Goal: Task Accomplishment & Management: Complete application form

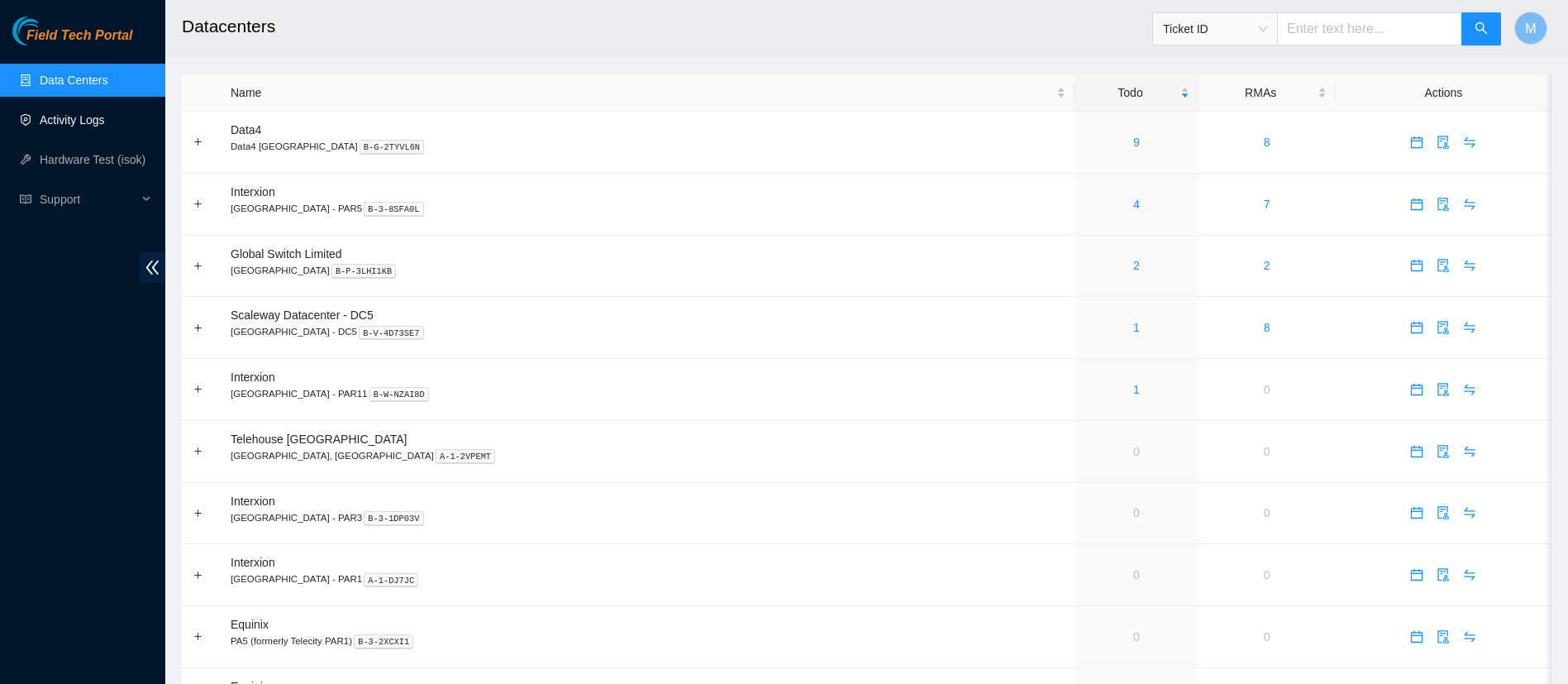
click at [67, 127] on link "Activity Logs" at bounding box center [72, 120] width 65 height 14
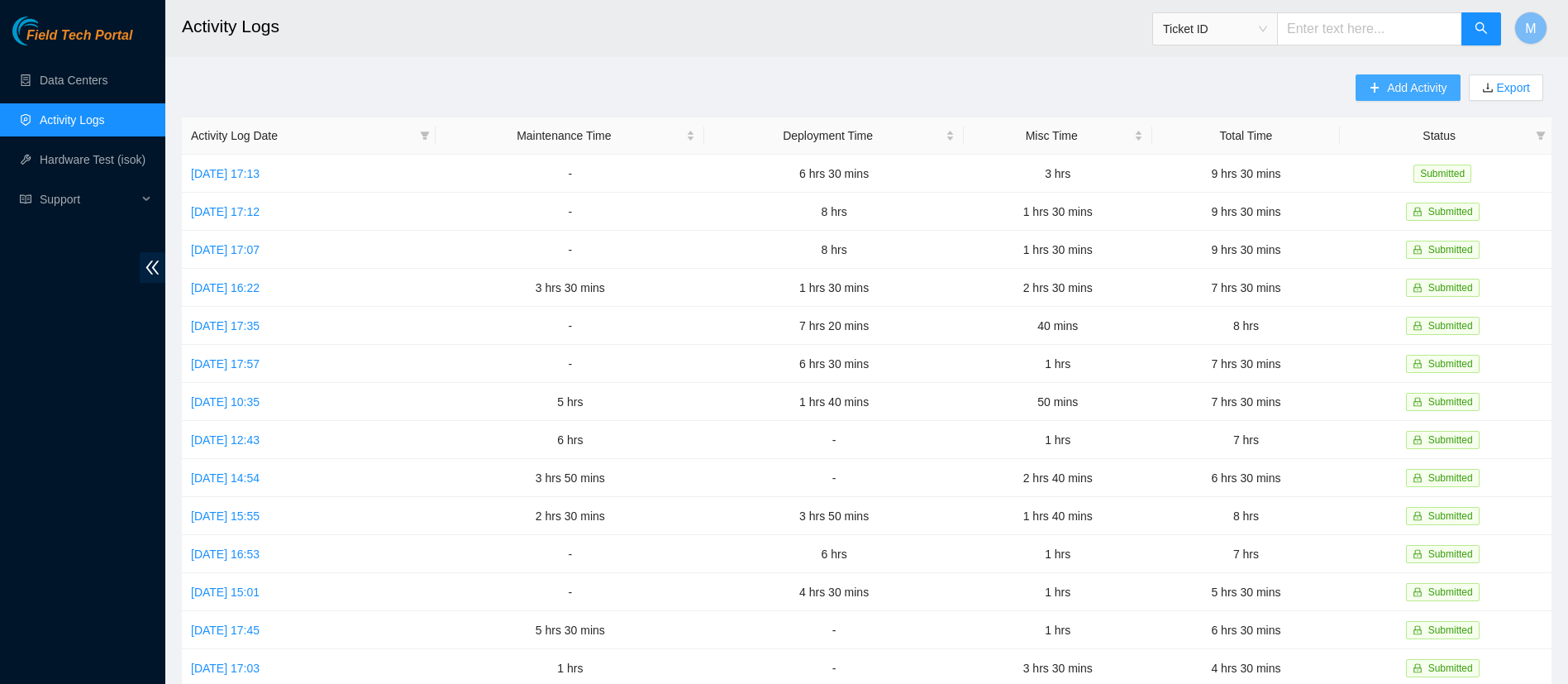
click at [1389, 84] on span "Add Activity" at bounding box center [1417, 87] width 60 height 19
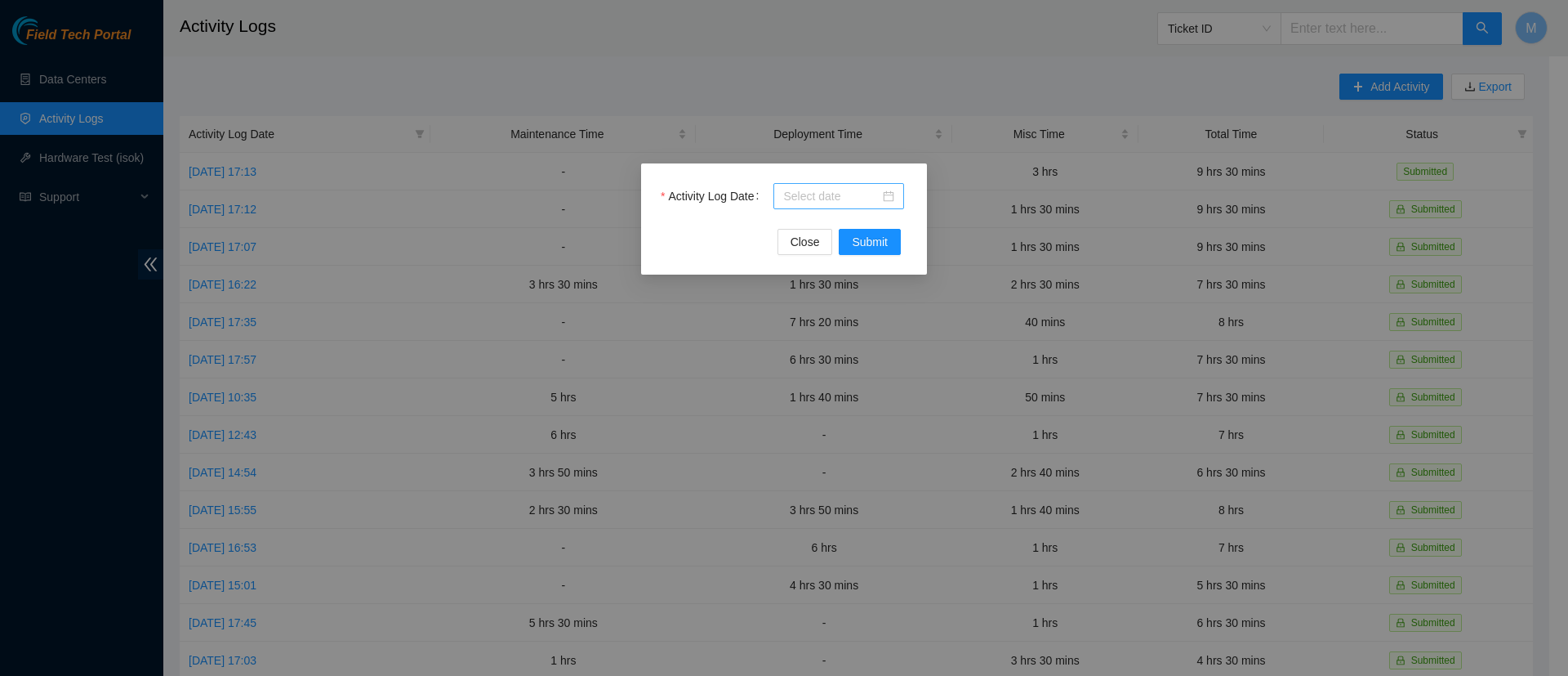
click at [836, 185] on div at bounding box center [838, 196] width 131 height 26
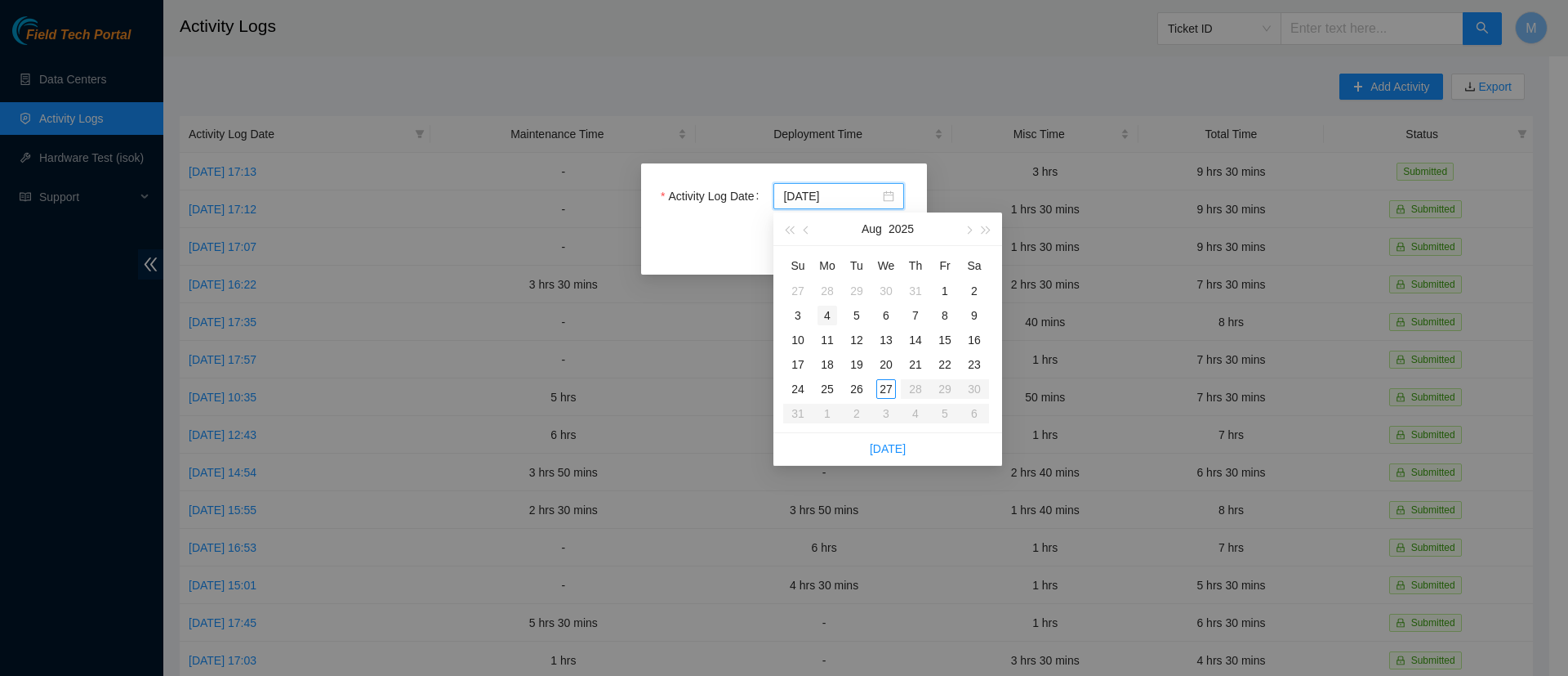
type input "[DATE]"
click at [826, 317] on div "4" at bounding box center [827, 315] width 19 height 19
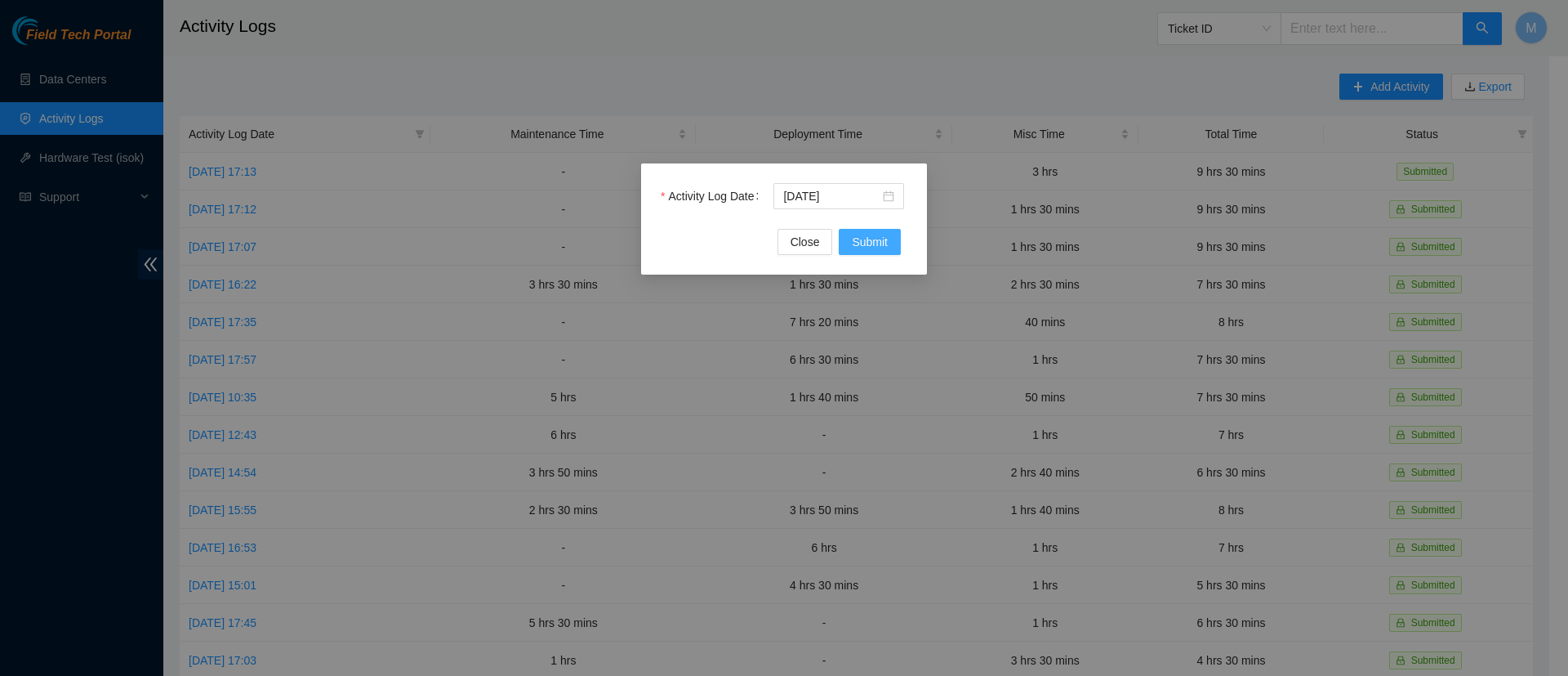
click at [880, 238] on span "Submit" at bounding box center [869, 241] width 36 height 18
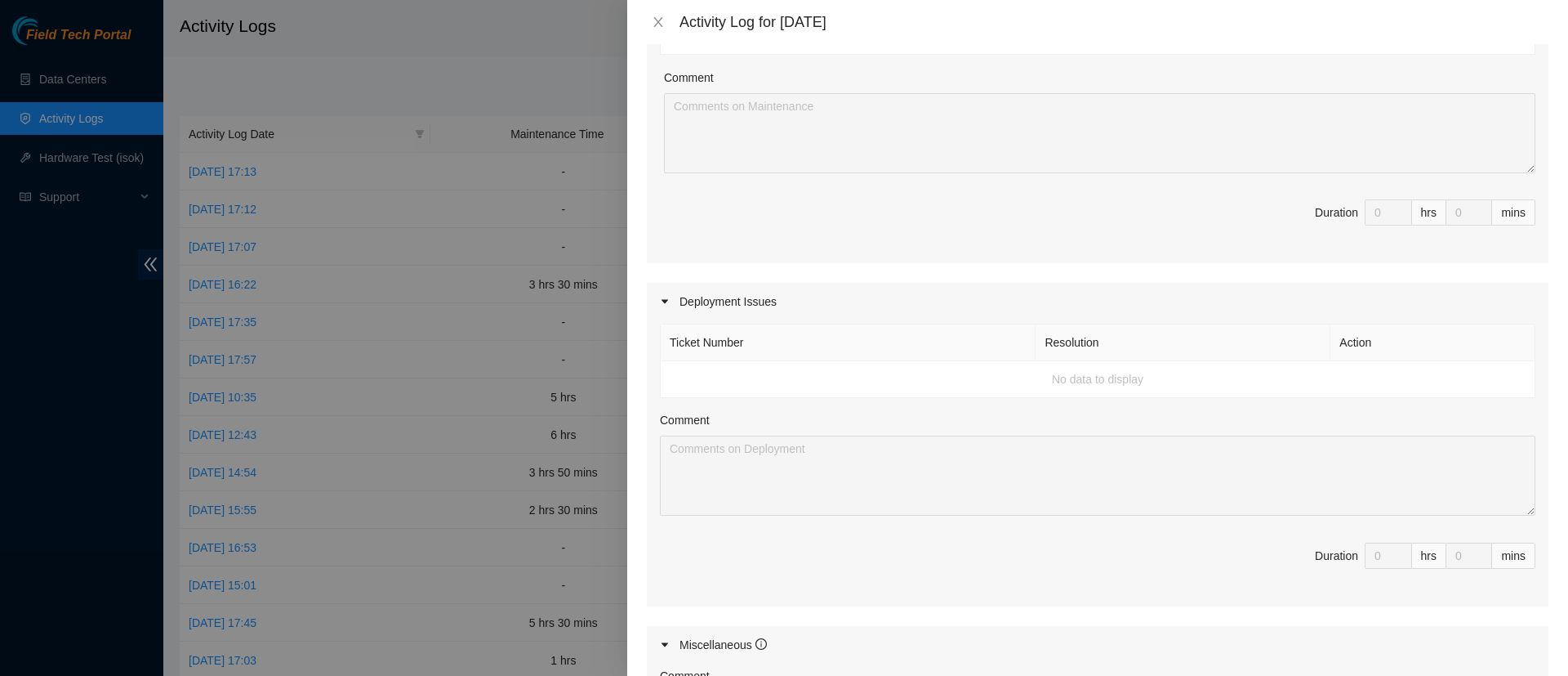
scroll to position [321, 0]
click at [846, 369] on td "No data to display" at bounding box center [1097, 379] width 874 height 37
click at [798, 375] on td "No data to display" at bounding box center [1097, 379] width 874 height 37
click at [719, 303] on div "Deployment Issues" at bounding box center [1097, 300] width 901 height 38
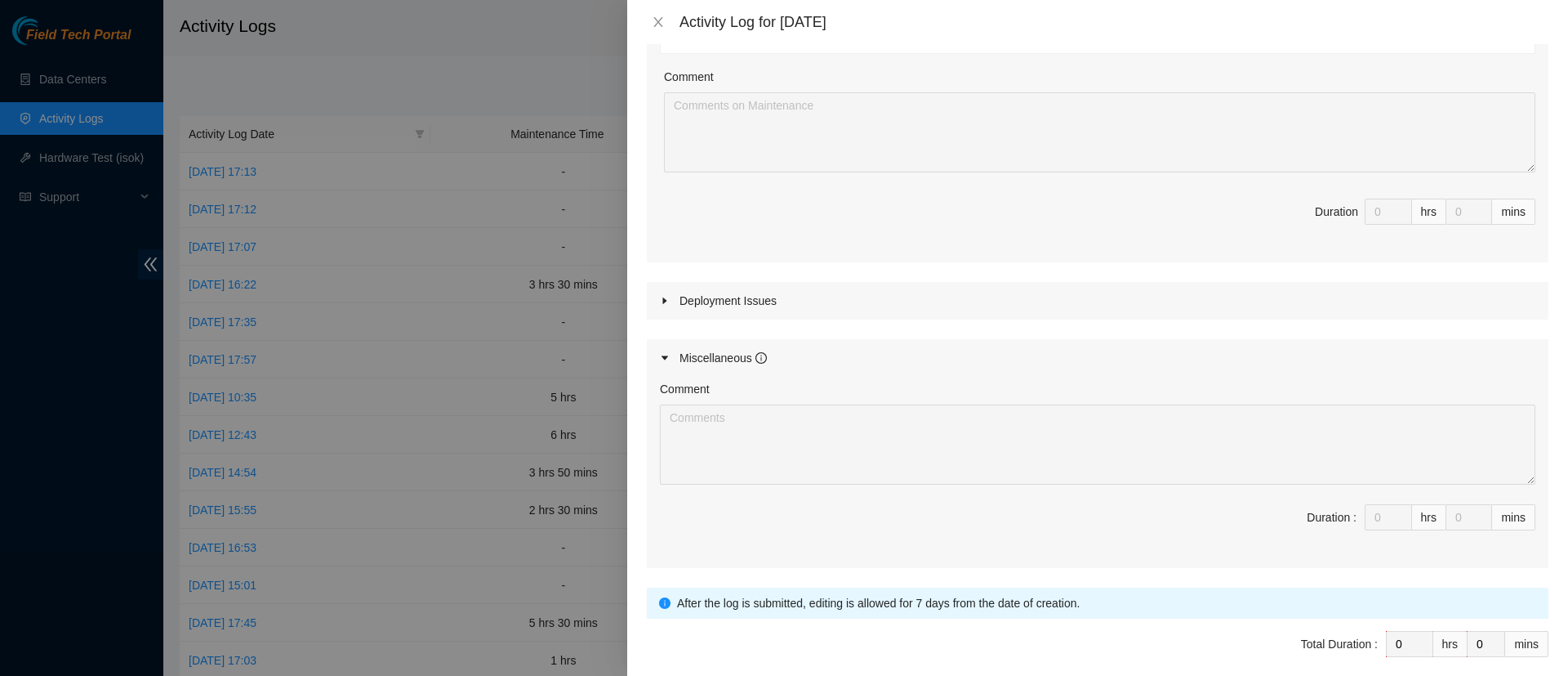
click at [719, 303] on div "Deployment Issues" at bounding box center [1097, 300] width 901 height 38
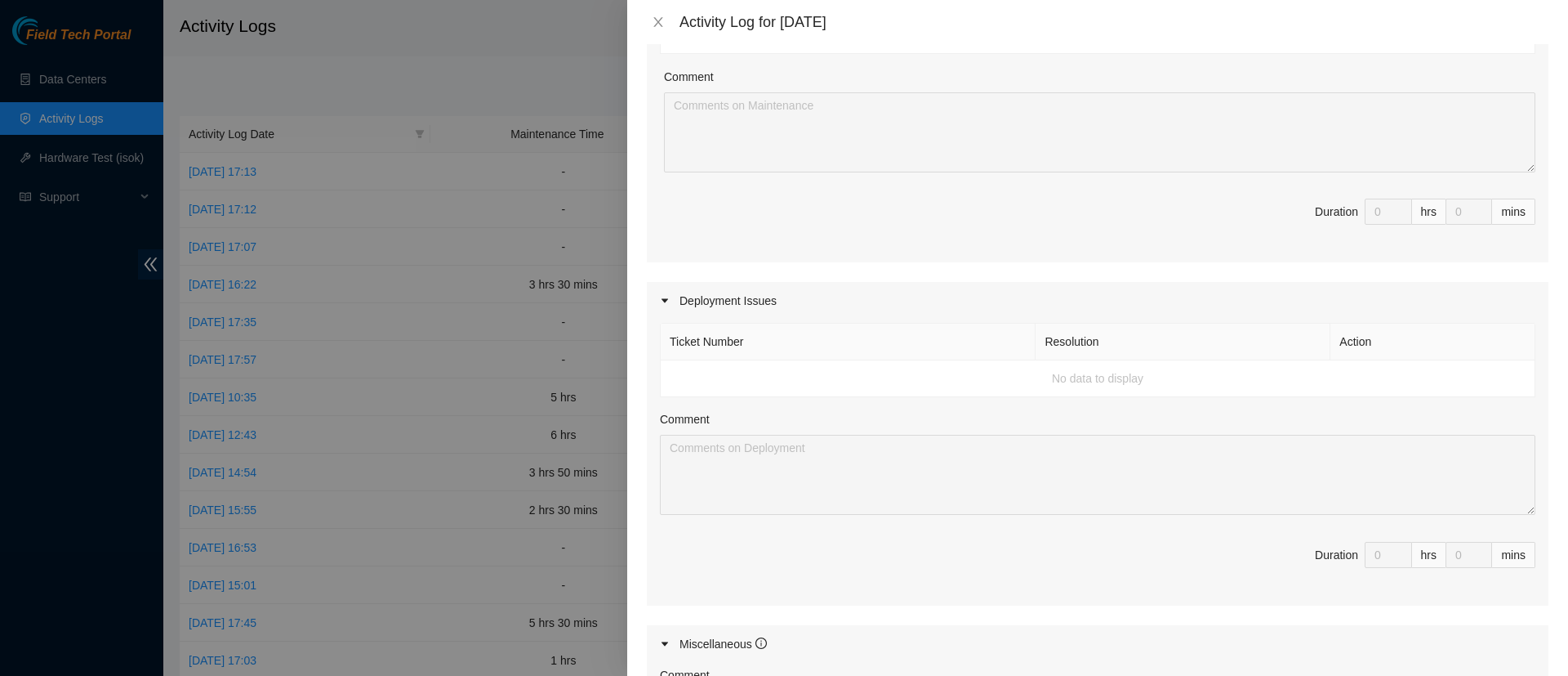
click at [1313, 370] on td "No data to display" at bounding box center [1097, 379] width 874 height 37
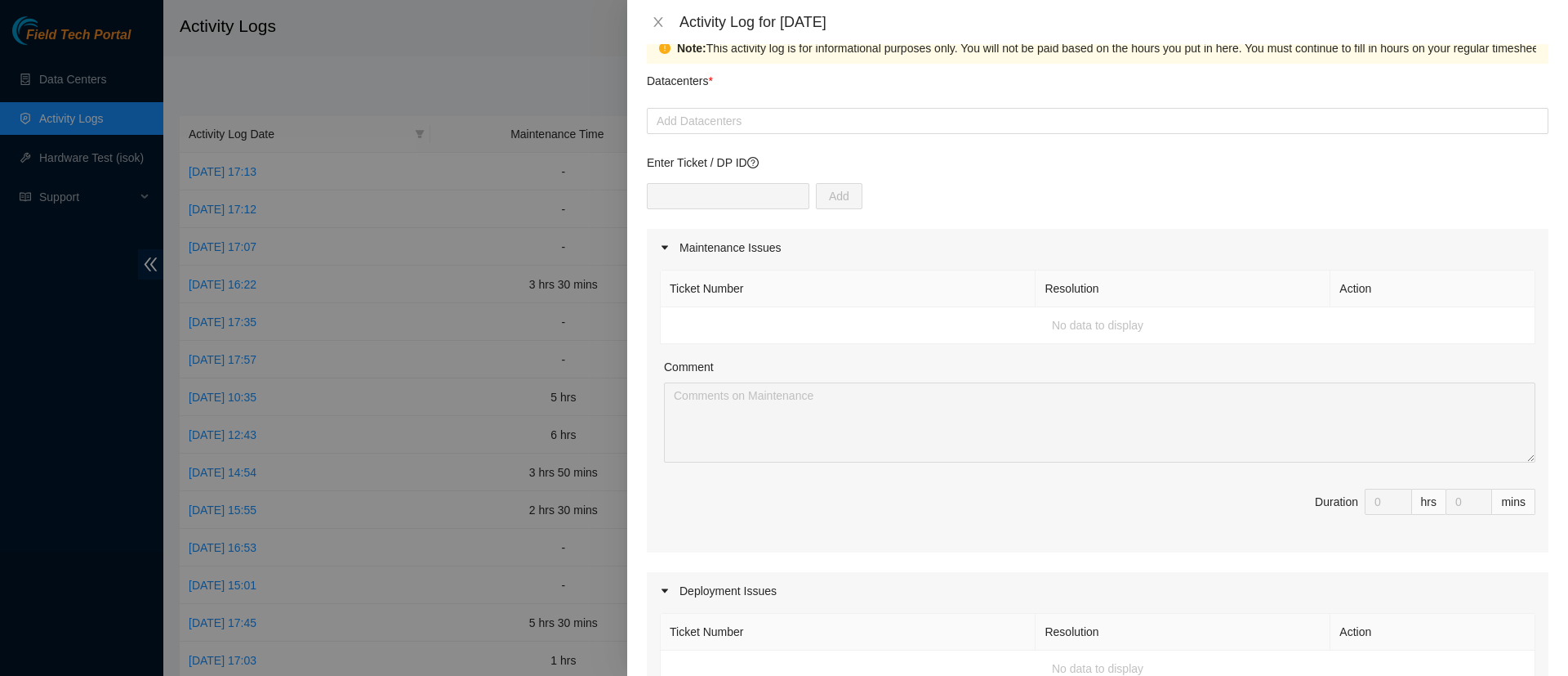
scroll to position [0, 0]
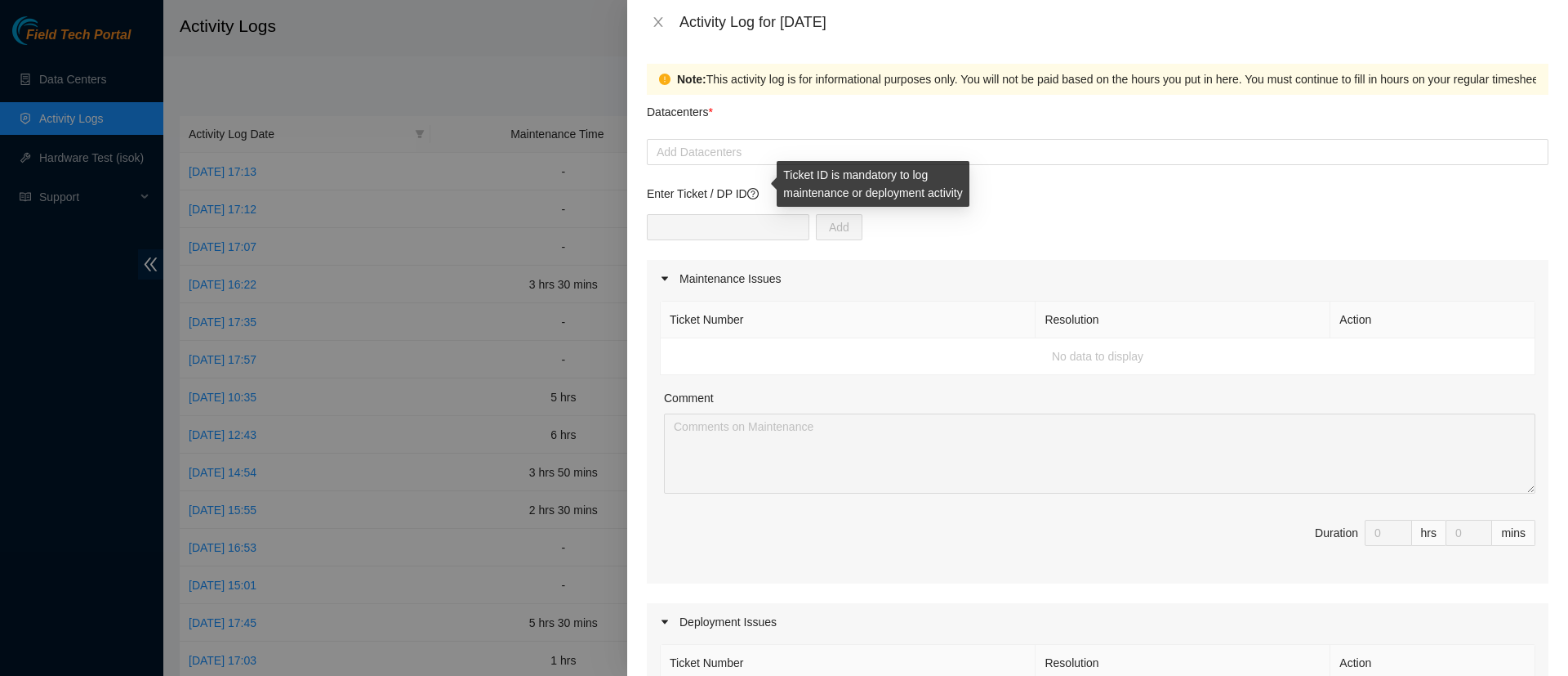
click at [755, 195] on icon "question-circle" at bounding box center [753, 193] width 4 height 7
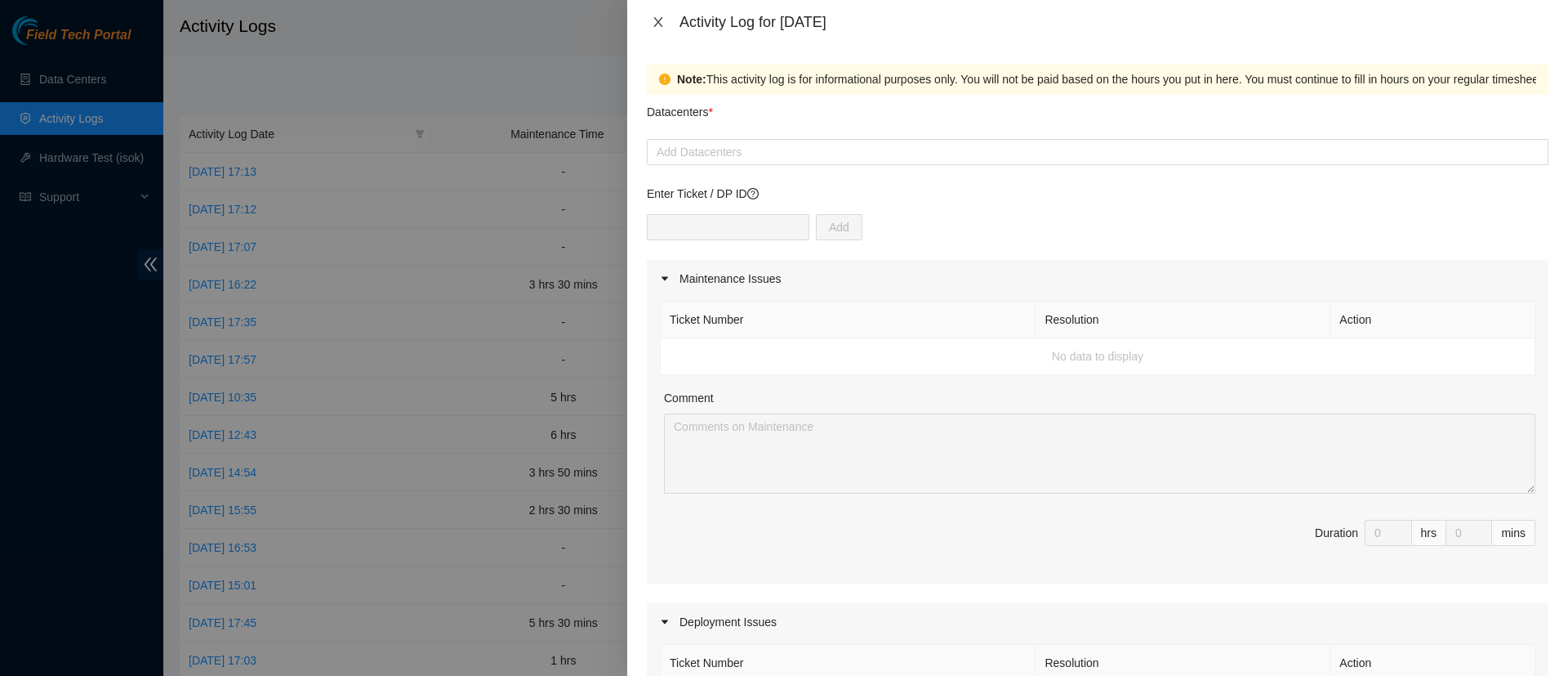
click at [659, 18] on icon "close" at bounding box center [658, 22] width 13 height 14
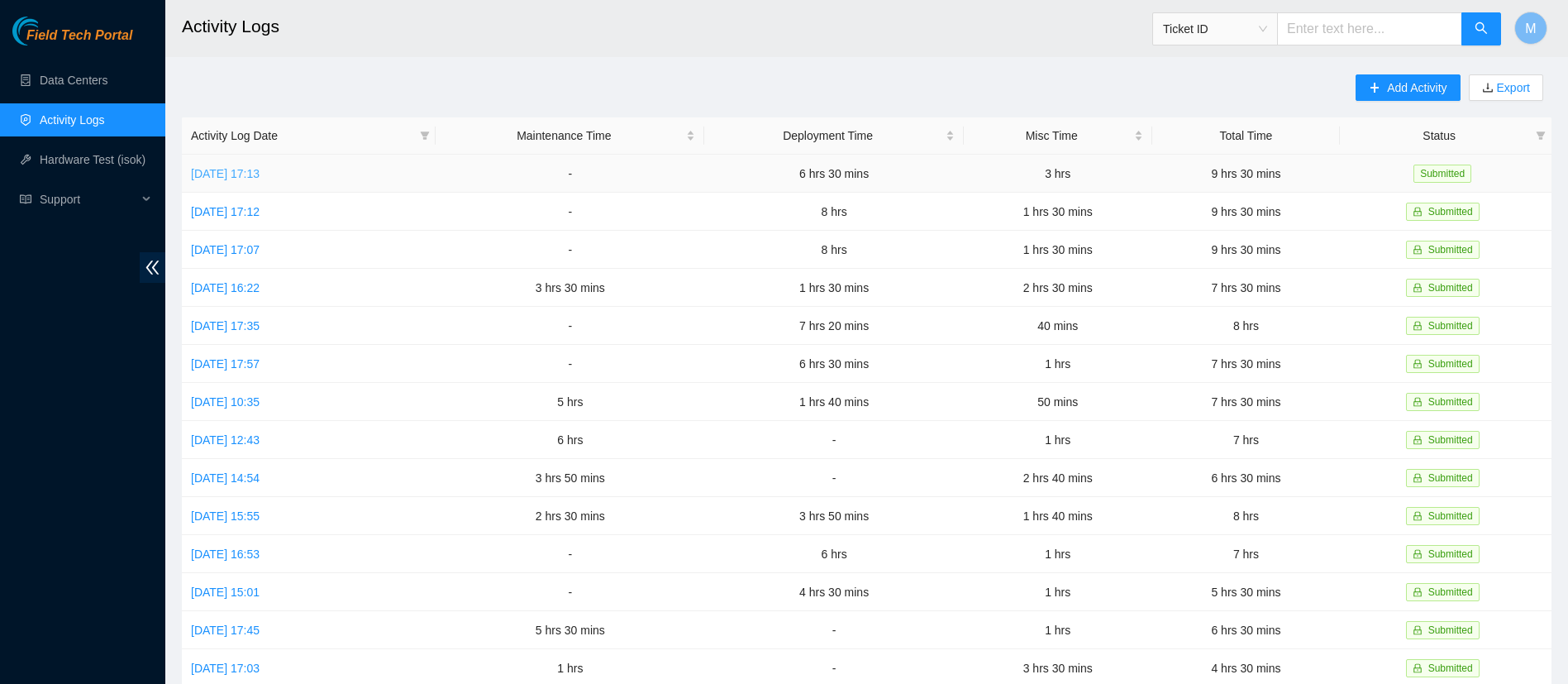
click at [260, 173] on link "[DATE] 17:13" at bounding box center [225, 174] width 68 height 14
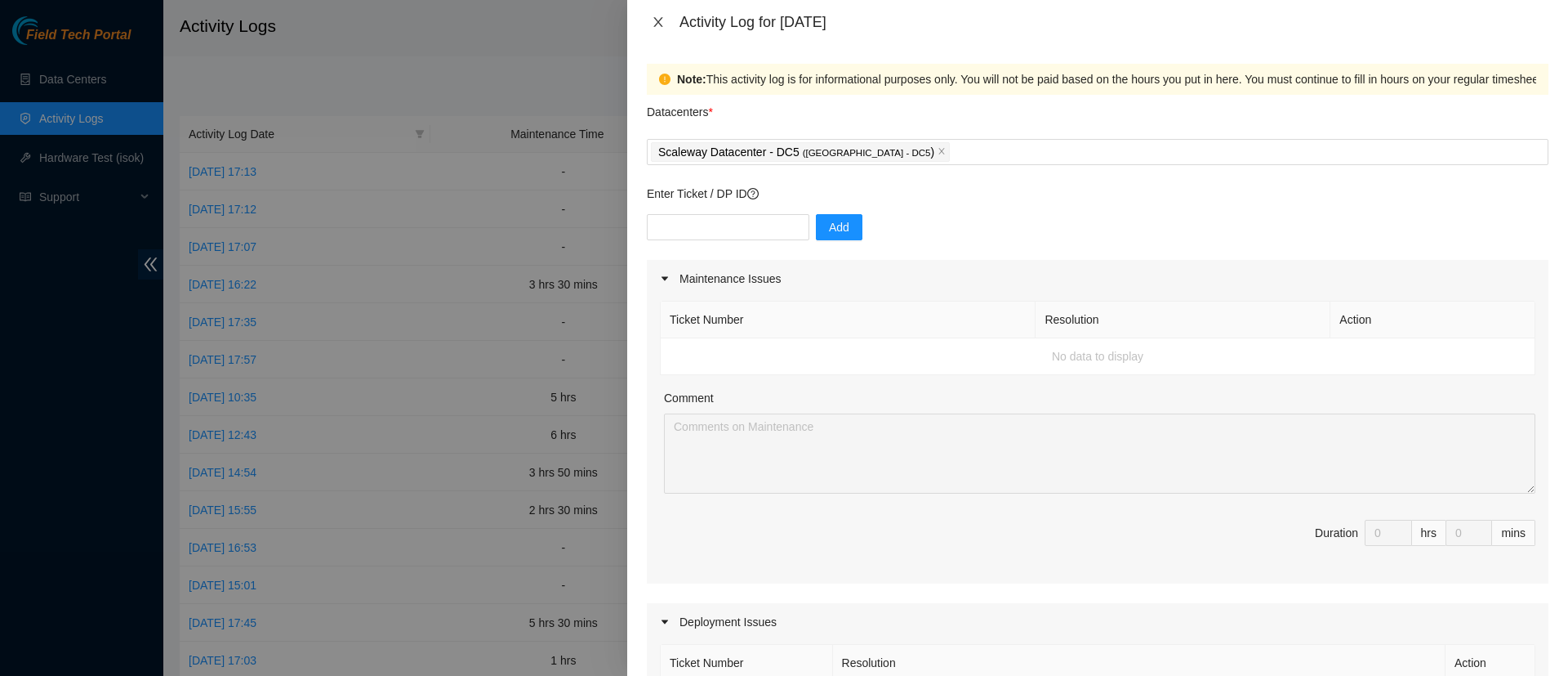
click at [656, 22] on icon "close" at bounding box center [658, 22] width 13 height 14
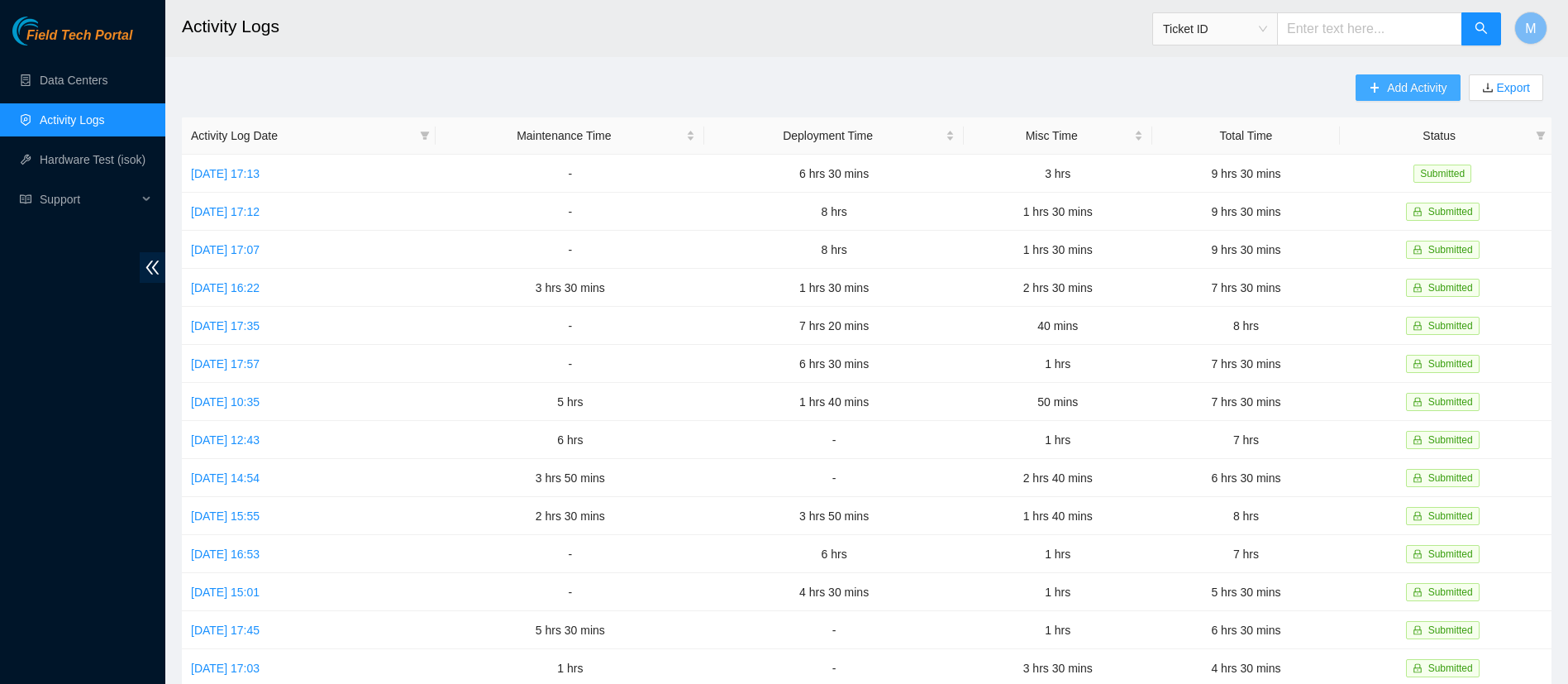
click at [1387, 93] on span "Add Activity" at bounding box center [1417, 87] width 60 height 19
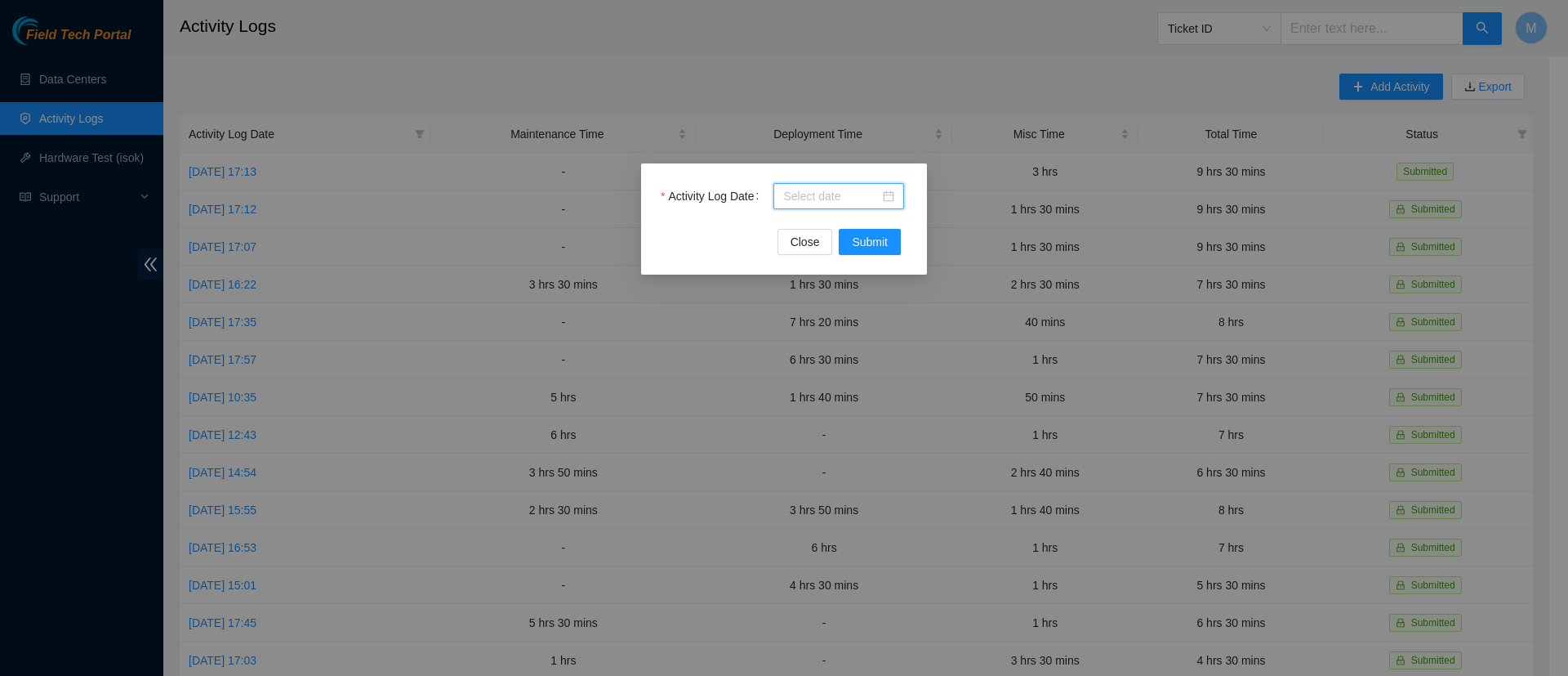
click at [826, 204] on input "Activity Log Date" at bounding box center [831, 196] width 96 height 18
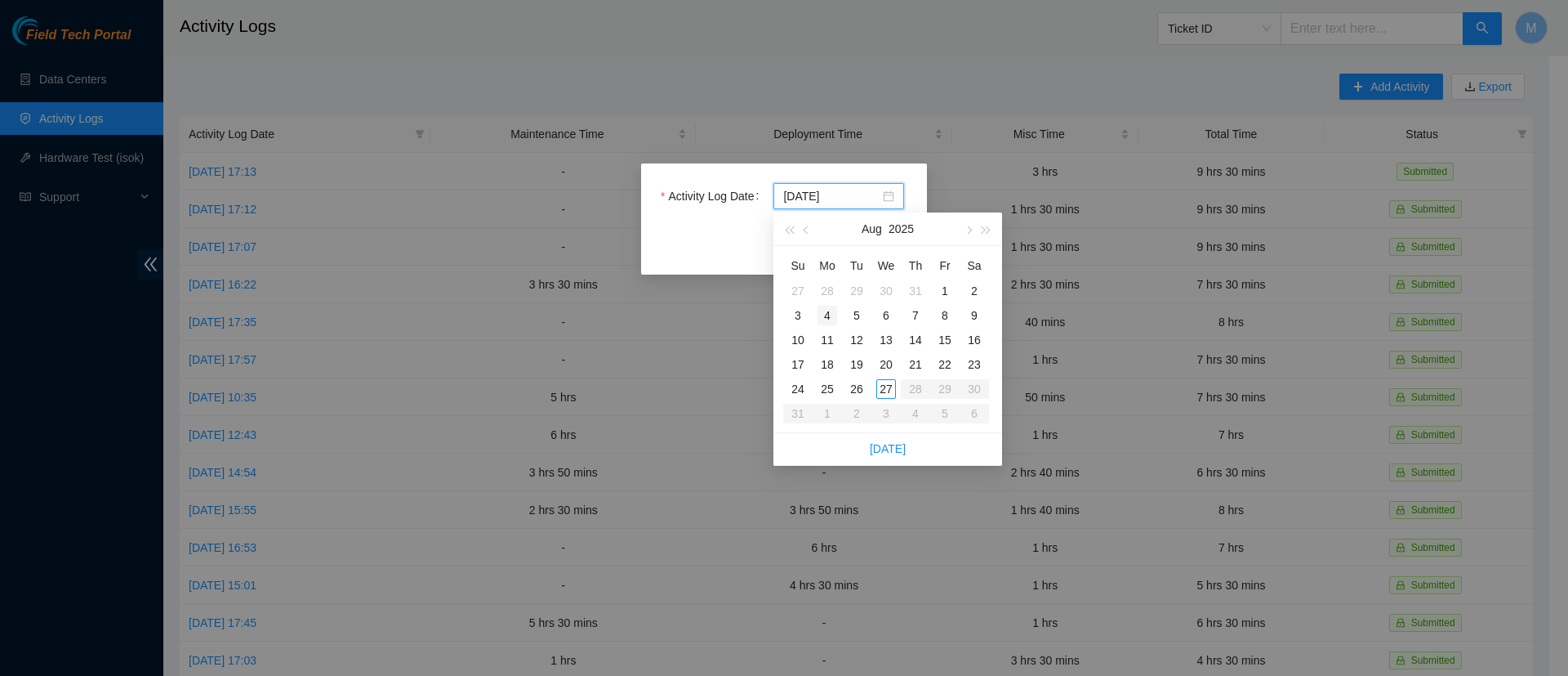
type input "[DATE]"
click at [836, 316] on div "4" at bounding box center [827, 315] width 19 height 19
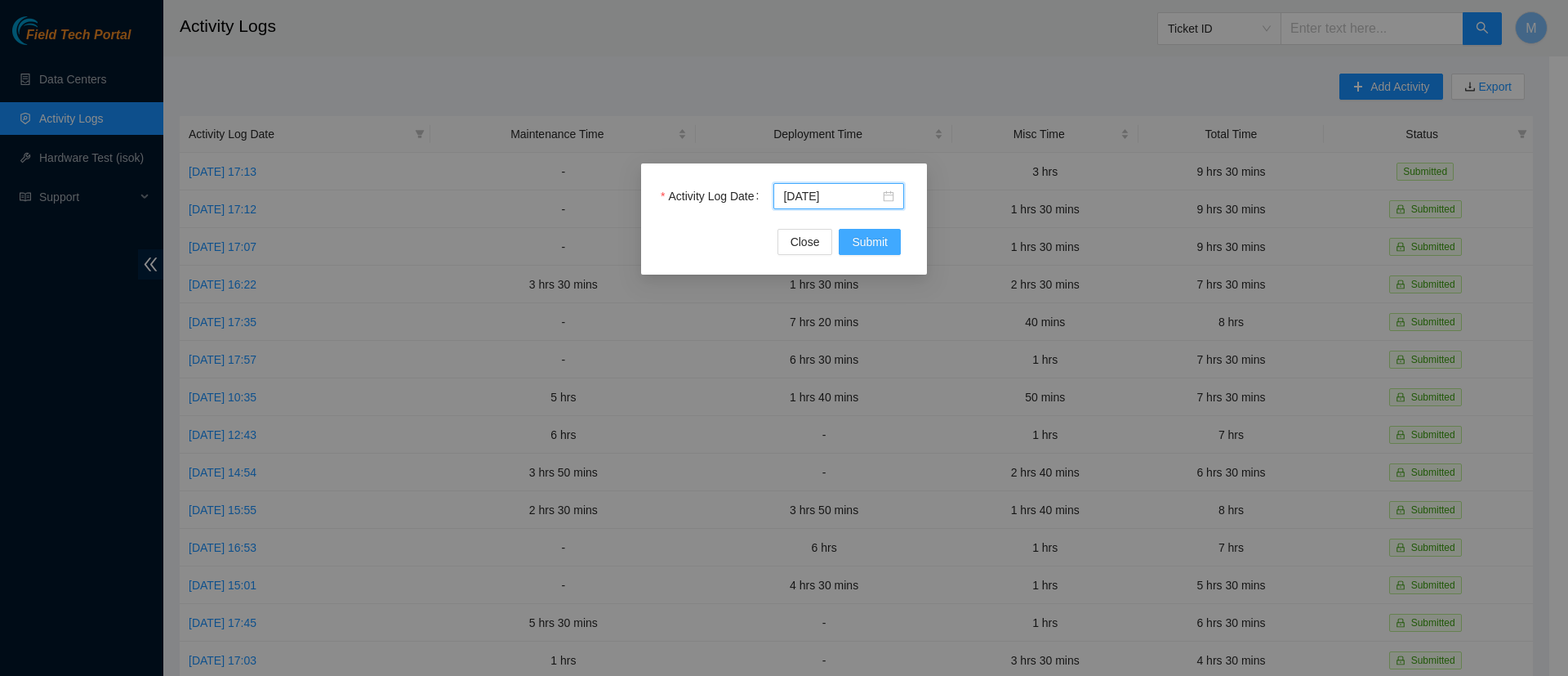
click at [879, 237] on span "Submit" at bounding box center [869, 241] width 36 height 18
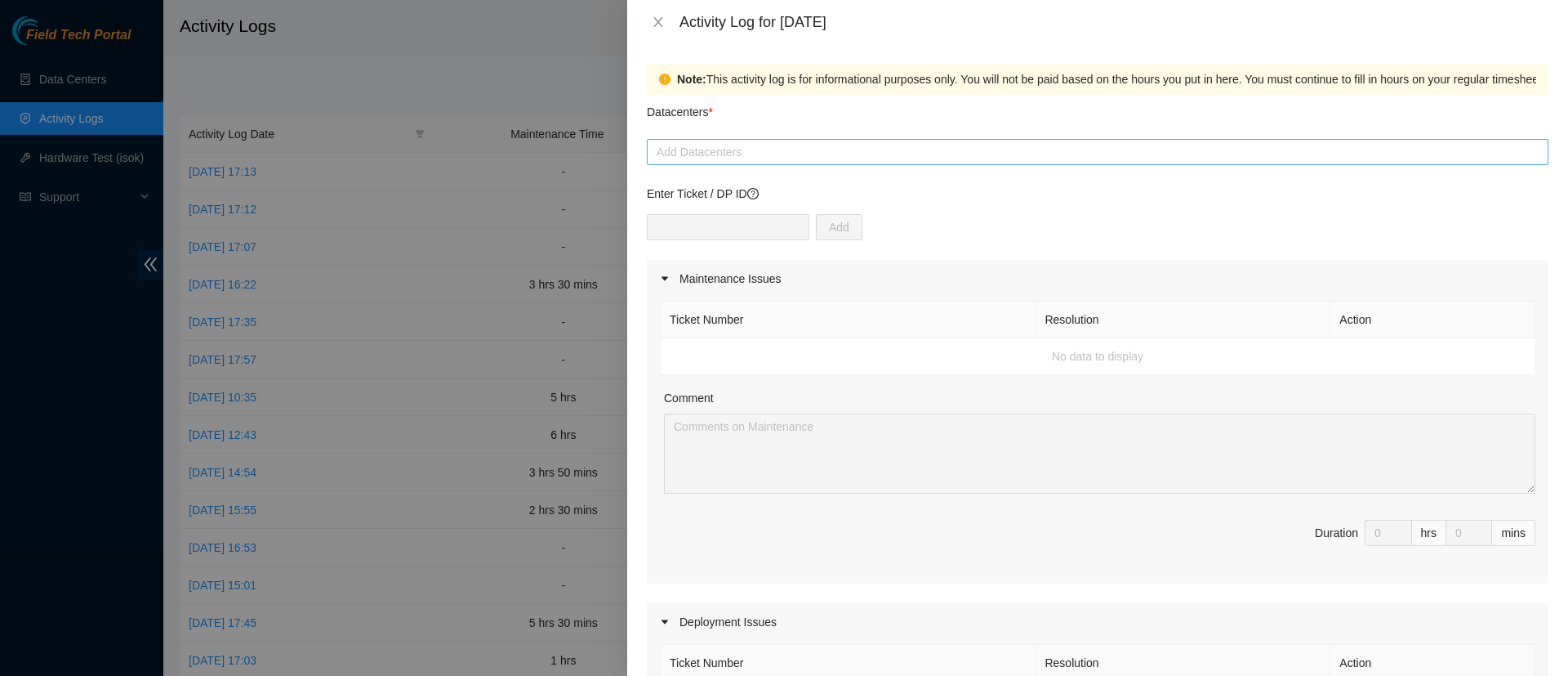
click at [737, 158] on div at bounding box center [1097, 151] width 893 height 19
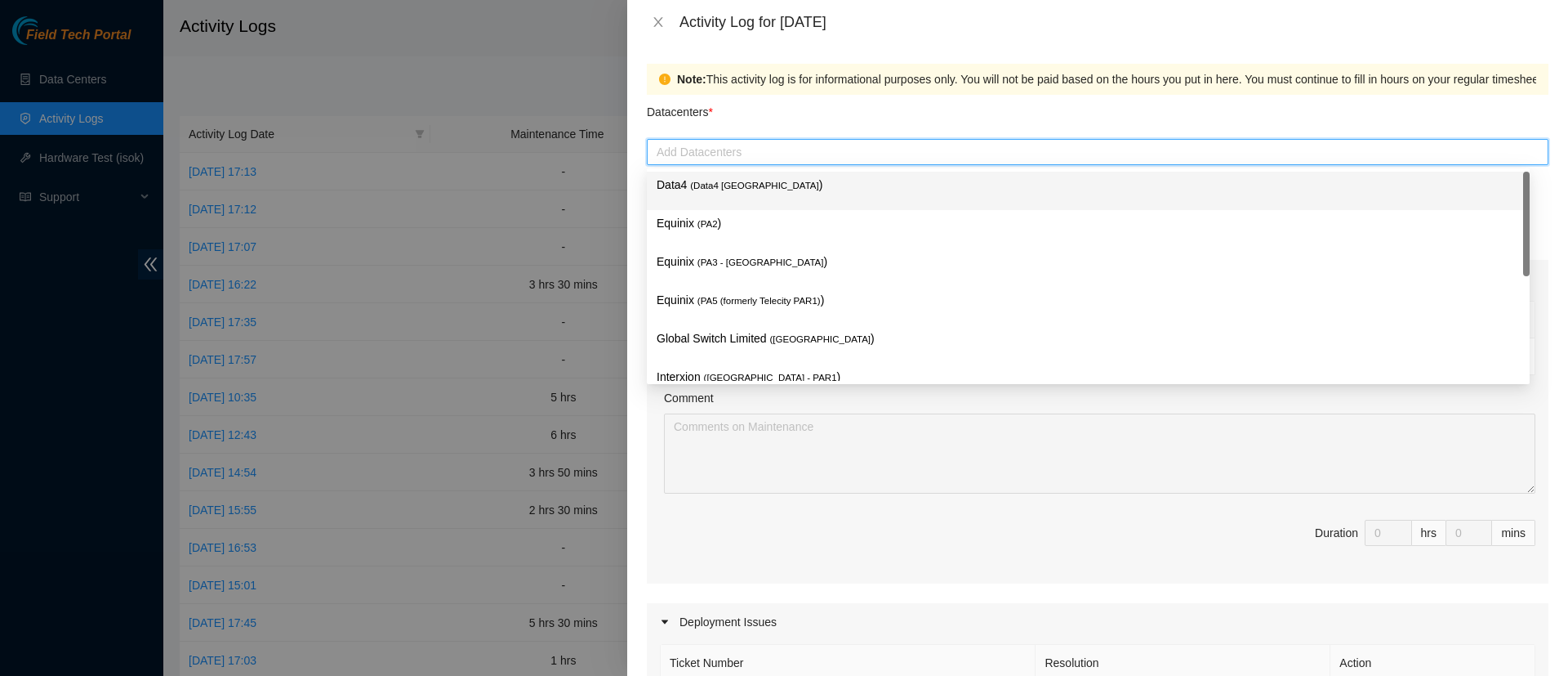
click at [737, 158] on div at bounding box center [1097, 151] width 893 height 19
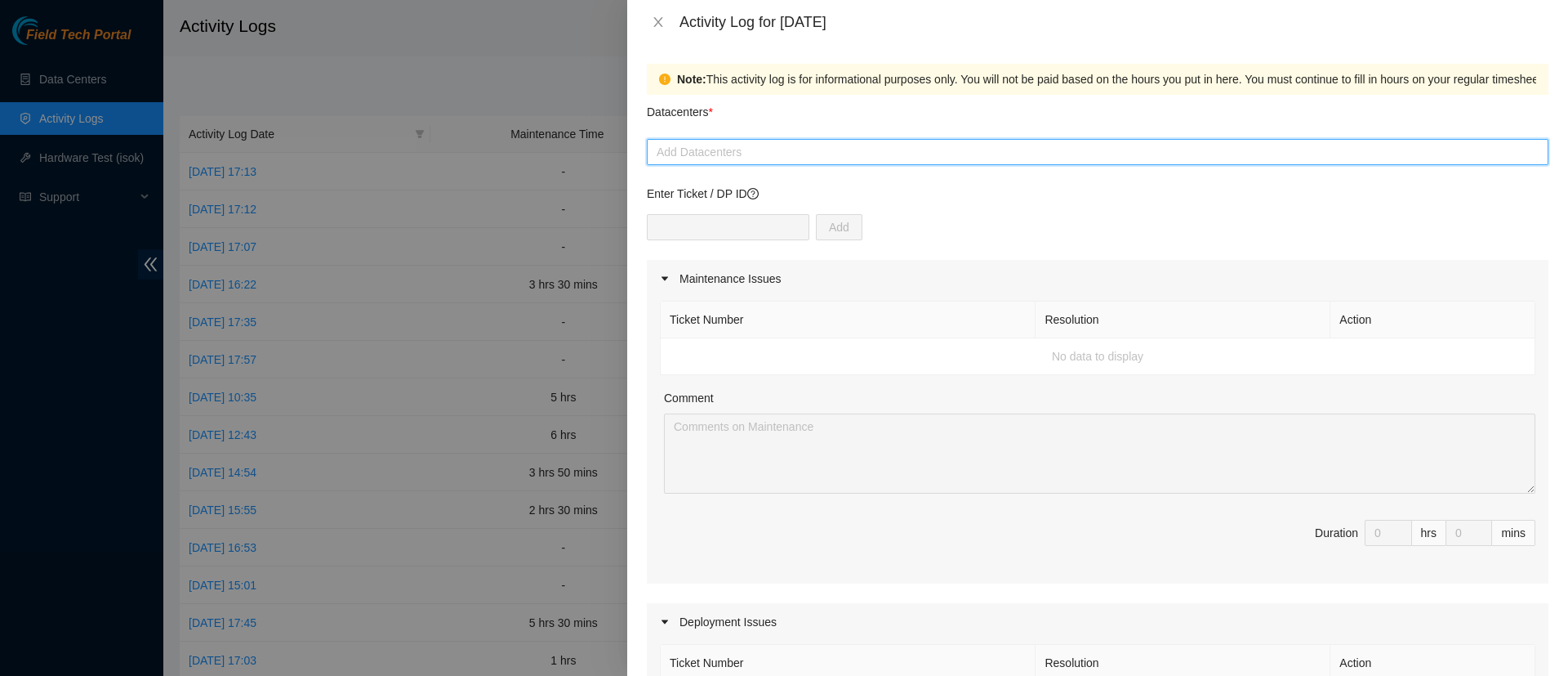
click at [737, 158] on div at bounding box center [1097, 151] width 893 height 19
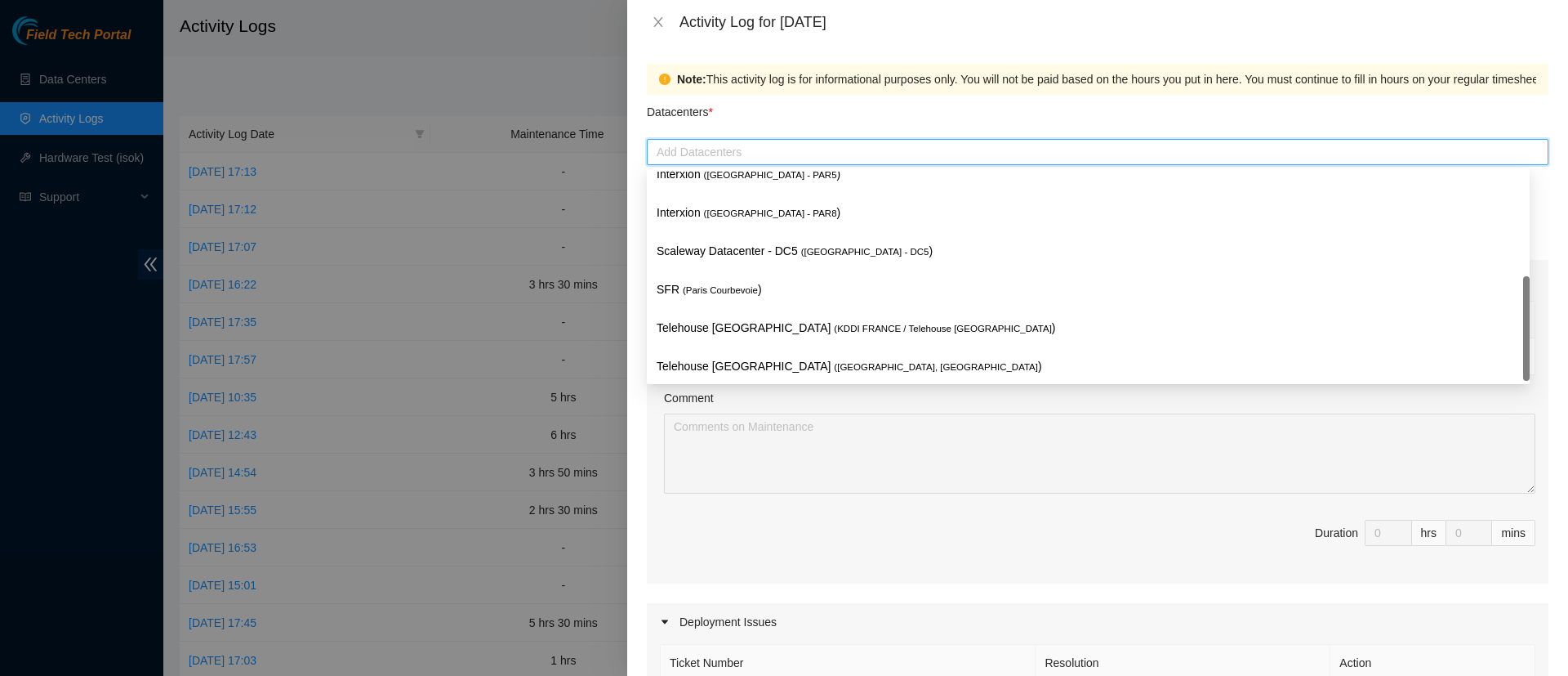
scroll to position [366, 0]
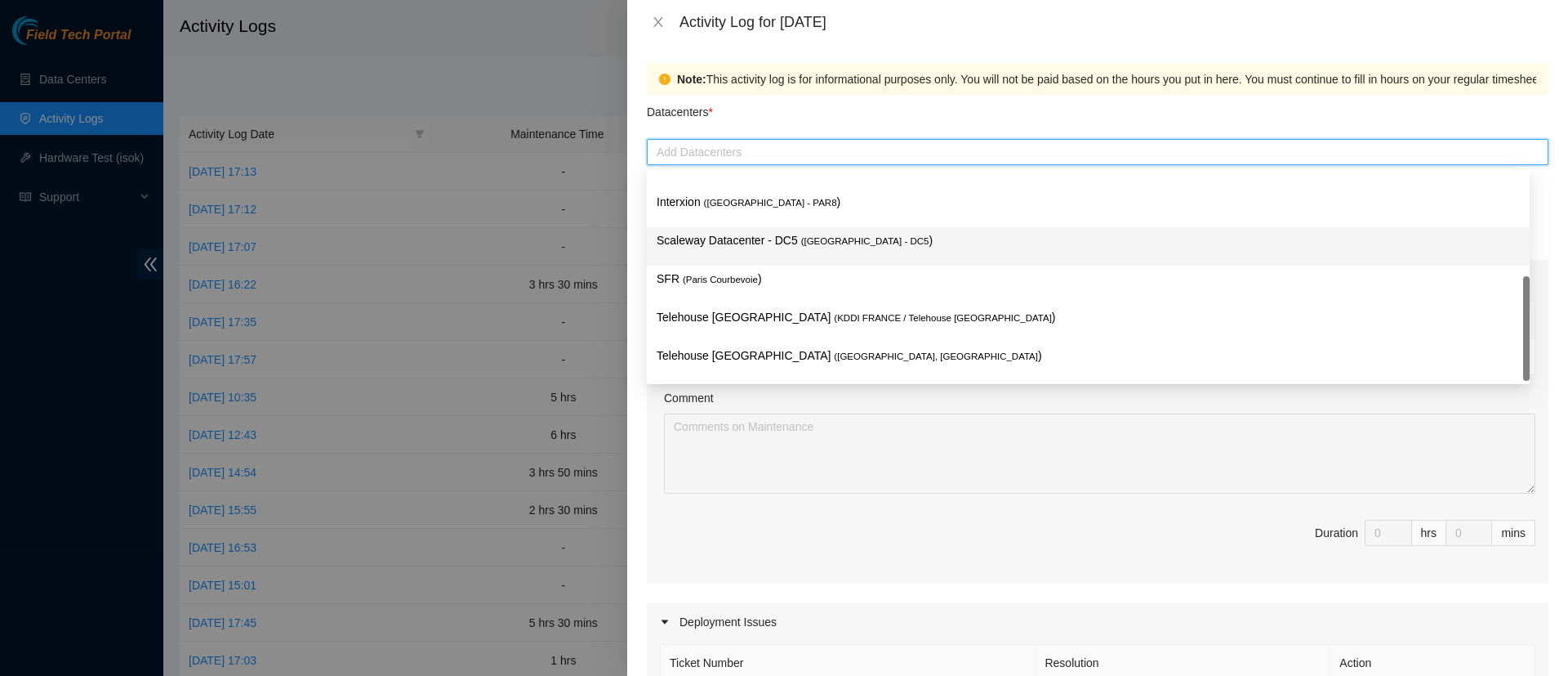
click at [742, 233] on p "Scaleway Datacenter - DC5 ( [GEOGRAPHIC_DATA] - DC5 )" at bounding box center [1088, 240] width 864 height 18
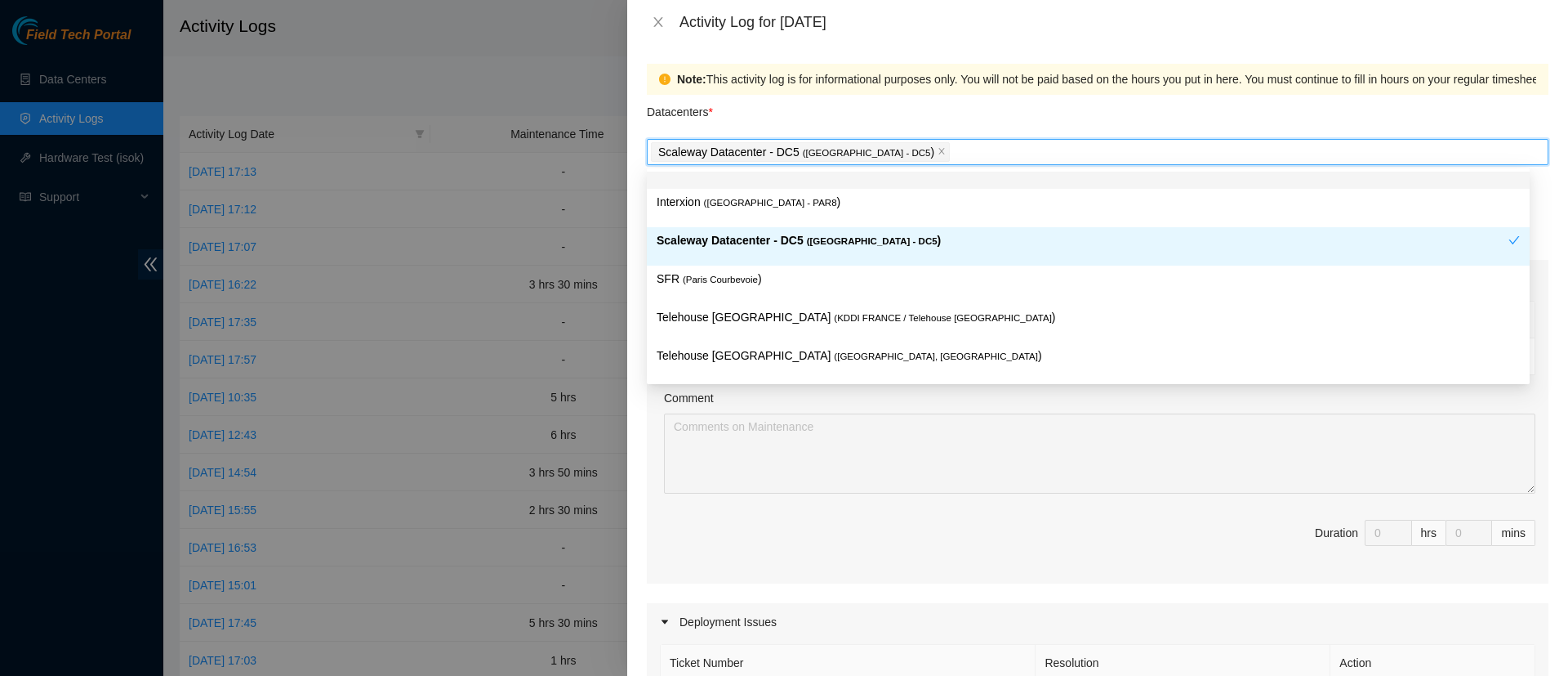
click at [973, 117] on div "Datacenters *" at bounding box center [1097, 117] width 901 height 44
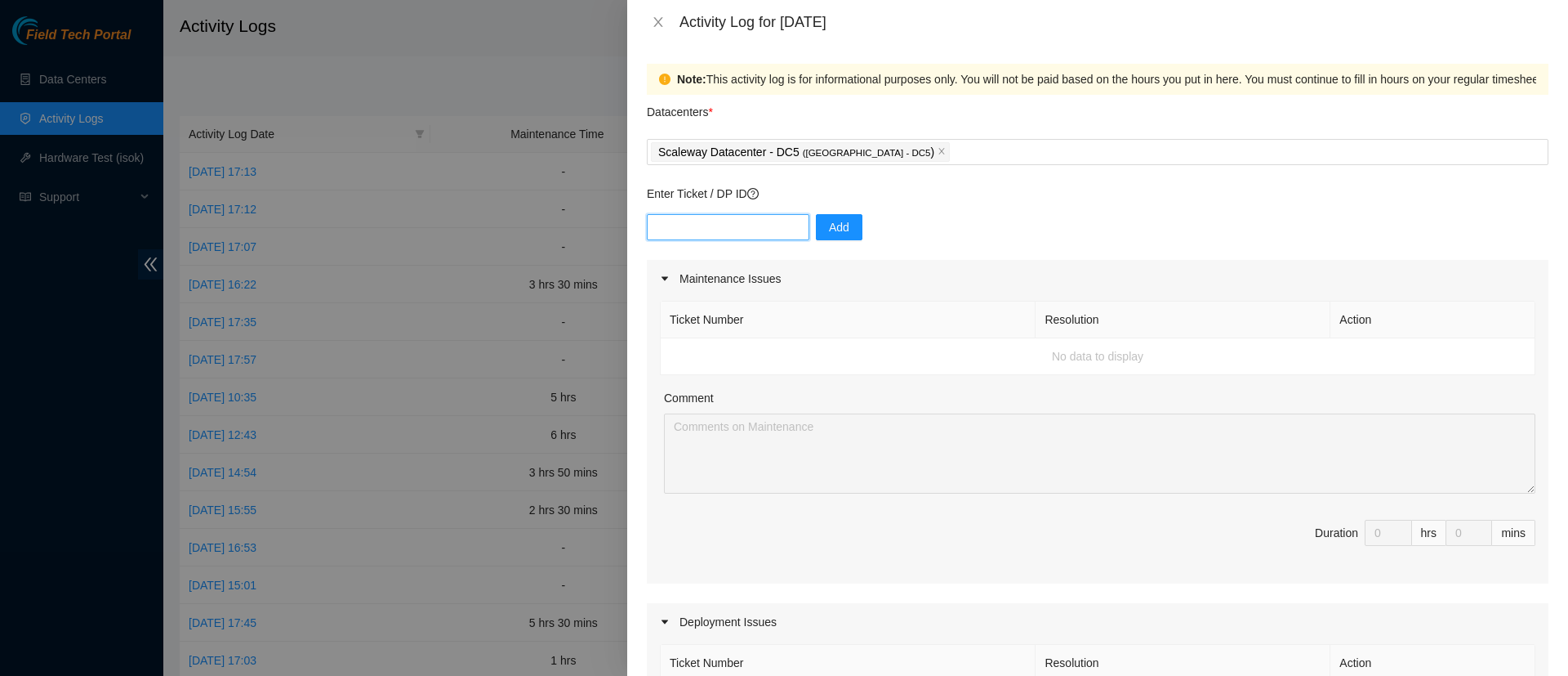
click at [731, 233] on input "text" at bounding box center [728, 227] width 163 height 26
paste input "KPOKEOKF038845Ikdke"
type input "KPOKEOKF038845Ikdke"
paste input "DP83809"
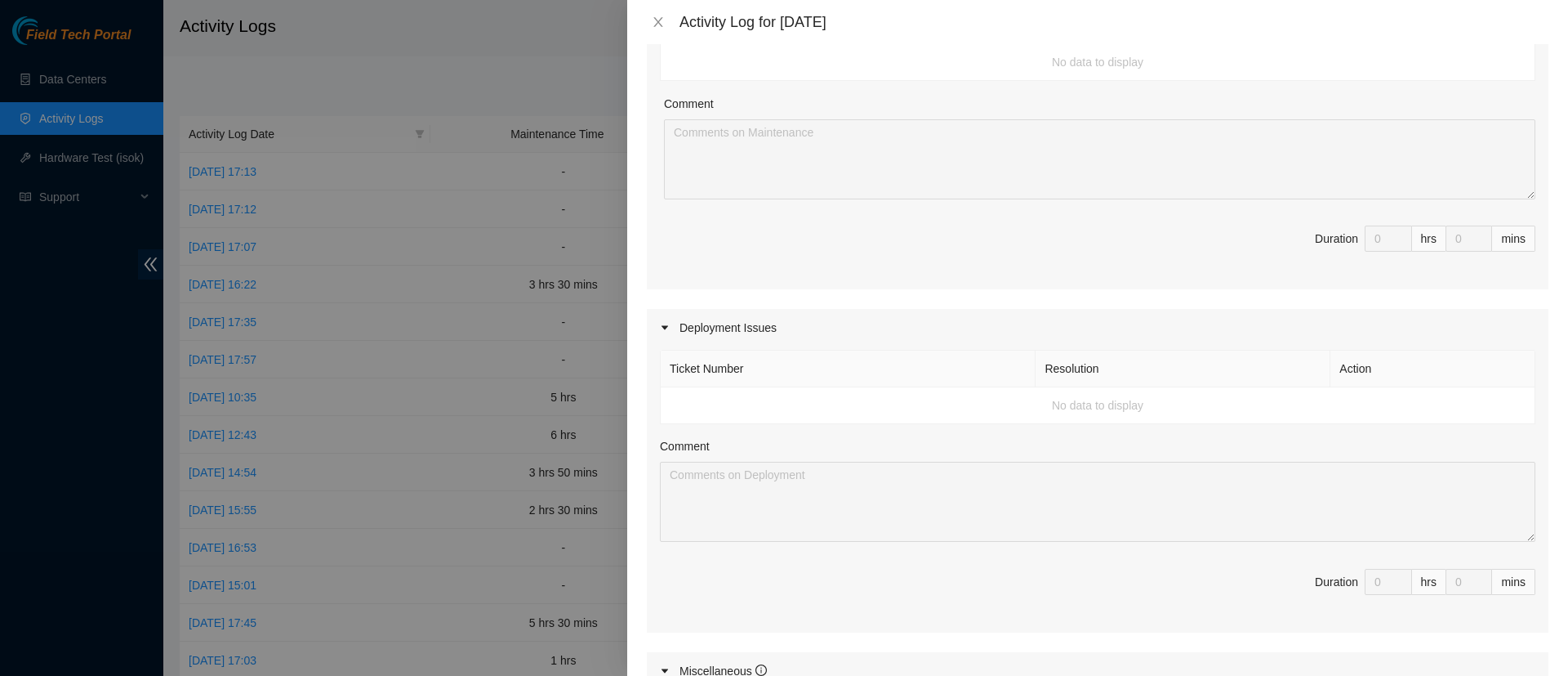
scroll to position [0, 0]
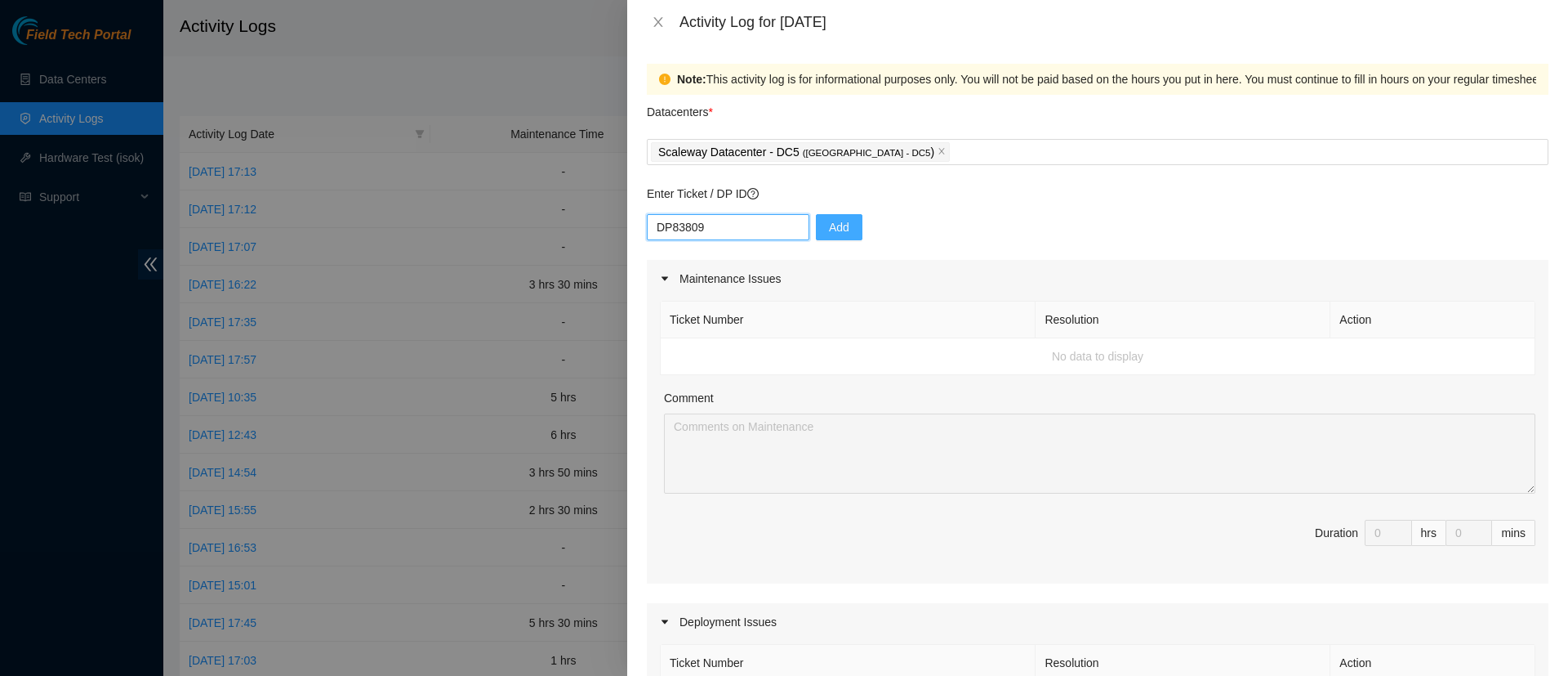
type input "DP83809"
click at [847, 228] on button "Add" at bounding box center [838, 227] width 46 height 26
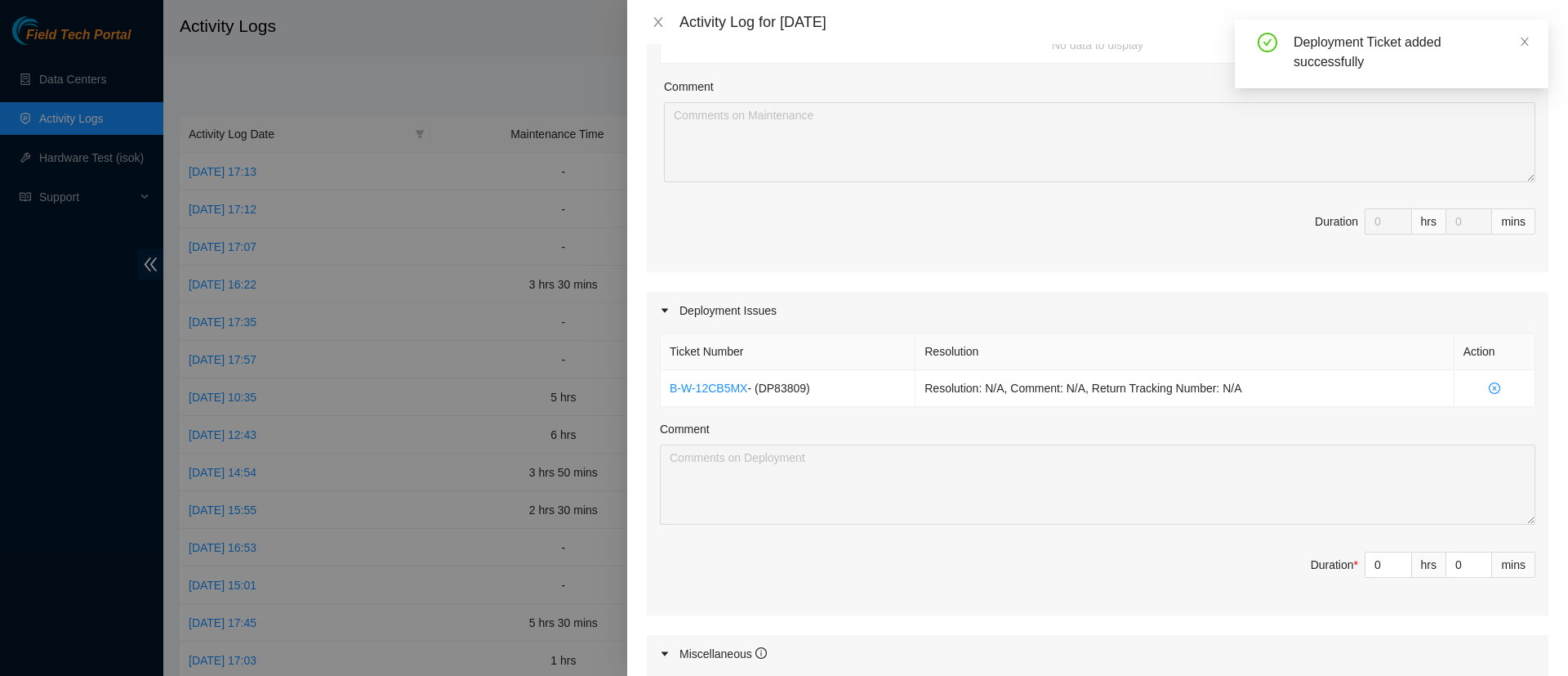
scroll to position [325, 0]
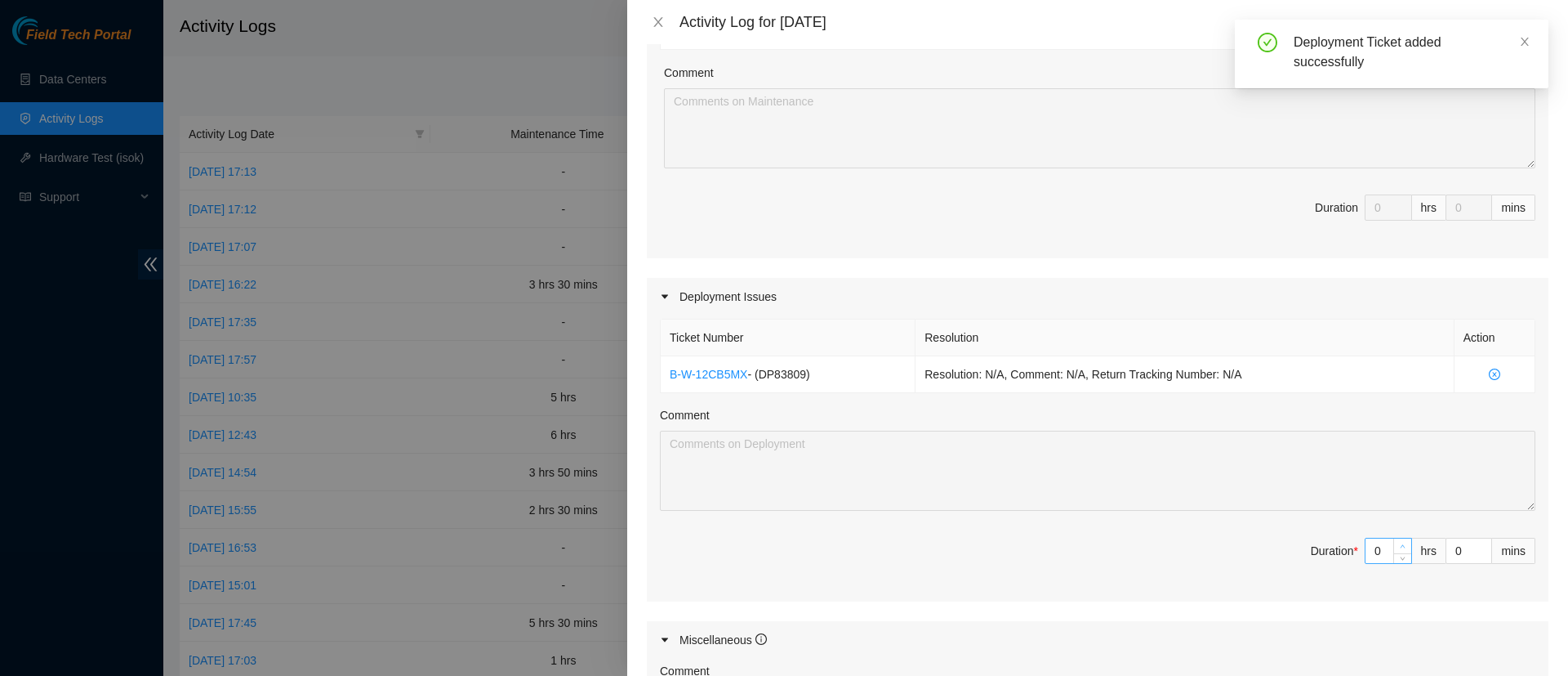
type input "1"
click at [1397, 544] on span "up" at bounding box center [1402, 547] width 10 height 10
type input "2"
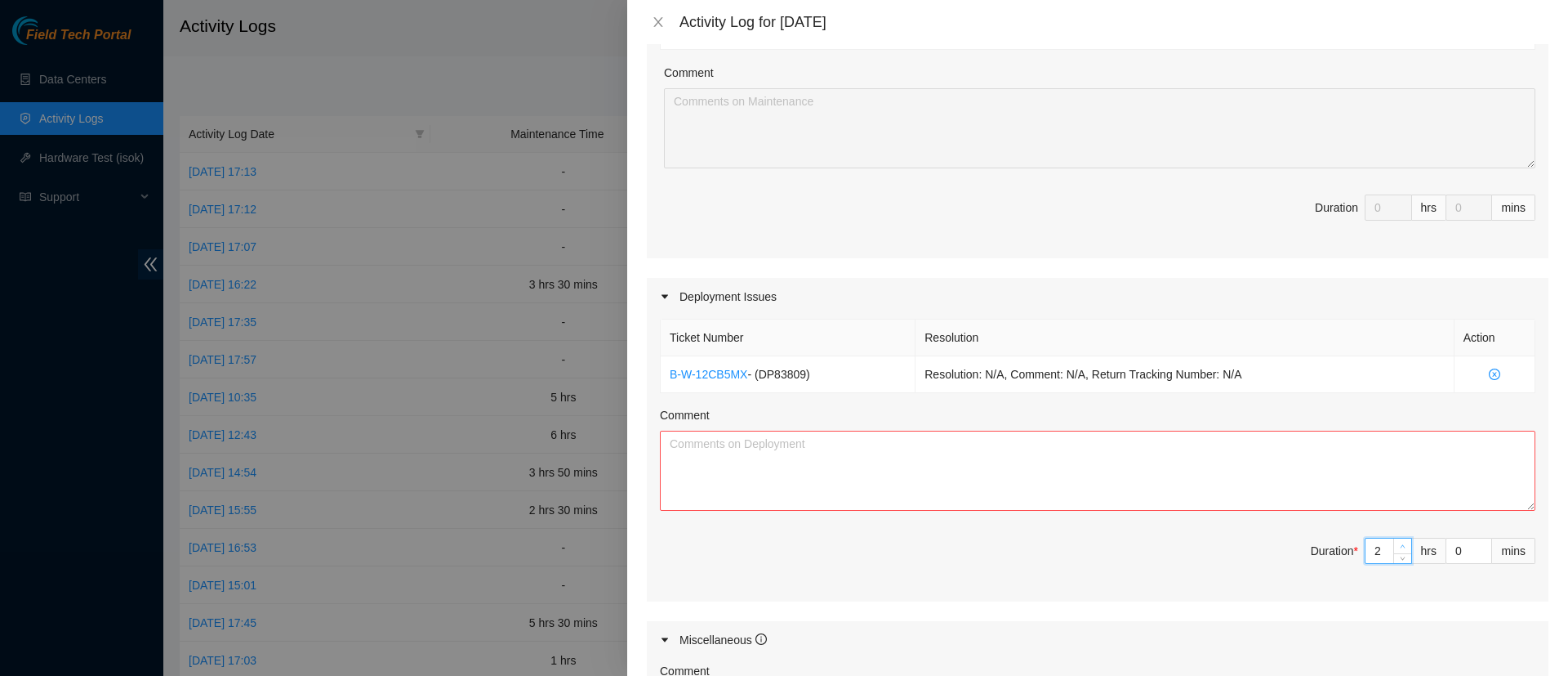
click at [1397, 544] on span "up" at bounding box center [1402, 547] width 10 height 10
type input "3"
click at [1397, 544] on span "up" at bounding box center [1402, 547] width 10 height 10
type input "4"
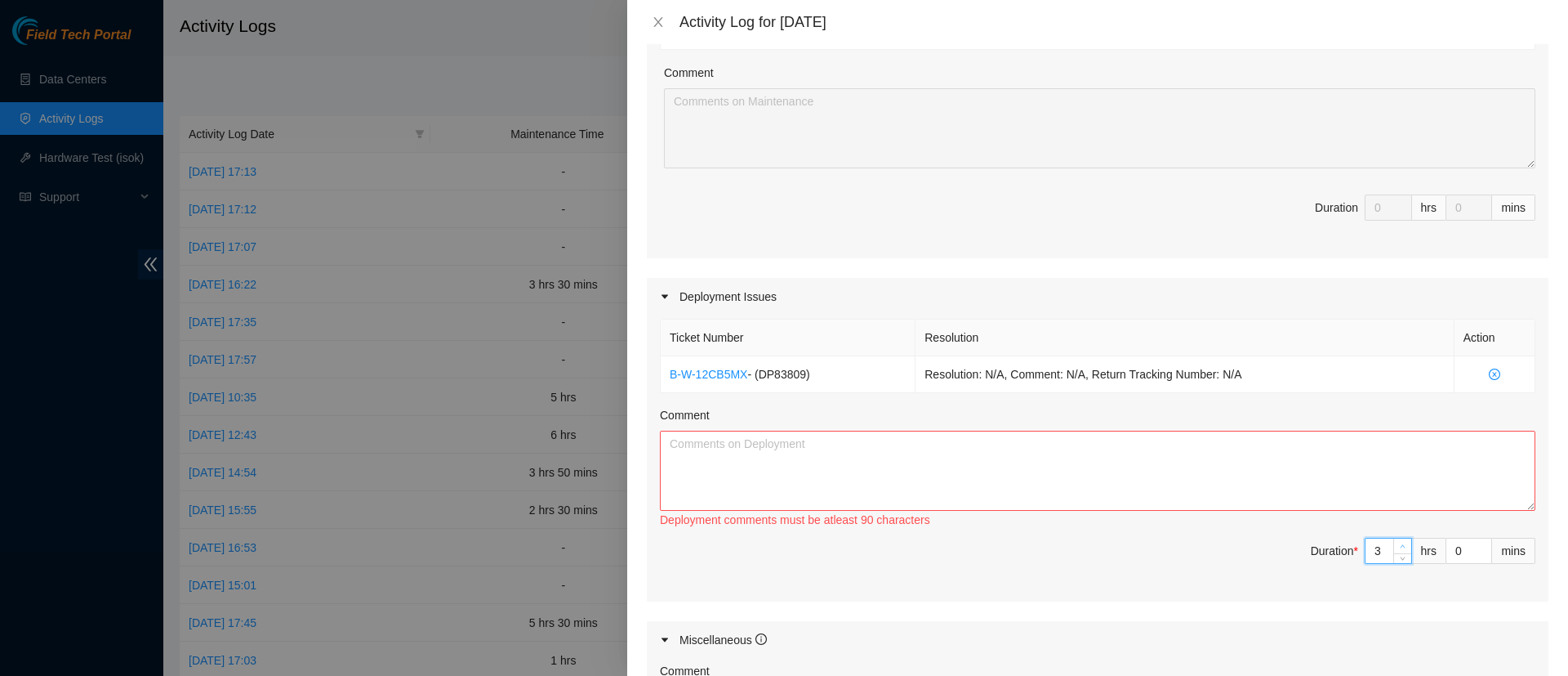
type input "4"
click at [1397, 544] on span "up" at bounding box center [1402, 547] width 10 height 10
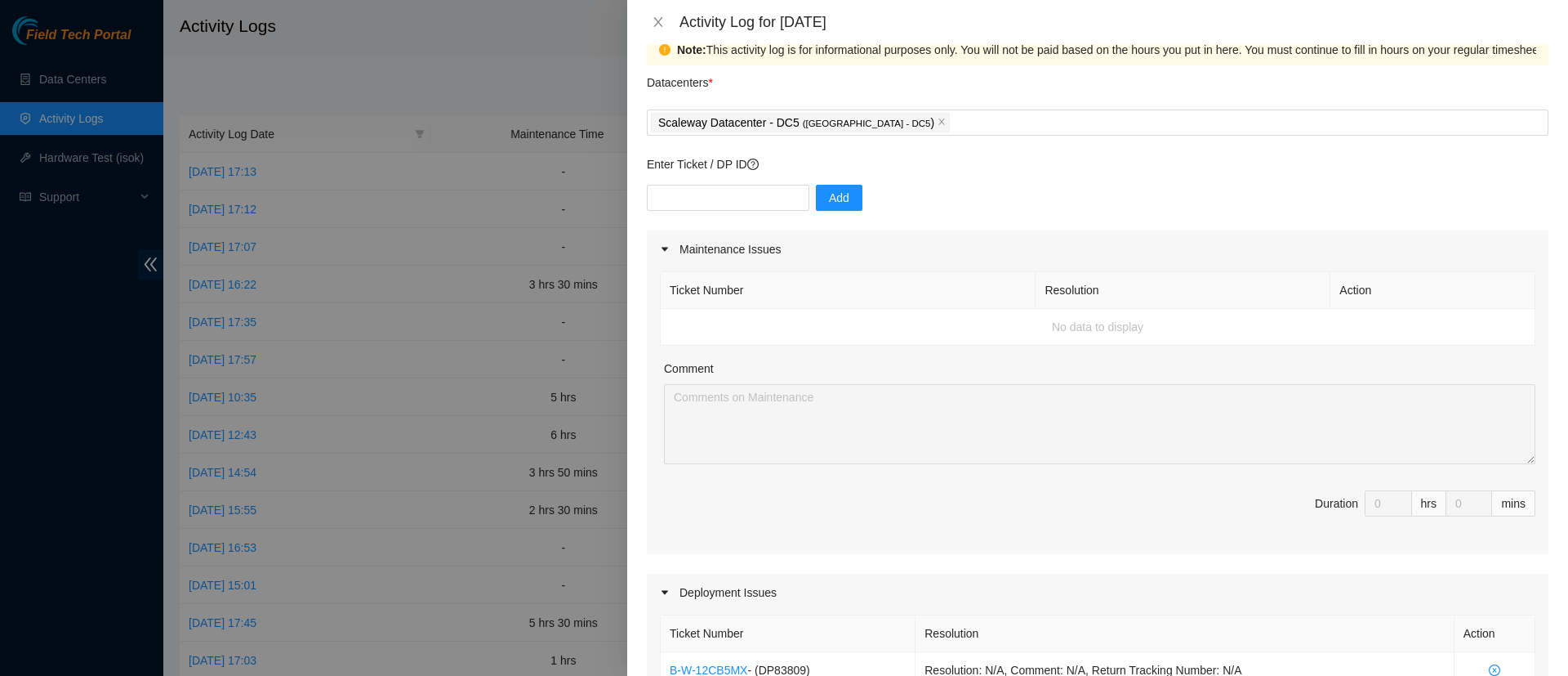
scroll to position [29, 0]
click at [702, 195] on input "text" at bounding box center [728, 198] width 163 height 26
paste input "DP83809"
click at [690, 190] on input "DP83809" at bounding box center [728, 198] width 163 height 26
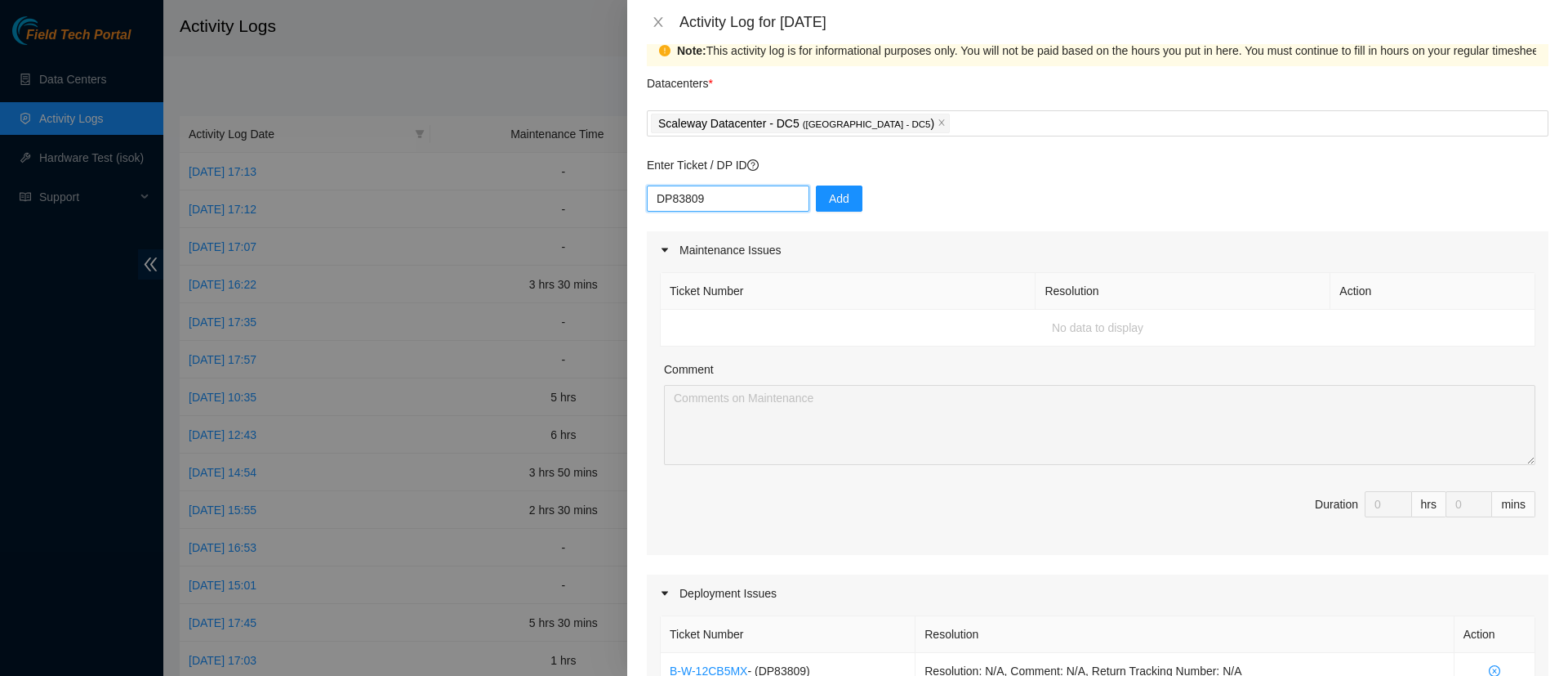
paste input "77677"
type input "DP77677"
click at [829, 197] on span "Add" at bounding box center [838, 199] width 20 height 18
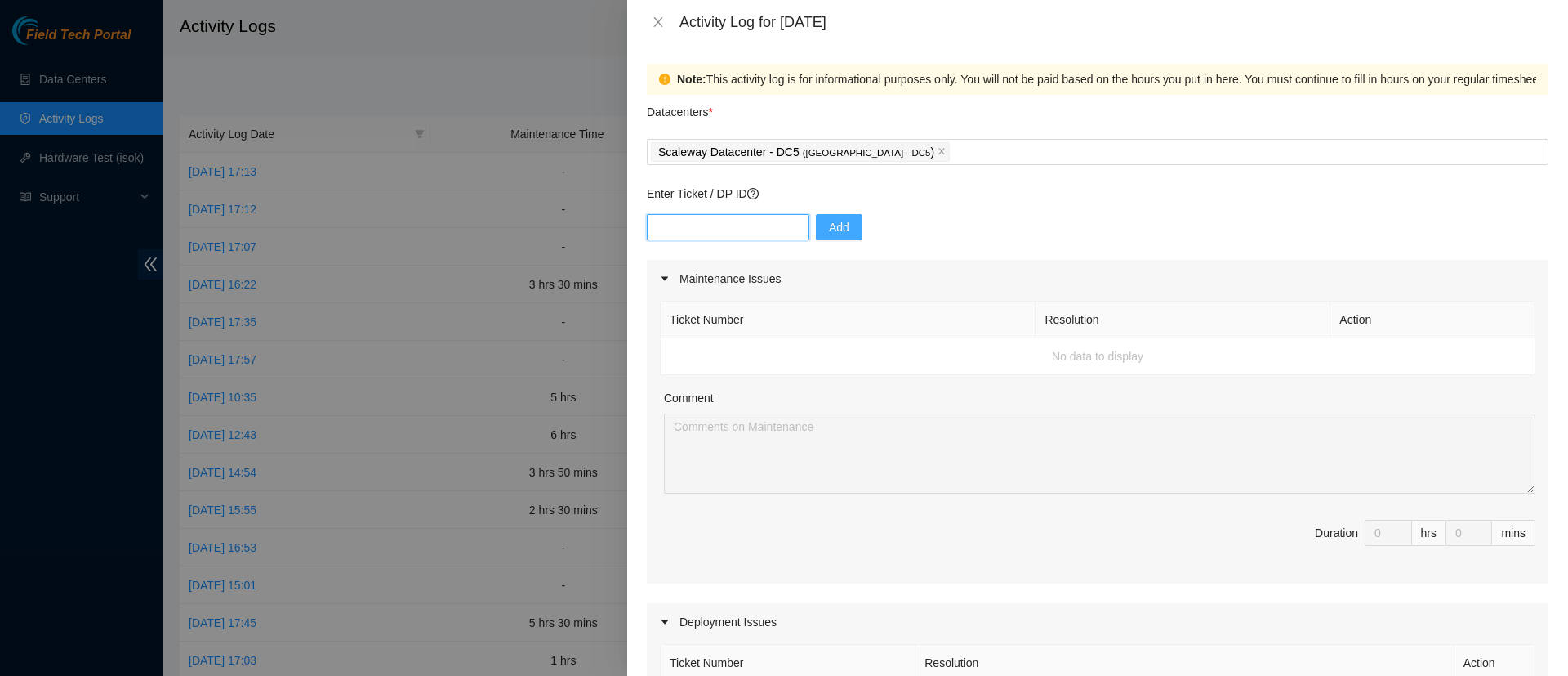
click at [681, 215] on input "text" at bounding box center [728, 227] width 163 height 26
paste input "DP77677"
type input "DP77677"
click at [829, 225] on span "Add" at bounding box center [838, 227] width 20 height 18
click at [764, 220] on input "text" at bounding box center [728, 227] width 163 height 26
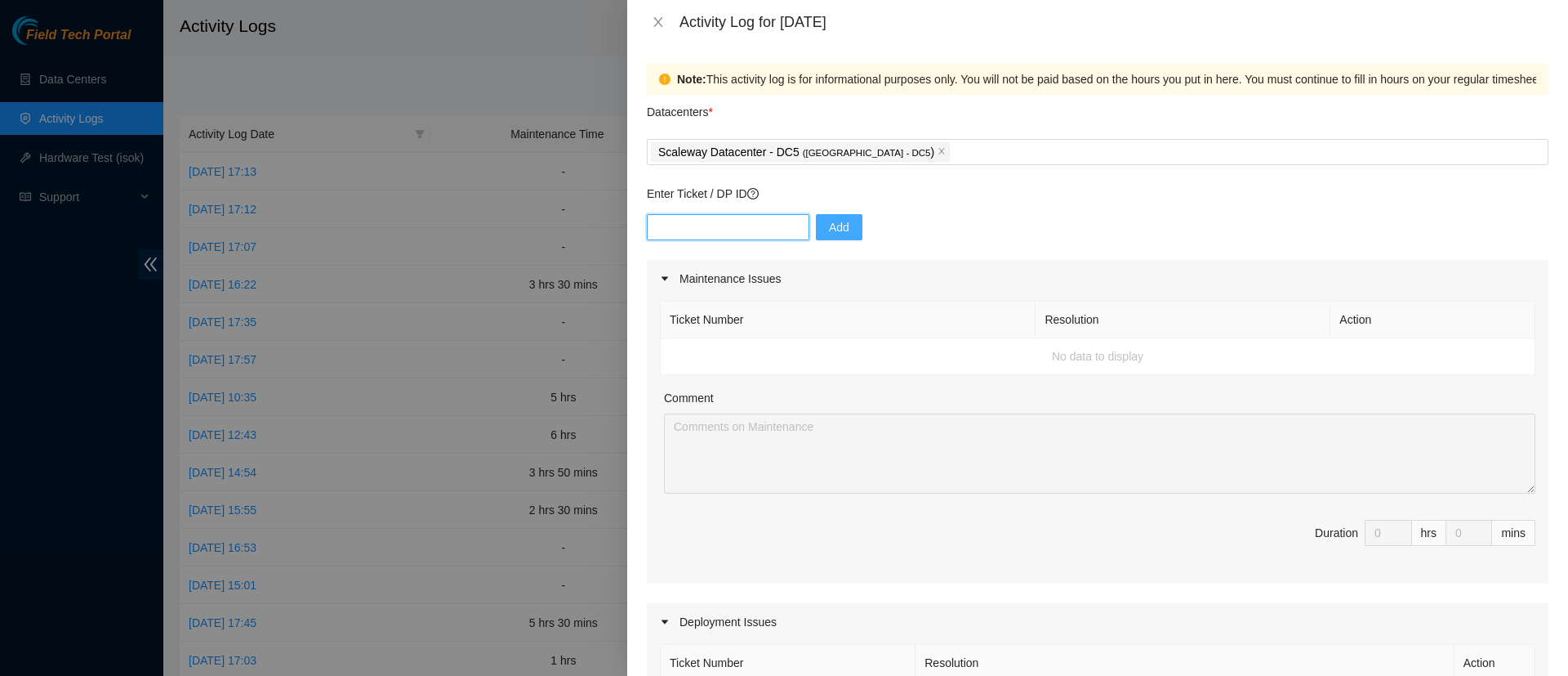
paste input "DP83235"
type input "DP83235"
click at [820, 238] on button "Add" at bounding box center [838, 227] width 46 height 26
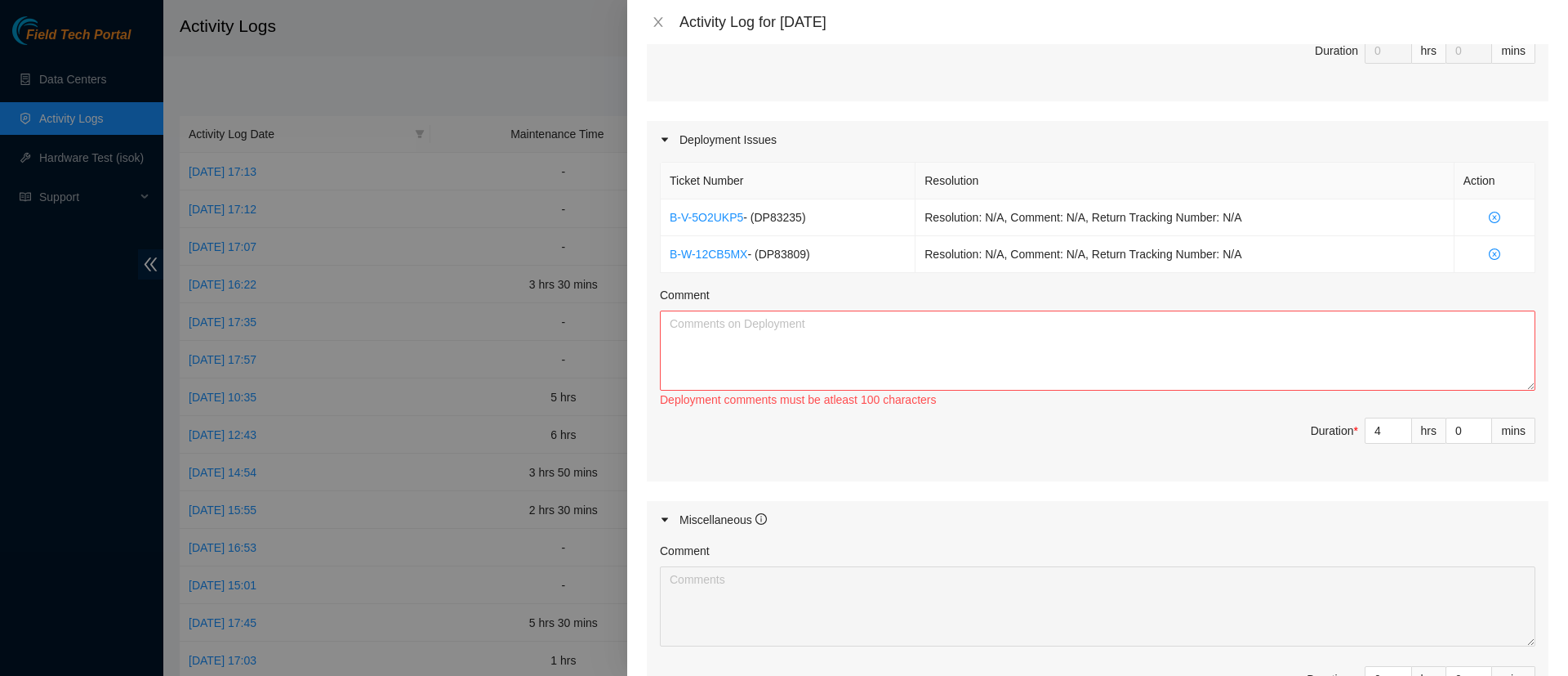
scroll to position [483, 0]
click at [1488, 257] on icon "close-circle" at bounding box center [1494, 254] width 12 height 12
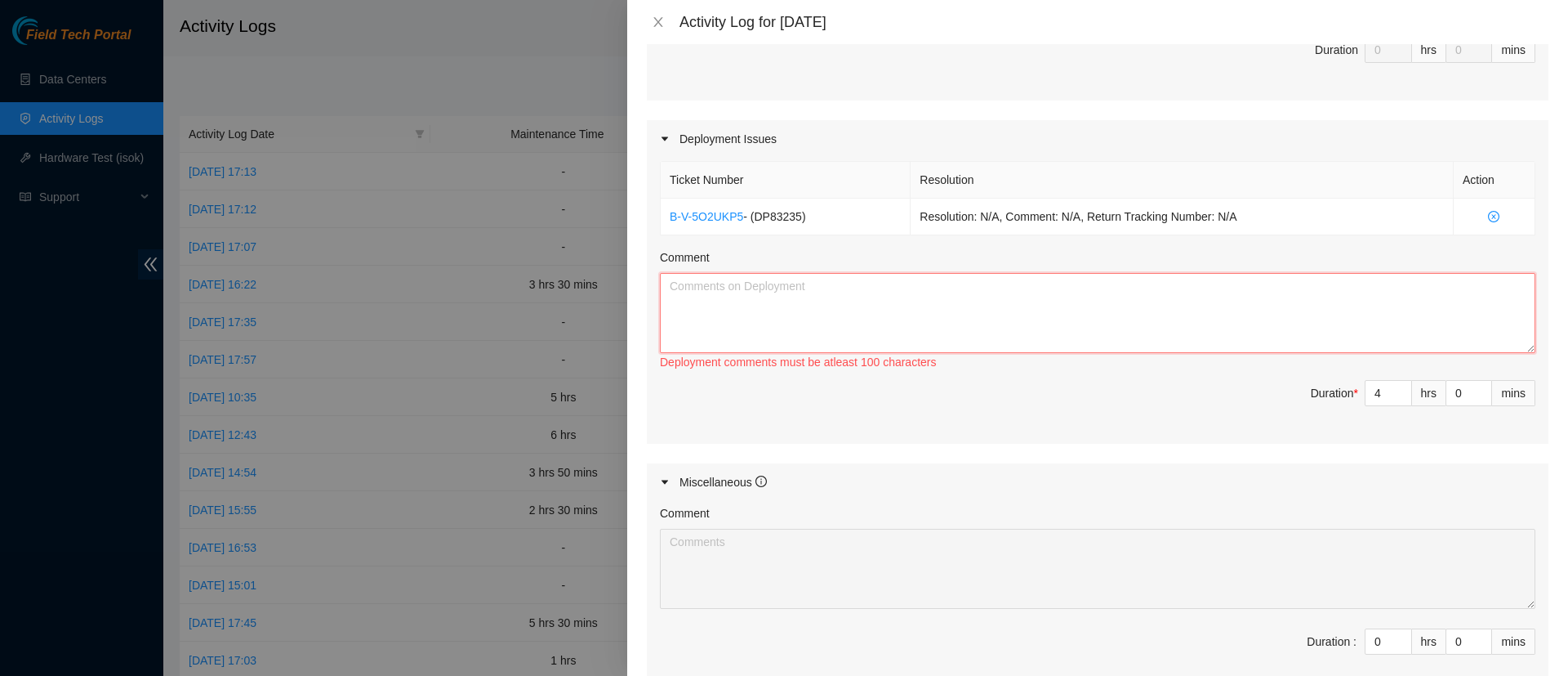
click at [1231, 307] on textarea "Comment" at bounding box center [1098, 312] width 875 height 80
click at [786, 281] on textarea "Comment" at bounding box center [1098, 312] width 875 height 80
type textarea "A"
click at [911, 290] on textarea "FYI, I also worked on DP77676 and DP77677 but it was no longer" at bounding box center [1098, 312] width 875 height 80
click at [981, 280] on textarea "FYI, I also worked on DP77676 and DP77677 but the DP ref it was no longer" at bounding box center [1098, 312] width 875 height 80
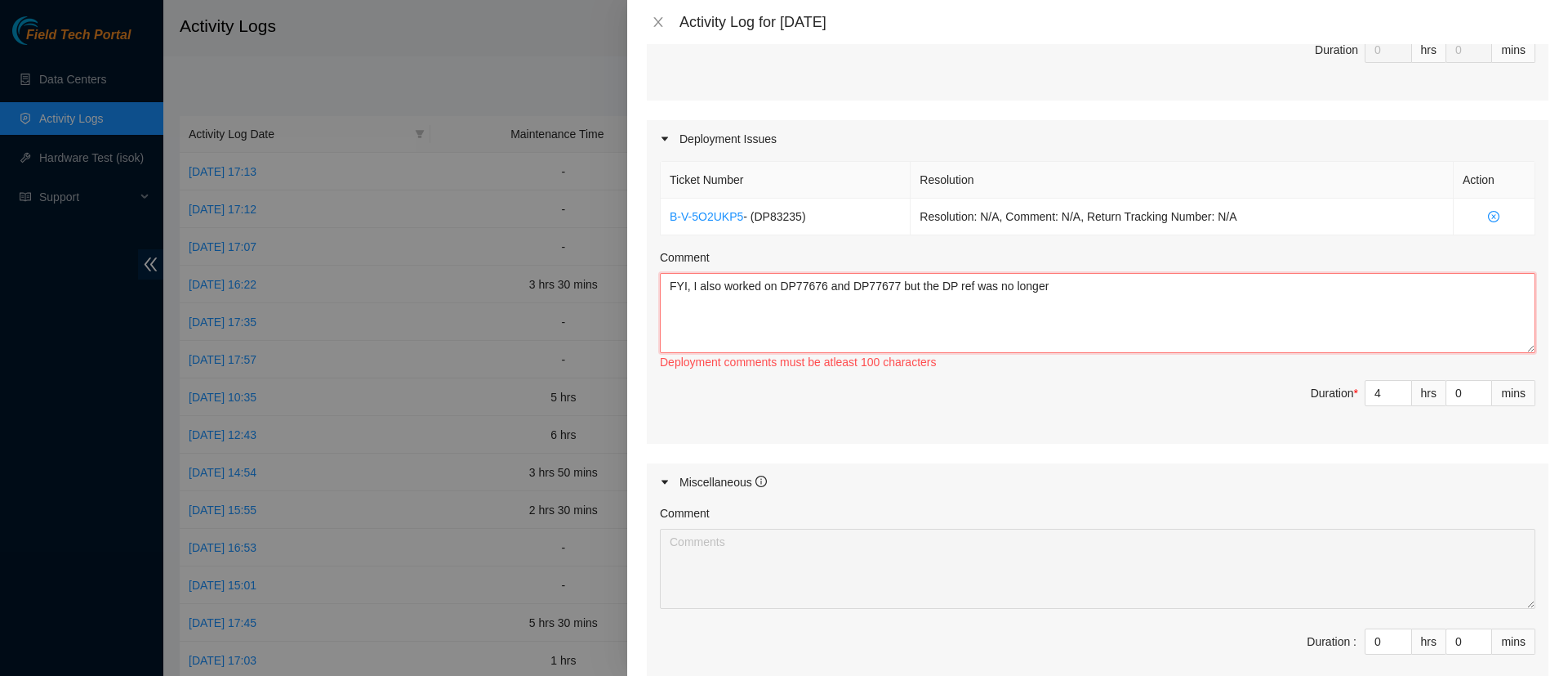
click at [1066, 291] on textarea "FYI, I also worked on DP77676 and DP77677 but the DP ref was no longer" at bounding box center [1098, 312] width 875 height 80
paste textarea "Relabel leaf uplinks on leaf side as celestica router ports start from 1, not 0…"
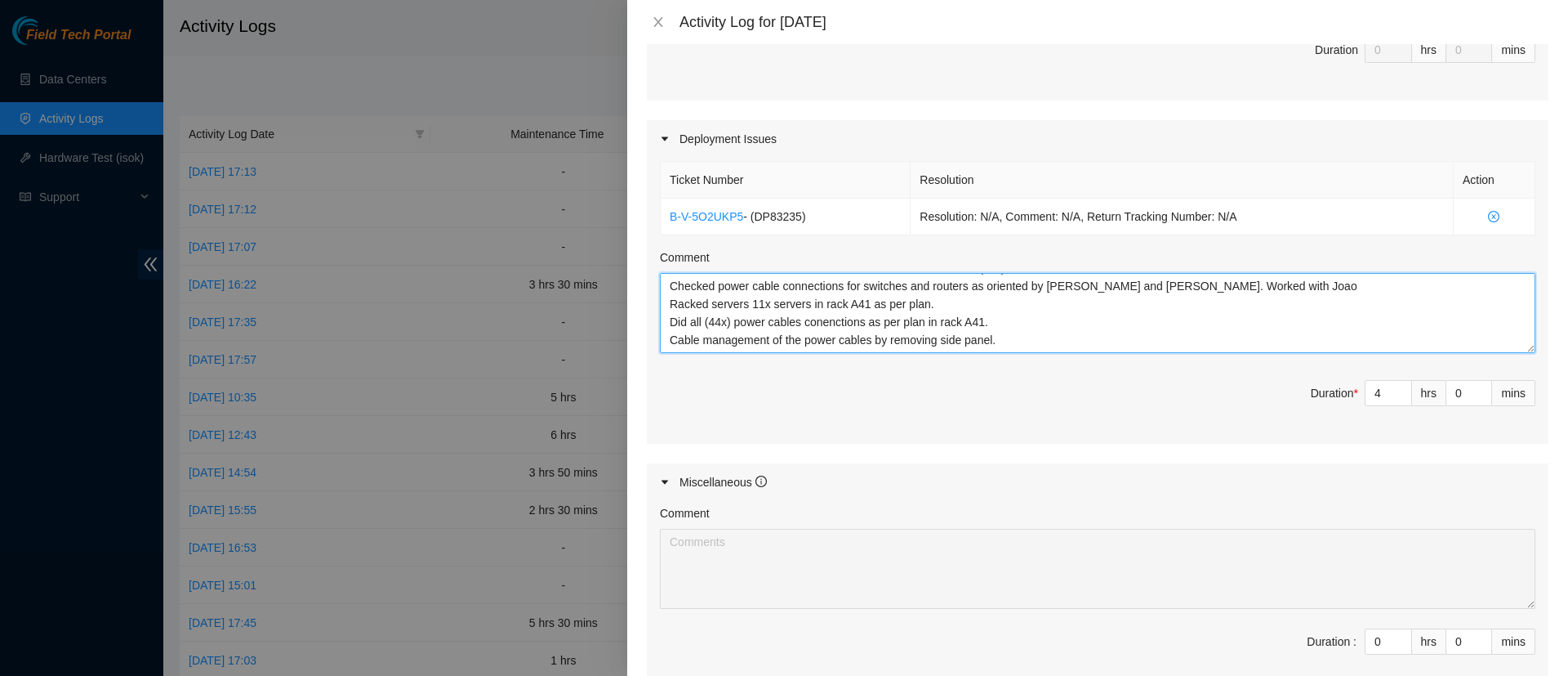
scroll to position [108, 0]
type textarea "FYI, I also worked on DP77676 and DP77677 but the DP ref was no longer availabl…"
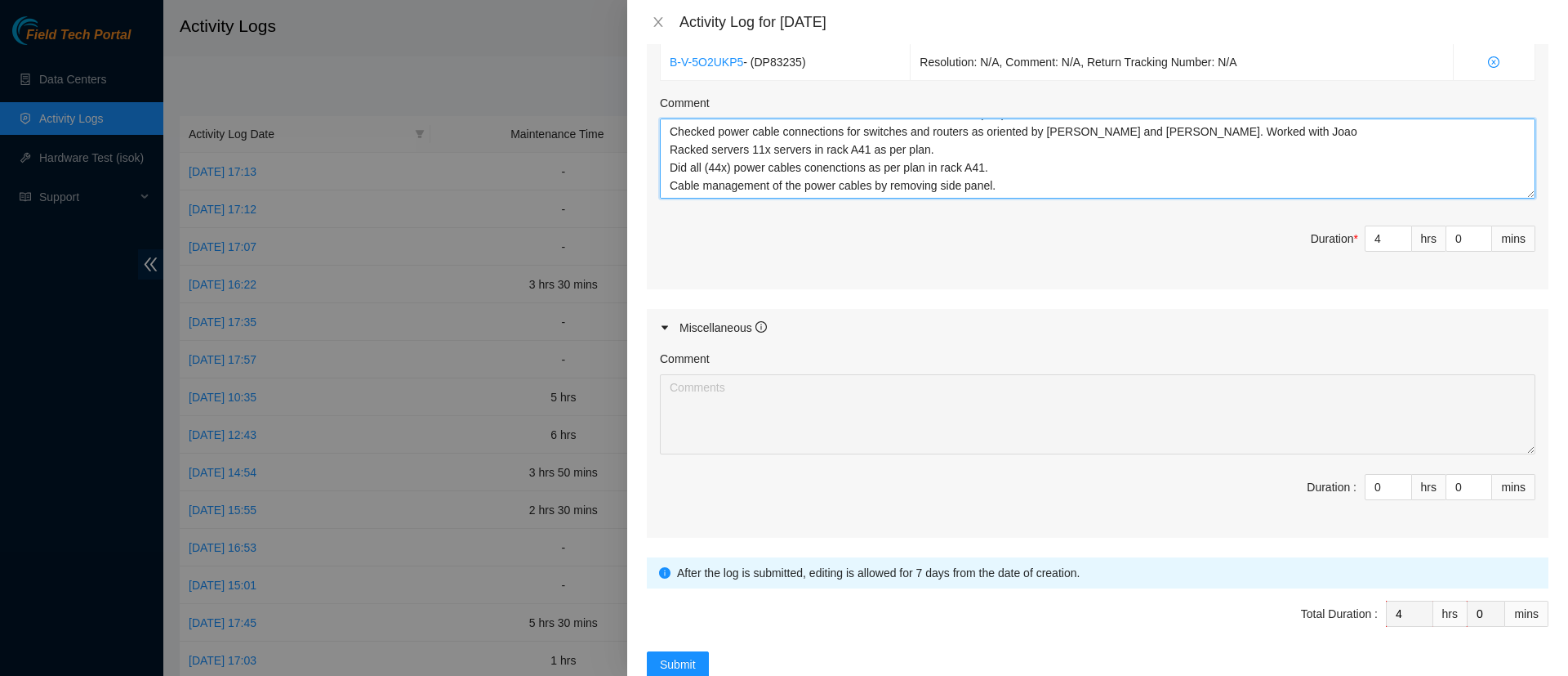
scroll to position [644, 0]
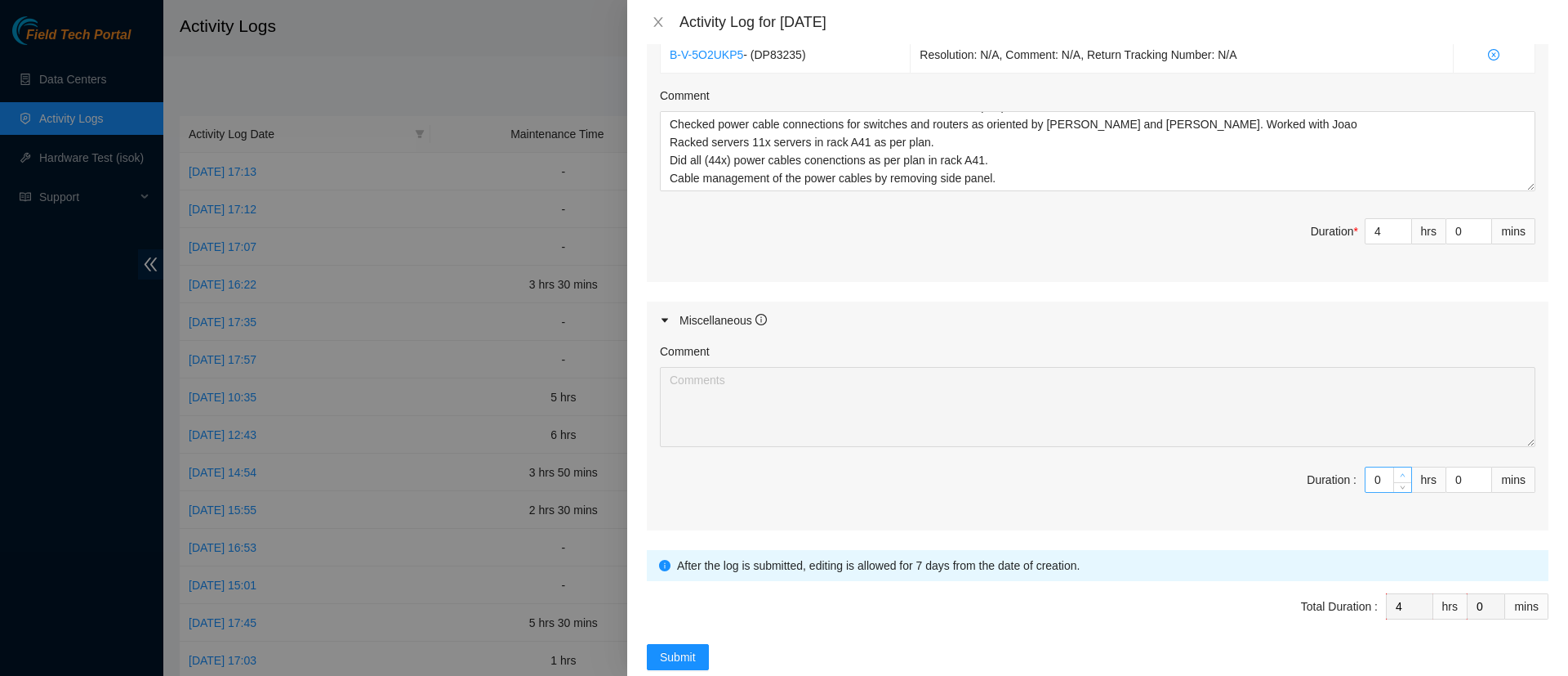
type input "1"
type input "5"
click at [1393, 469] on span "Increase Value" at bounding box center [1401, 474] width 18 height 14
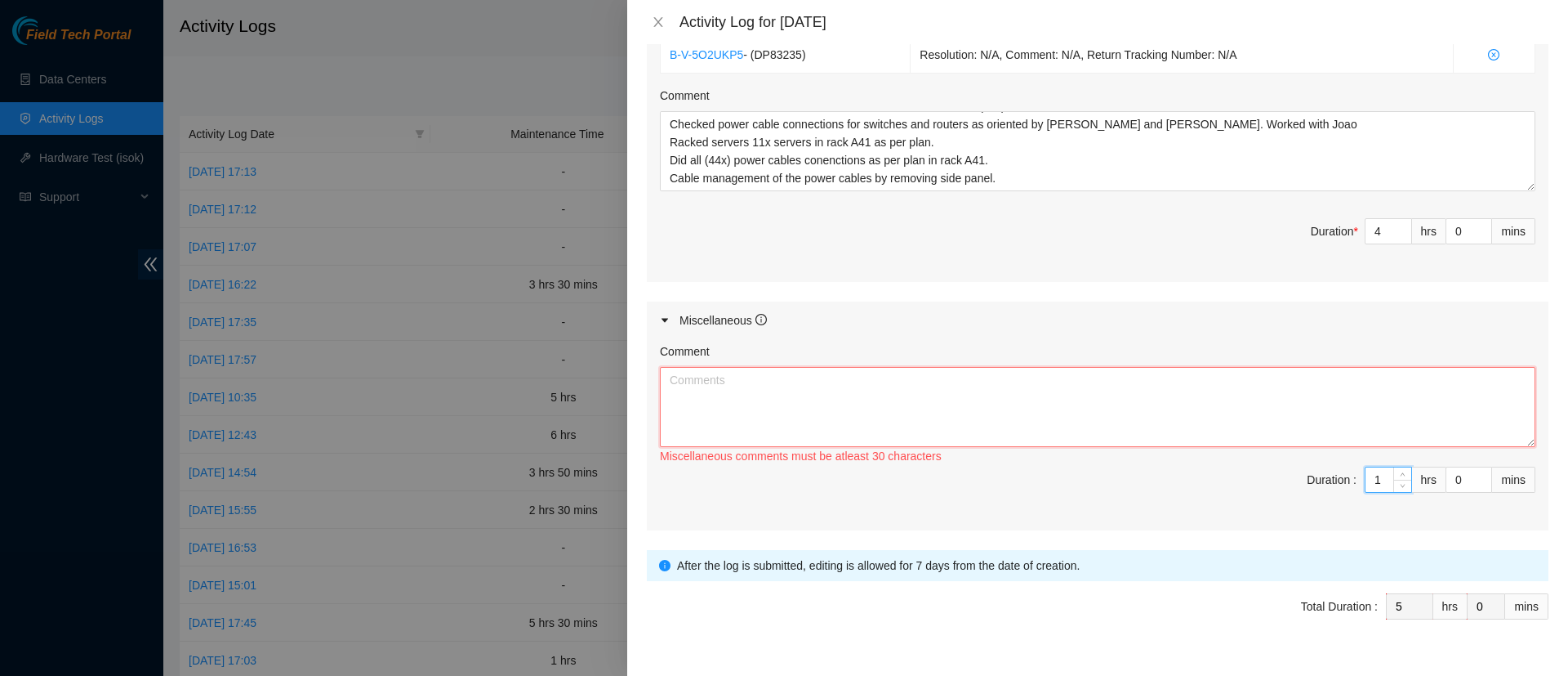
click at [1274, 400] on textarea "Comment" at bounding box center [1098, 406] width 875 height 80
paste textarea "Acecss at OC Tour of site with colleague [PERSON_NAME]"
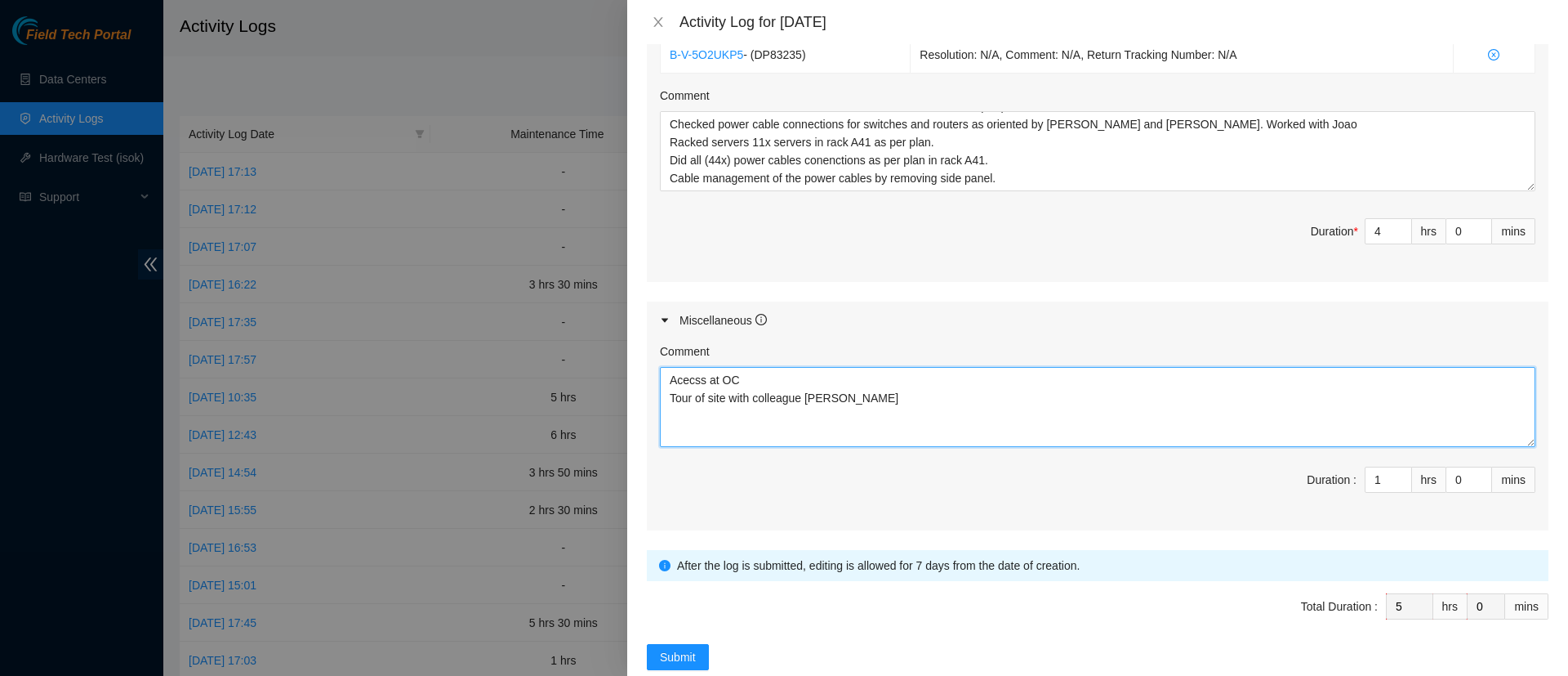
paste textarea "Cleaned up work area and completed various documentation (Activity log, work re…"
type textarea "Acecss at OC Tour of site with colleague [PERSON_NAME] Cleaned up work area and…"
type input "5"
type input "6"
click at [1393, 220] on span "Increase Value" at bounding box center [1401, 226] width 18 height 14
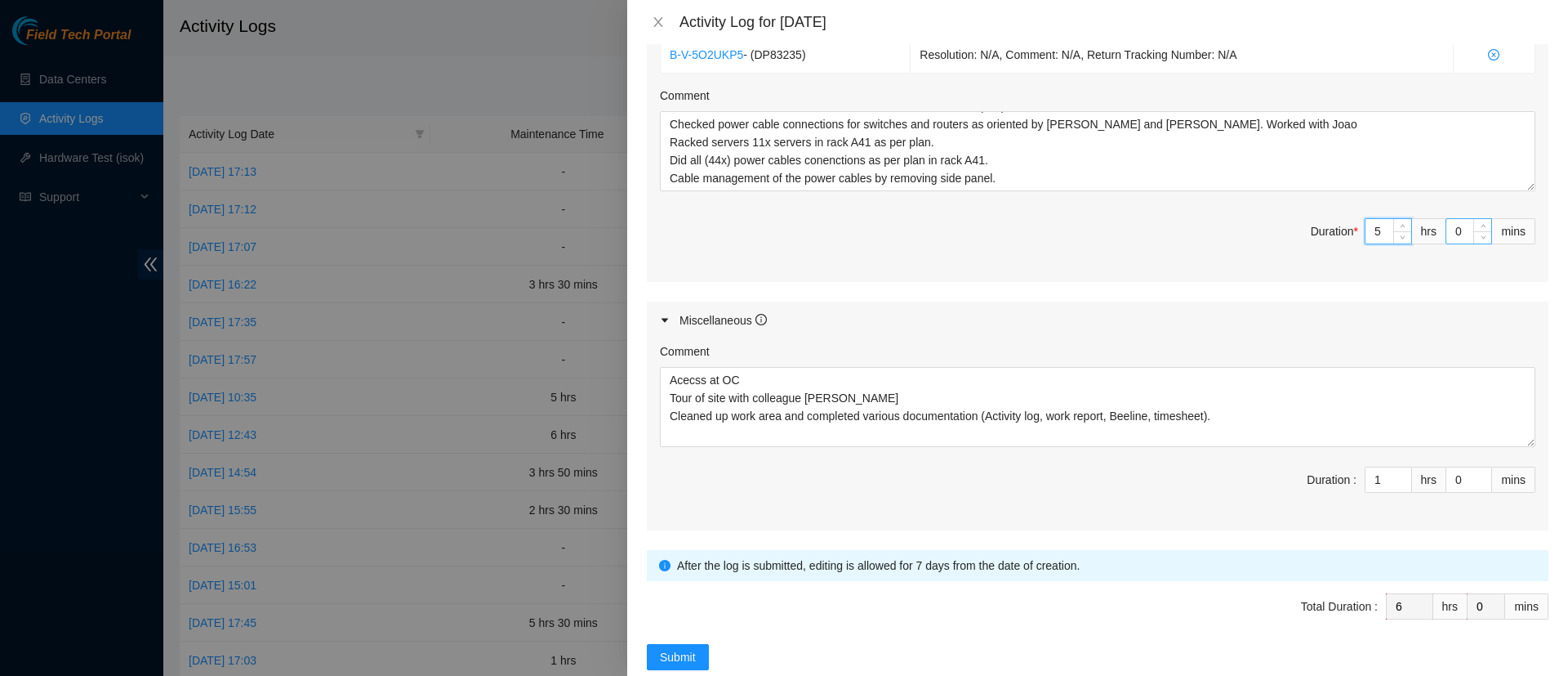
click at [1446, 231] on input "0" at bounding box center [1468, 230] width 45 height 24
type input "30"
click at [1239, 326] on div "Miscellaneous" at bounding box center [1097, 320] width 901 height 38
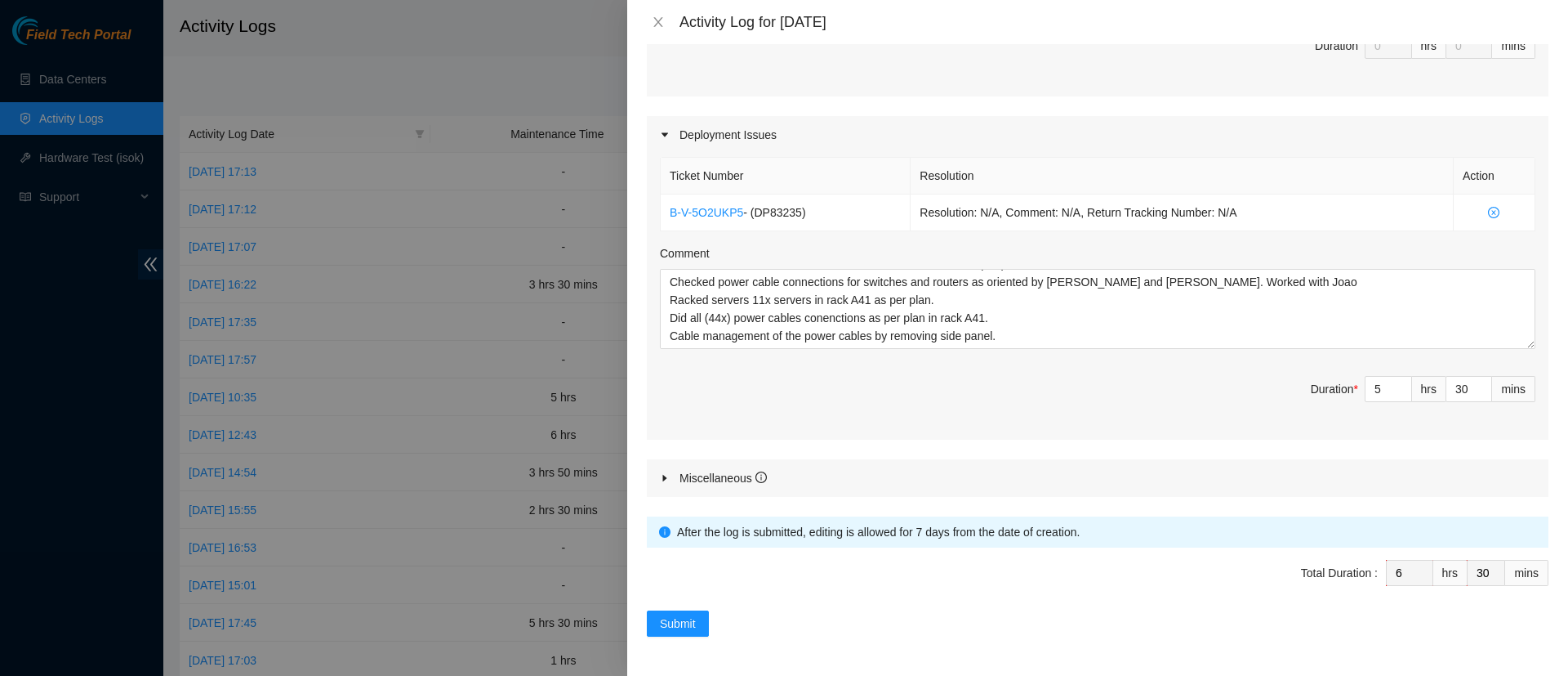
scroll to position [487, 0]
click at [670, 612] on button "Submit" at bounding box center [678, 623] width 62 height 26
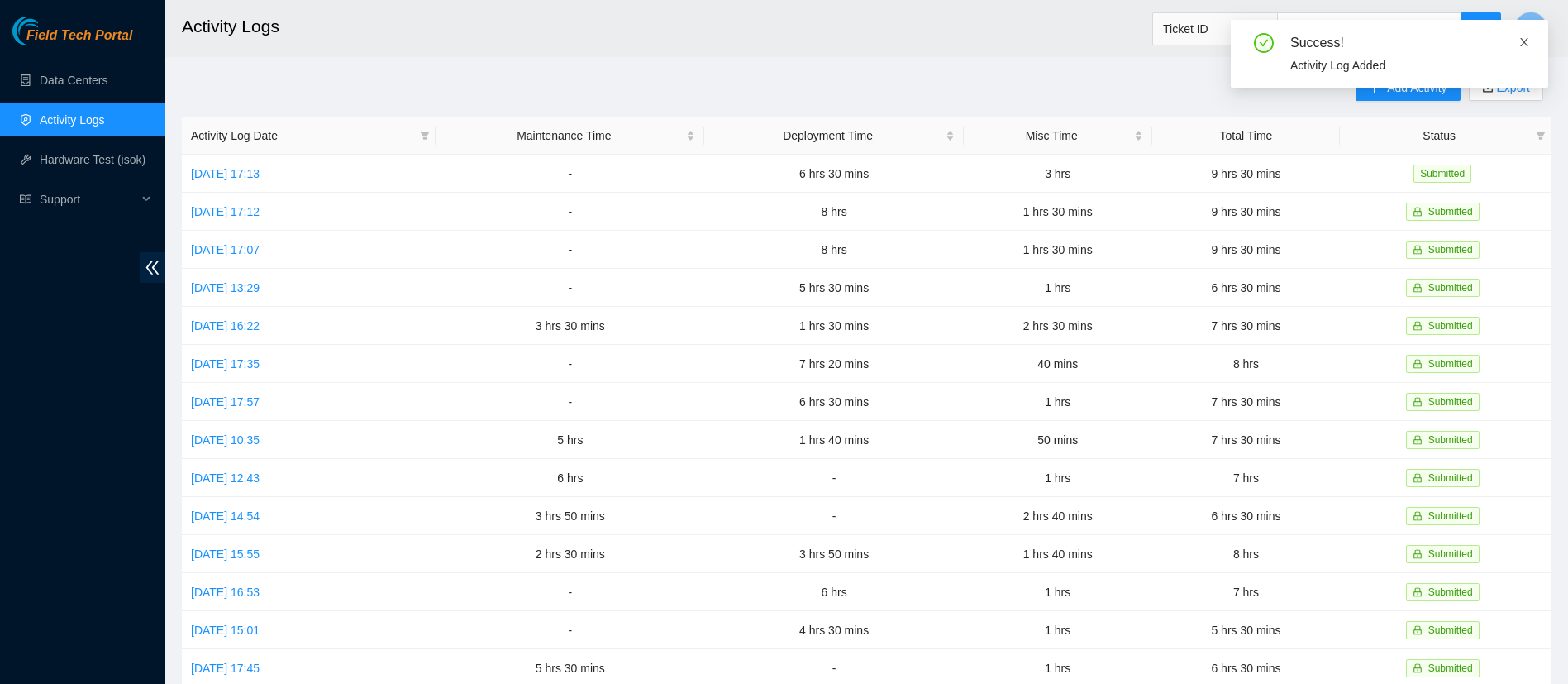
click at [1529, 43] on icon "close" at bounding box center [1524, 42] width 12 height 12
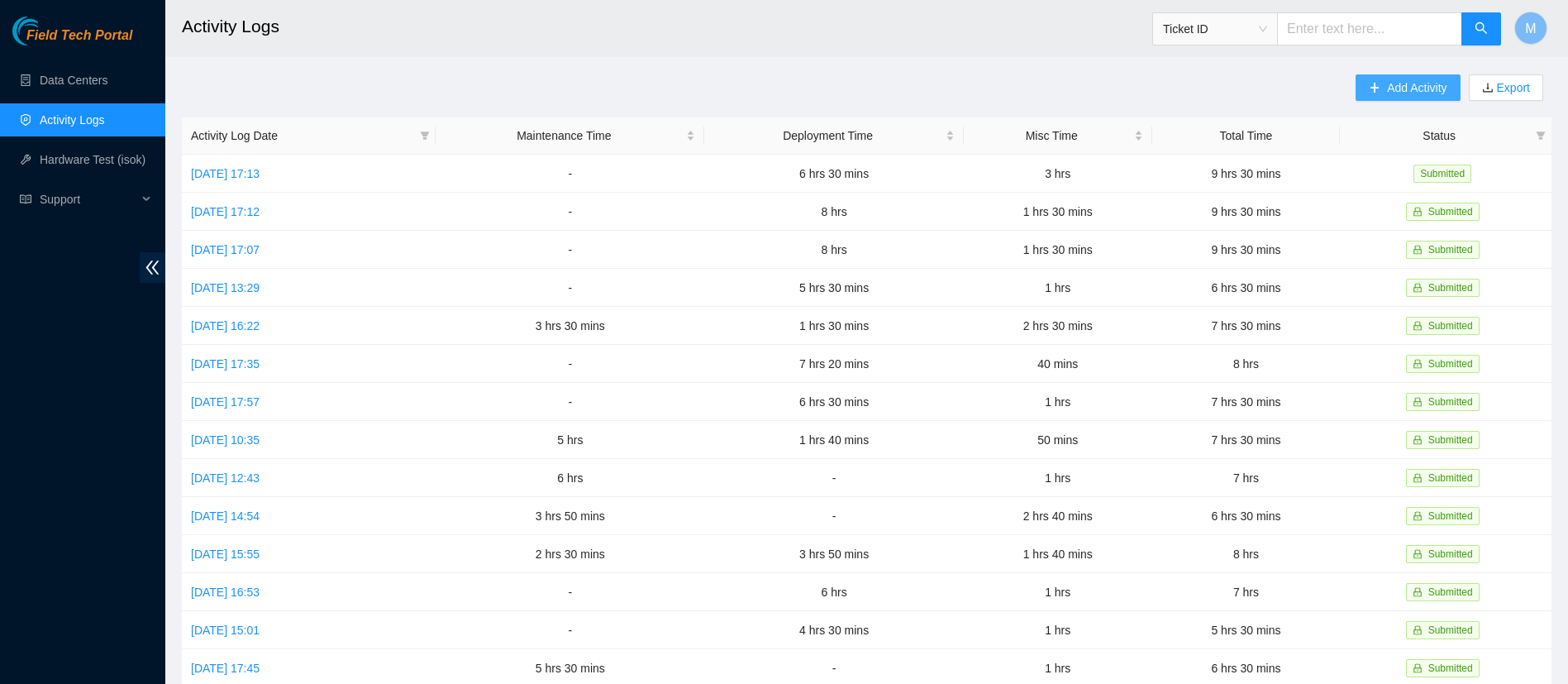
click at [1403, 85] on span "Add Activity" at bounding box center [1417, 87] width 60 height 19
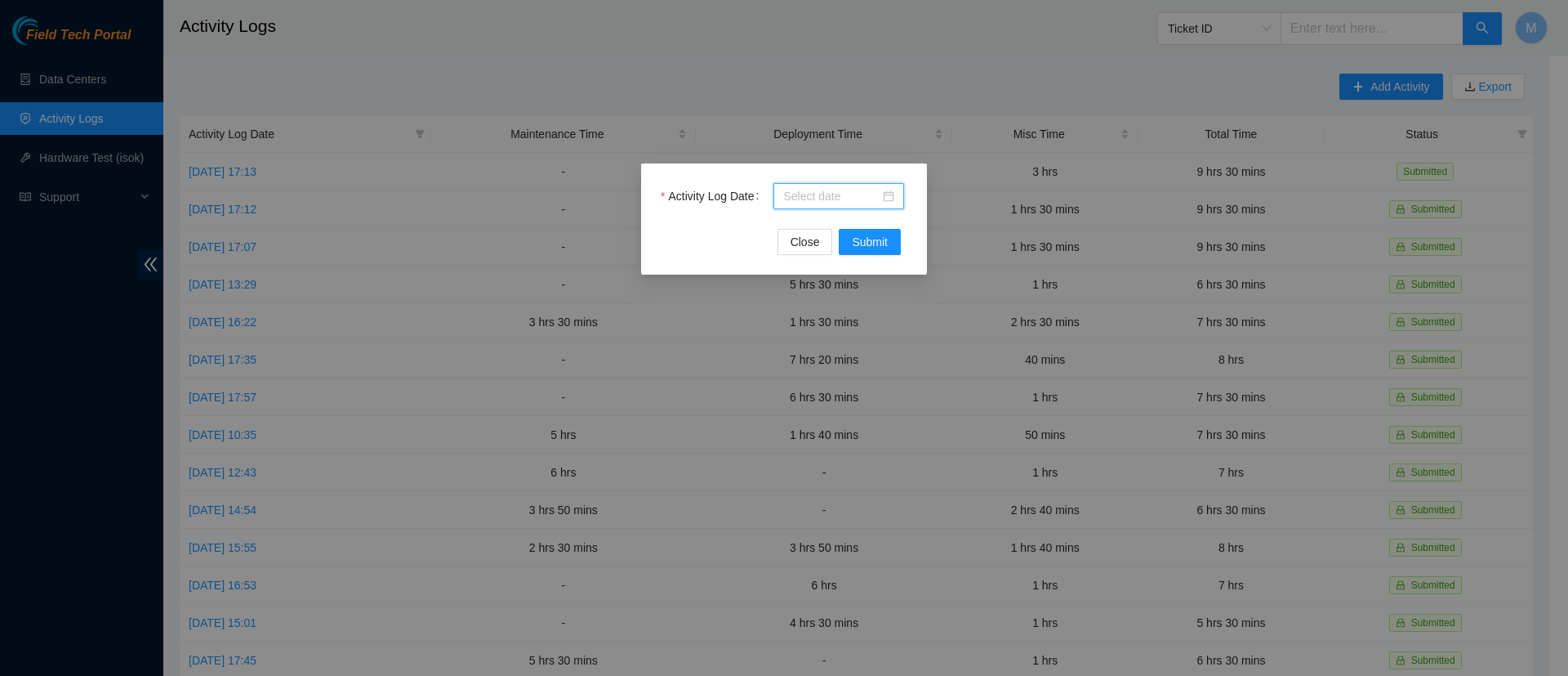
click at [800, 195] on input "Activity Log Date" at bounding box center [831, 196] width 96 height 18
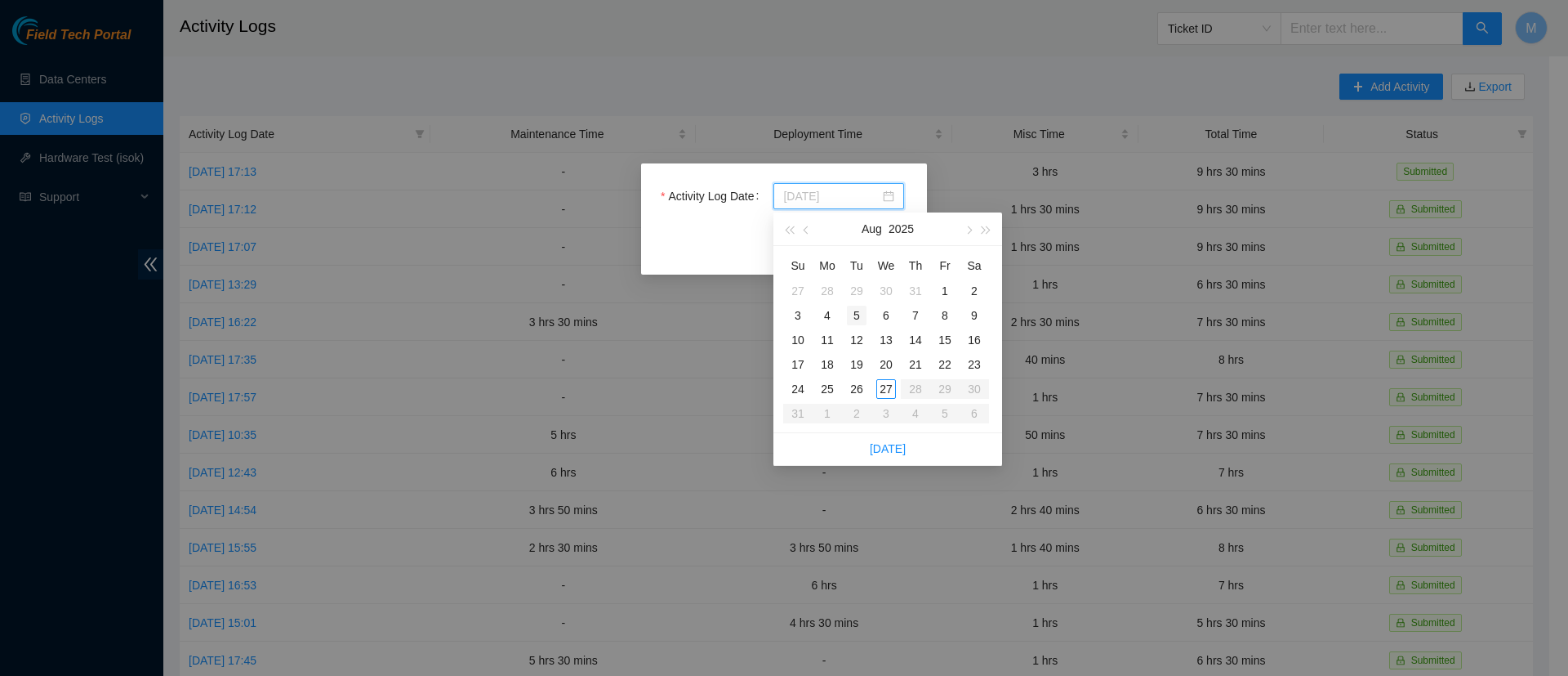
type input "[DATE]"
click at [857, 313] on div "5" at bounding box center [857, 315] width 19 height 19
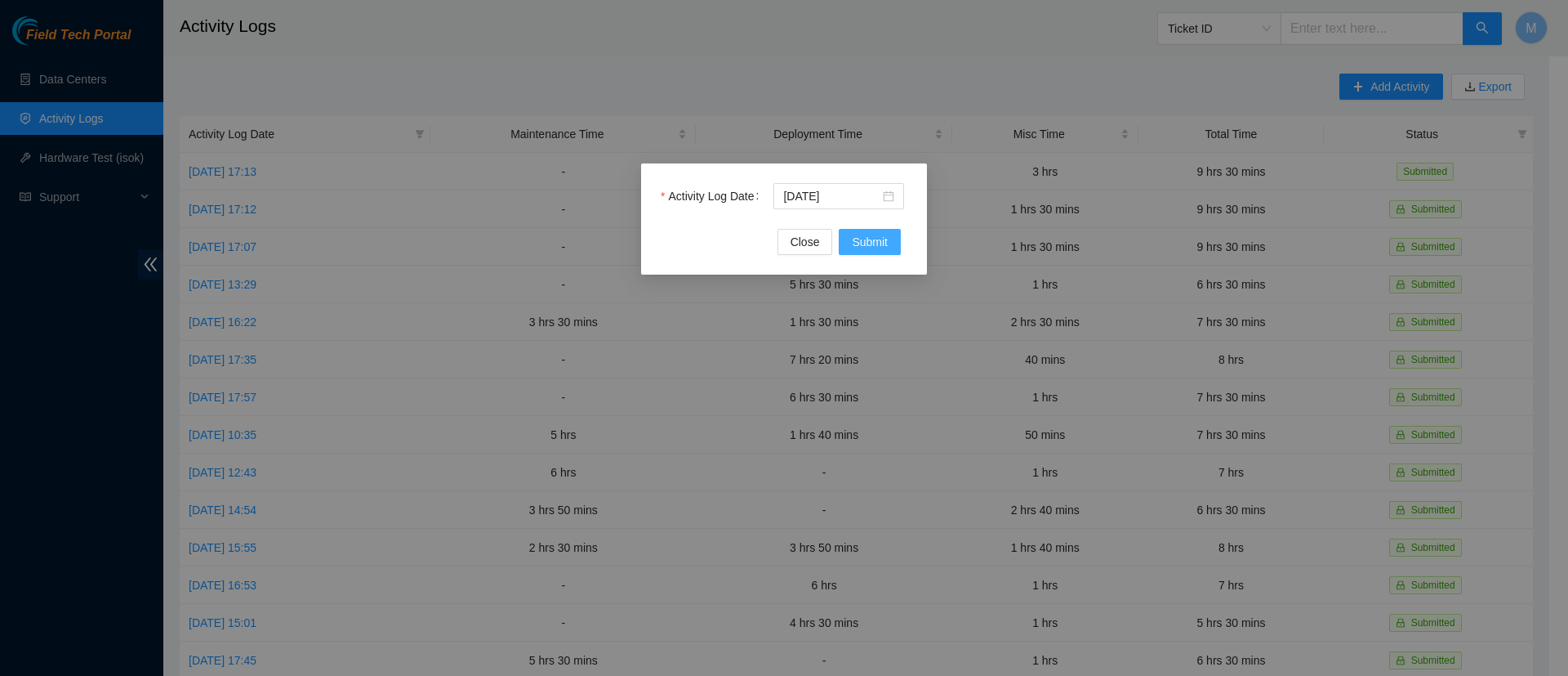
click at [870, 242] on span "Submit" at bounding box center [869, 241] width 36 height 18
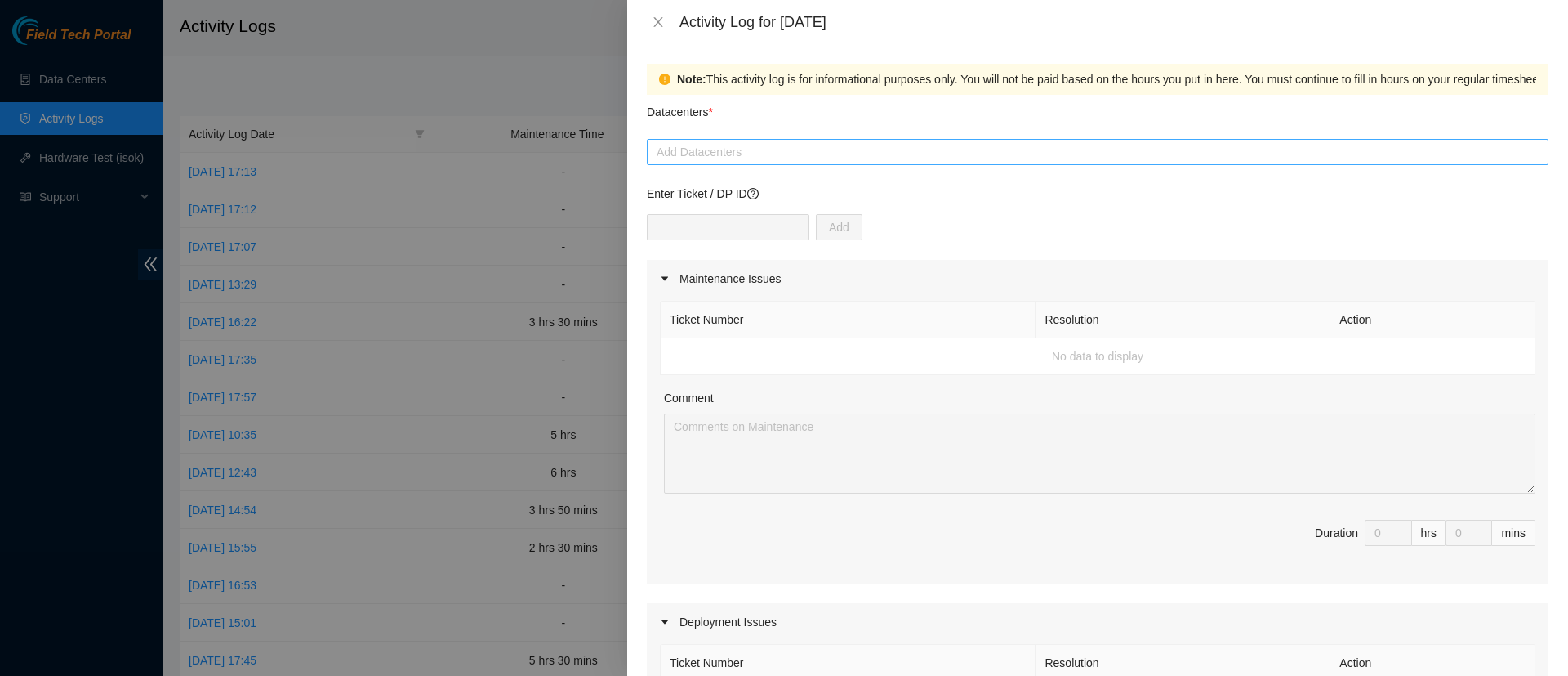
click at [686, 154] on div at bounding box center [1097, 151] width 893 height 19
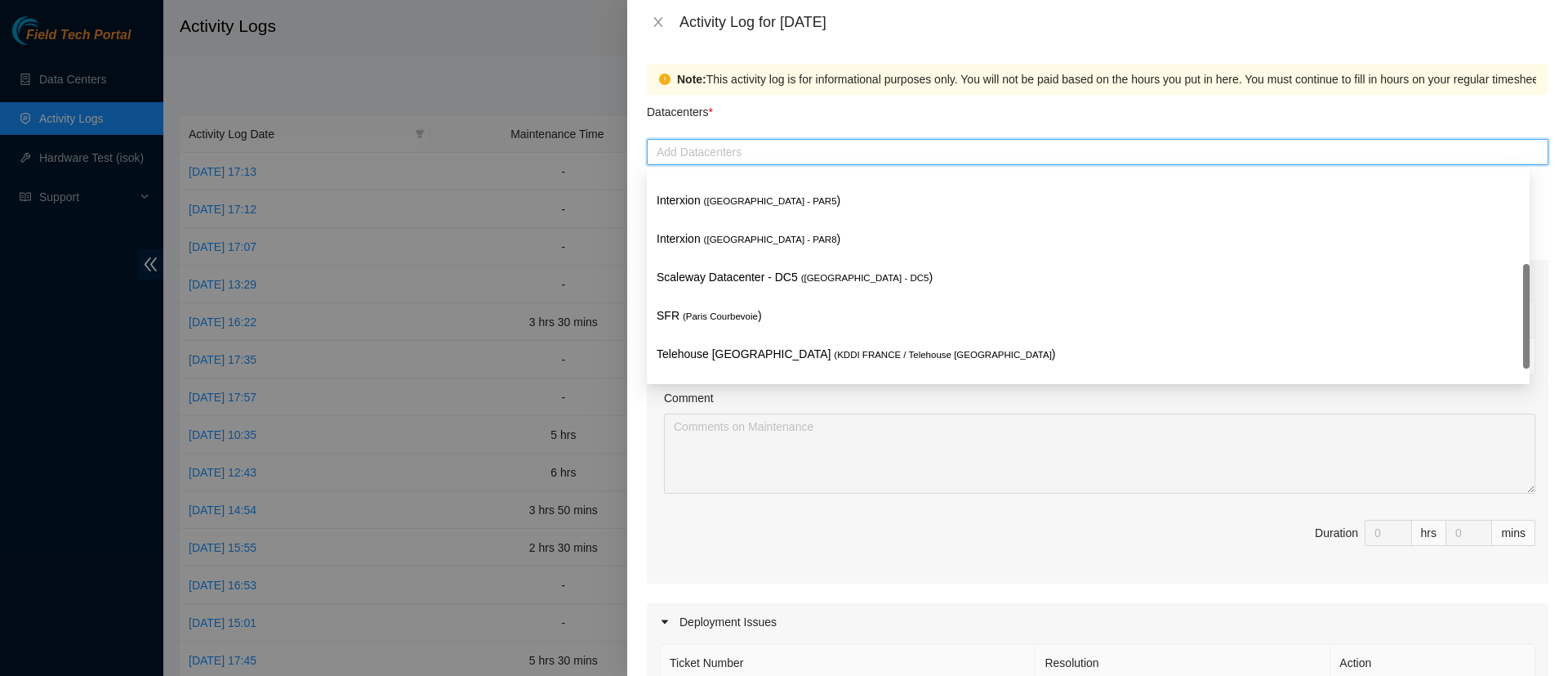
scroll to position [330, 0]
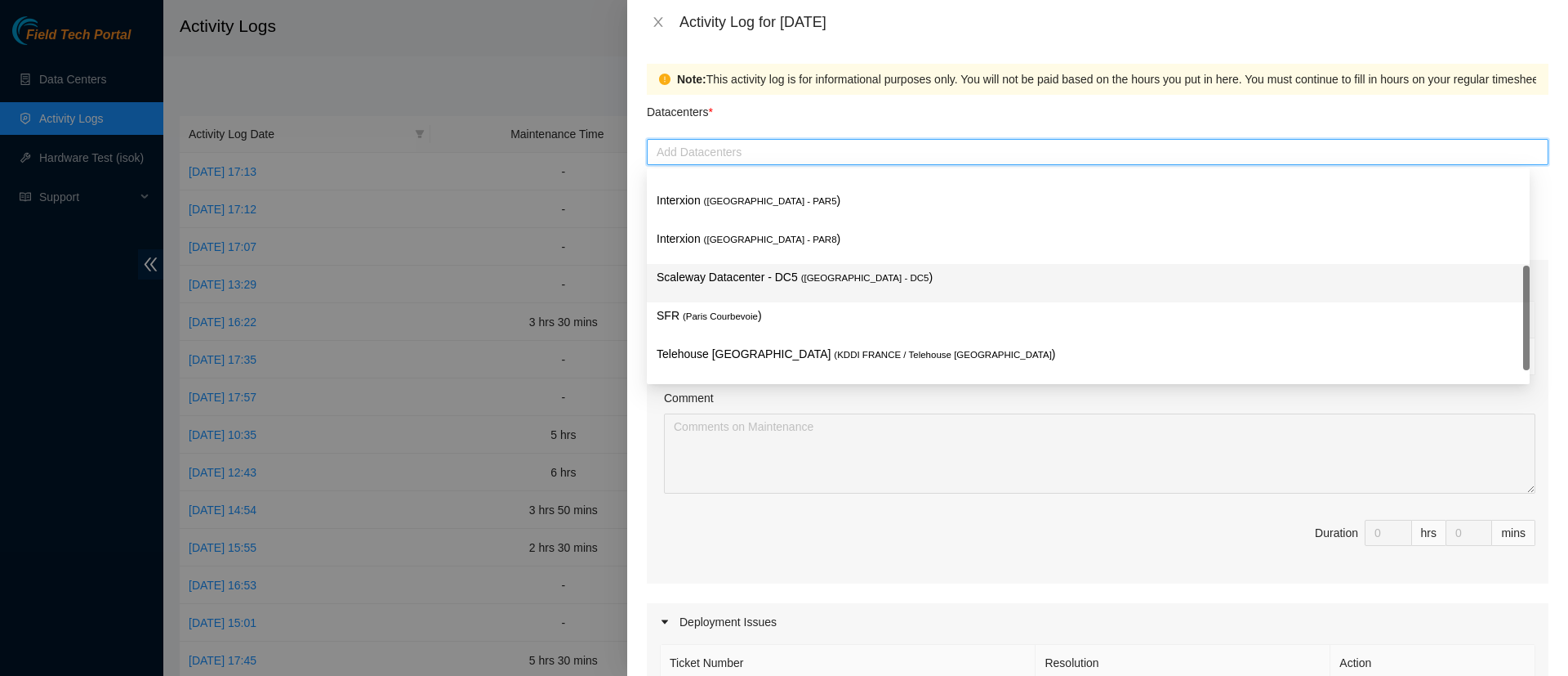
click at [743, 281] on p "Scaleway Datacenter - DC5 ( [GEOGRAPHIC_DATA] - DC5 )" at bounding box center [1088, 277] width 864 height 18
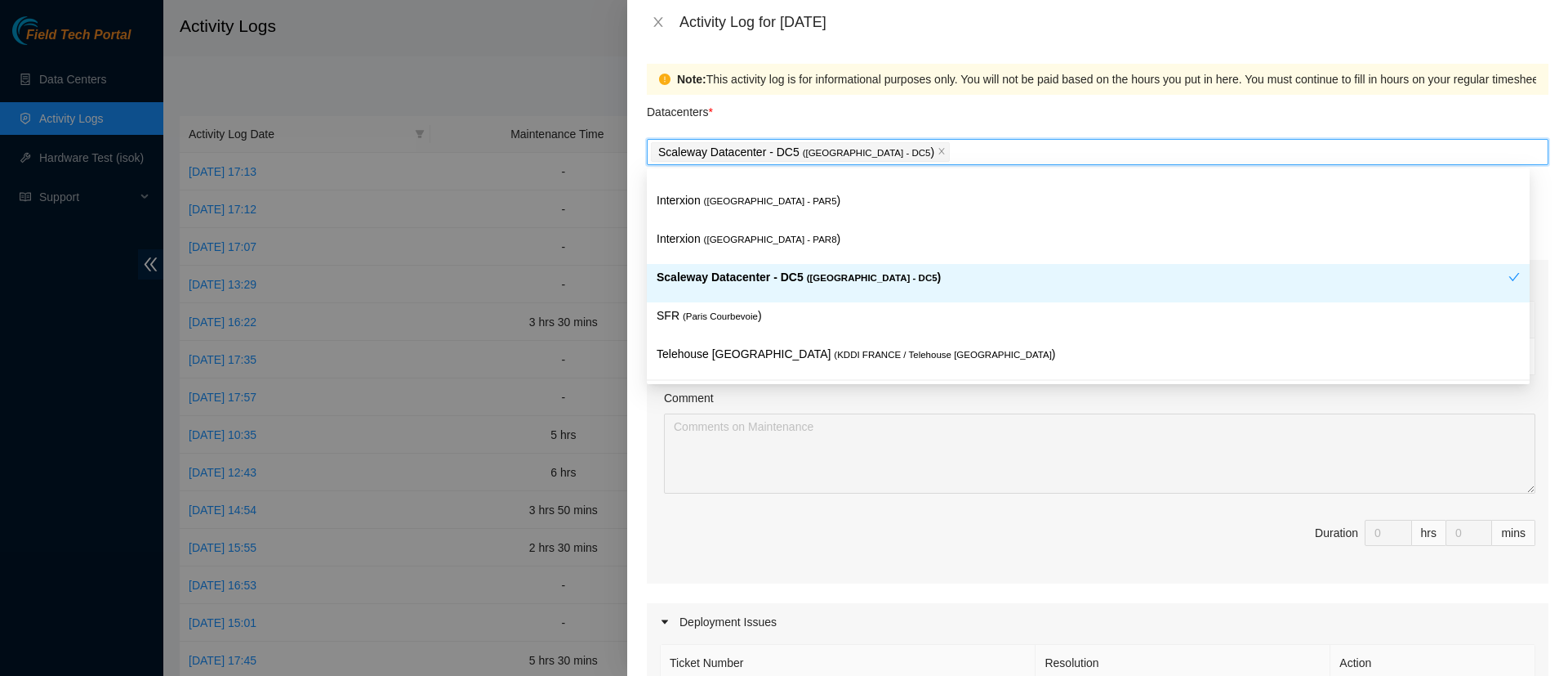
click at [649, 438] on div "Ticket Number Resolution Action No data to display Comment Duration 0 hrs 0 mins" at bounding box center [1097, 440] width 901 height 286
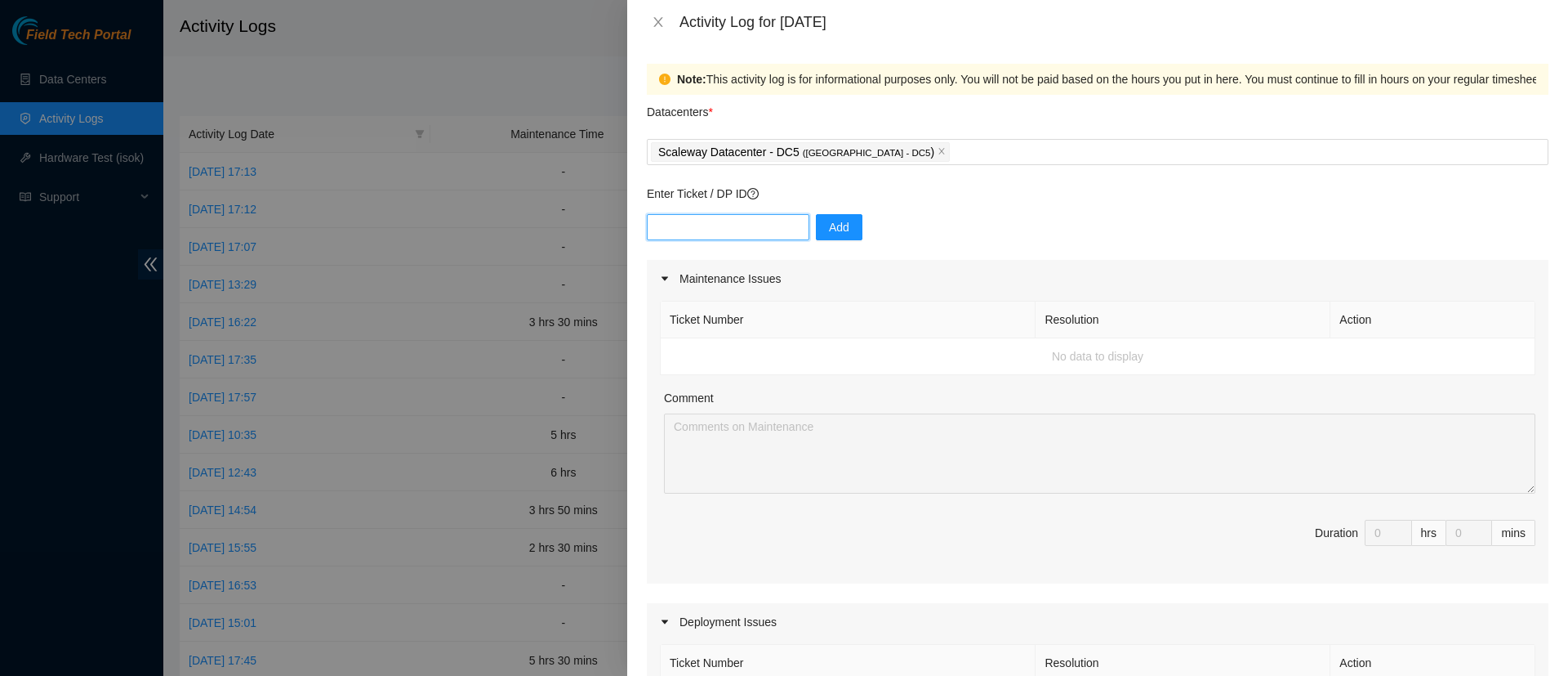
click at [703, 218] on input "text" at bounding box center [728, 227] width 163 height 26
paste input "DP83235"
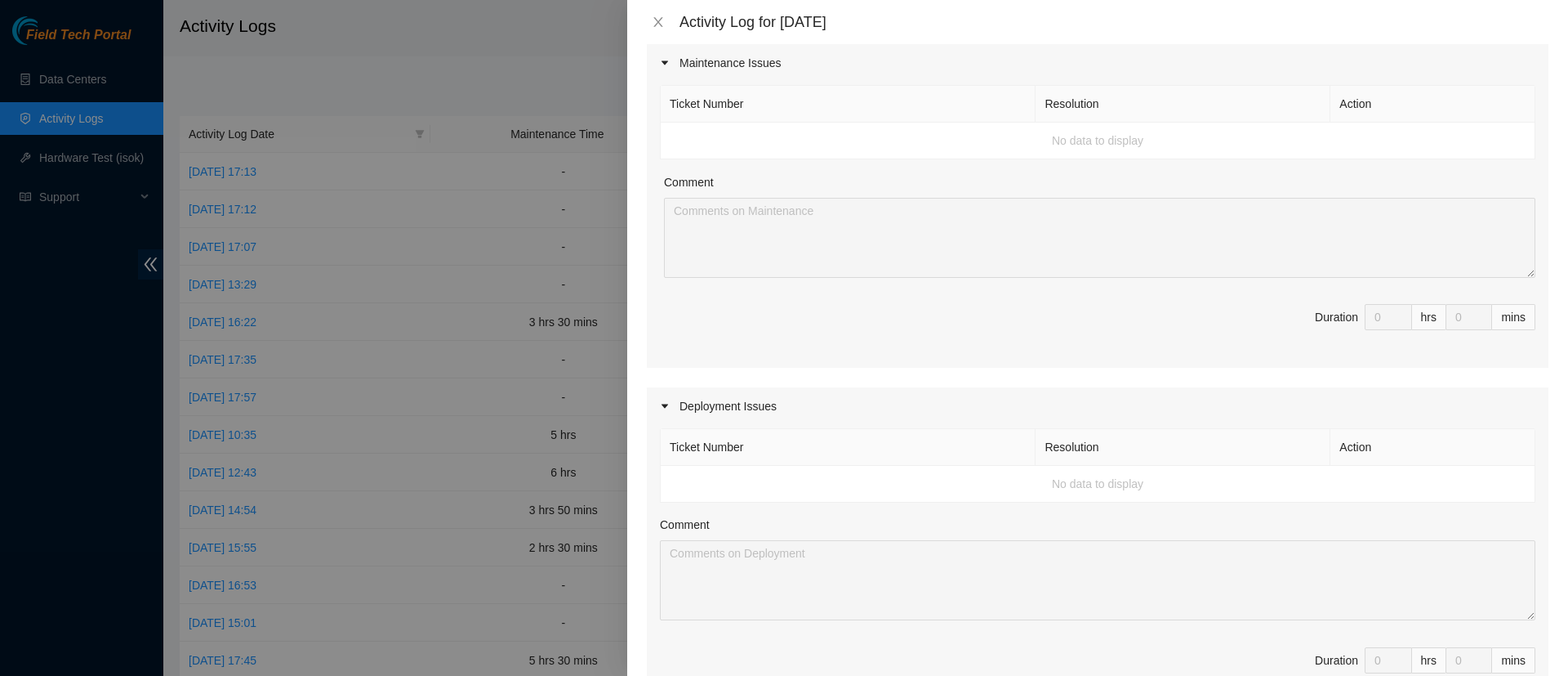
scroll to position [29, 0]
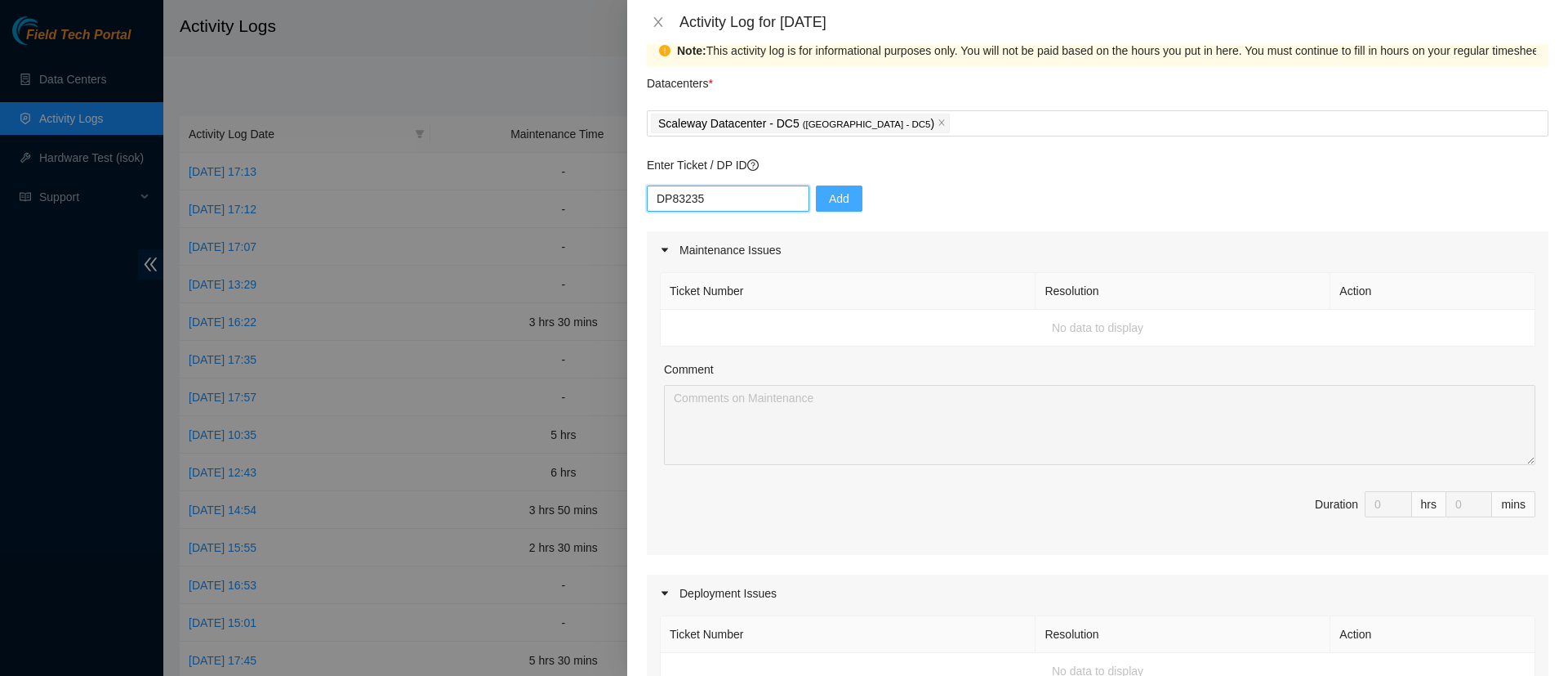
type input "DP83235"
click at [829, 203] on span "Add" at bounding box center [838, 199] width 20 height 18
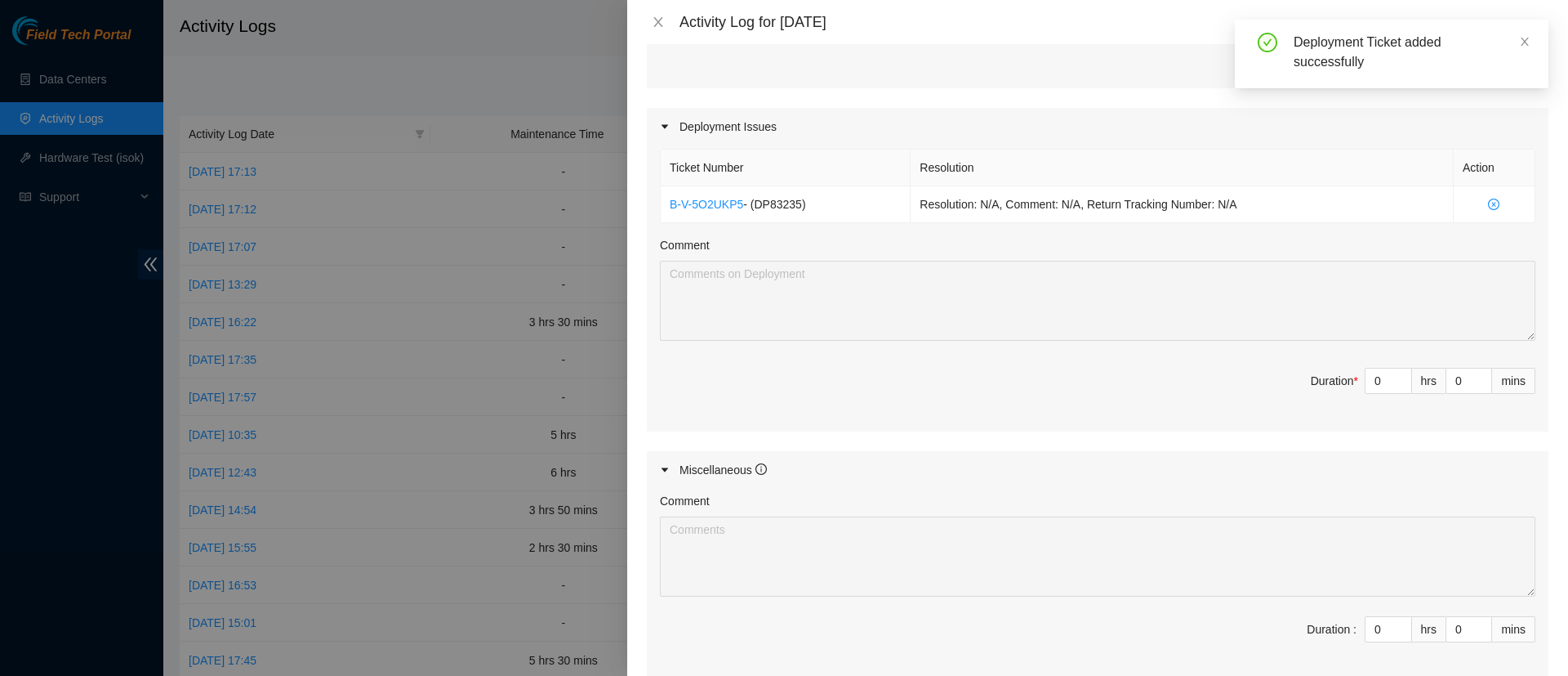
scroll to position [497, 0]
type input "1"
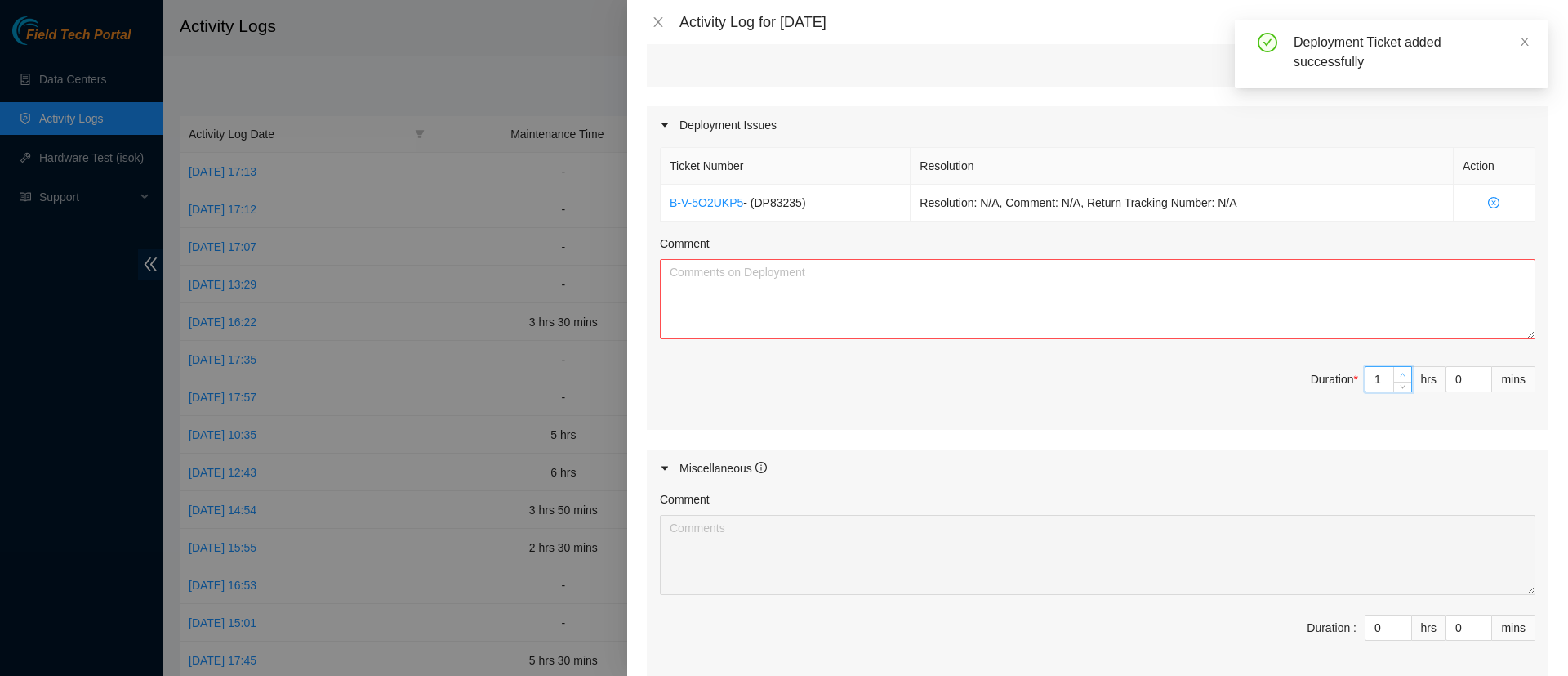
click at [1393, 366] on span "Increase Value" at bounding box center [1401, 373] width 18 height 14
type input "2"
click at [1393, 366] on span "Increase Value" at bounding box center [1401, 373] width 18 height 14
type input "3"
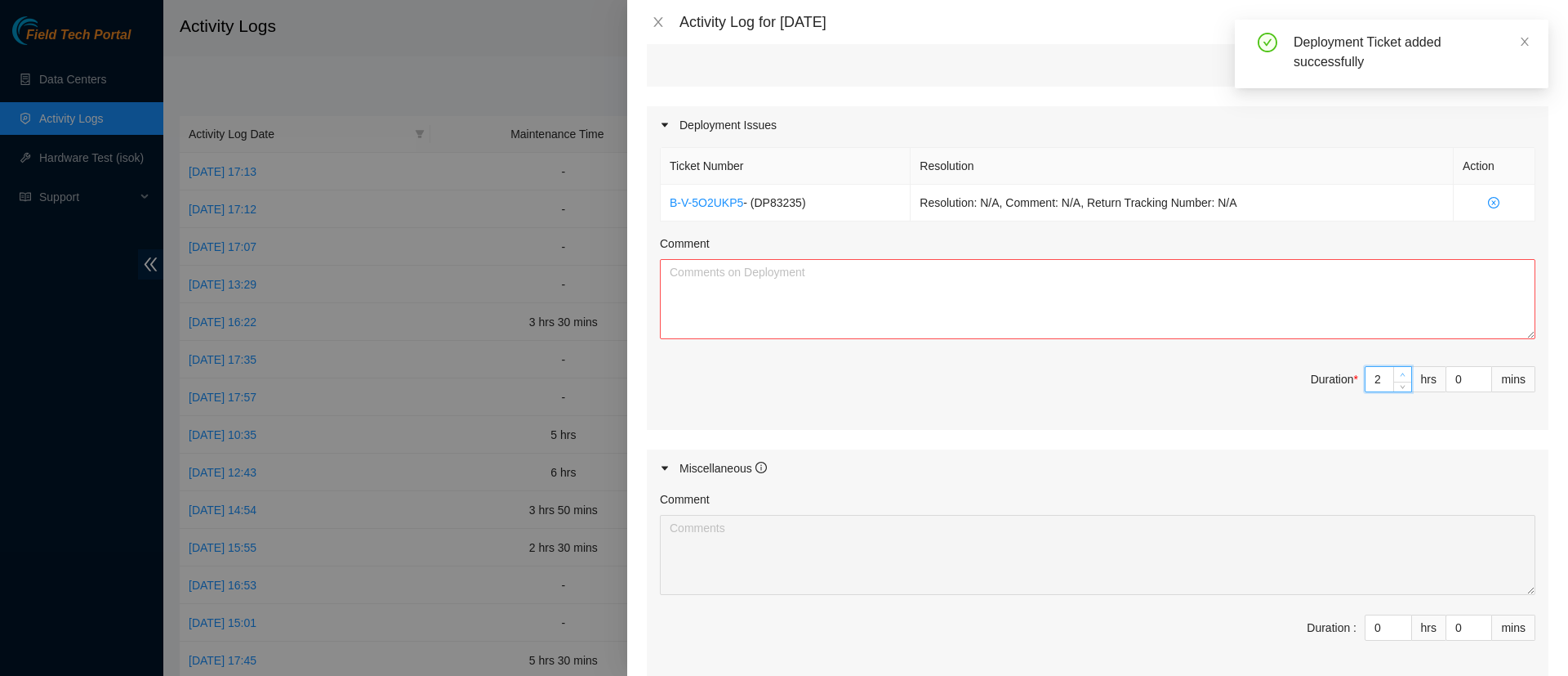
type input "3"
click at [1393, 366] on span "Increase Value" at bounding box center [1401, 373] width 18 height 14
type input "4"
click at [1393, 366] on span "Increase Value" at bounding box center [1401, 373] width 18 height 14
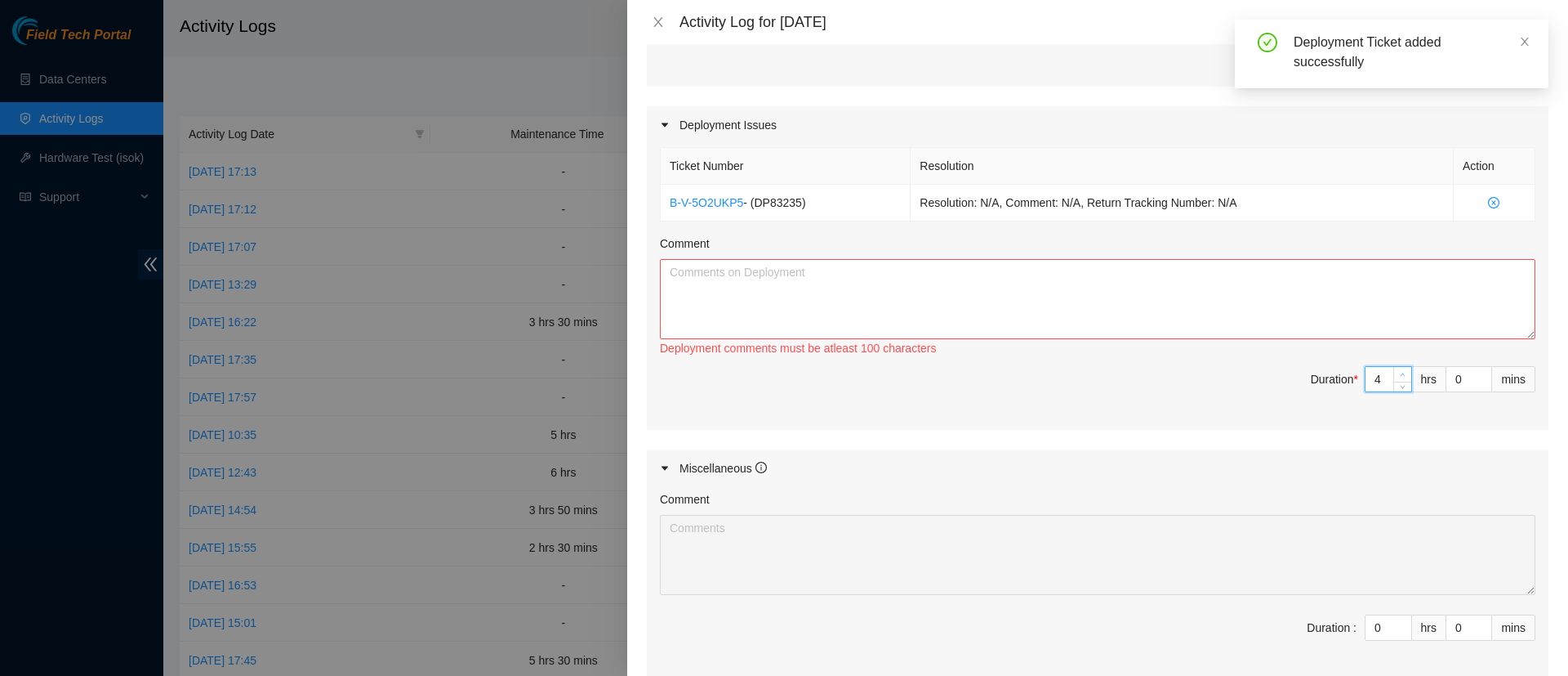
type input "5"
click at [1393, 366] on span "Increase Value" at bounding box center [1401, 373] width 18 height 14
type input "6"
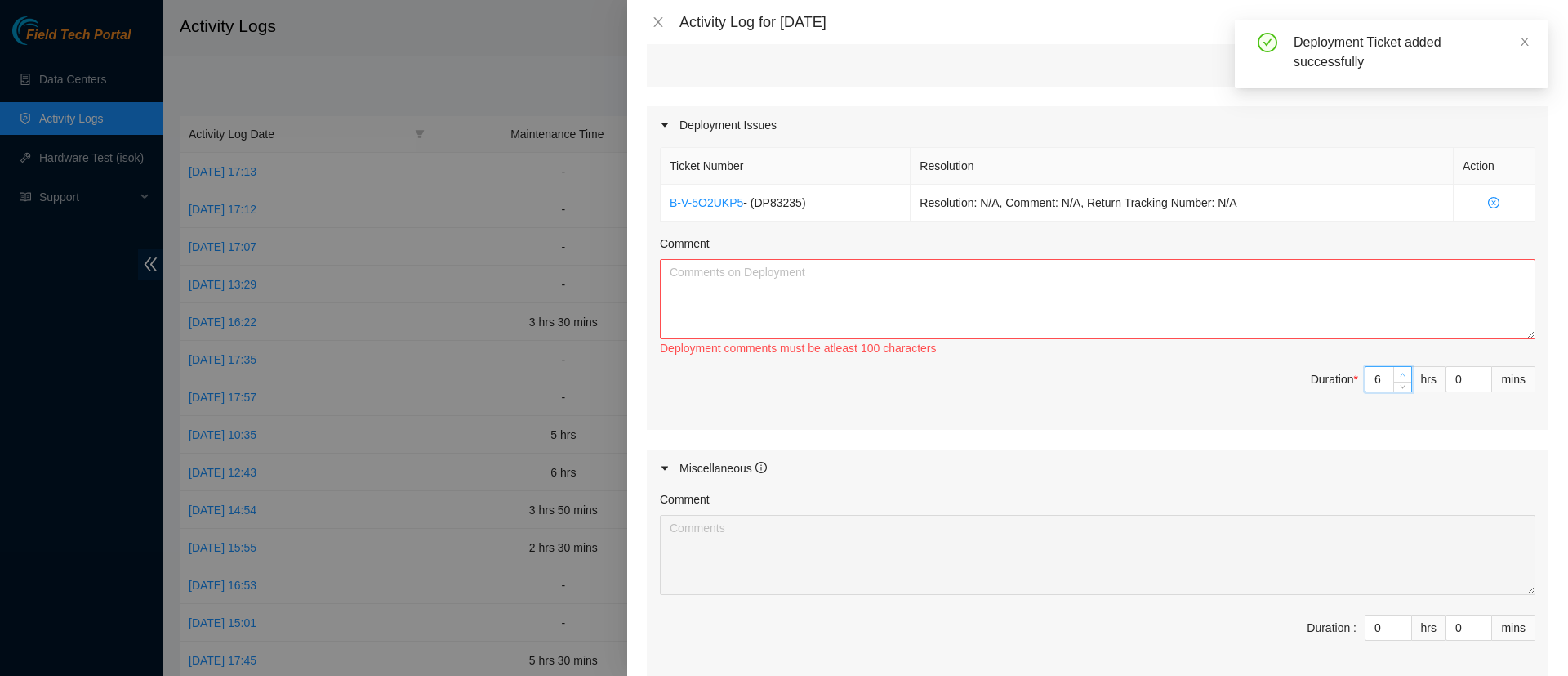
click at [1393, 366] on span "Increase Value" at bounding box center [1401, 373] width 18 height 14
click at [1193, 329] on textarea "Comment" at bounding box center [1098, 299] width 875 height 80
paste textarea "DP77676"
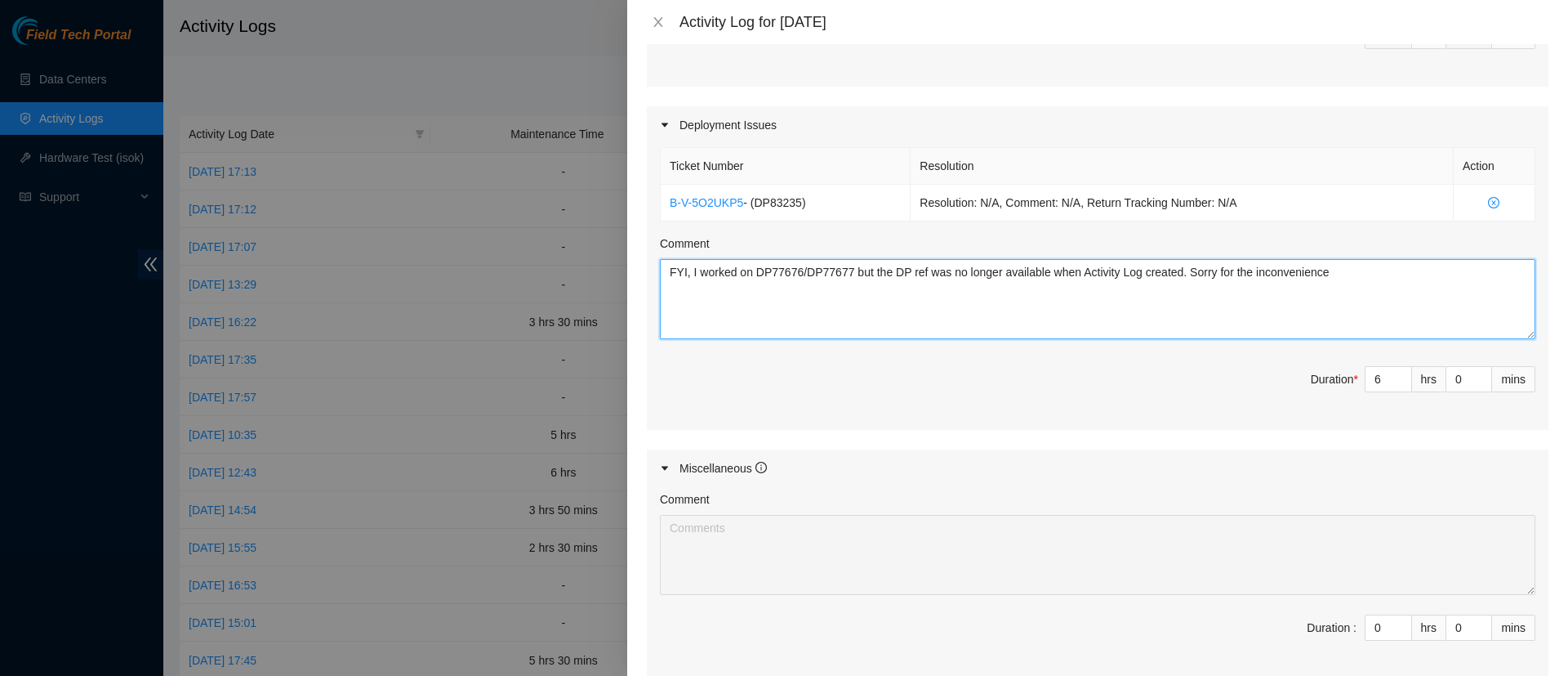
drag, startPoint x: 1335, startPoint y: 273, endPoint x: 1246, endPoint y: 271, distance: 89.0
click at [1246, 271] on textarea "FYI, I worked on DP77676/DP77677 but the DP ref was no longer available when Ac…" at bounding box center [1098, 299] width 875 height 80
paste textarea
click at [1243, 272] on textarea "FYI, I worked on DP77676/DP77677 but the DP ref was no longer available when Ac…" at bounding box center [1098, 299] width 875 height 80
click at [1331, 273] on textarea "FYI, I worked on DP77676/DP77677 but the DP ref was no longer available when Ac…" at bounding box center [1098, 299] width 875 height 80
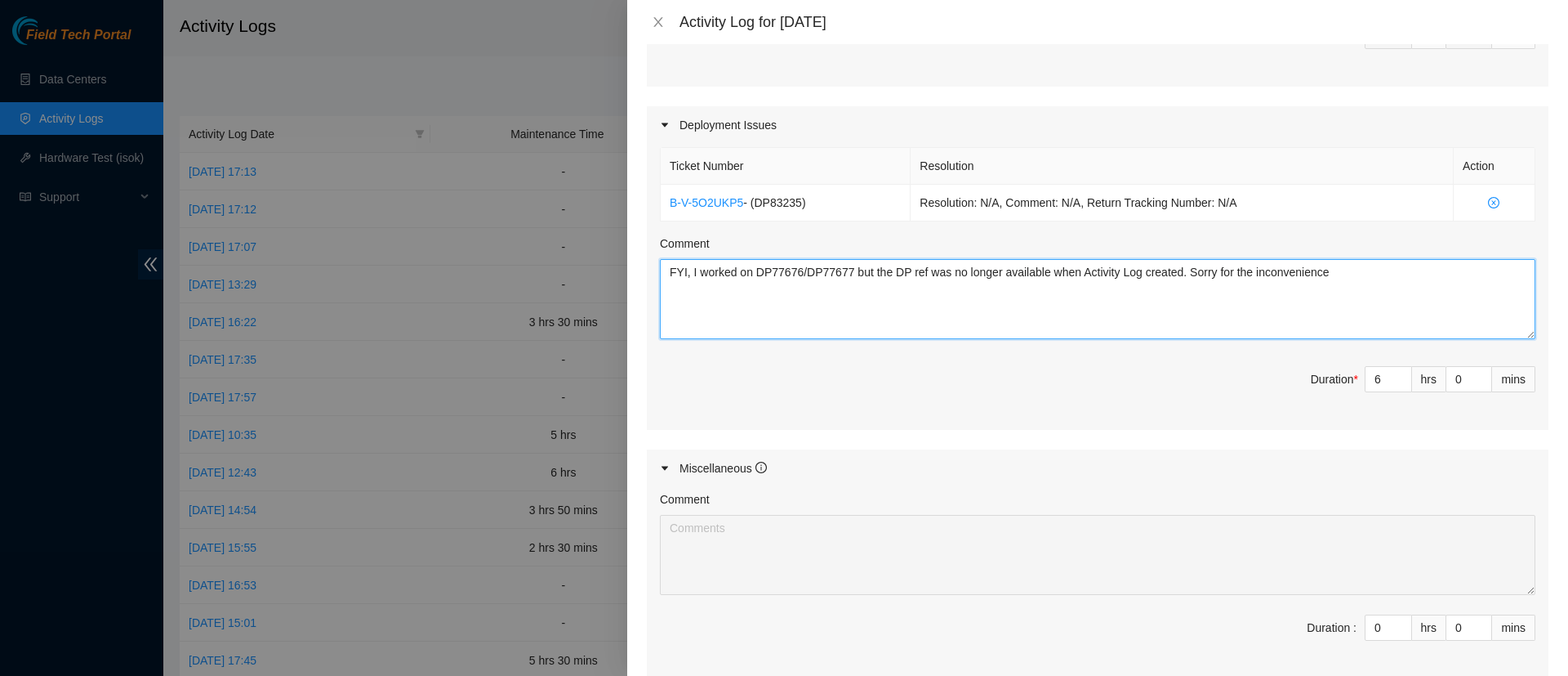
click at [757, 269] on textarea "FYI, I worked on DP77676/DP77677 but the DP ref was no longer available when Ac…" at bounding box center [1098, 299] width 875 height 80
drag, startPoint x: 757, startPoint y: 269, endPoint x: 847, endPoint y: 270, distance: 90.0
click at [847, 270] on textarea "FYI, I worked on DP77676/DP77677 but the DP ref was no longer available when Ac…" at bounding box center [1098, 299] width 875 height 80
click at [1343, 279] on textarea "FYI, I worked on DP77676/DP77677 but the DP ref was no longer available when Ac…" at bounding box center [1098, 299] width 875 height 80
type textarea "FYI, I worked on DP77676/DP77677 but the DP ref was no longer available when Ac…"
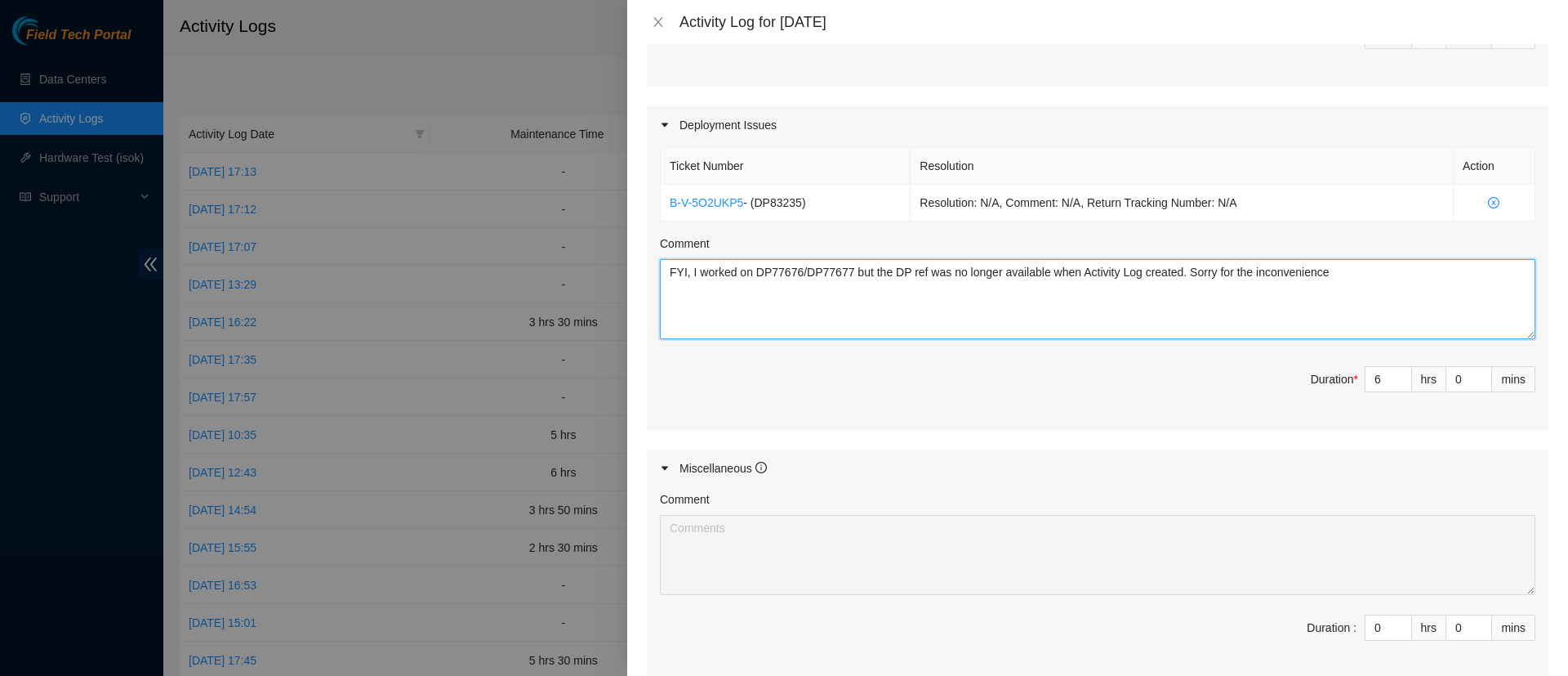
scroll to position [678, 0]
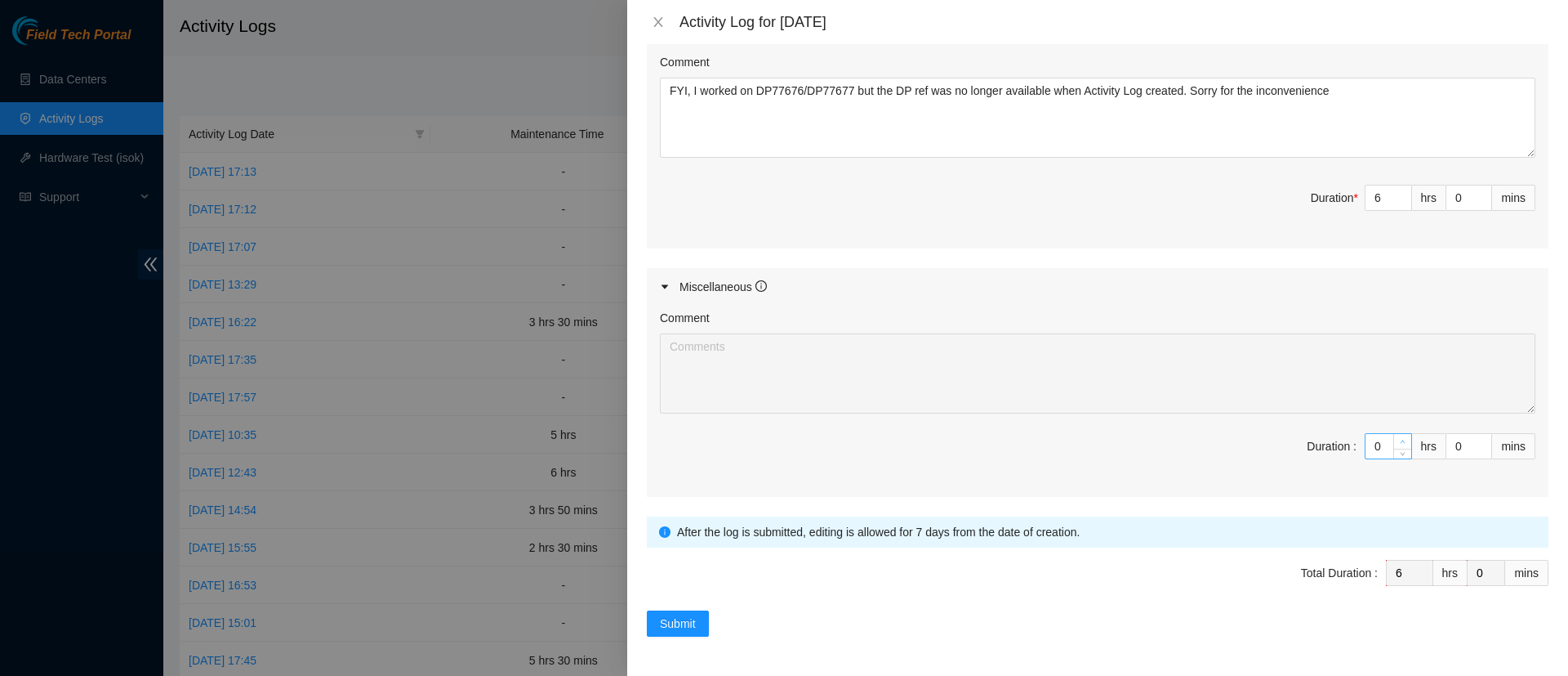
type input "1"
type input "7"
click at [1393, 445] on span "Increase Value" at bounding box center [1401, 441] width 18 height 14
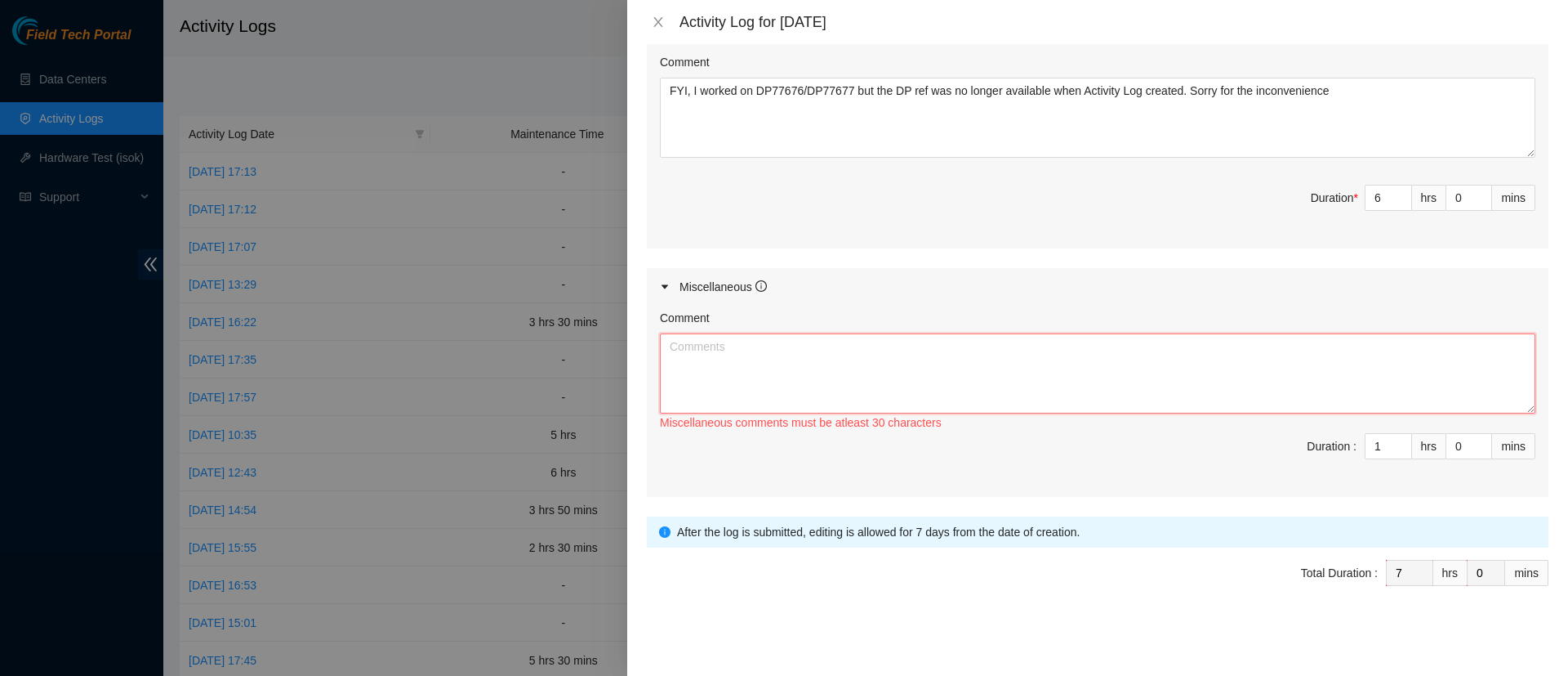
click at [1278, 356] on textarea "Comment" at bounding box center [1098, 373] width 875 height 80
paste textarea "Access to Opcore Took the stock room key with security at the front desk and as…"
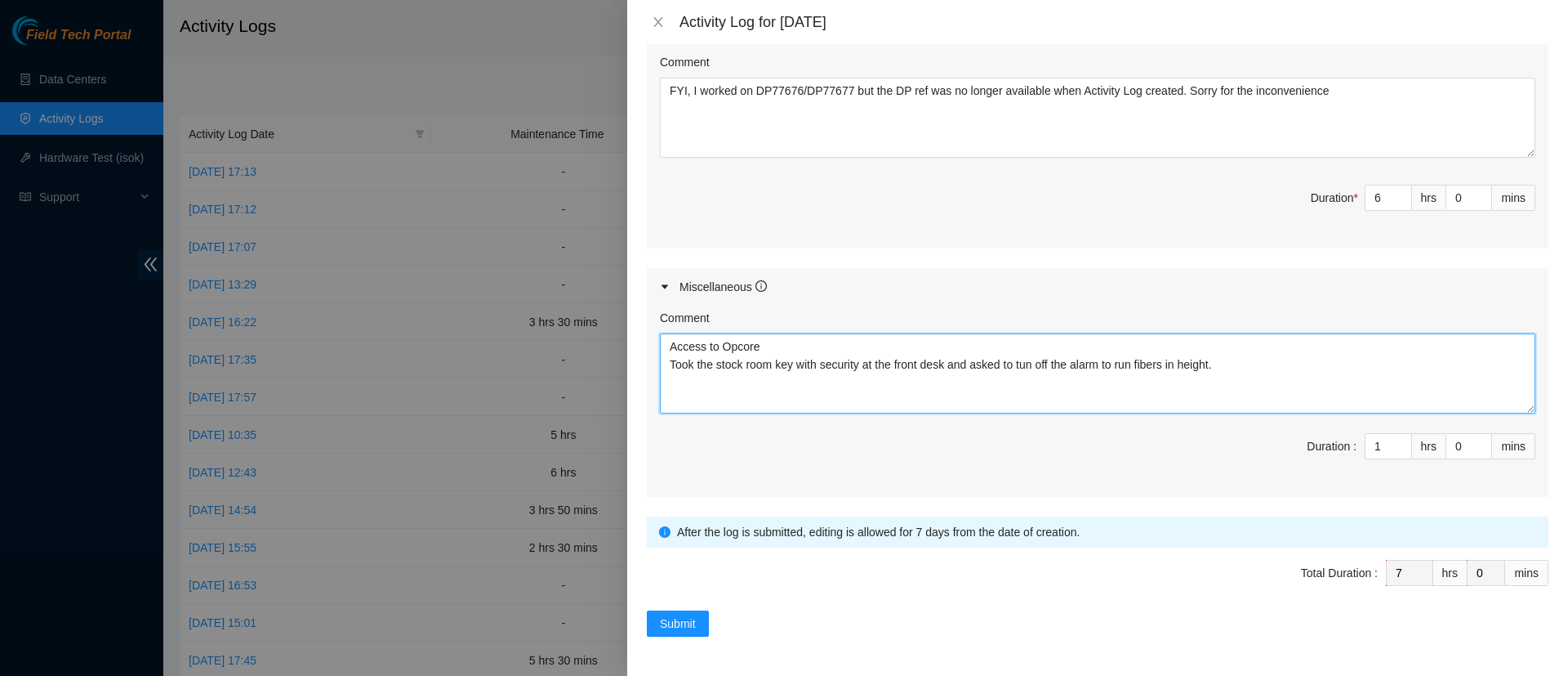
type textarea "Access to Opcore Took the stock room key with security at the front desk and as…"
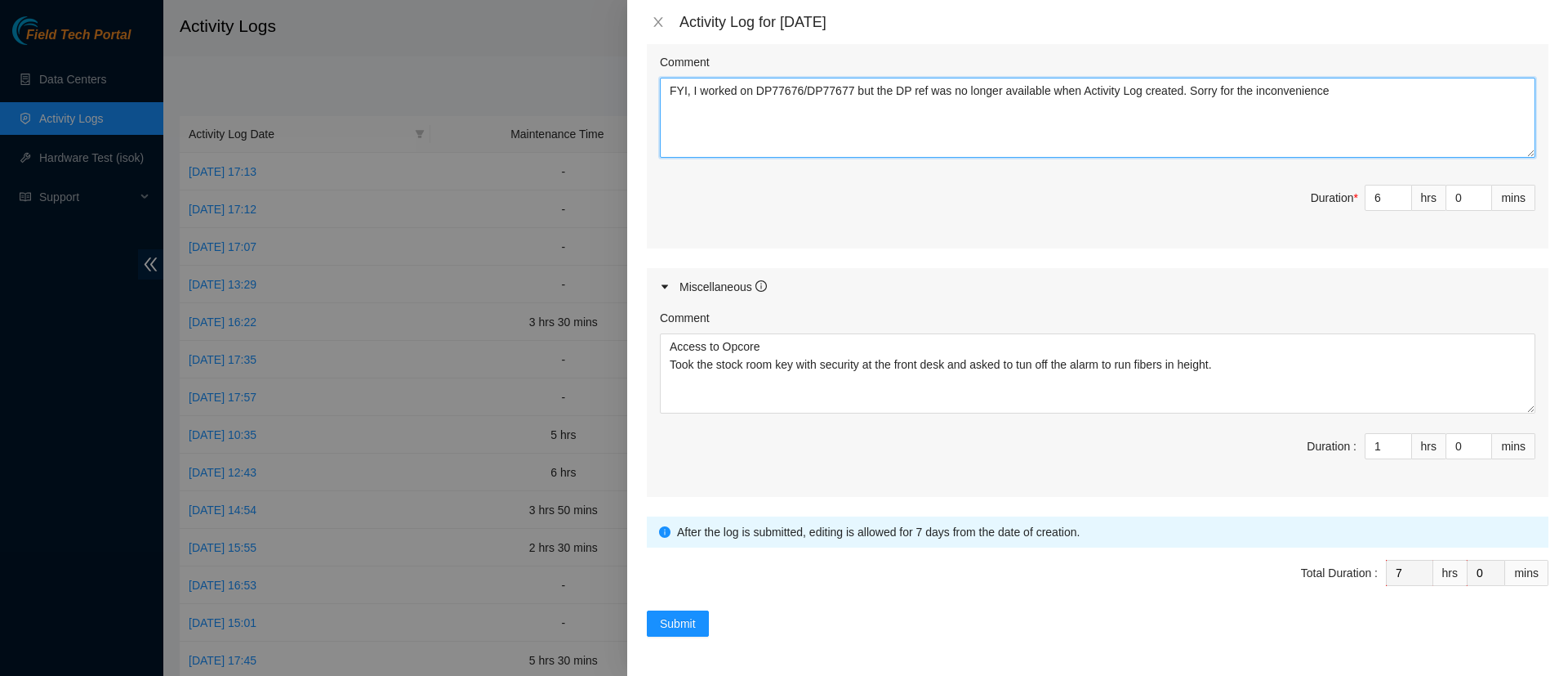
click at [1322, 77] on textarea "FYI, I worked on DP77676/DP77677 but the DP ref was no longer available when Ac…" at bounding box center [1098, 117] width 875 height 80
paste textarea "Contacted [PERSON_NAME] for her to provide us a port layout tab on the DP Plan …"
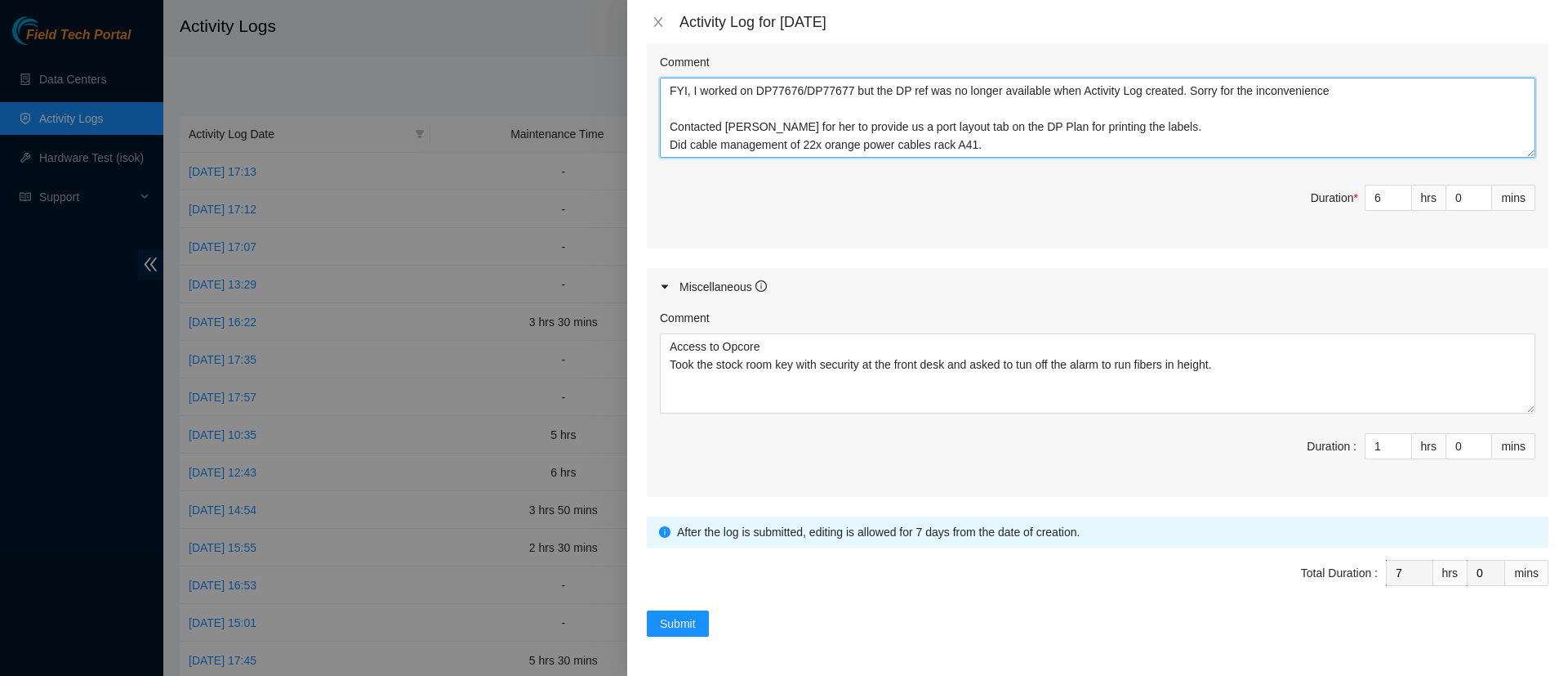
scroll to position [104, 0]
type textarea "FYI, I worked on DP77676/DP77677 but the DP ref was no longer available when Ac…"
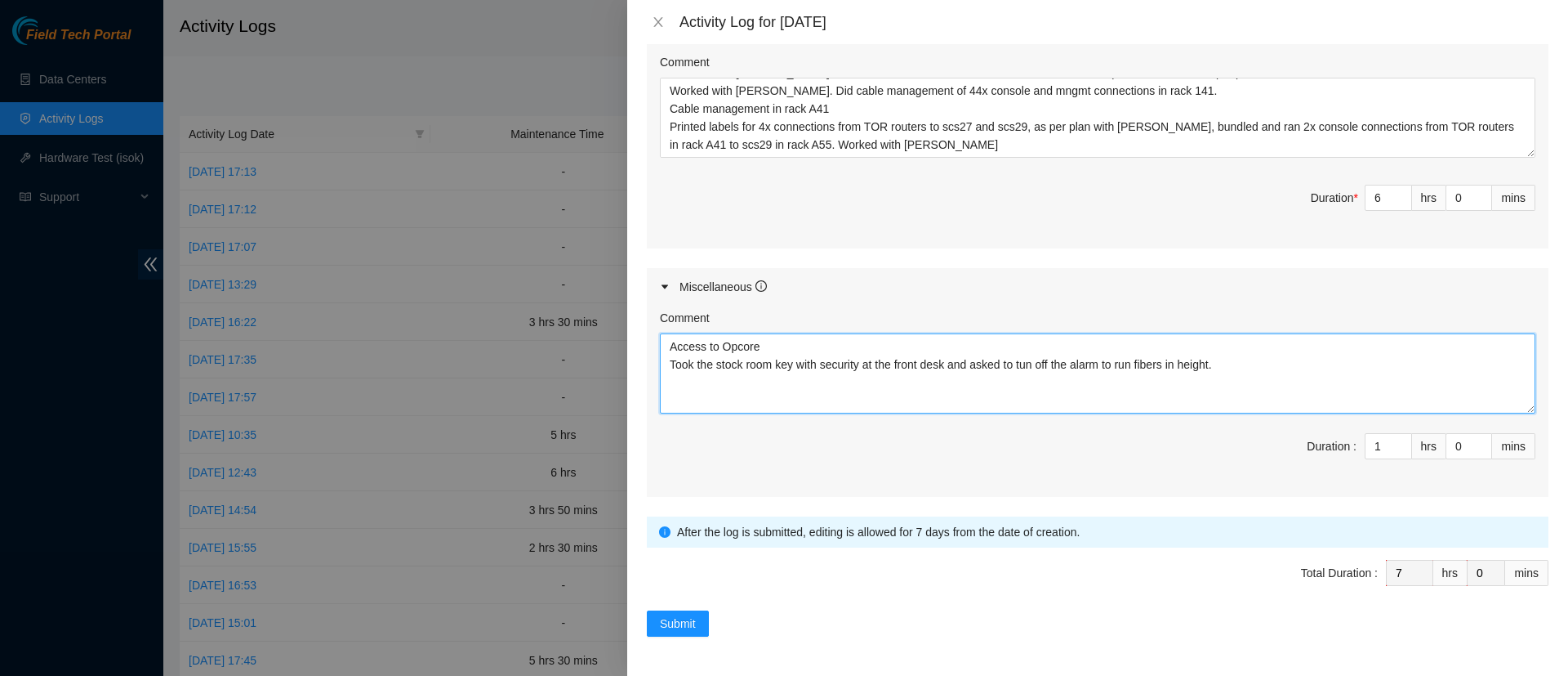
click at [1234, 370] on textarea "Access to Opcore Took the stock room key with security at the front desk and as…" at bounding box center [1098, 373] width 875 height 80
paste textarea "Completed various documentation (Activity log, work report, Beeline, timesheet)."
type textarea "Access to Opcore Took the stock room key with security at the front desk and as…"
click at [681, 617] on span "Submit" at bounding box center [678, 623] width 36 height 18
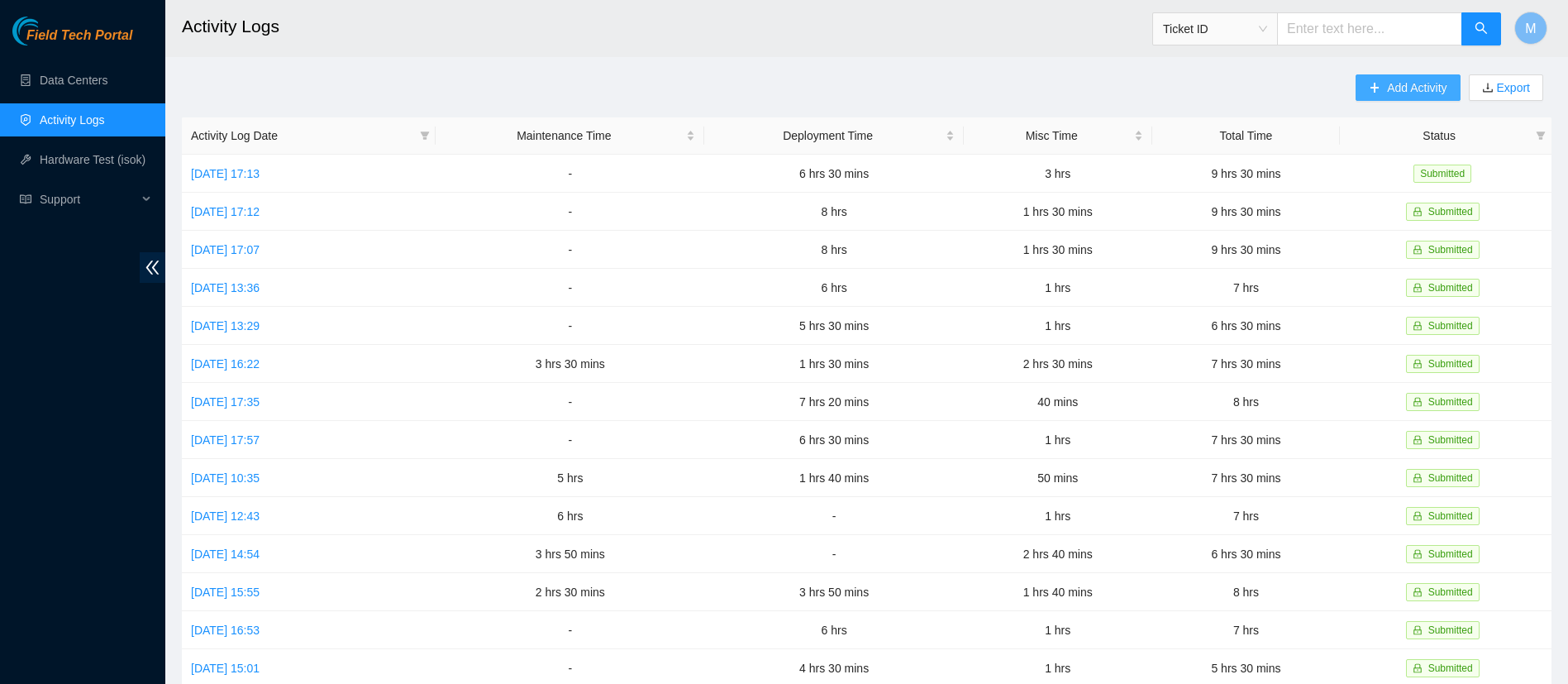
click at [1377, 85] on icon "plus" at bounding box center [1375, 88] width 12 height 12
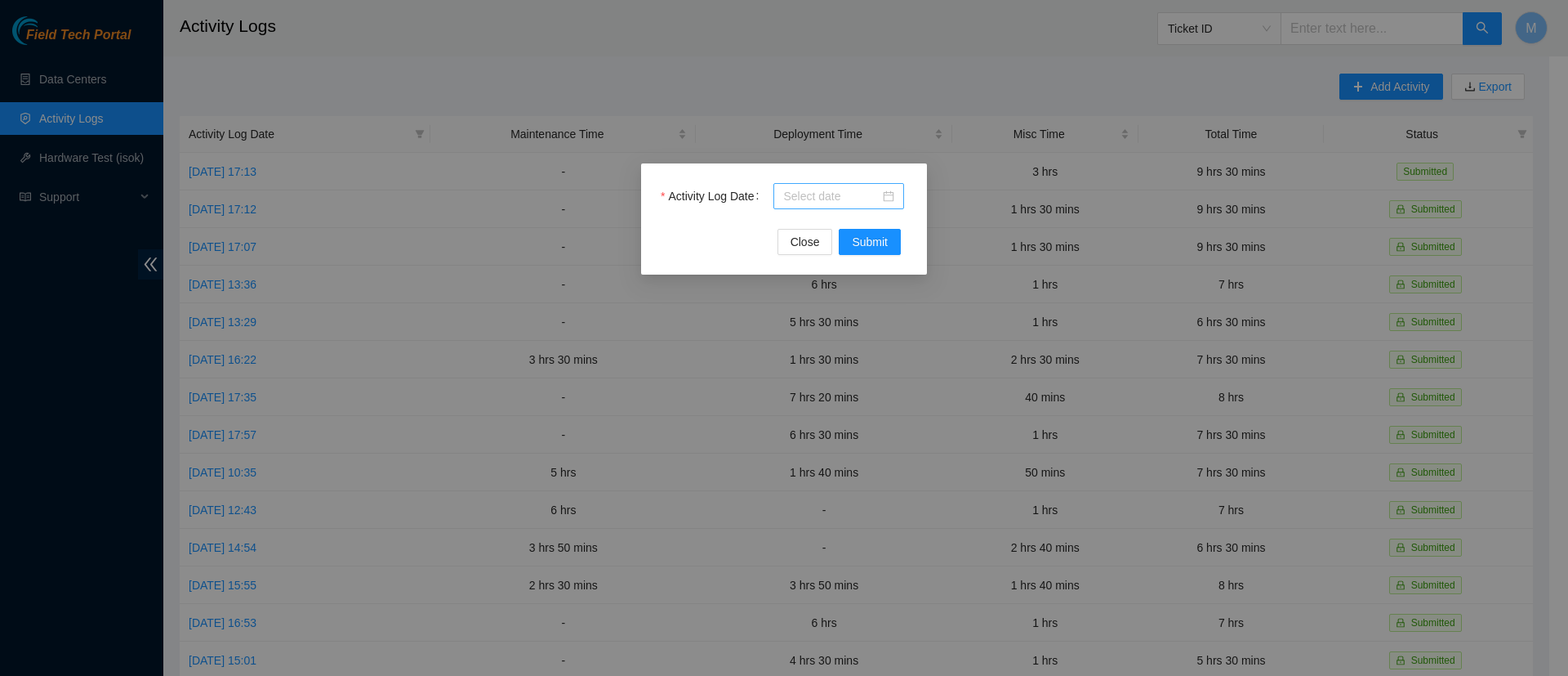
click at [854, 204] on input "Activity Log Date" at bounding box center [831, 196] width 96 height 18
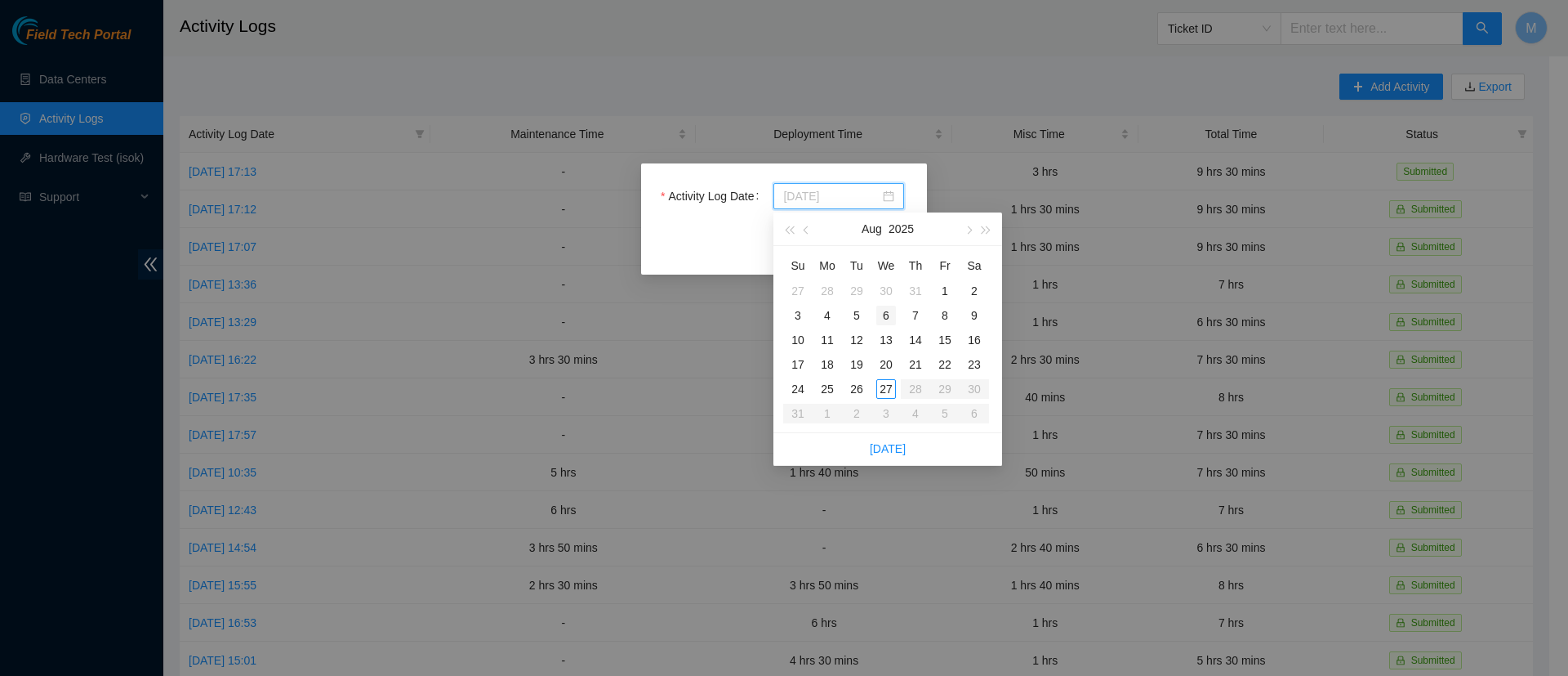
type input "[DATE]"
click at [890, 312] on div "6" at bounding box center [886, 315] width 19 height 19
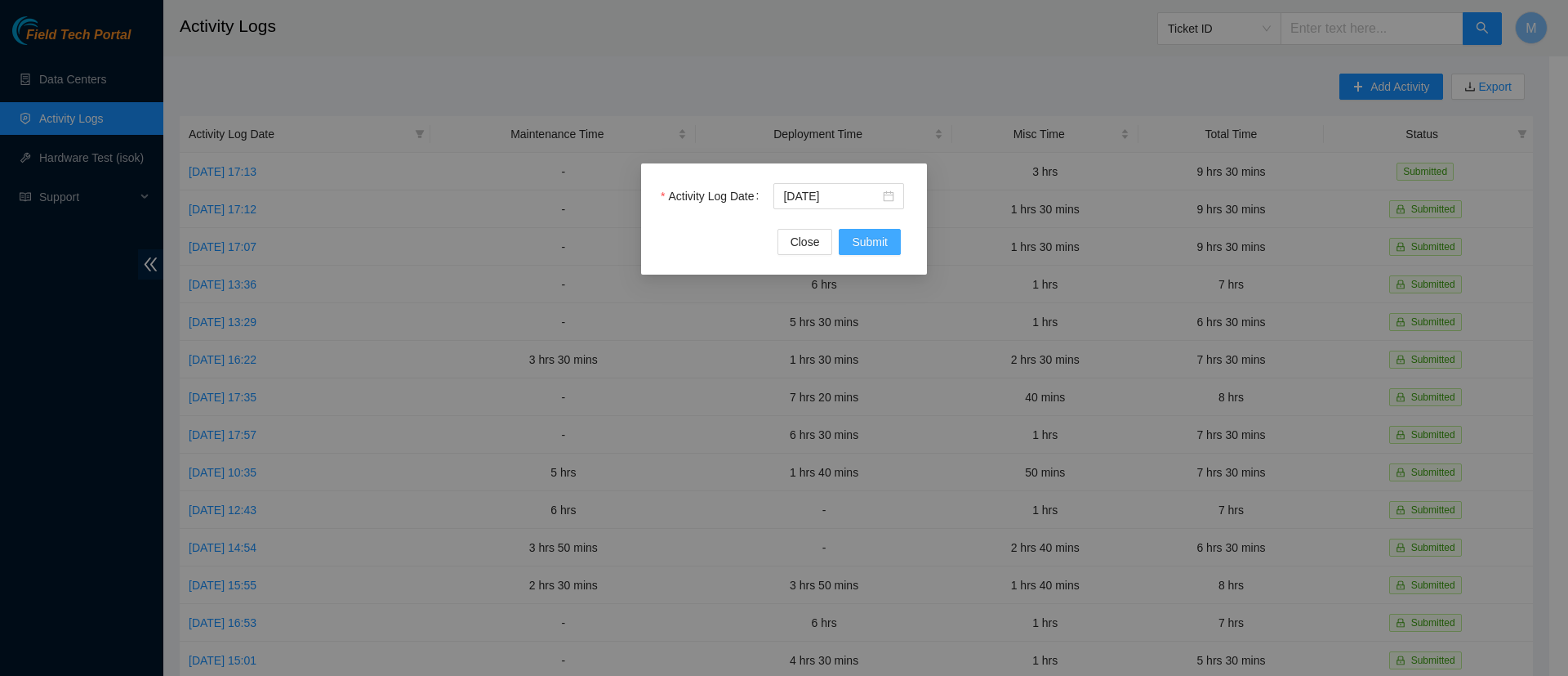
click at [873, 246] on span "Submit" at bounding box center [869, 241] width 36 height 18
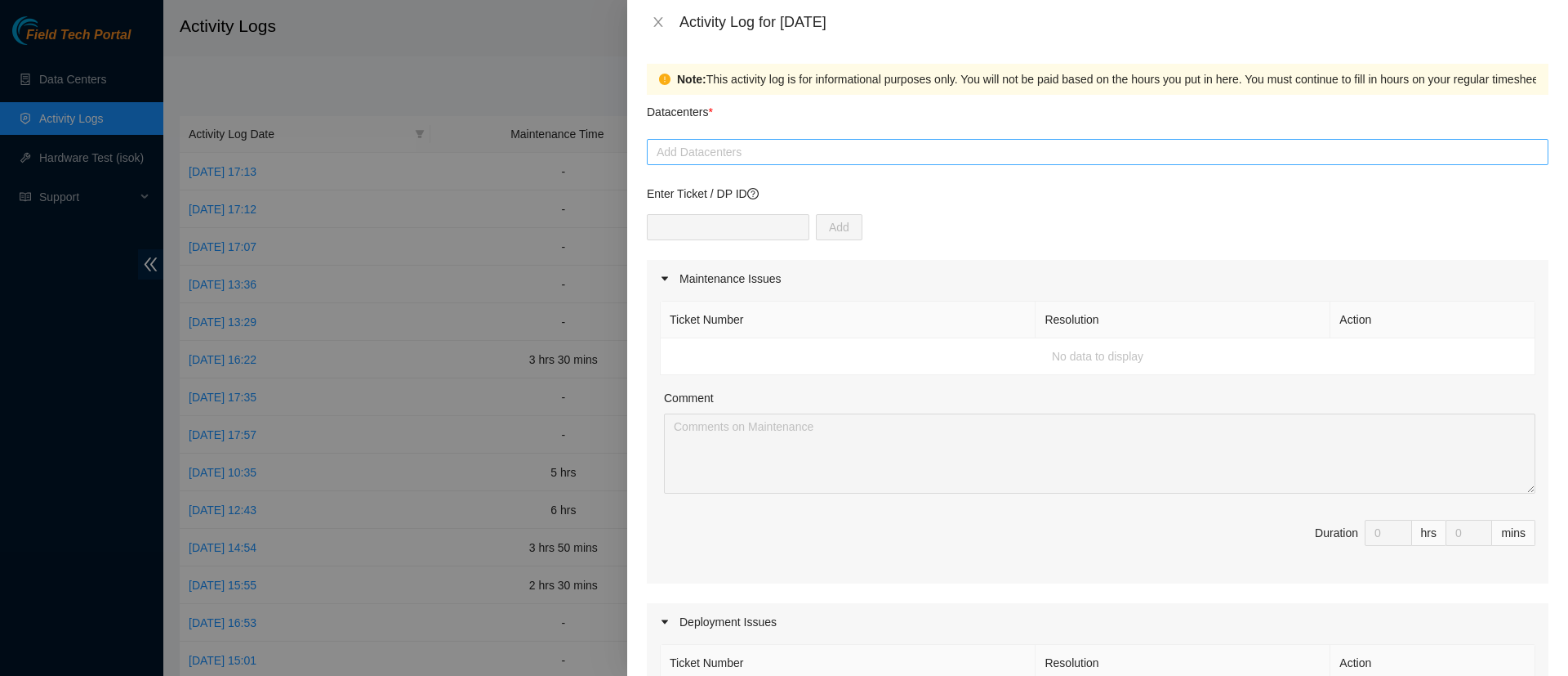
click at [780, 151] on div at bounding box center [1097, 151] width 893 height 19
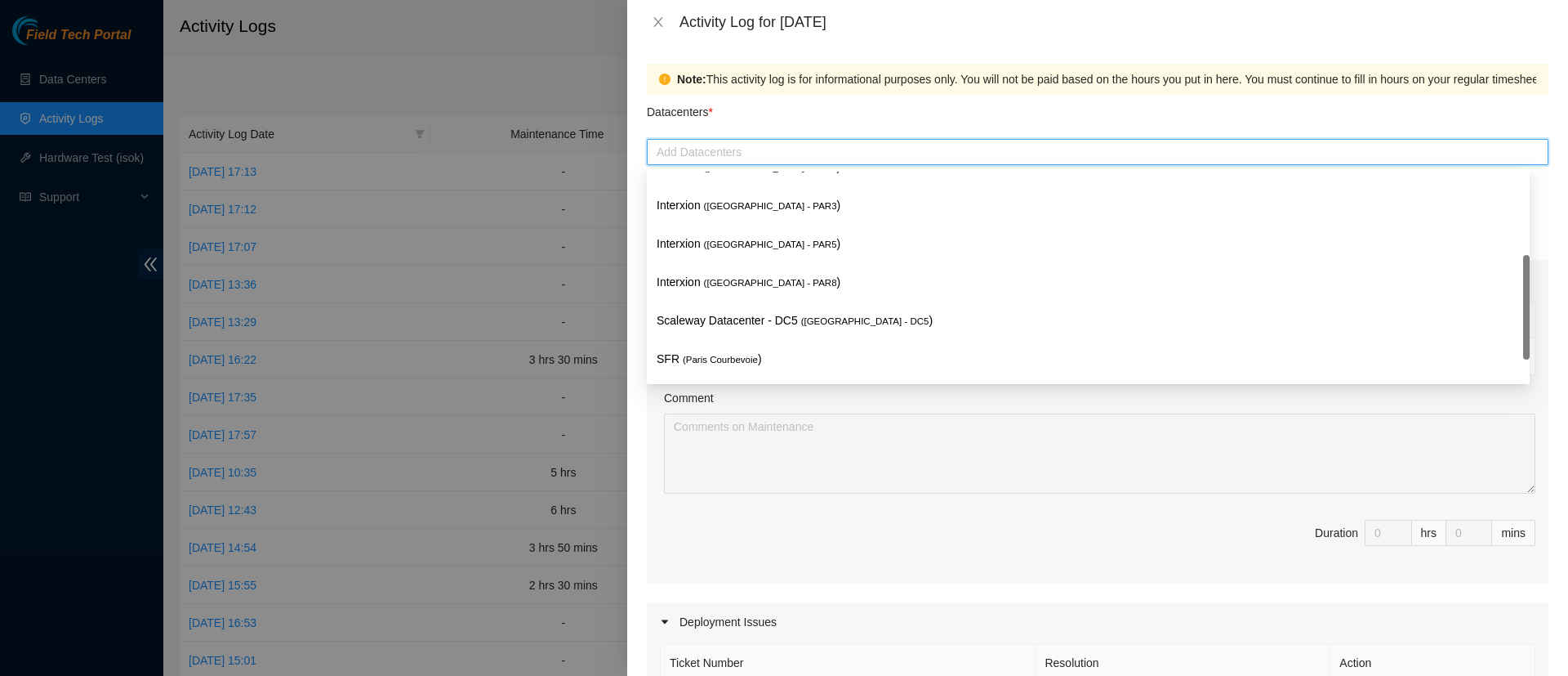
scroll to position [295, 0]
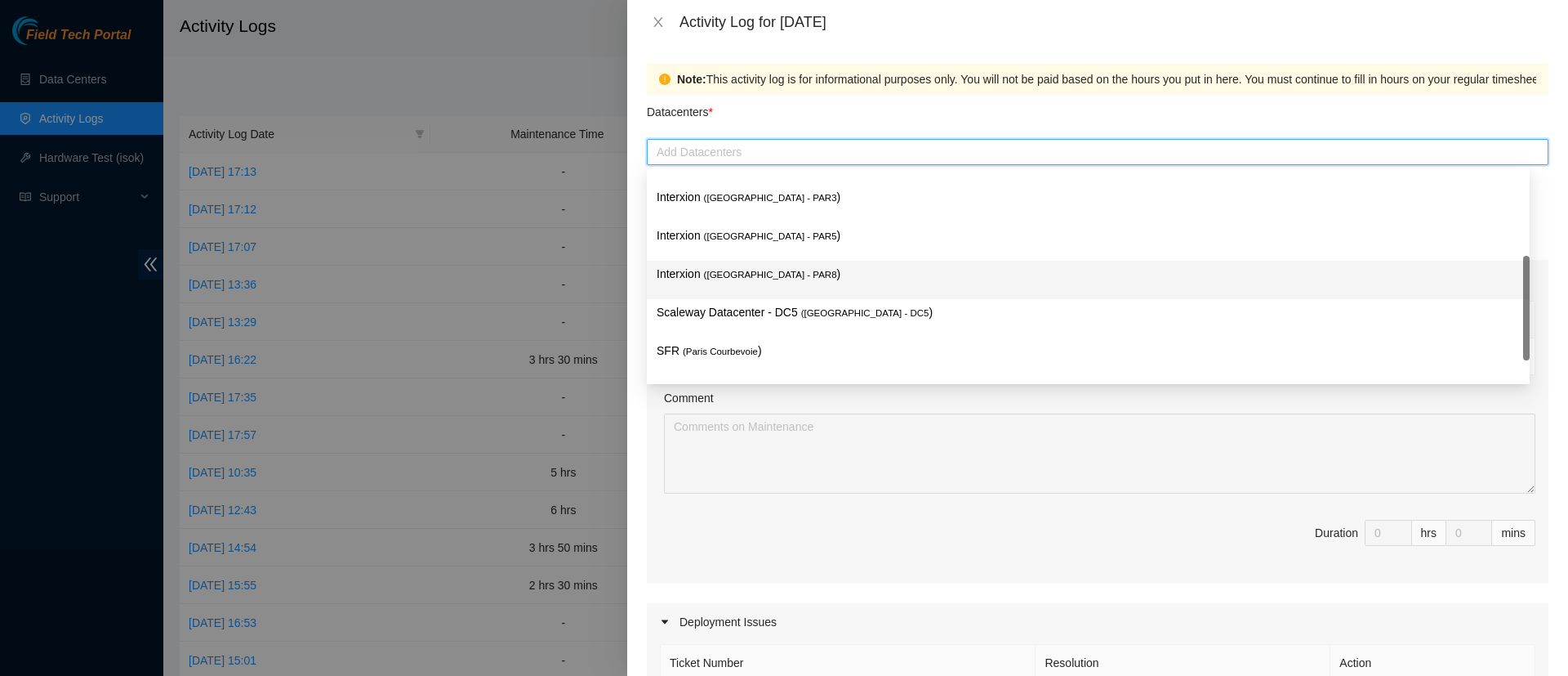
click at [775, 299] on div "Scaleway Datacenter - DC5 ( [GEOGRAPHIC_DATA] - DC5 )" at bounding box center [1088, 318] width 883 height 39
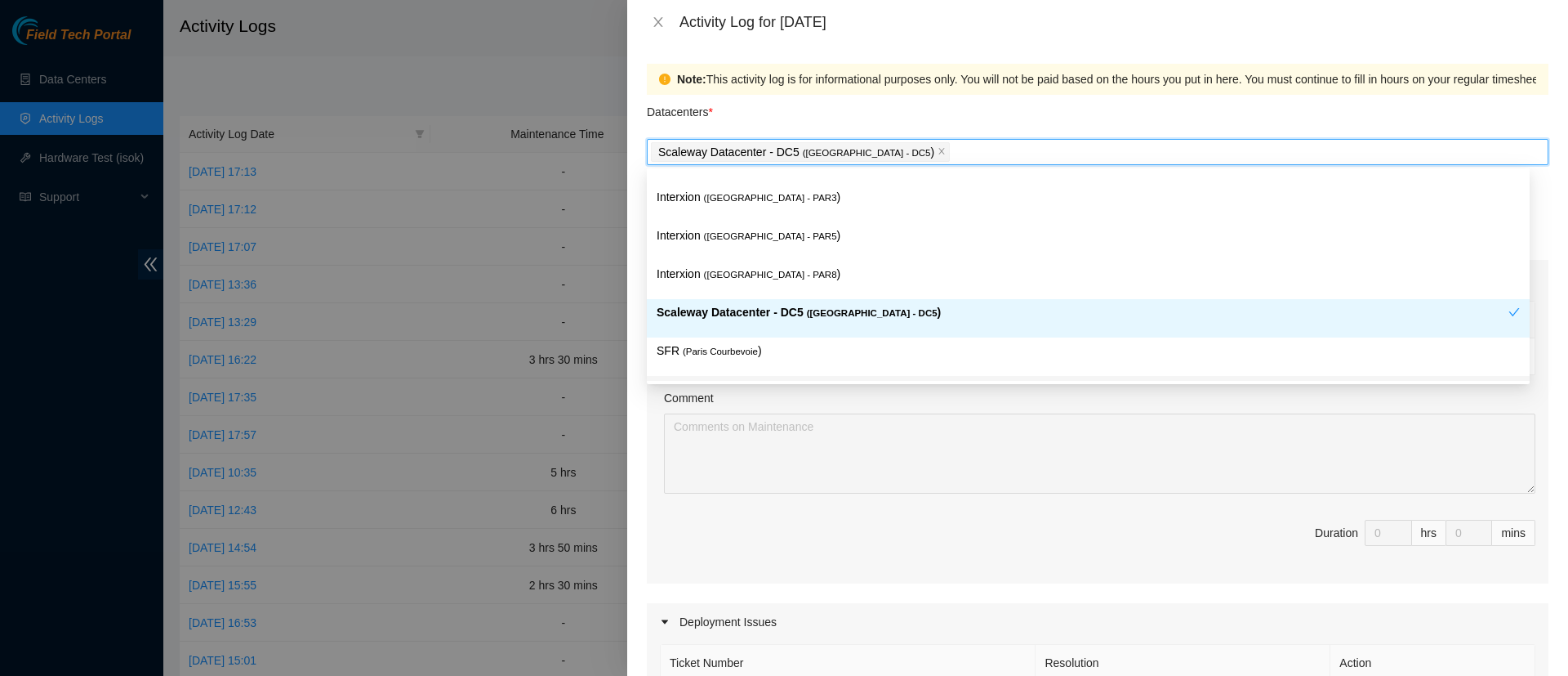
click at [651, 527] on div "Ticket Number Resolution Action No data to display Comment Duration 0 hrs 0 mins" at bounding box center [1097, 440] width 901 height 286
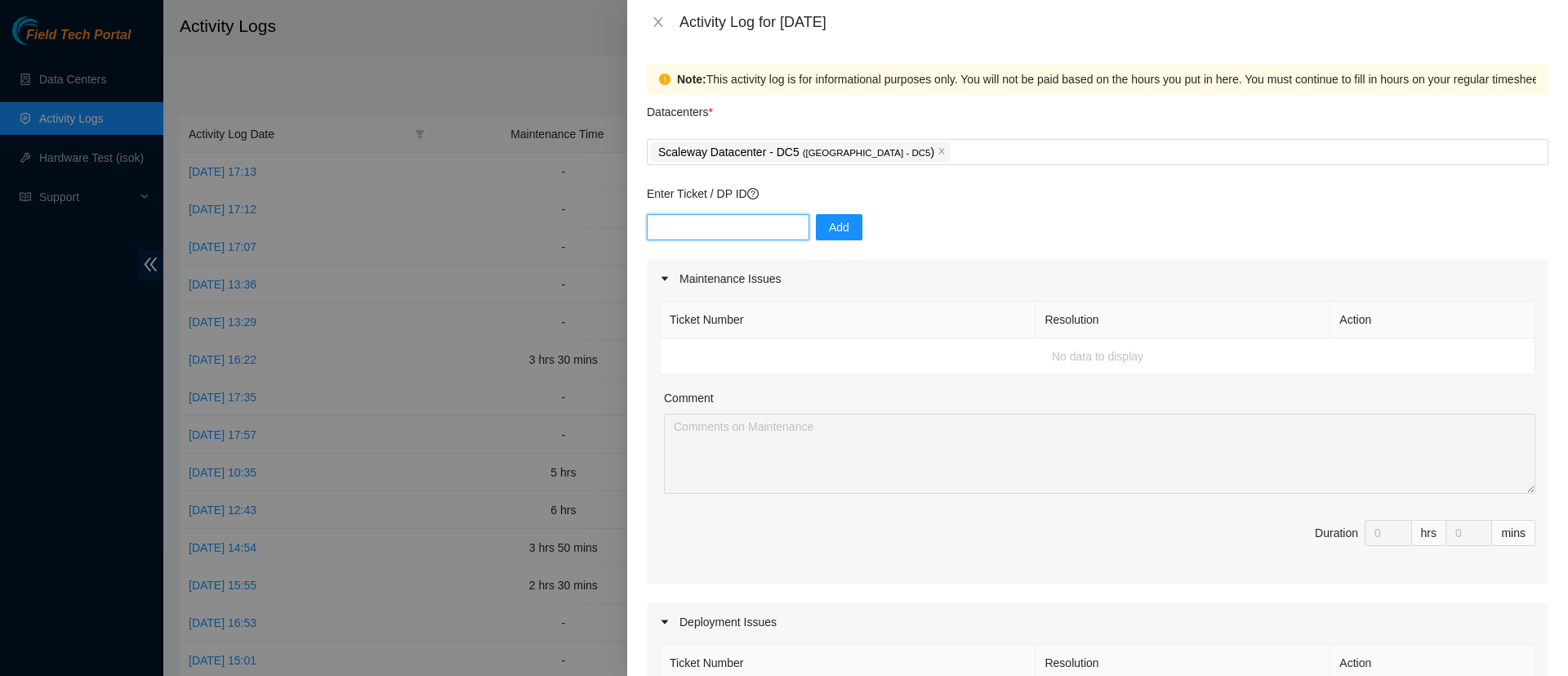
click at [675, 227] on input "text" at bounding box center [728, 227] width 163 height 26
type input "DP83235"
click at [834, 228] on span "Add" at bounding box center [838, 227] width 20 height 18
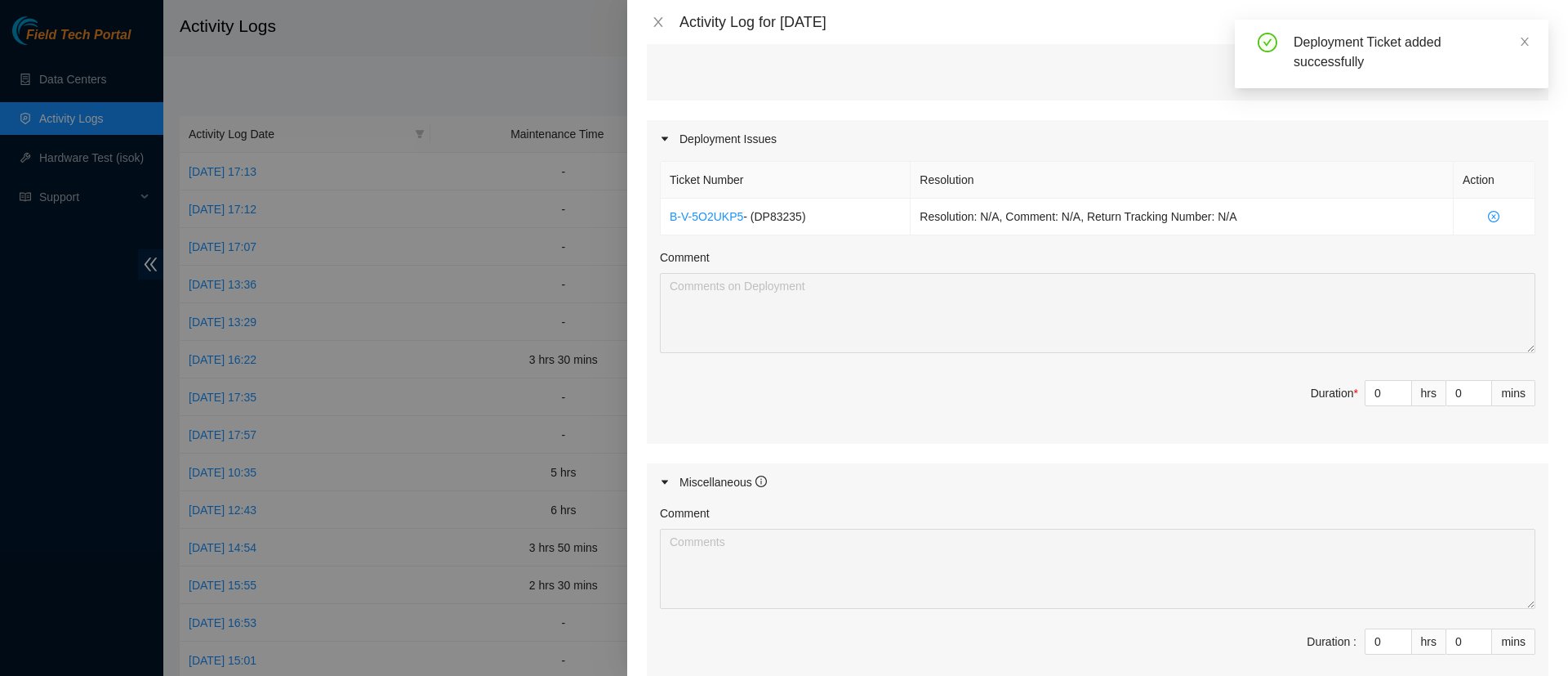
scroll to position [495, 0]
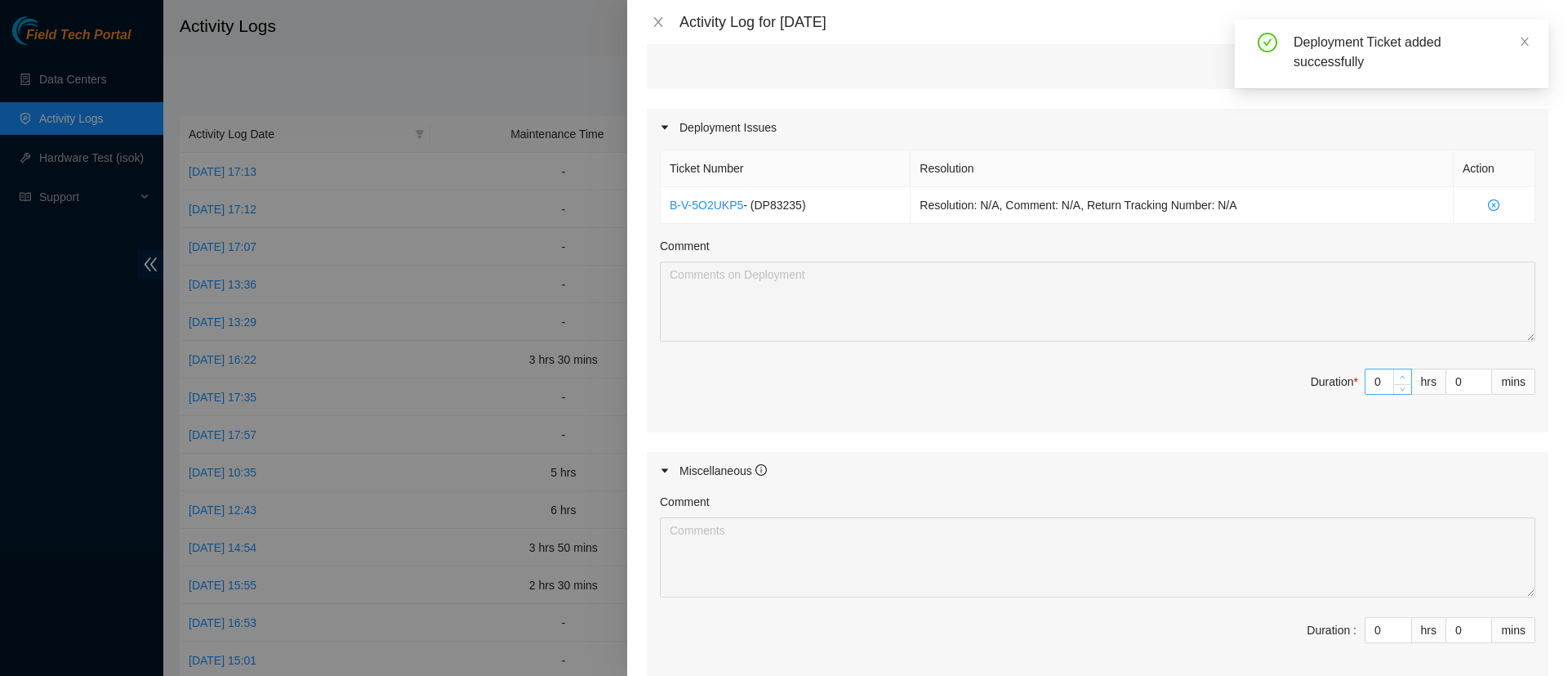
type input "1"
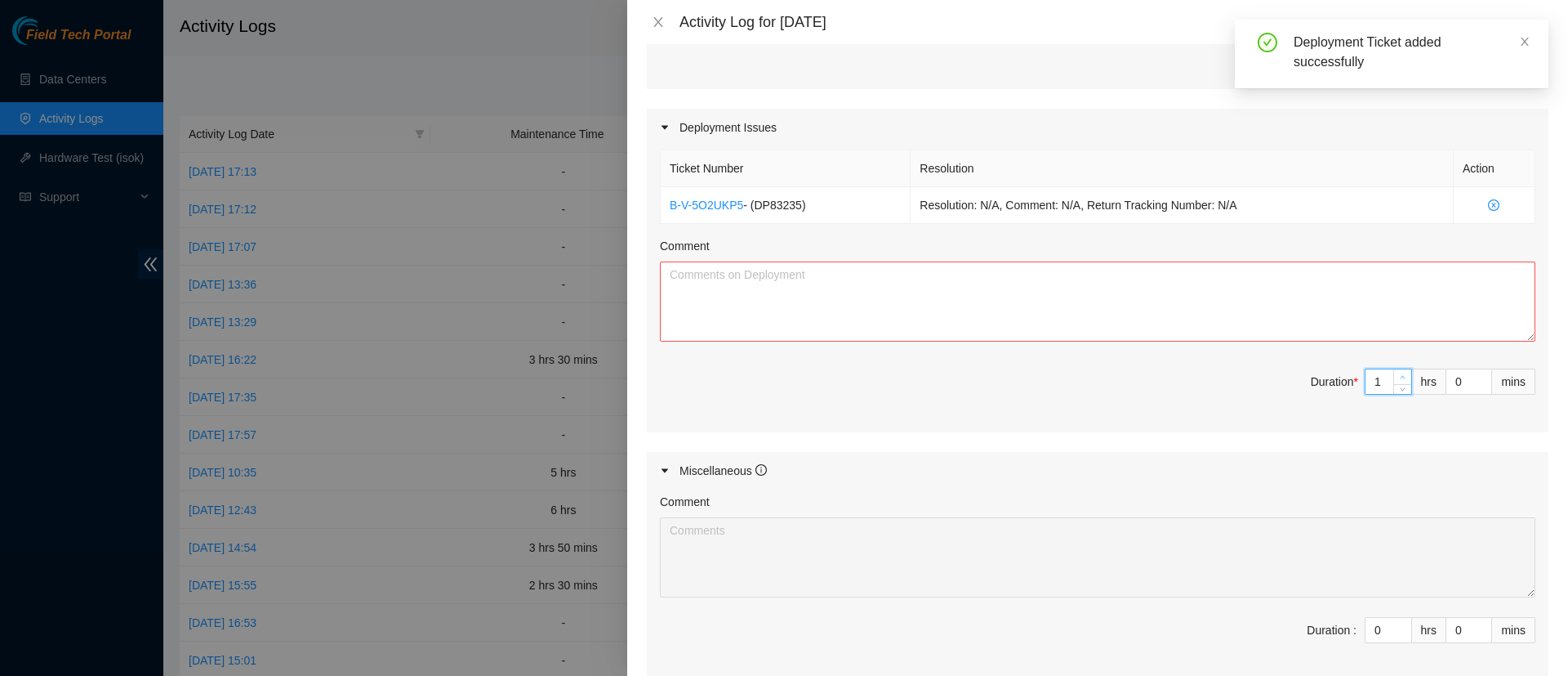
click at [1397, 372] on span "up" at bounding box center [1402, 377] width 10 height 10
type input "2"
click at [1397, 372] on span "up" at bounding box center [1402, 377] width 10 height 10
type input "3"
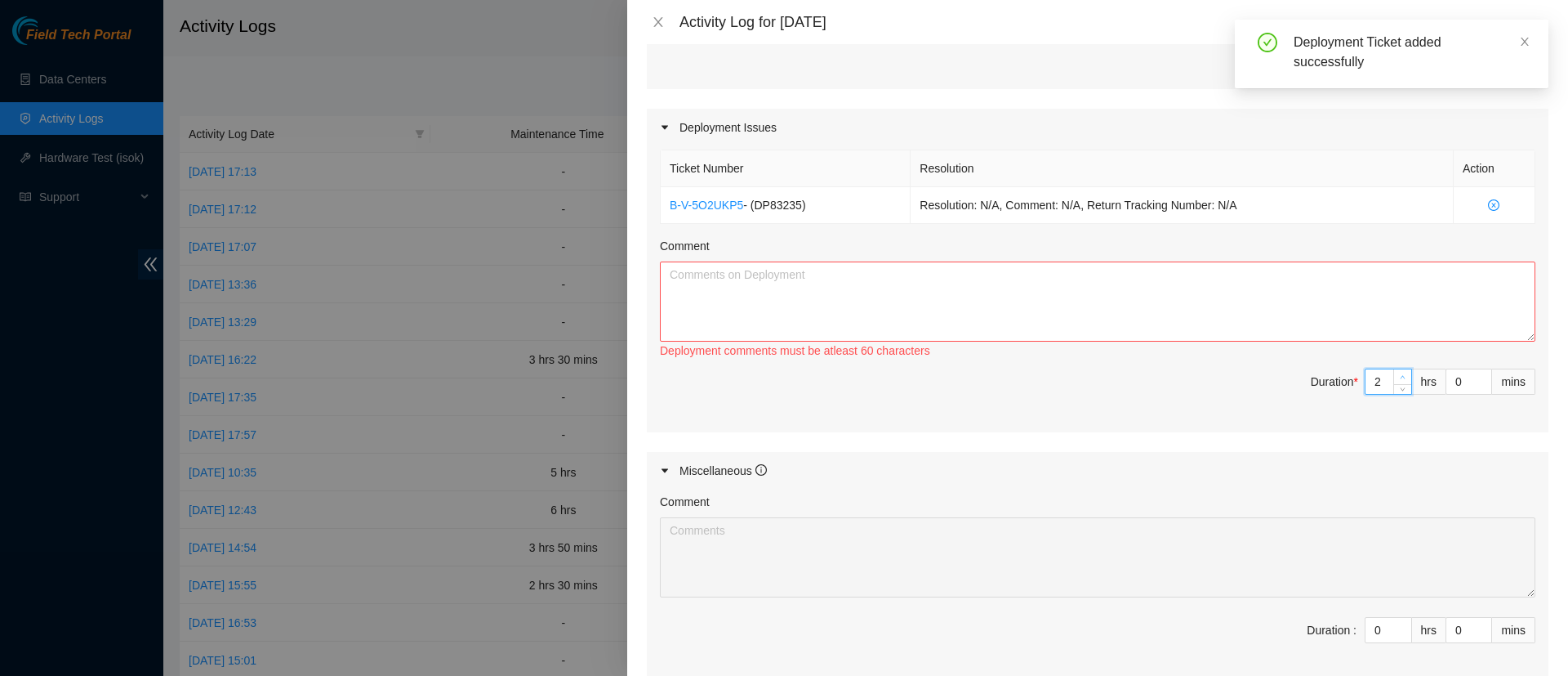
type input "3"
click at [1397, 372] on span "up" at bounding box center [1402, 377] width 10 height 10
type input "4"
click at [1397, 372] on span "up" at bounding box center [1402, 377] width 10 height 10
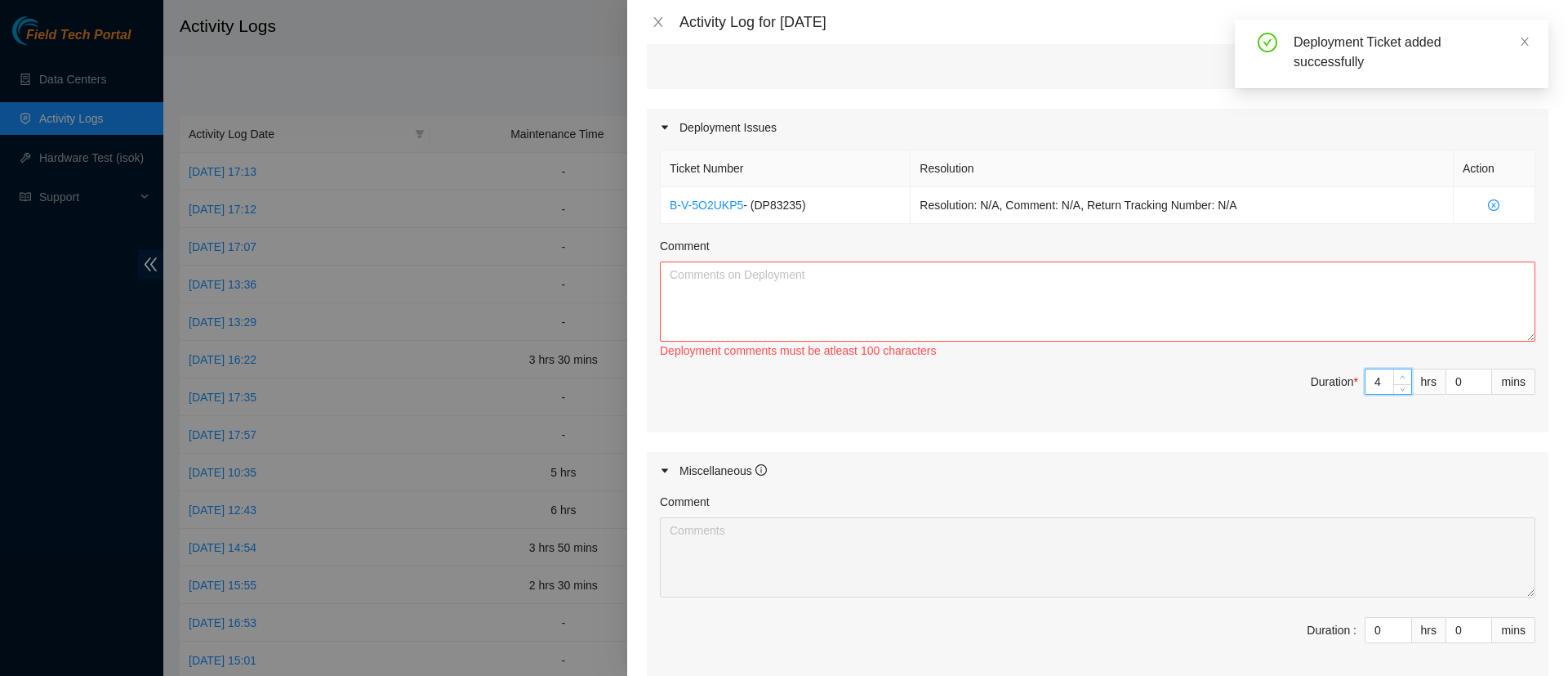
type input "5"
click at [1397, 372] on span "up" at bounding box center [1402, 377] width 10 height 10
type input "6"
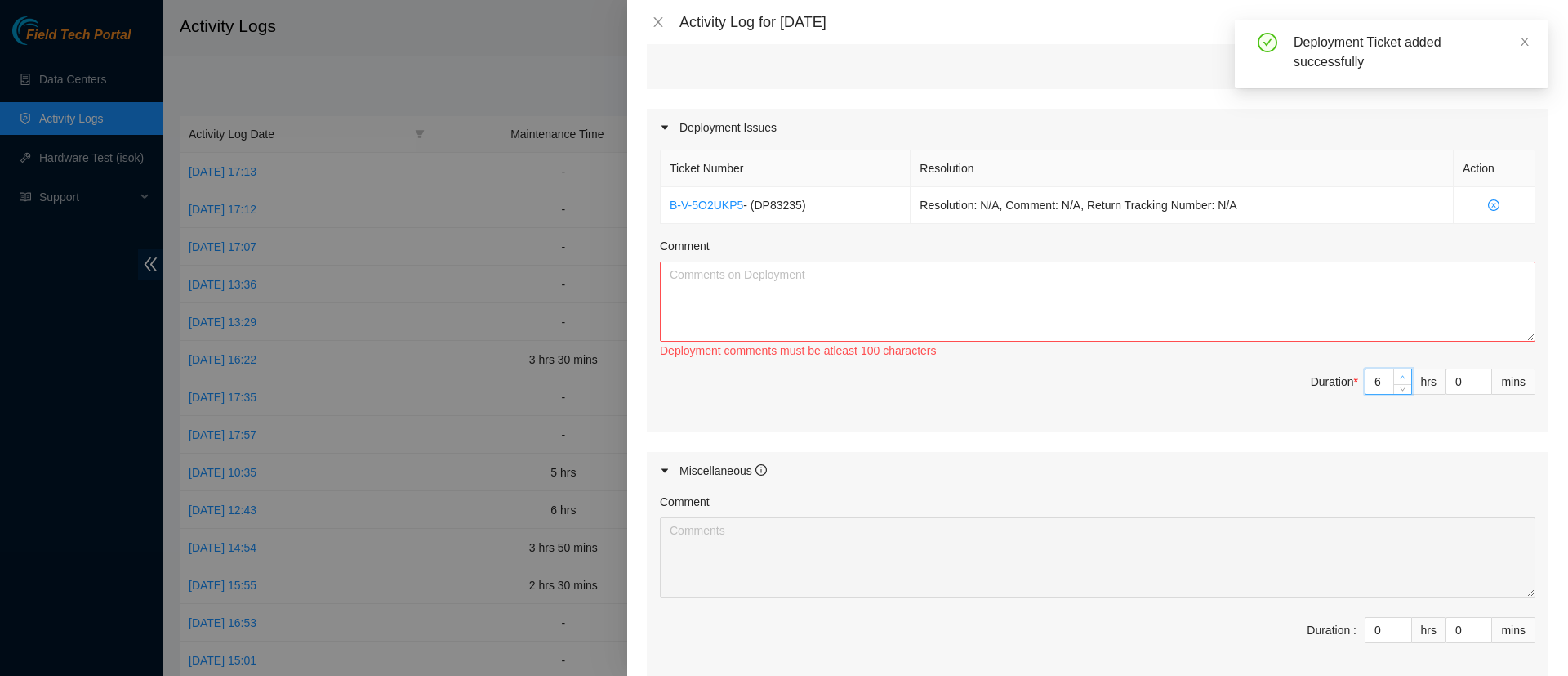
click at [1397, 372] on span "up" at bounding box center [1402, 377] width 10 height 10
click at [1257, 307] on textarea "Comment" at bounding box center [1098, 301] width 875 height 80
paste textarea "Completed various documentation (Activity log, work report, Beeline, timesheet)."
type textarea "Completed various documentation (Activity log, work report, Beeline, timesheet)."
paste textarea "FYI, I worked on DP77676/DP77677 but the DP ref was no longer available when Ac…"
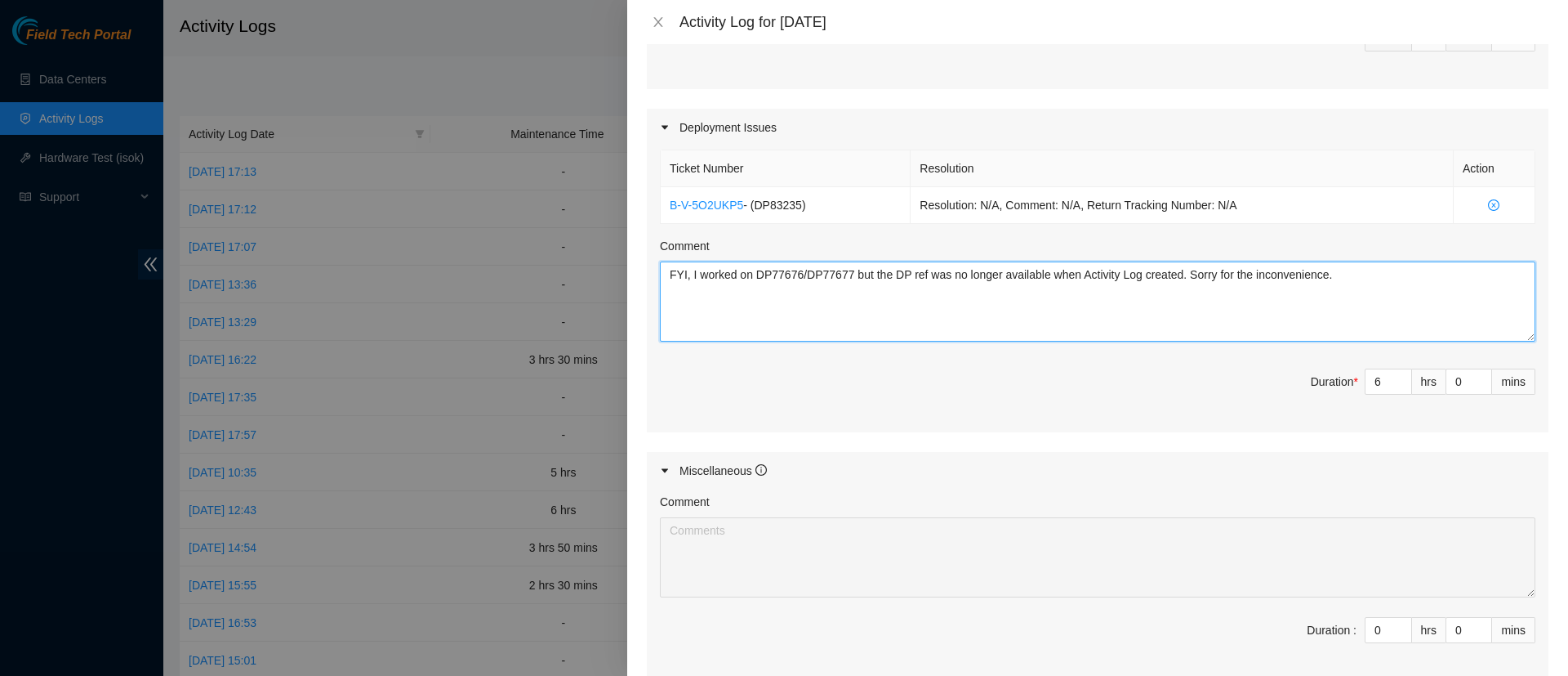
paste textarea "Did all 22x etho connections and 22x eth1 connections from servers to [GEOGRAPH…"
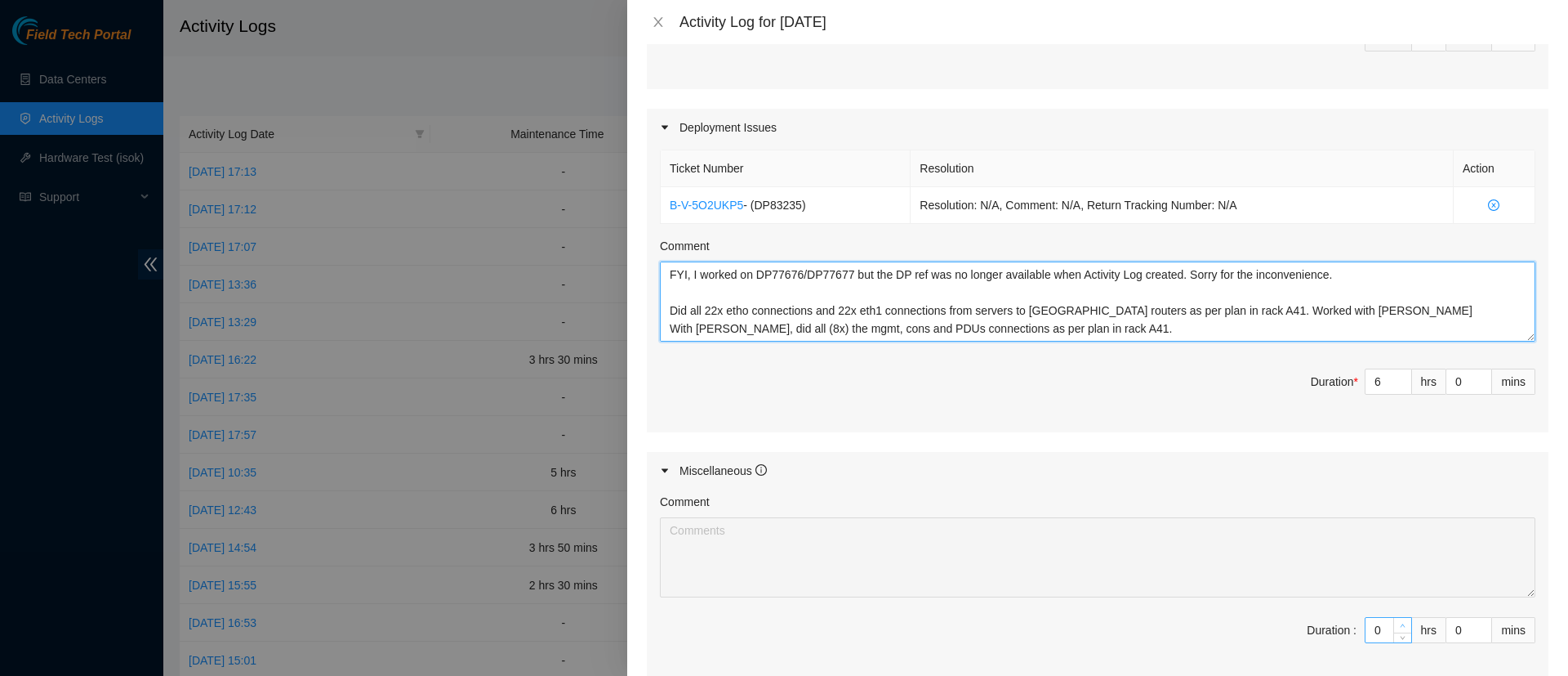
type textarea "FYI, I worked on DP77676/DP77677 but the DP ref was no longer available when Ac…"
type input "1"
type input "7"
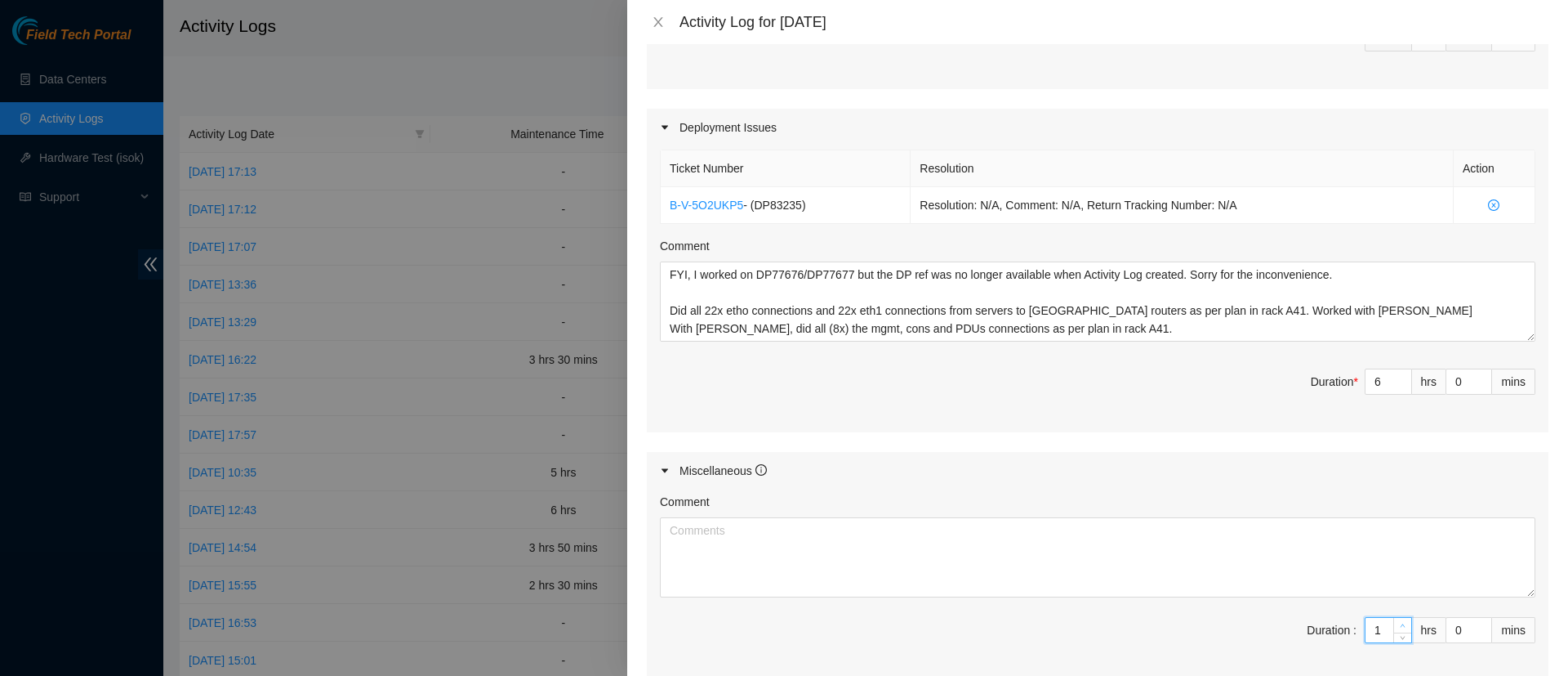
click at [1393, 617] on span "Increase Value" at bounding box center [1401, 624] width 18 height 14
click at [1268, 566] on textarea "Comment" at bounding box center [1098, 556] width 875 height 80
paste textarea "[PERSON_NAME] up worksite. Completed various documentation (Activity log, work …"
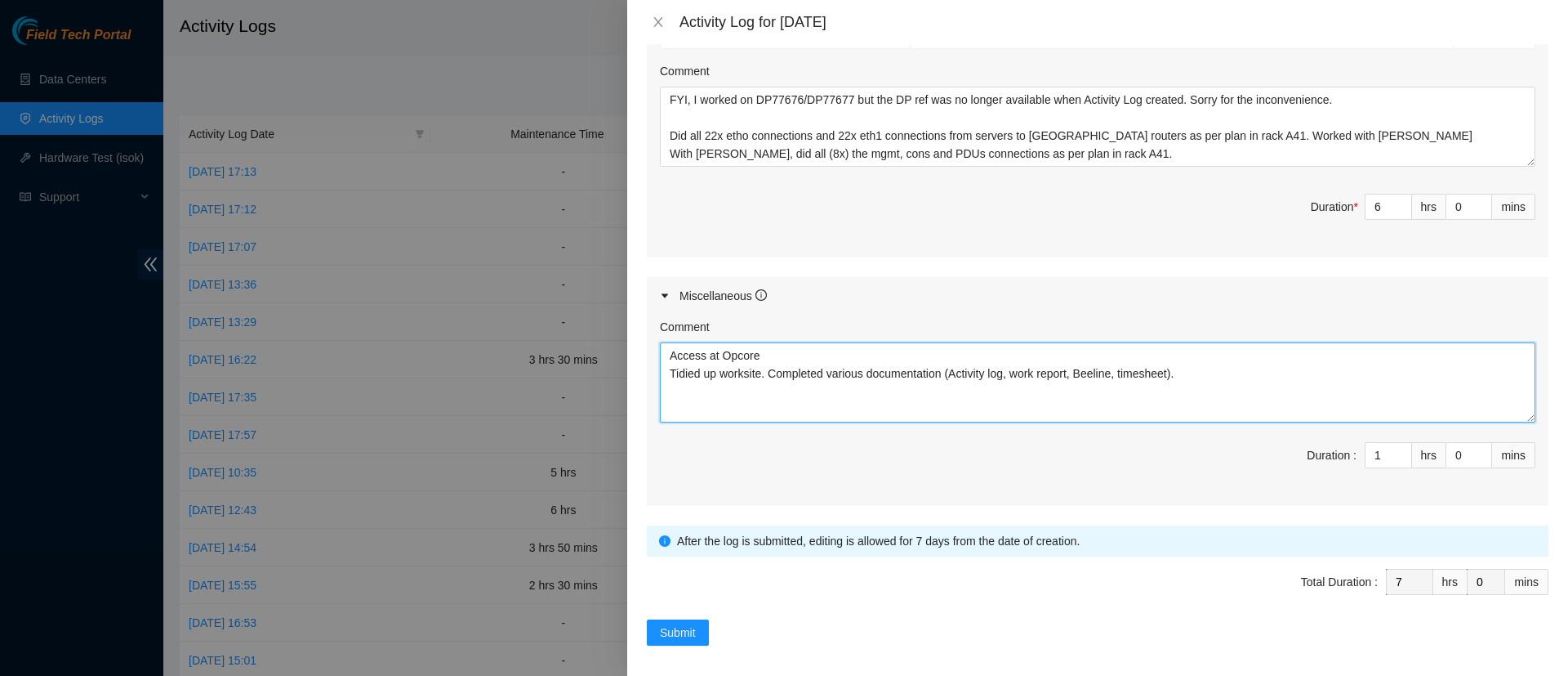
scroll to position [678, 0]
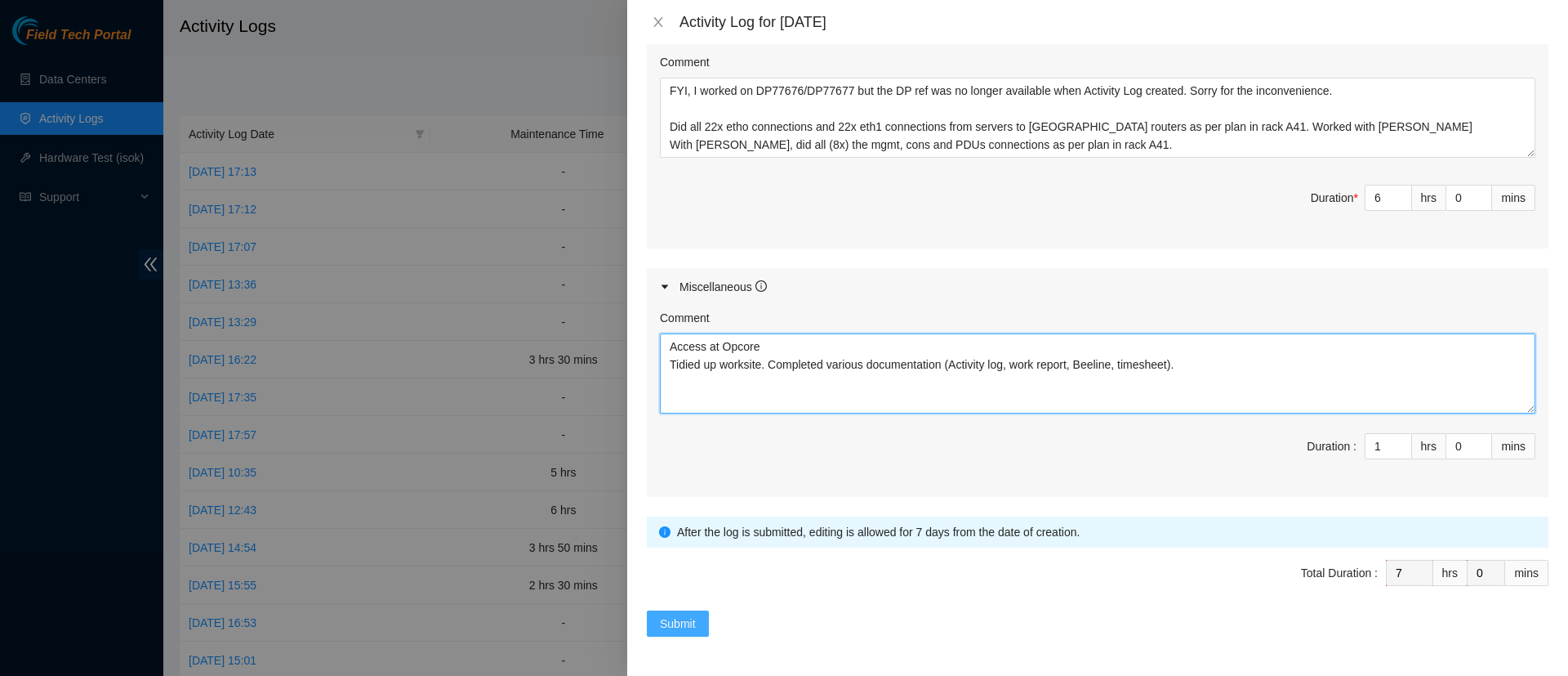
type textarea "Access at Opcore Tidied up worksite. Completed various documentation (Activity …"
click at [693, 622] on span "Submit" at bounding box center [678, 623] width 36 height 18
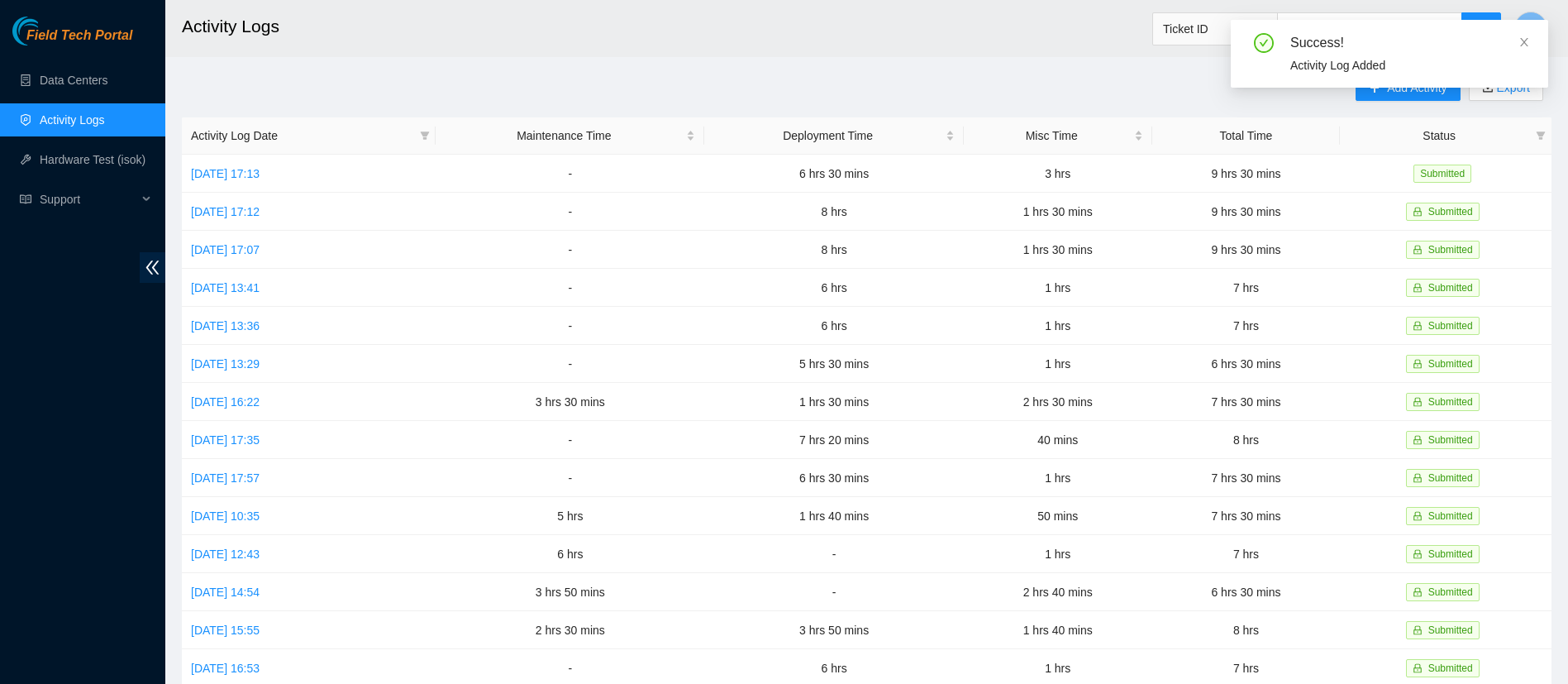
click at [1400, 98] on div "Success! Activity Log Added" at bounding box center [1389, 60] width 317 height 81
click at [1525, 35] on span at bounding box center [1524, 42] width 12 height 14
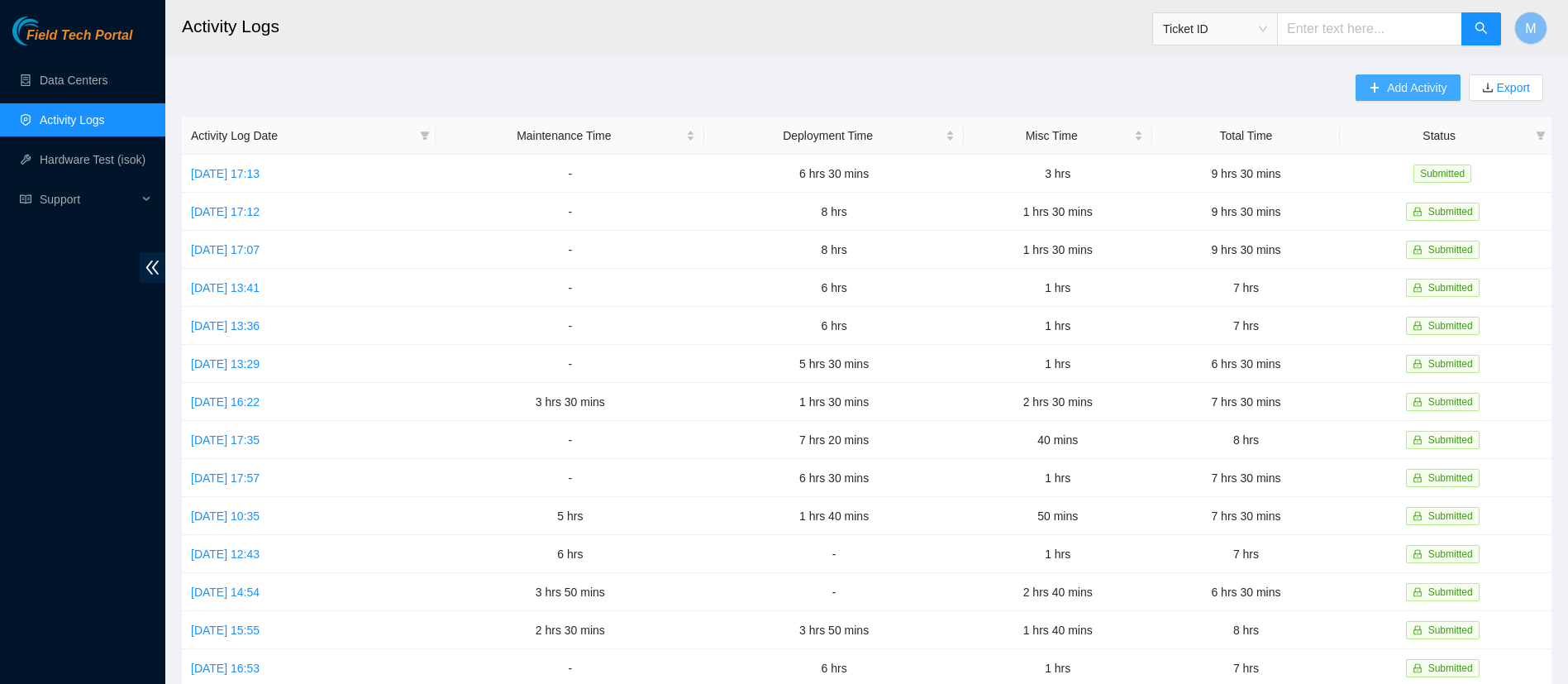
click at [1405, 75] on button "Add Activity" at bounding box center [1407, 87] width 104 height 26
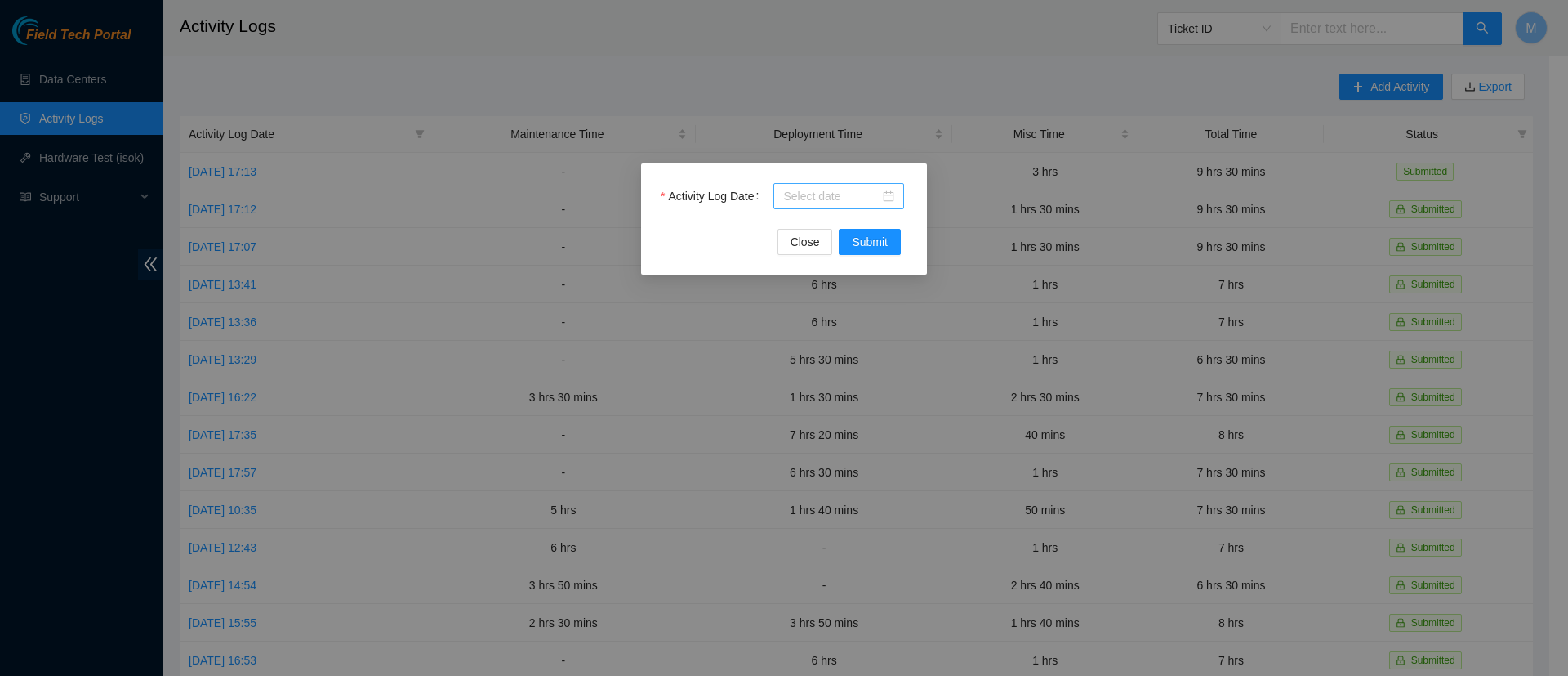
click at [837, 199] on input "Activity Log Date" at bounding box center [831, 196] width 96 height 18
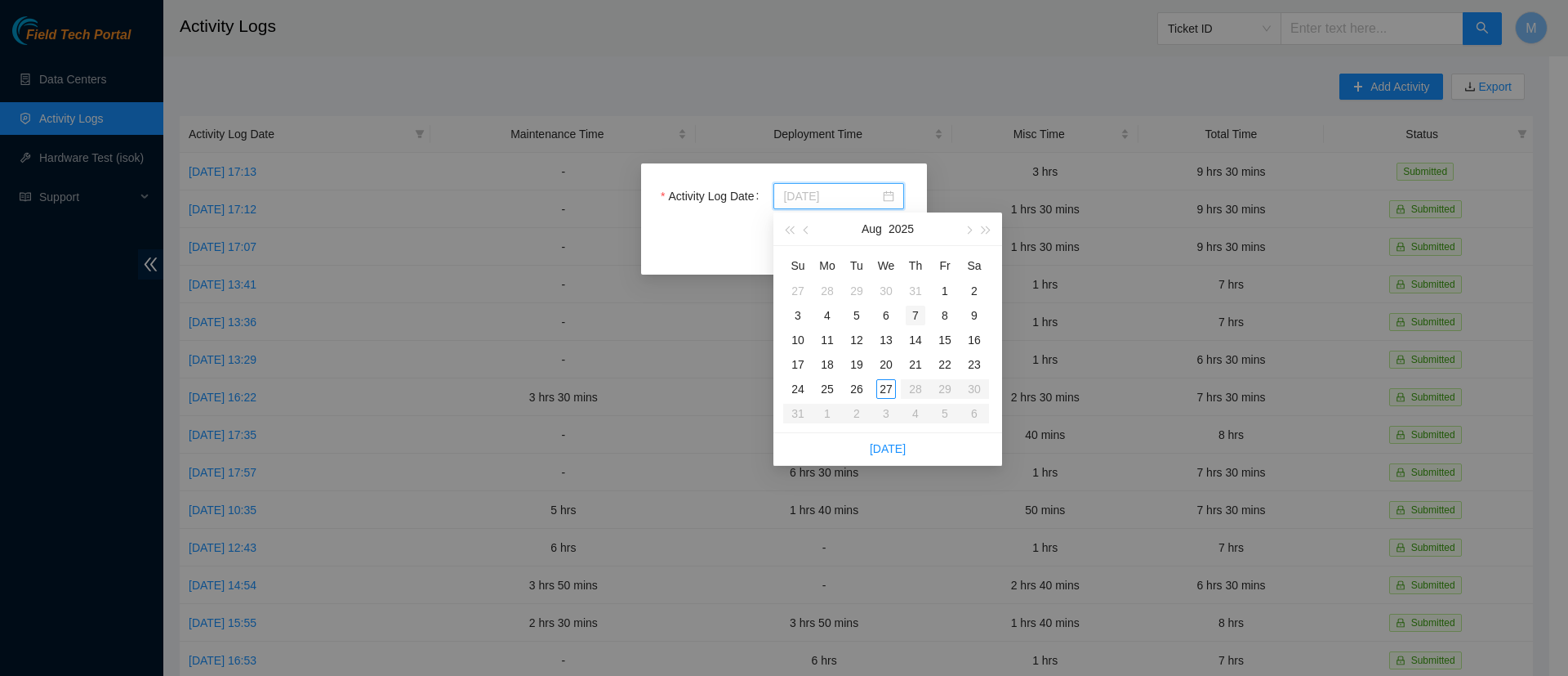
type input "[DATE]"
click at [917, 310] on div "7" at bounding box center [916, 315] width 19 height 19
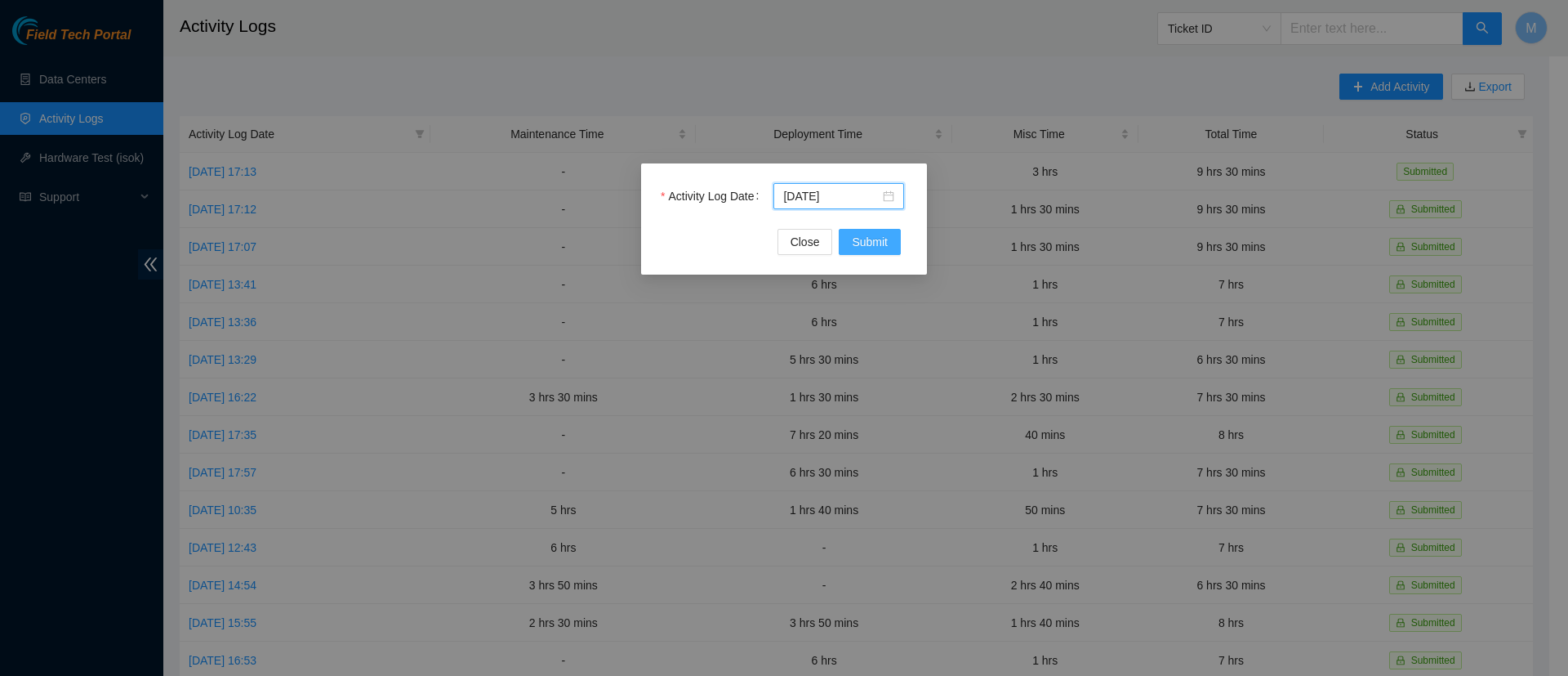
click at [869, 249] on span "Submit" at bounding box center [869, 241] width 36 height 18
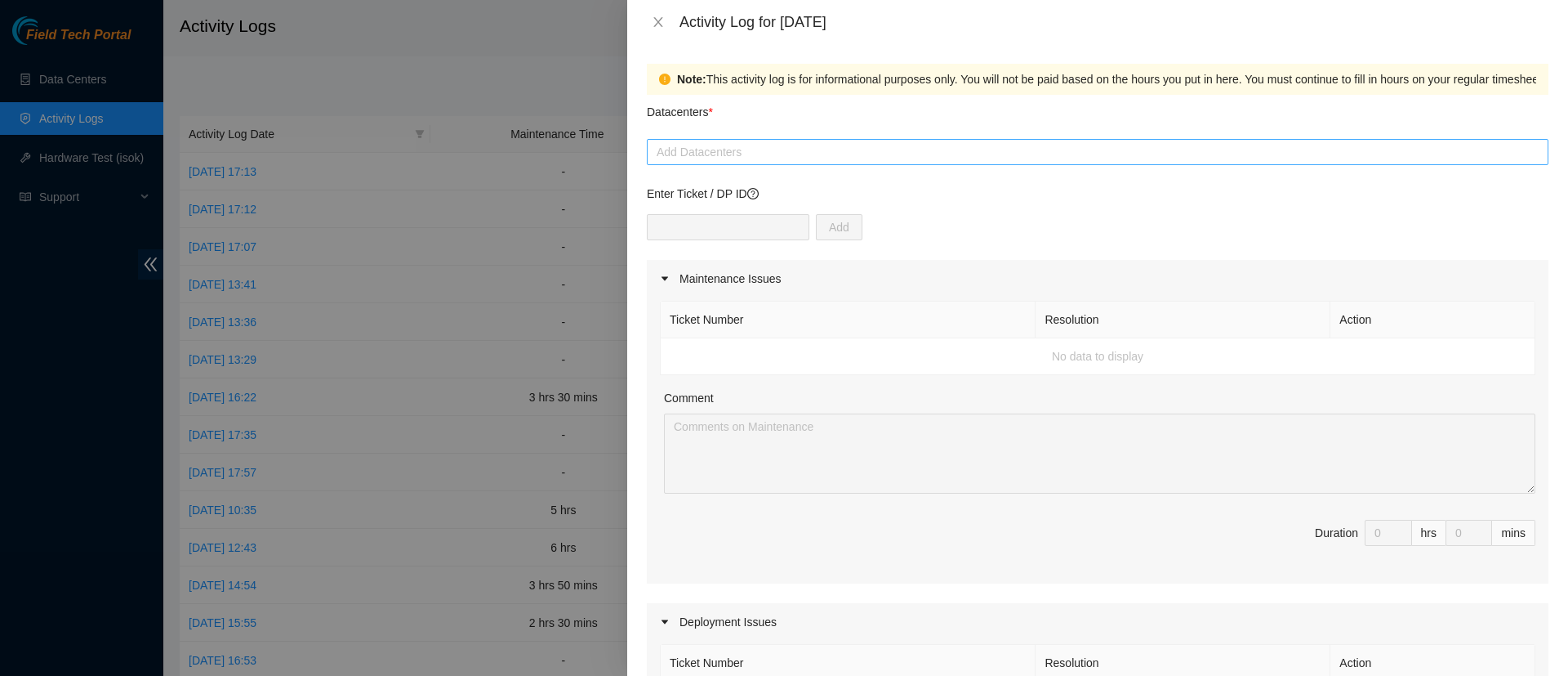
click at [707, 147] on div at bounding box center [1097, 151] width 893 height 19
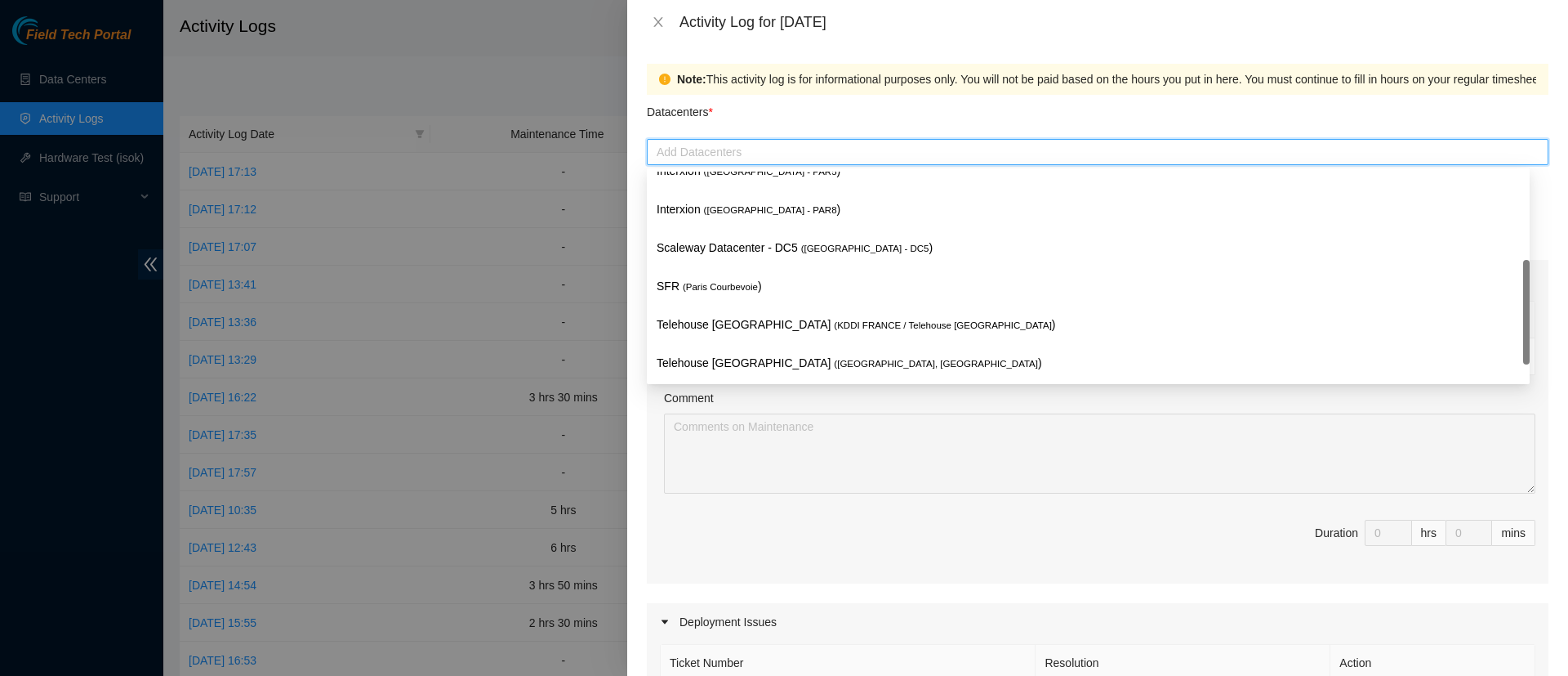
scroll to position [366, 0]
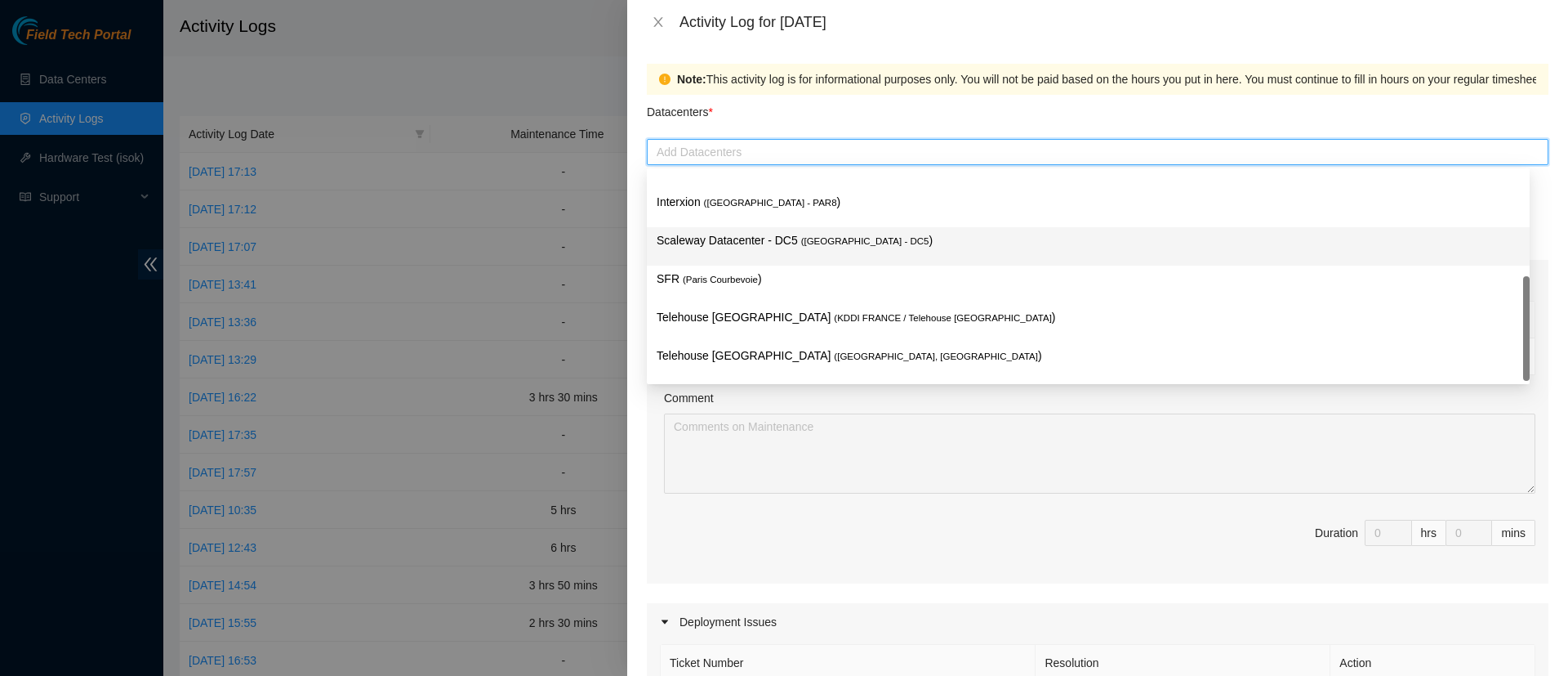
click at [763, 229] on div "Scaleway Datacenter - DC5 ( [GEOGRAPHIC_DATA] - DC5 )" at bounding box center [1088, 247] width 883 height 39
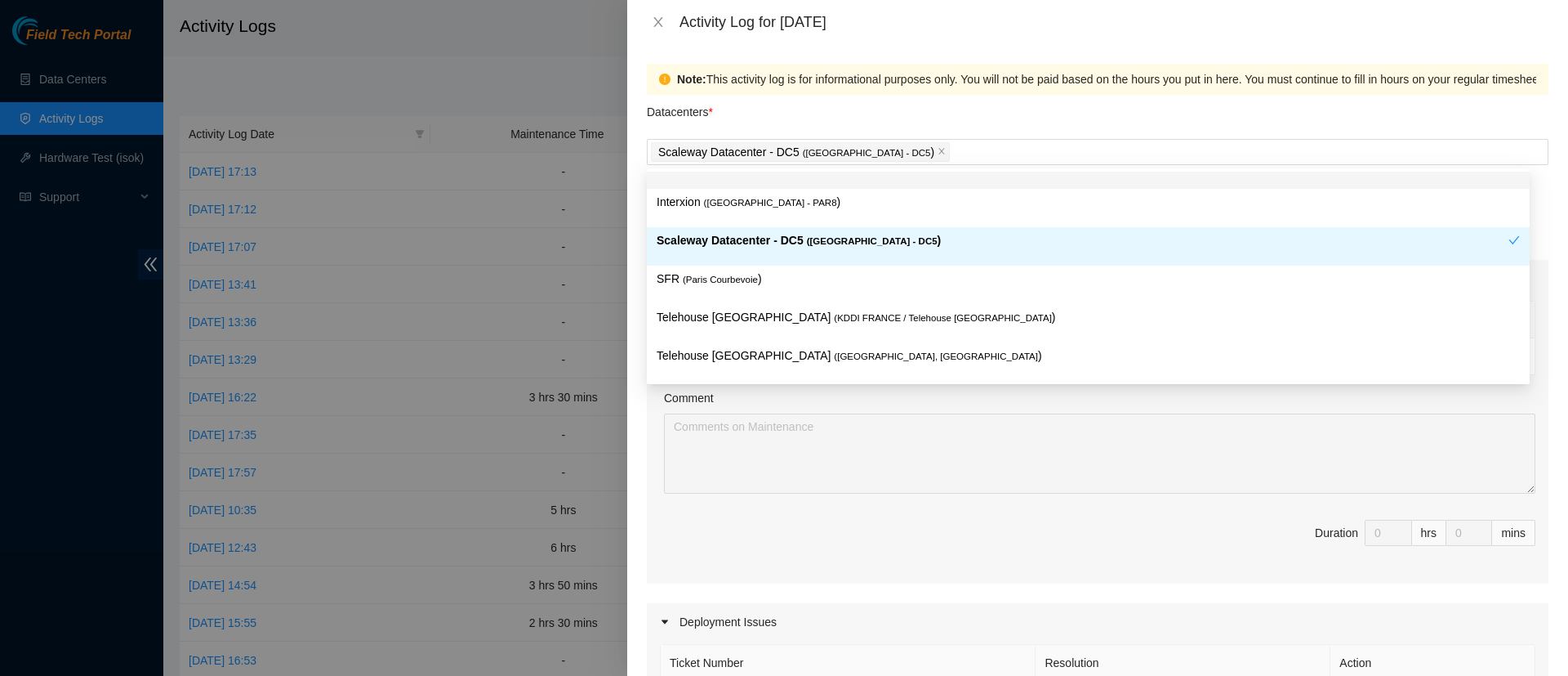
click at [952, 111] on div "Datacenters *" at bounding box center [1097, 117] width 901 height 44
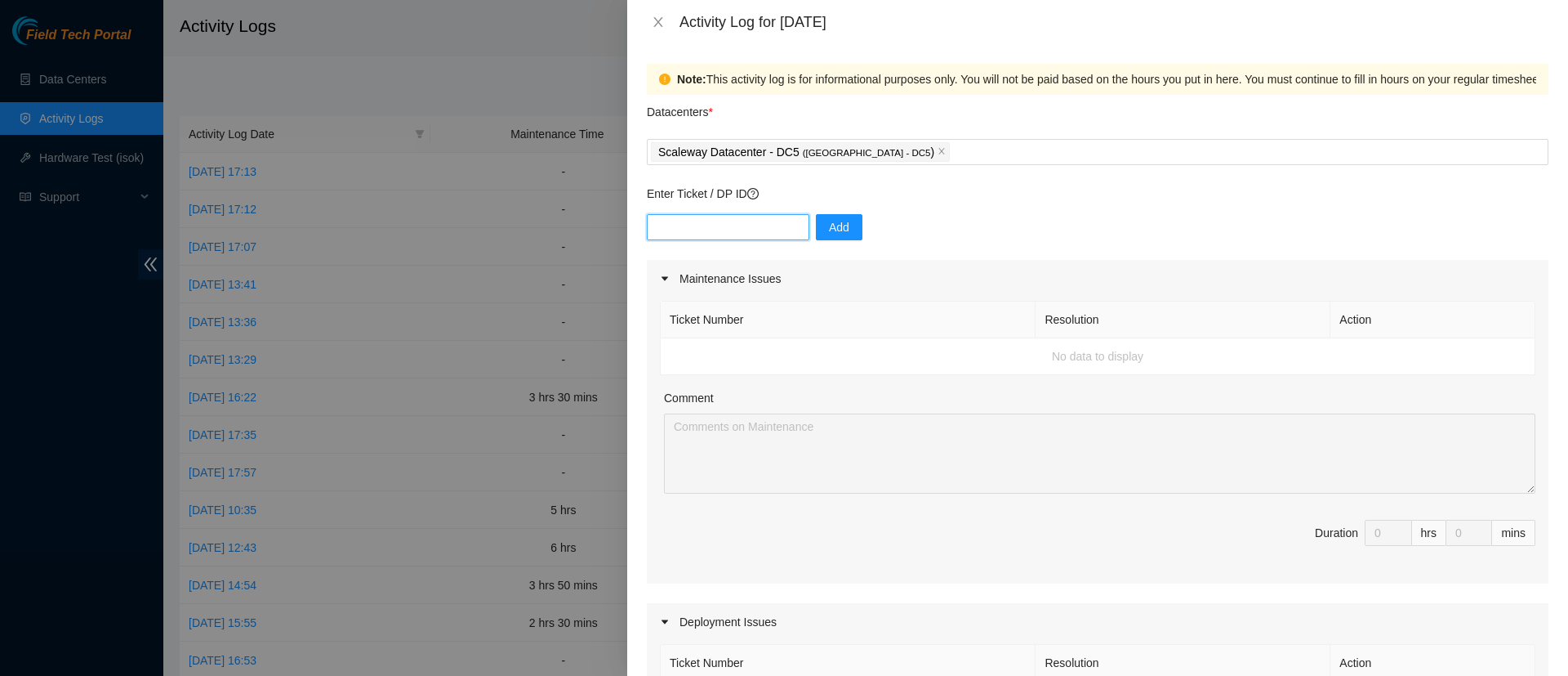
click at [703, 232] on input "text" at bounding box center [728, 227] width 163 height 26
type input "DP83235"
click at [815, 228] on button "Add" at bounding box center [838, 227] width 46 height 26
click at [738, 224] on input "text" at bounding box center [728, 227] width 163 height 26
click at [829, 227] on span "Add" at bounding box center [838, 227] width 20 height 18
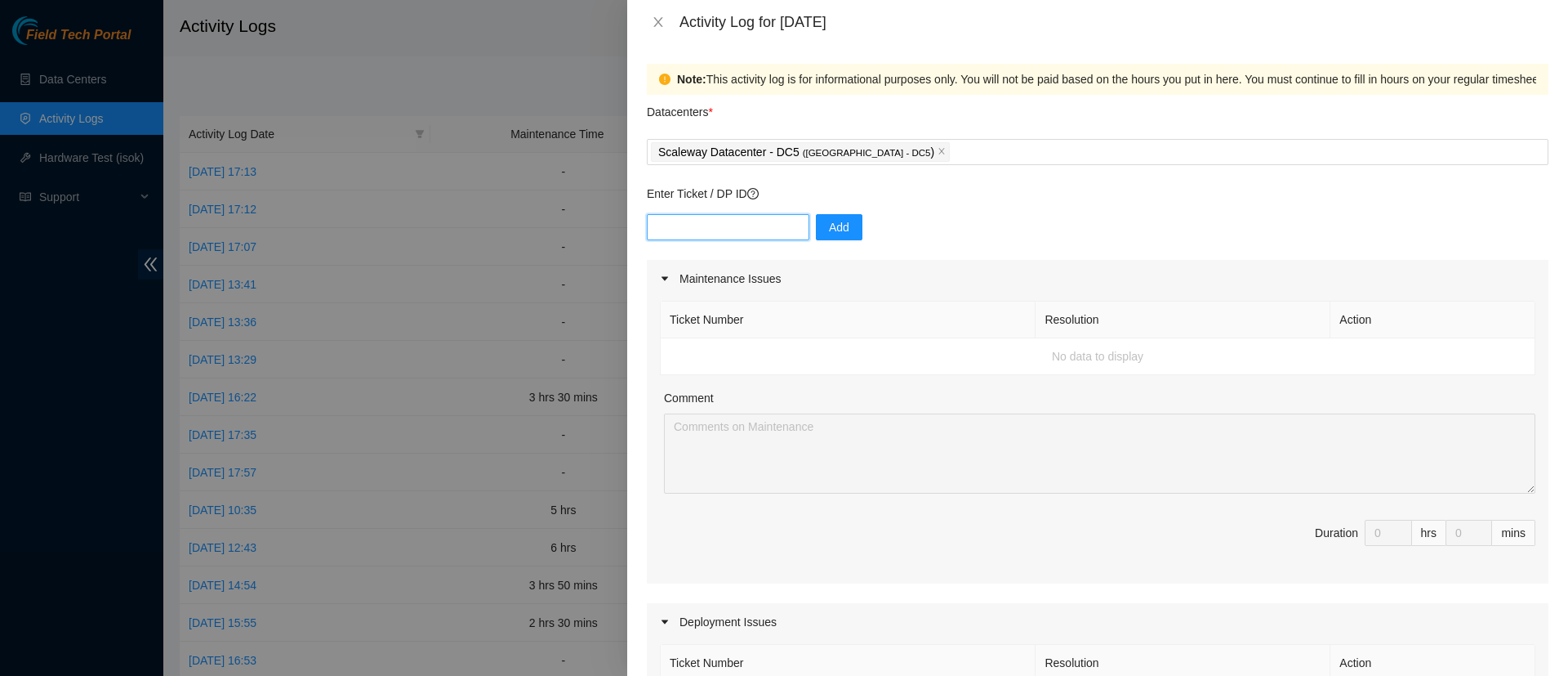
click at [745, 230] on input "text" at bounding box center [728, 227] width 163 height 26
type input "DP83235"
click at [840, 230] on button "Add" at bounding box center [838, 227] width 46 height 26
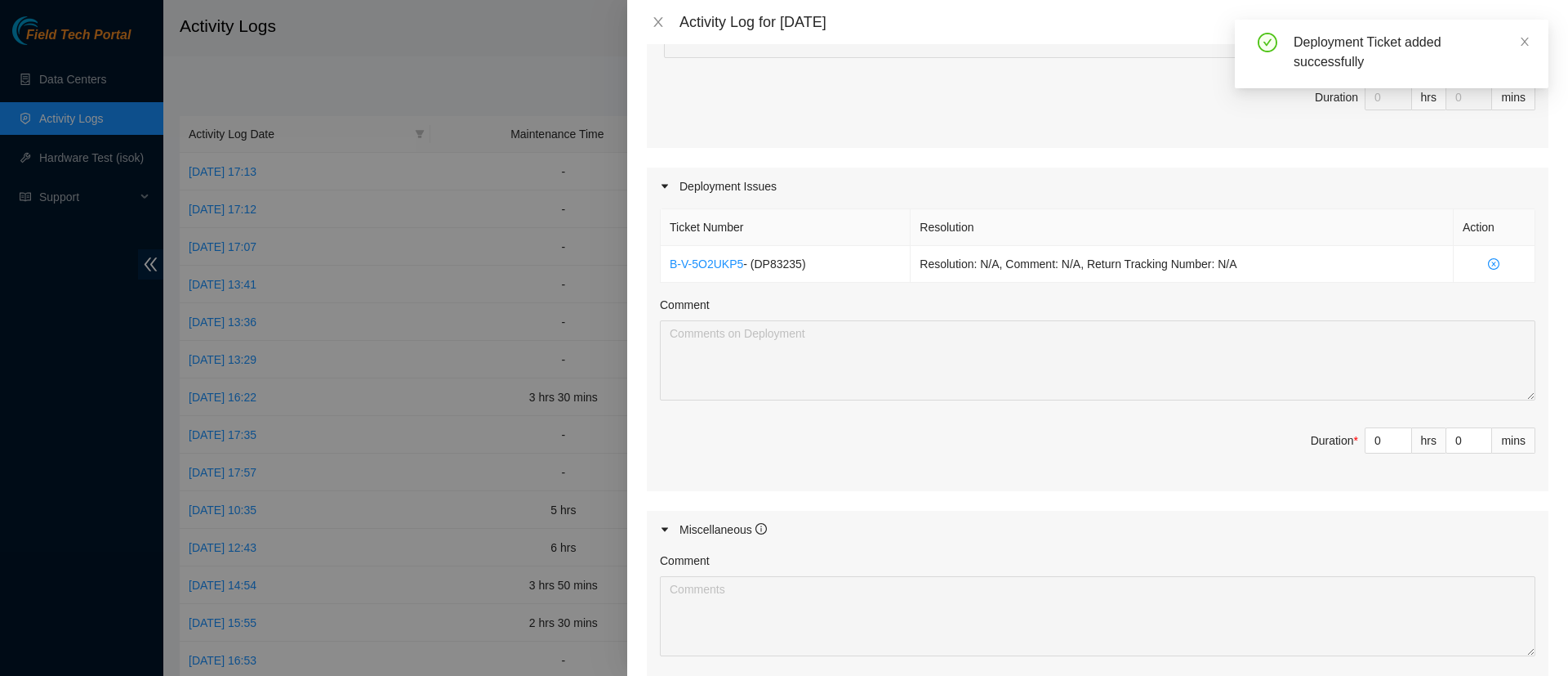
scroll to position [436, 0]
type input "1"
click at [1397, 432] on span "up" at bounding box center [1402, 435] width 10 height 10
type input "2"
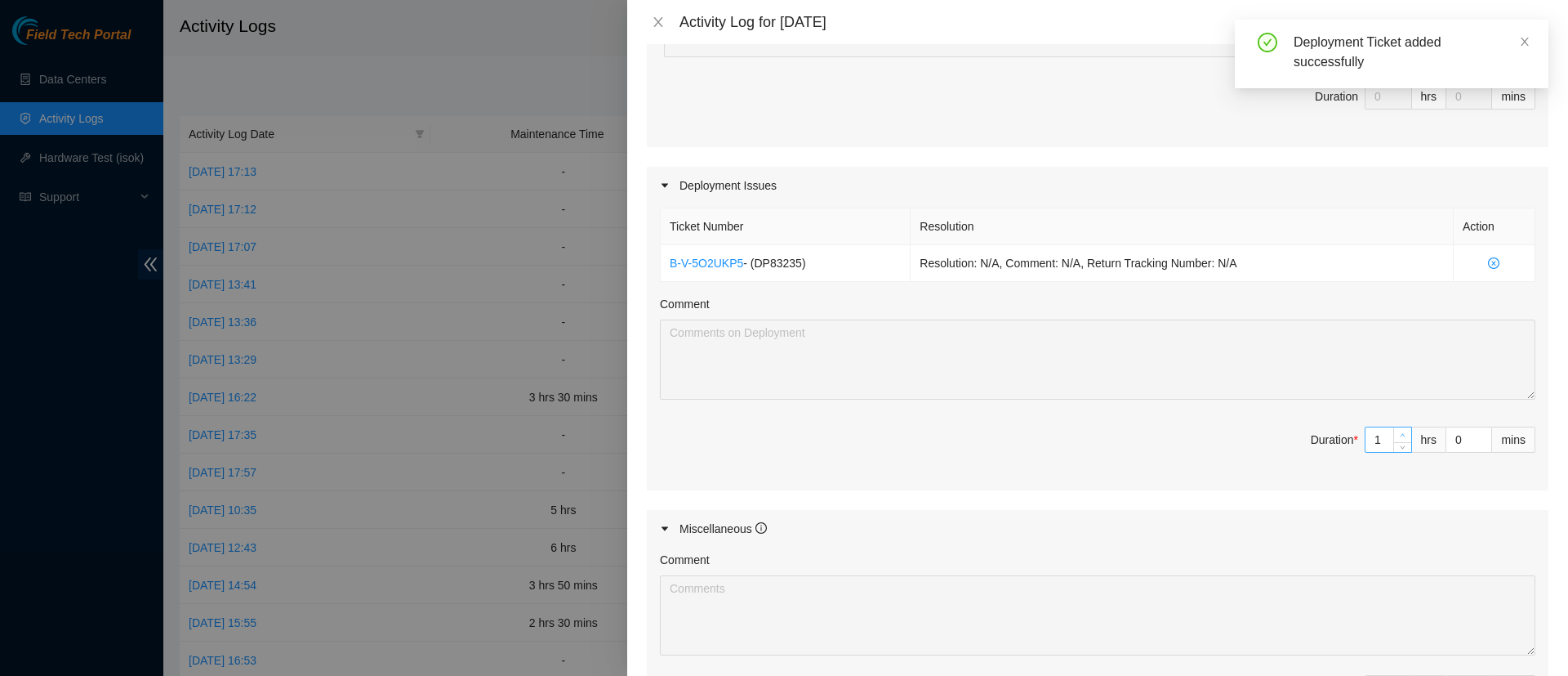
type input "2"
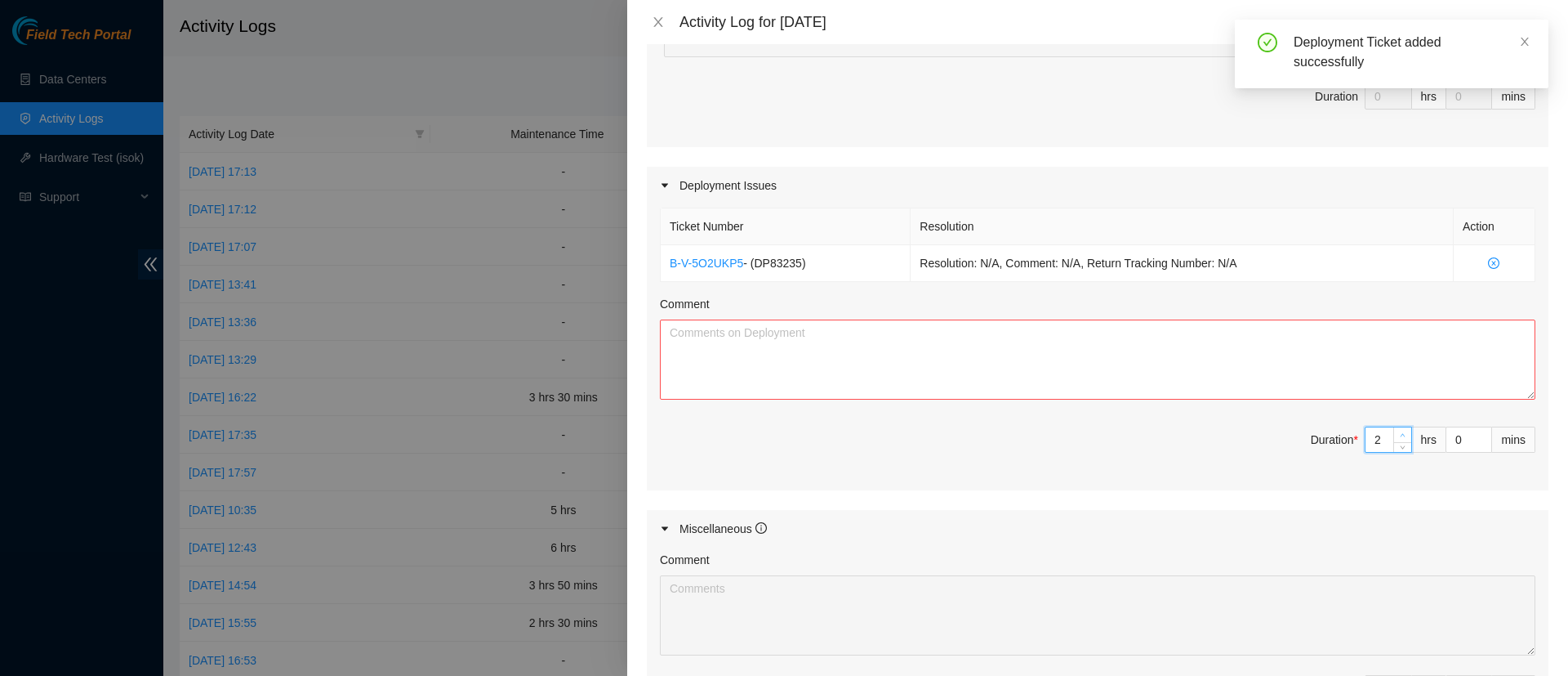
click at [1397, 432] on span "up" at bounding box center [1402, 435] width 10 height 10
type input "3"
click at [1397, 432] on span "up" at bounding box center [1402, 435] width 10 height 10
type input "4"
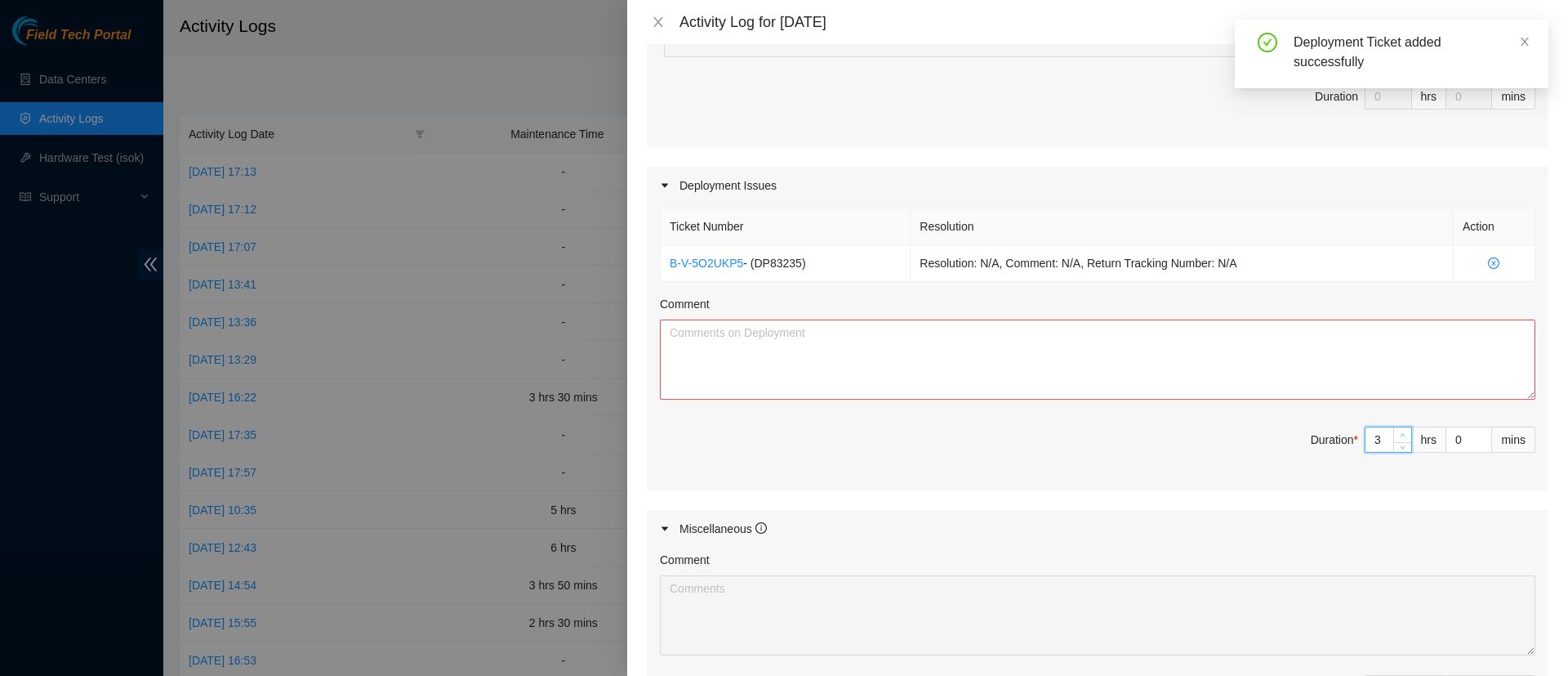
type input "4"
click at [1397, 432] on span "up" at bounding box center [1402, 435] width 10 height 10
type input "5"
click at [1397, 432] on span "up" at bounding box center [1402, 435] width 10 height 10
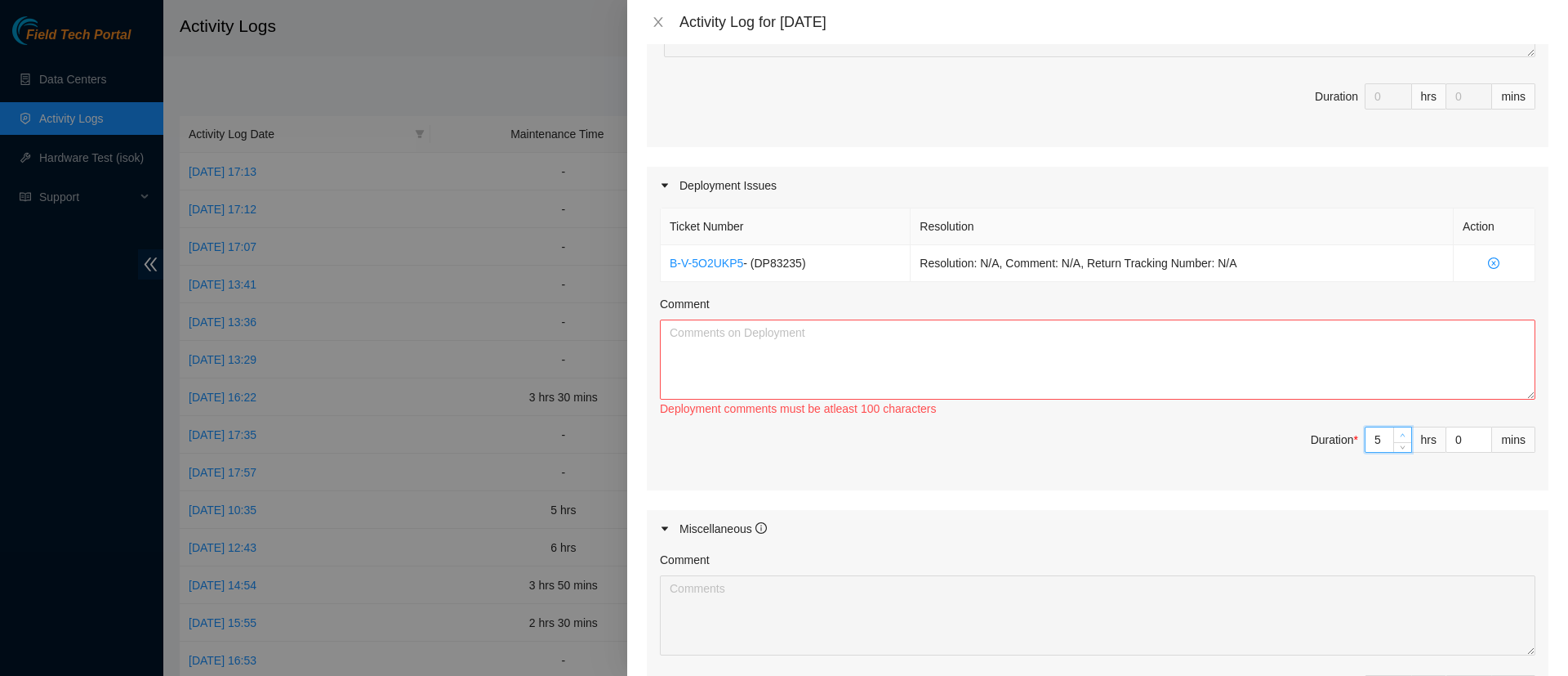
type input "6"
click at [1397, 432] on span "up" at bounding box center [1402, 435] width 10 height 10
click at [1301, 366] on textarea "Comment" at bounding box center [1098, 359] width 875 height 80
paste textarea "FYI, I worked on DP77676/DP77677 but the DP ref was no longer available when Ac…"
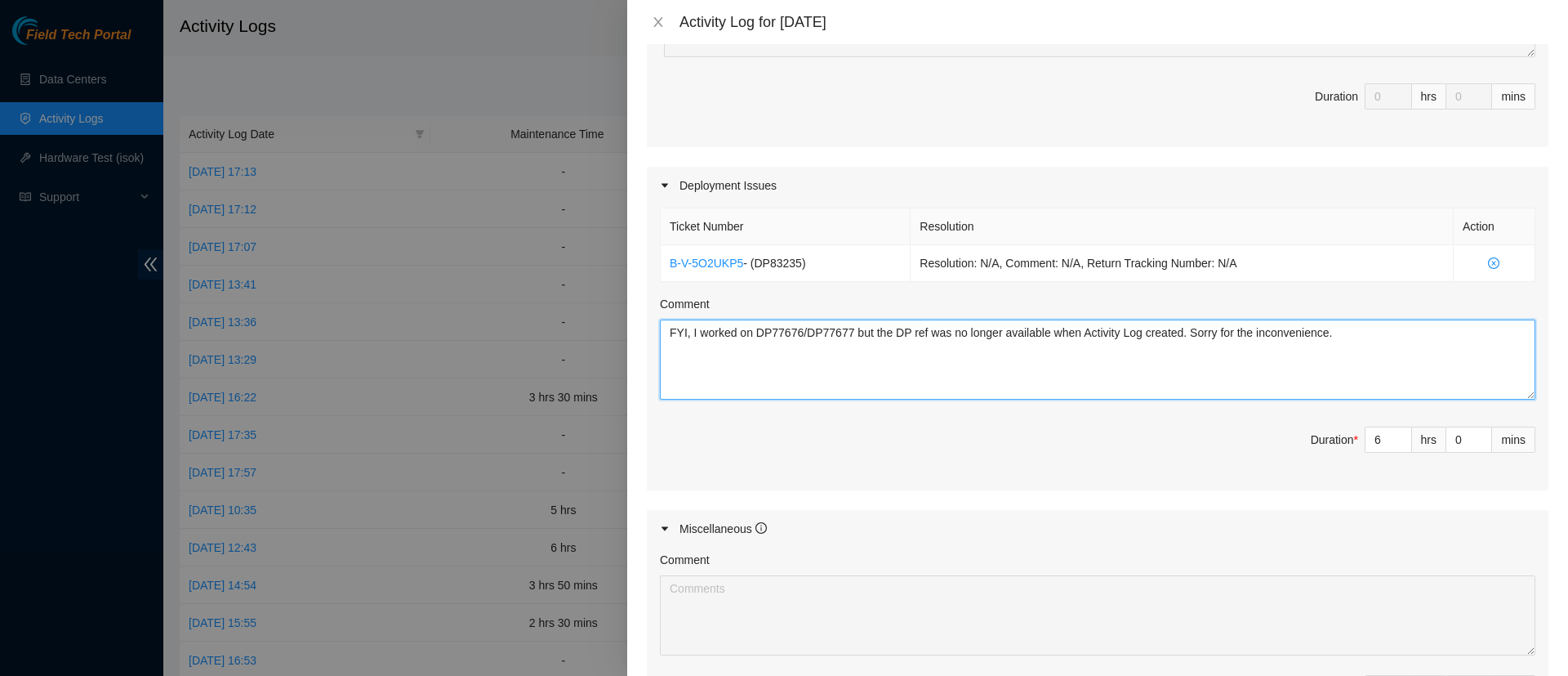
paste textarea "DP77676 : Took the time to review the tasks to be completed in order to finaliz…"
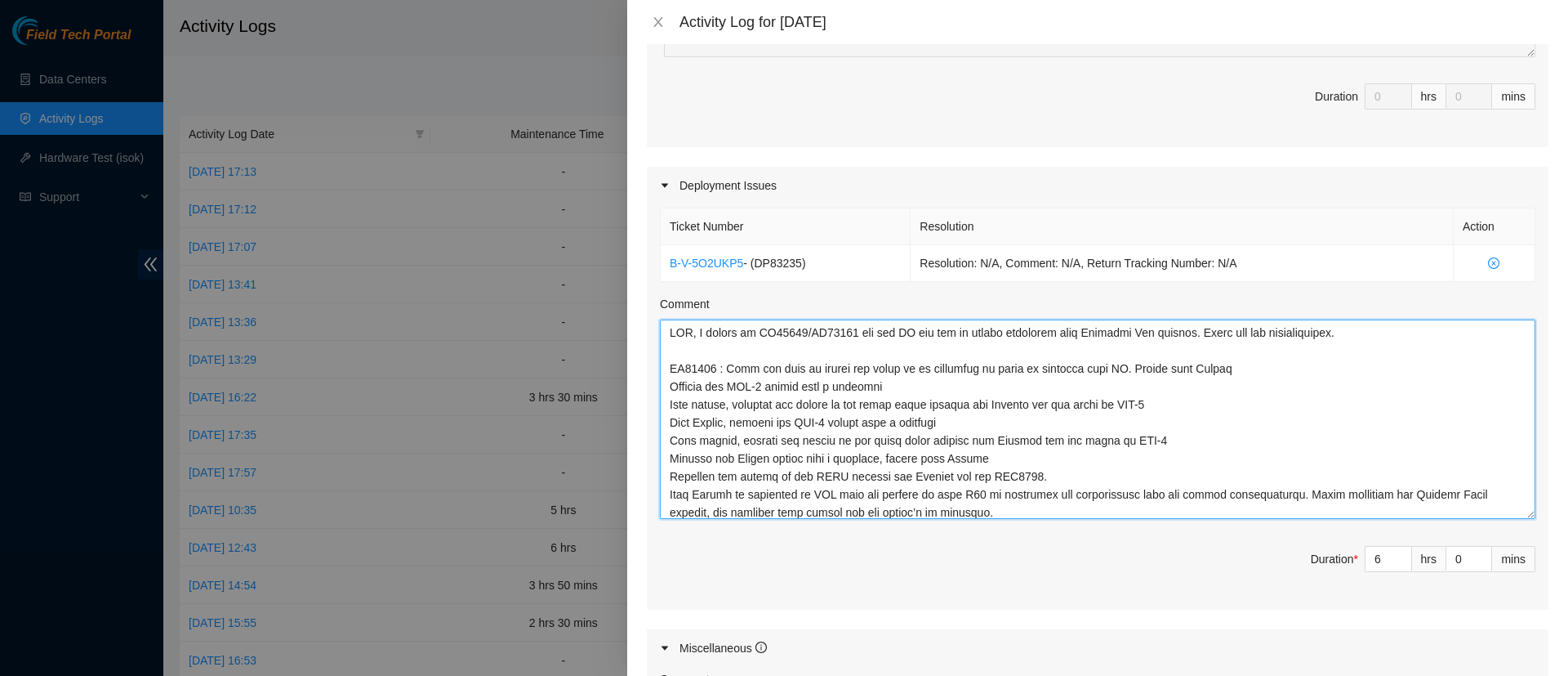
drag, startPoint x: 1510, startPoint y: 390, endPoint x: 1512, endPoint y: 513, distance: 123.0
click at [1512, 513] on textarea "Comment" at bounding box center [1098, 419] width 875 height 200
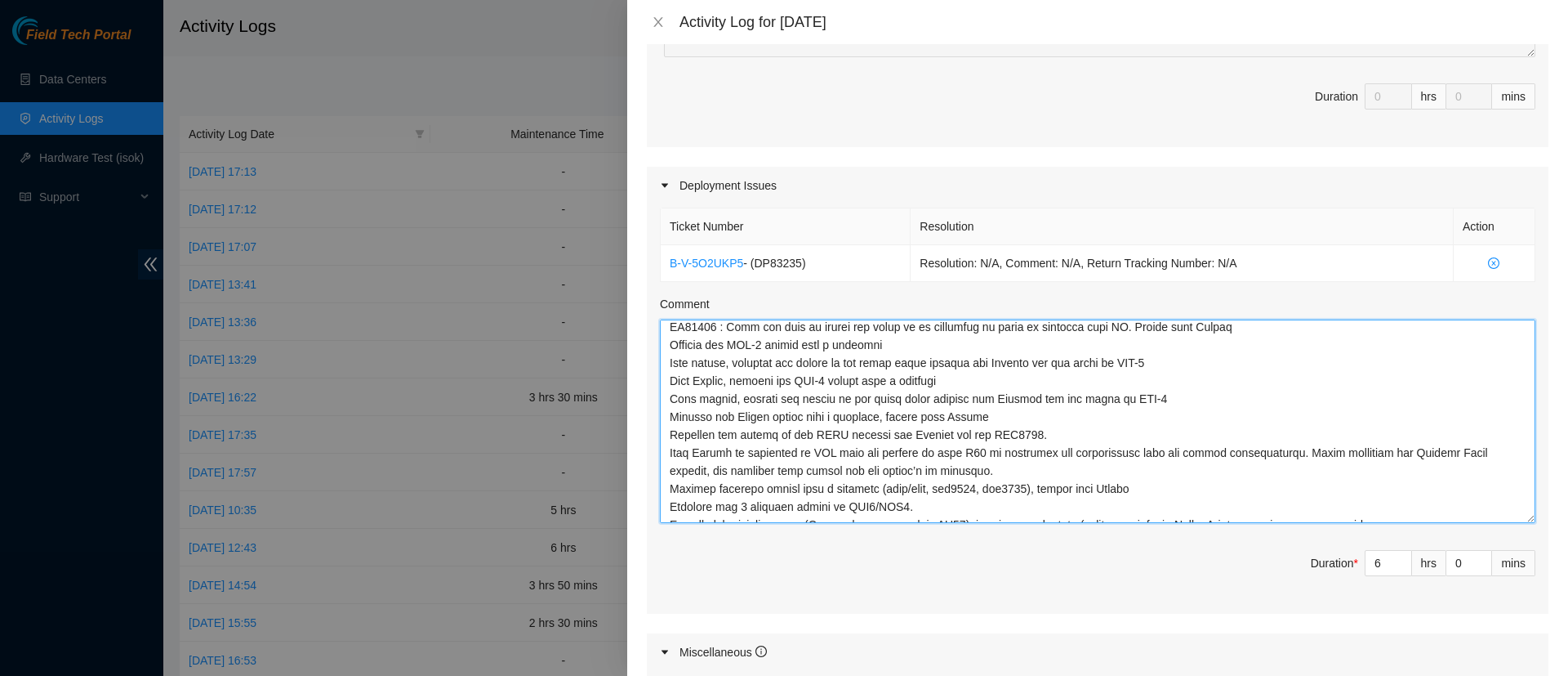
scroll to position [4, 0]
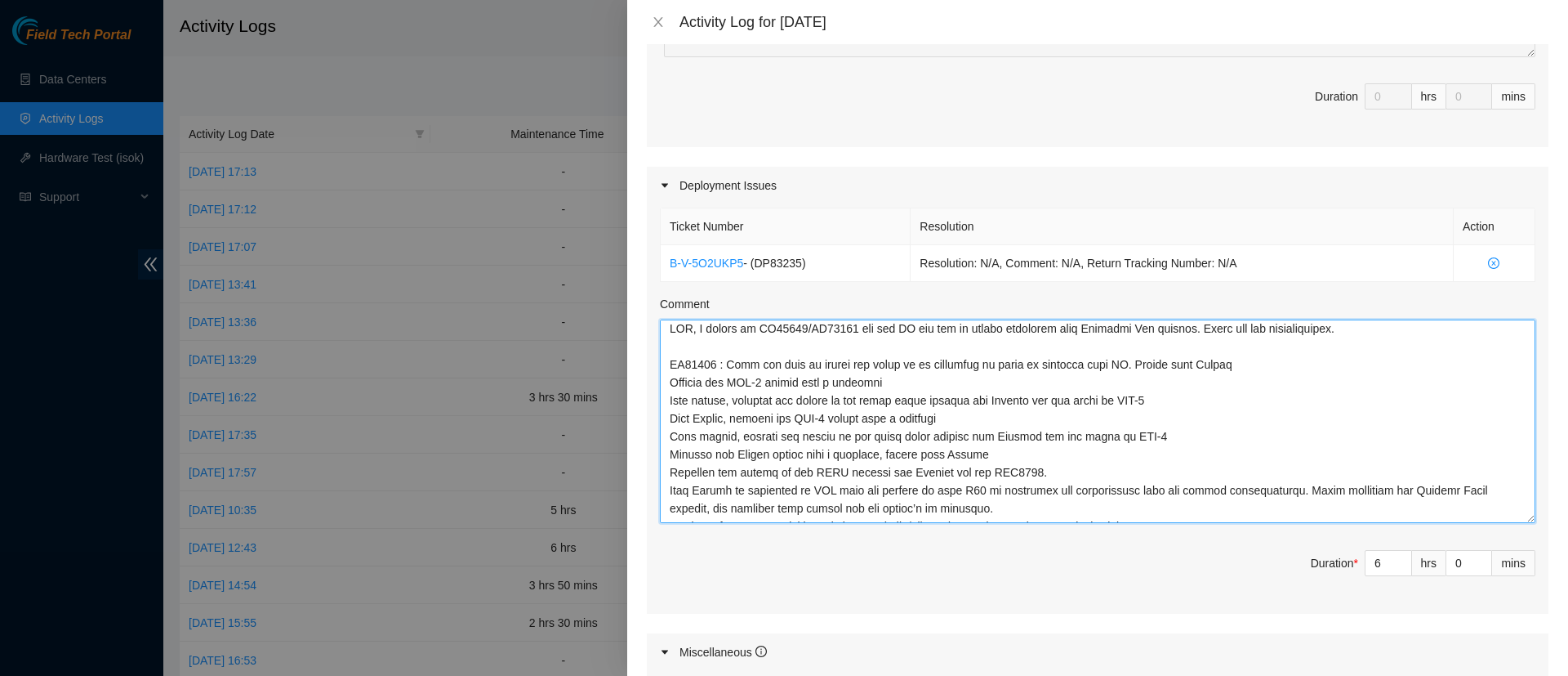
click at [724, 364] on textarea "Comment" at bounding box center [1098, 420] width 875 height 203
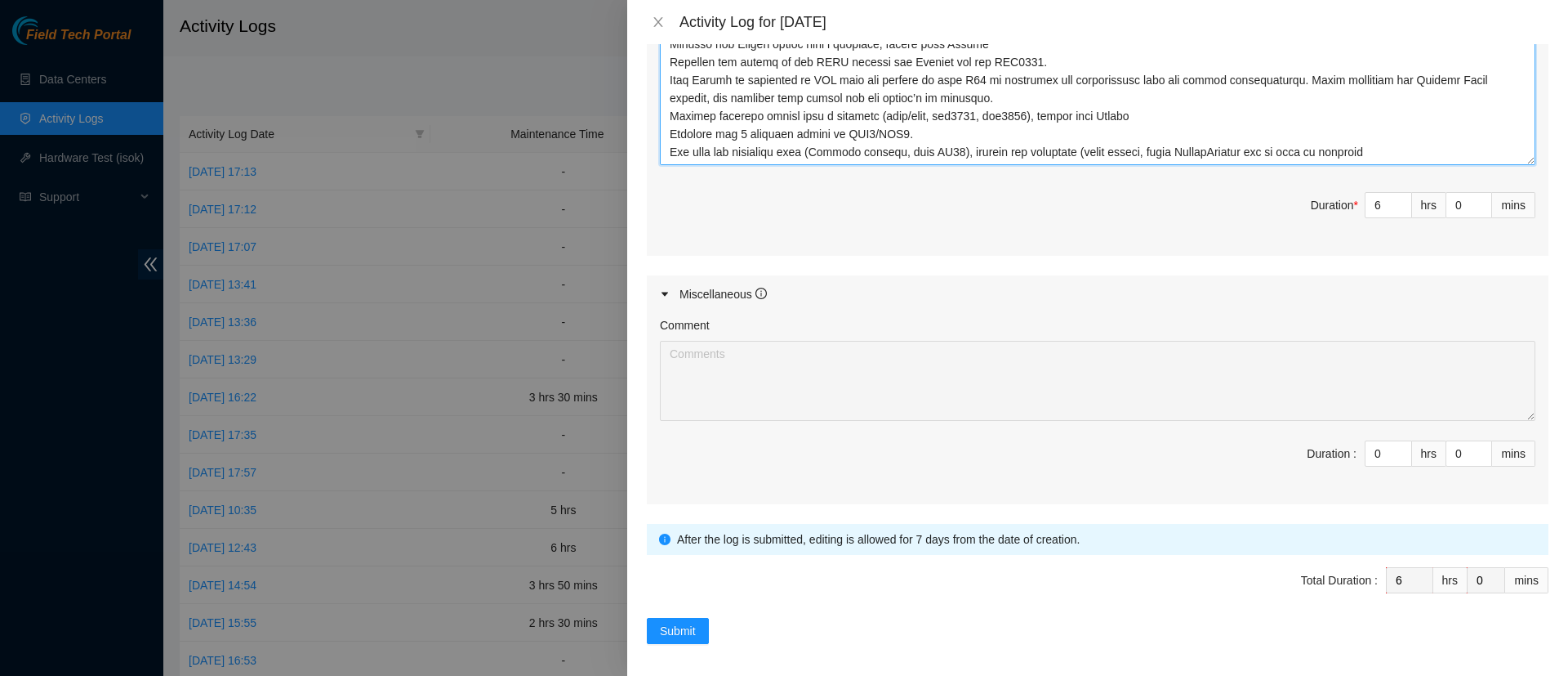
scroll to position [801, 0]
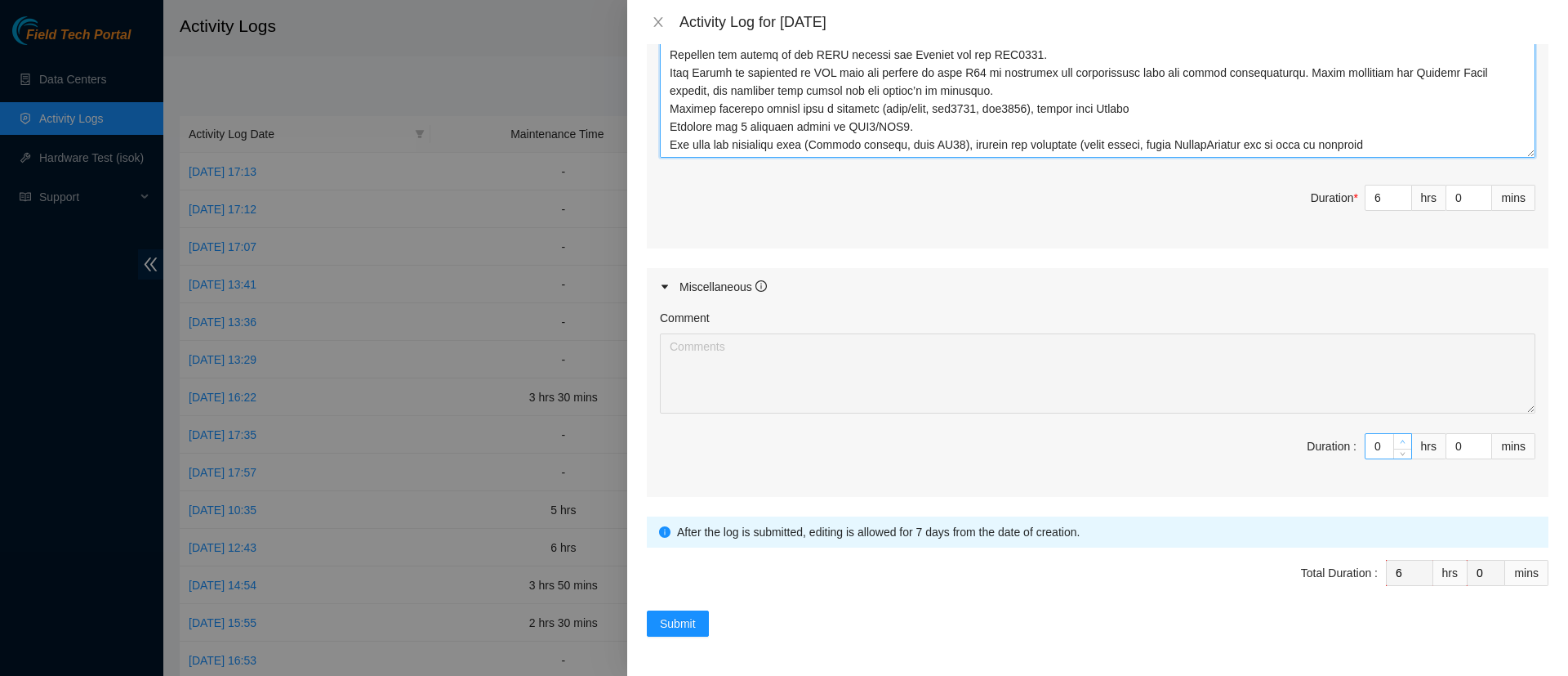
type textarea "LOR, I dolors am CO98875/AD80912 eli sed DO eiu tem in utlabo etdolorem aliq En…"
type input "1"
type input "7"
click at [1399, 441] on icon "up" at bounding box center [1402, 442] width 6 height 6
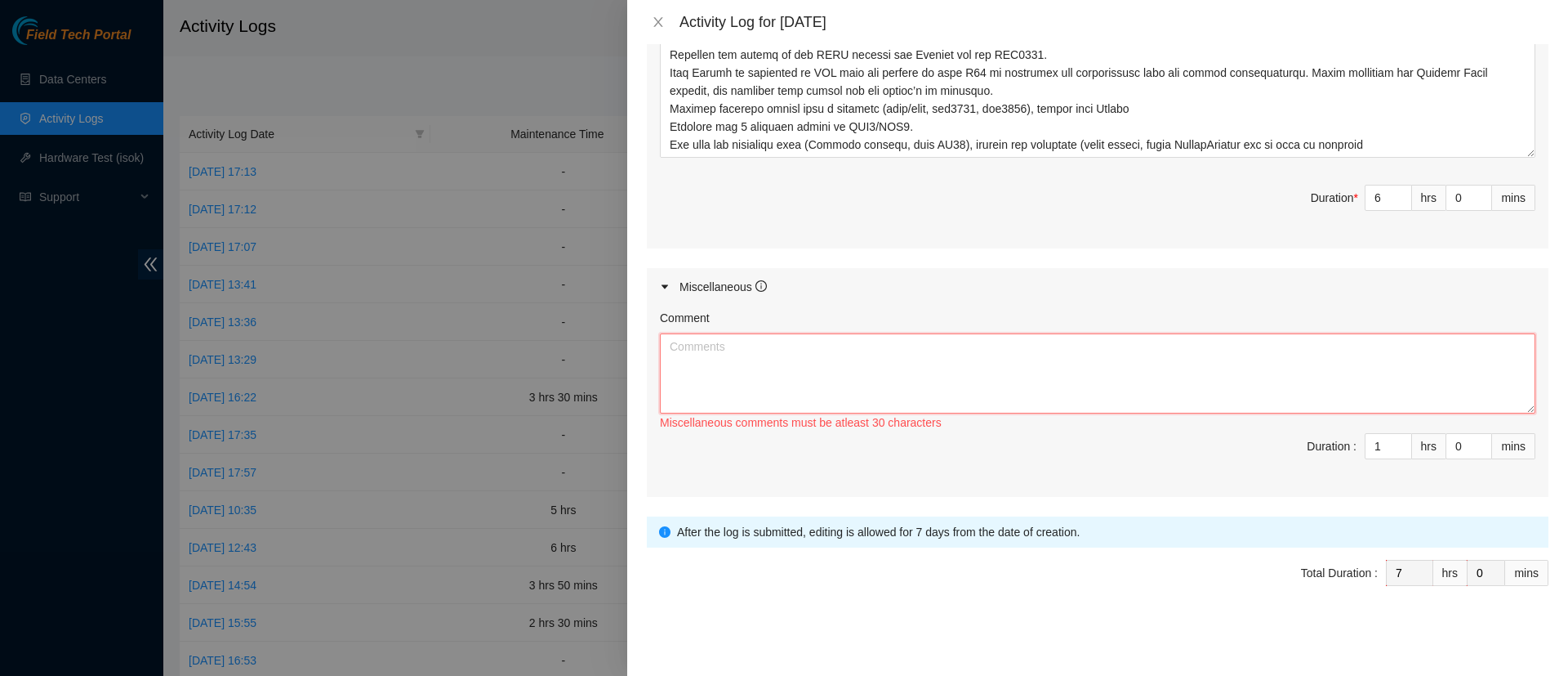
click at [1034, 362] on textarea "Comment" at bounding box center [1098, 373] width 875 height 80
type textarea "1"
type textarea "Access at Opcore"
type input "0"
type input "6"
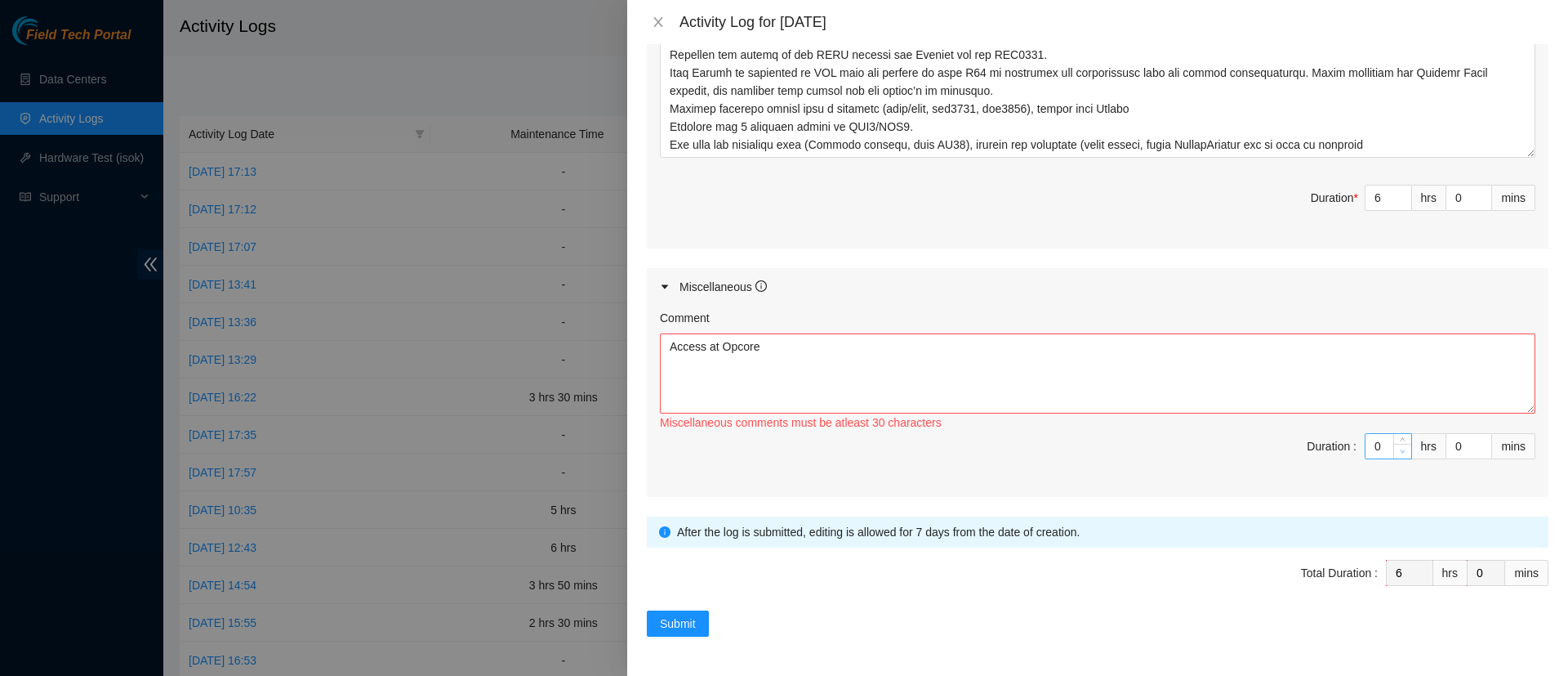
click at [1399, 448] on icon "down" at bounding box center [1402, 451] width 6 height 6
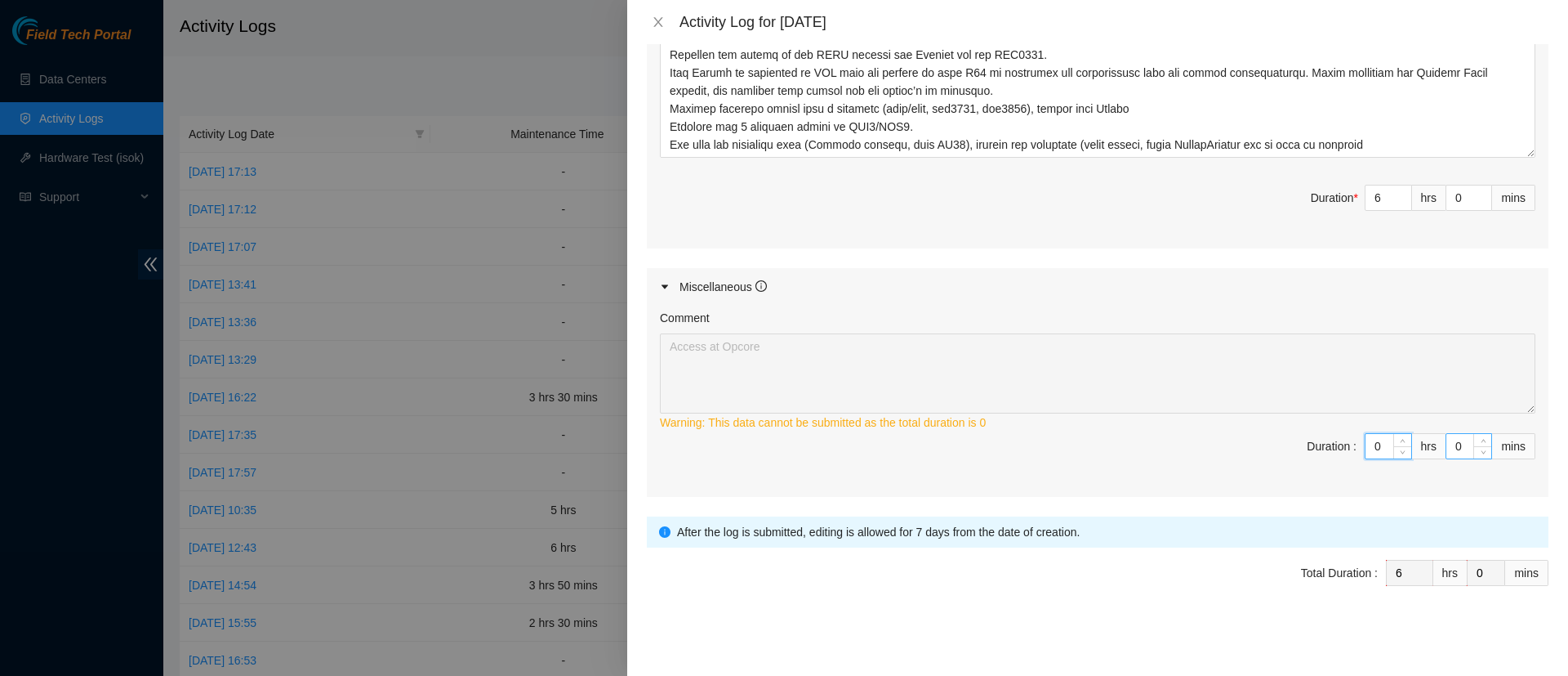
click at [1446, 446] on input "0" at bounding box center [1468, 446] width 45 height 24
type input "30"
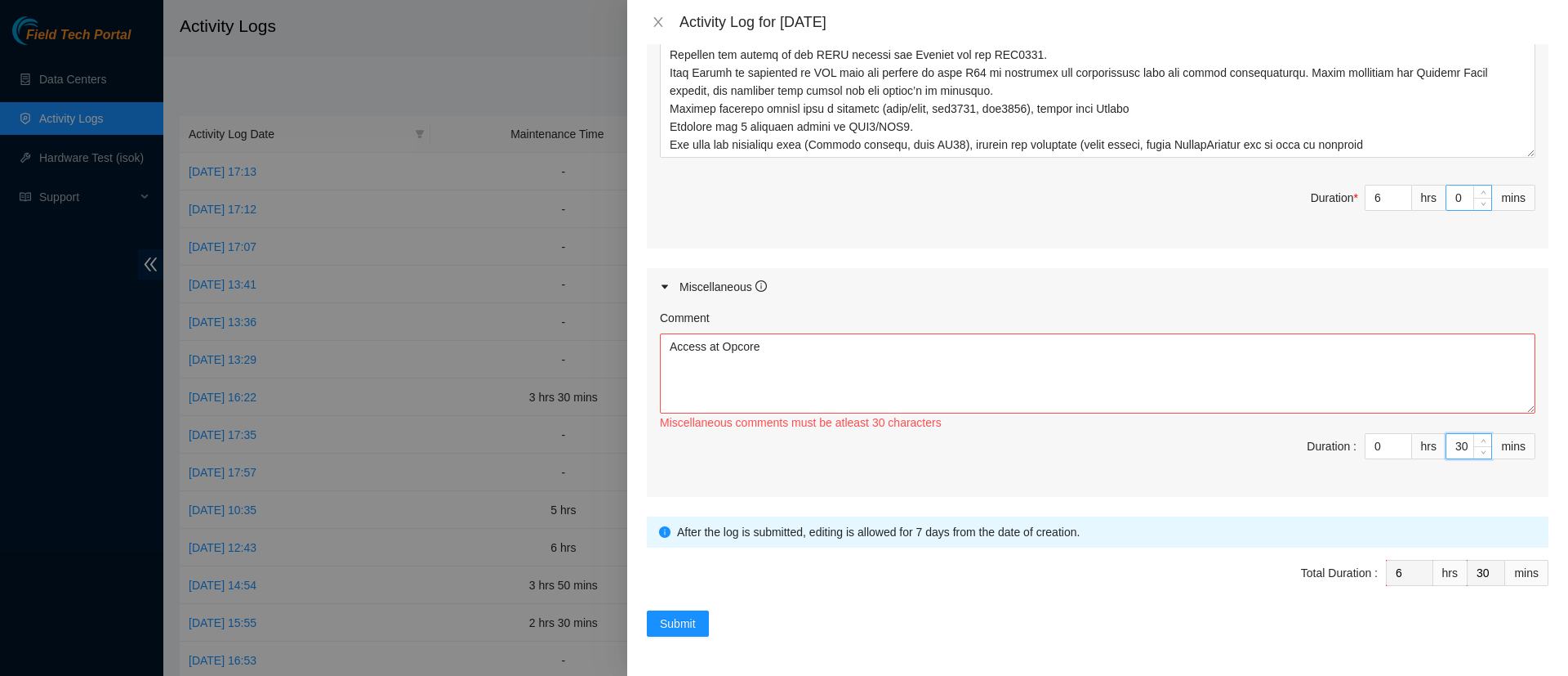
type input "30"
click at [1446, 192] on input "0" at bounding box center [1468, 197] width 45 height 24
type input "30"
type input "7"
type input "0"
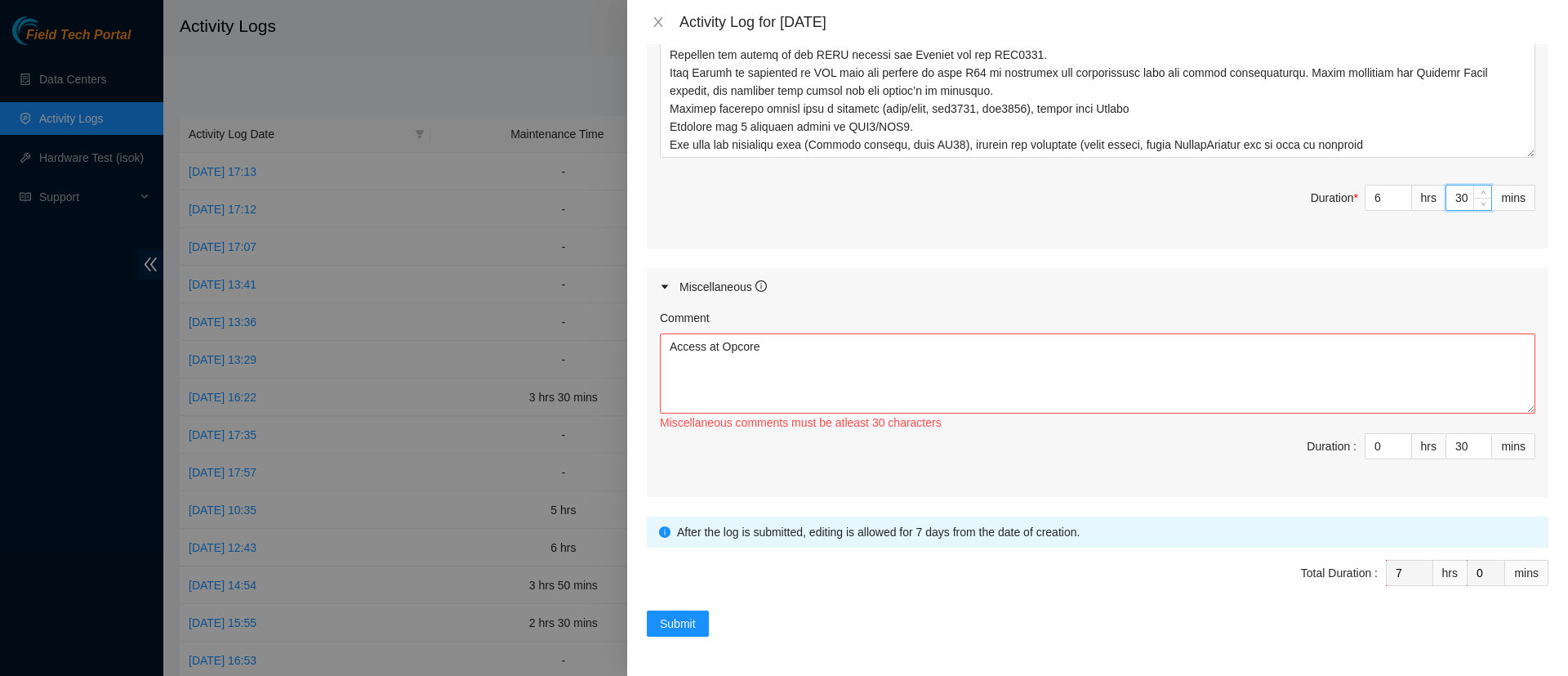
type input "30"
click at [1173, 288] on div "Miscellaneous" at bounding box center [1097, 286] width 901 height 38
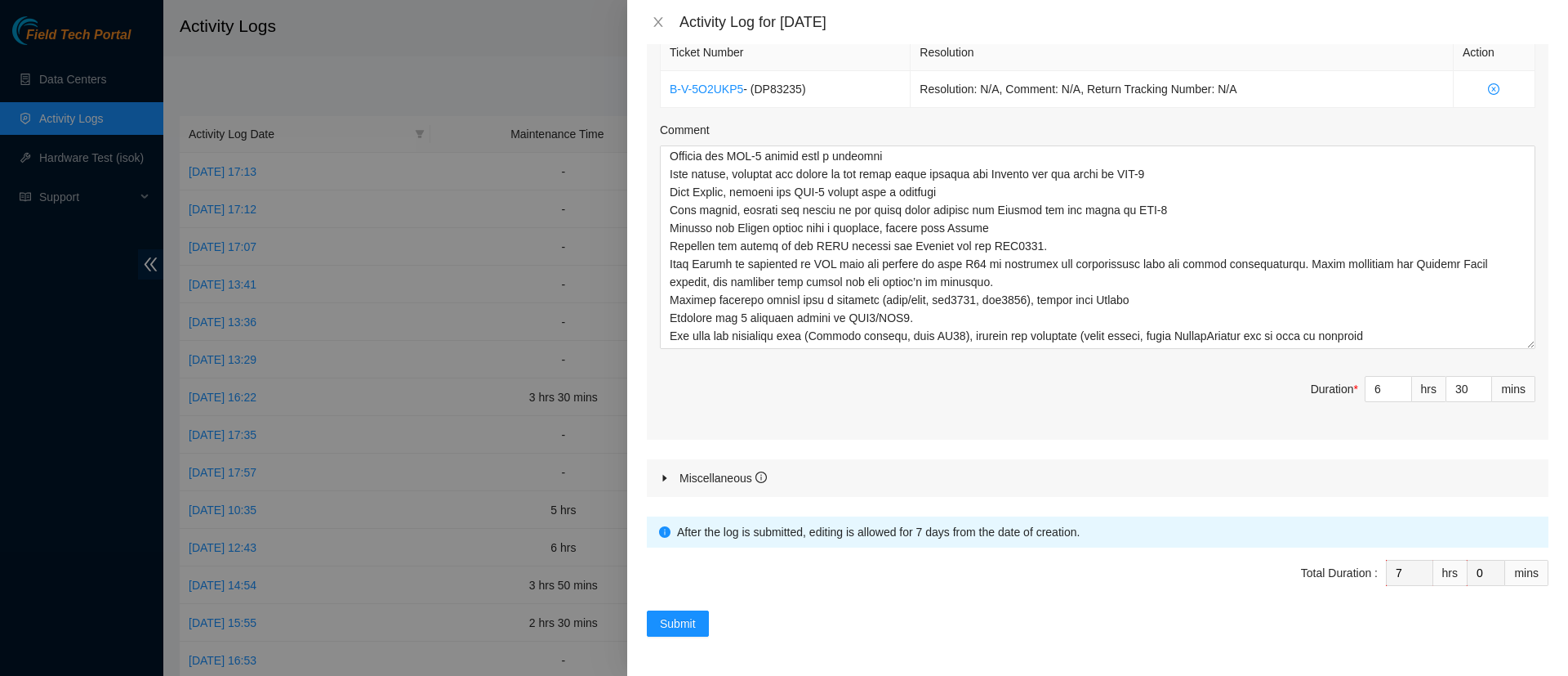
scroll to position [610, 0]
click at [703, 478] on div "Miscellaneous" at bounding box center [723, 477] width 88 height 18
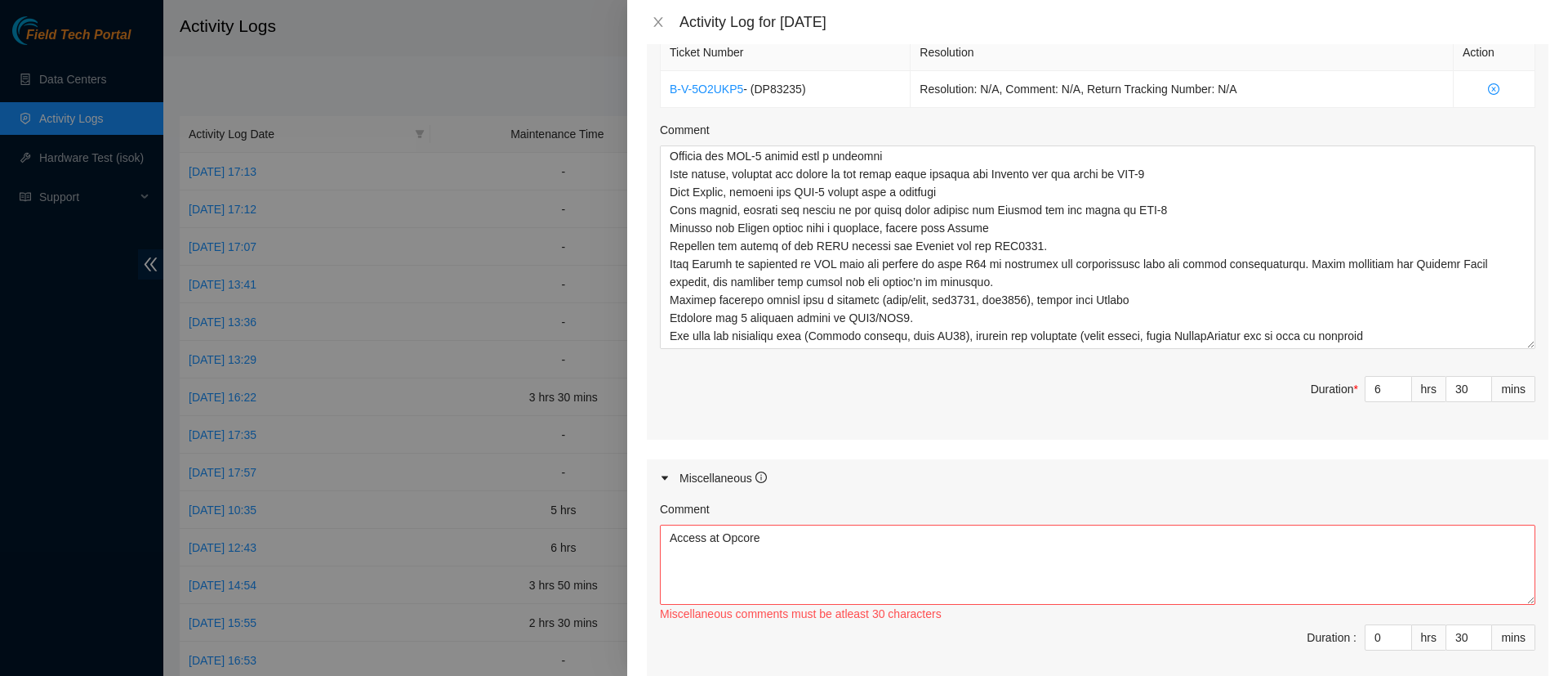
scroll to position [801, 0]
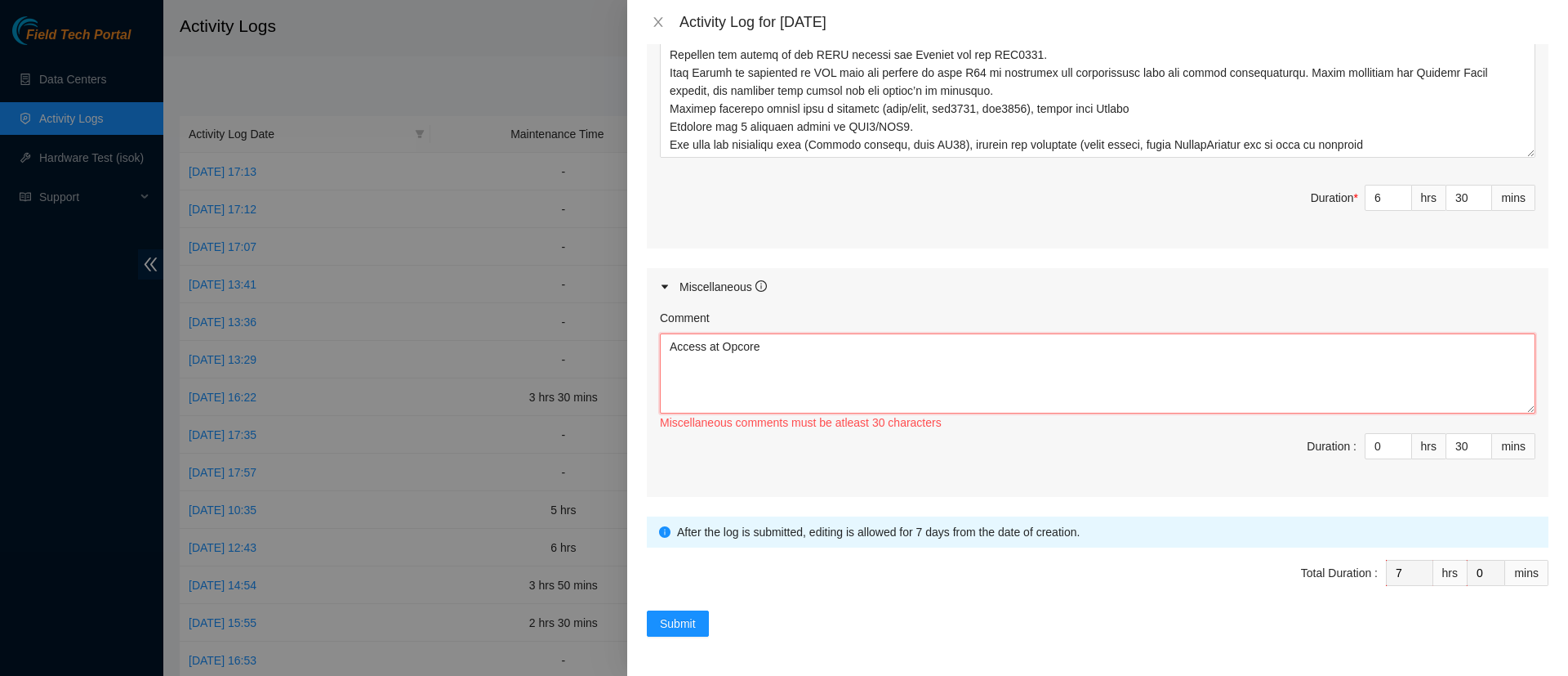
click at [909, 364] on textarea "Access at Opcore" at bounding box center [1098, 373] width 875 height 80
paste textarea "Completed work report, activity log, Beeline, TS, and EOD."
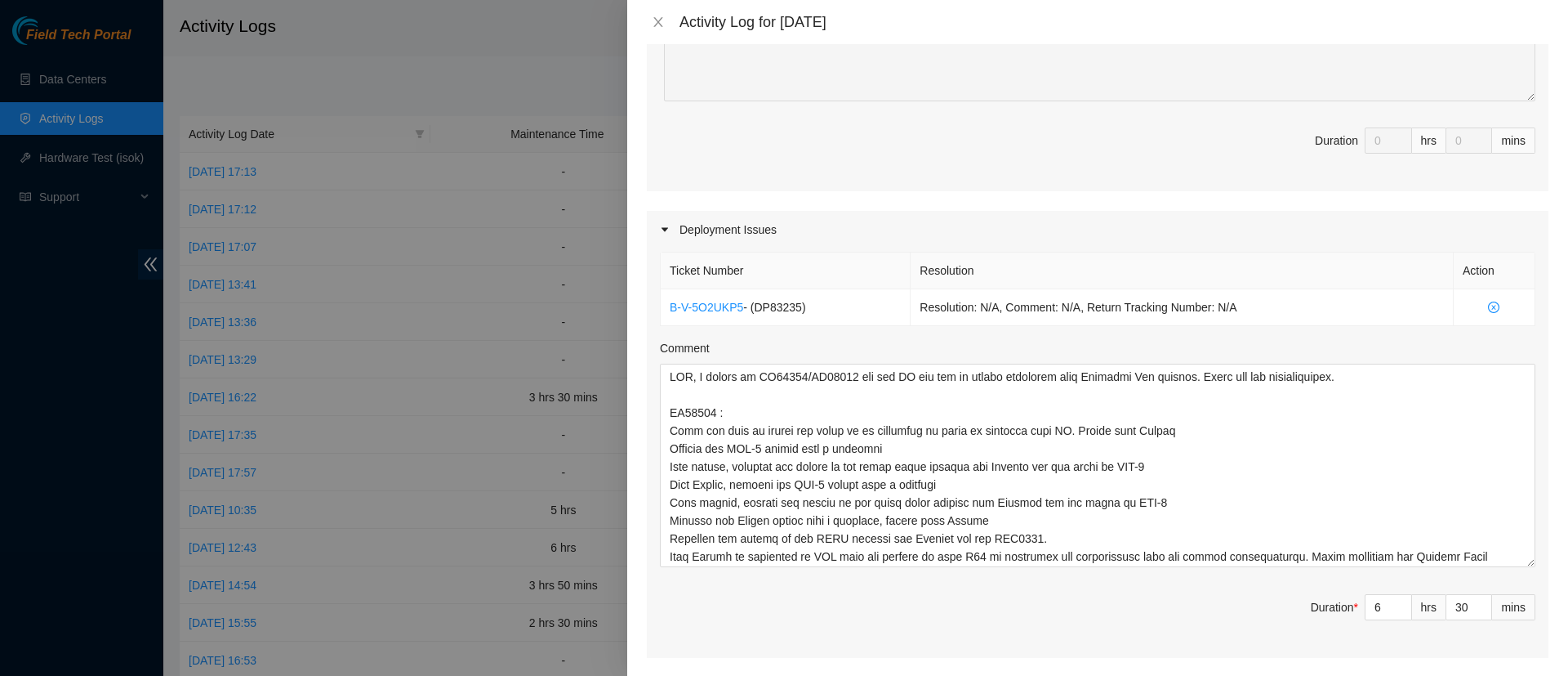
scroll to position [417, 0]
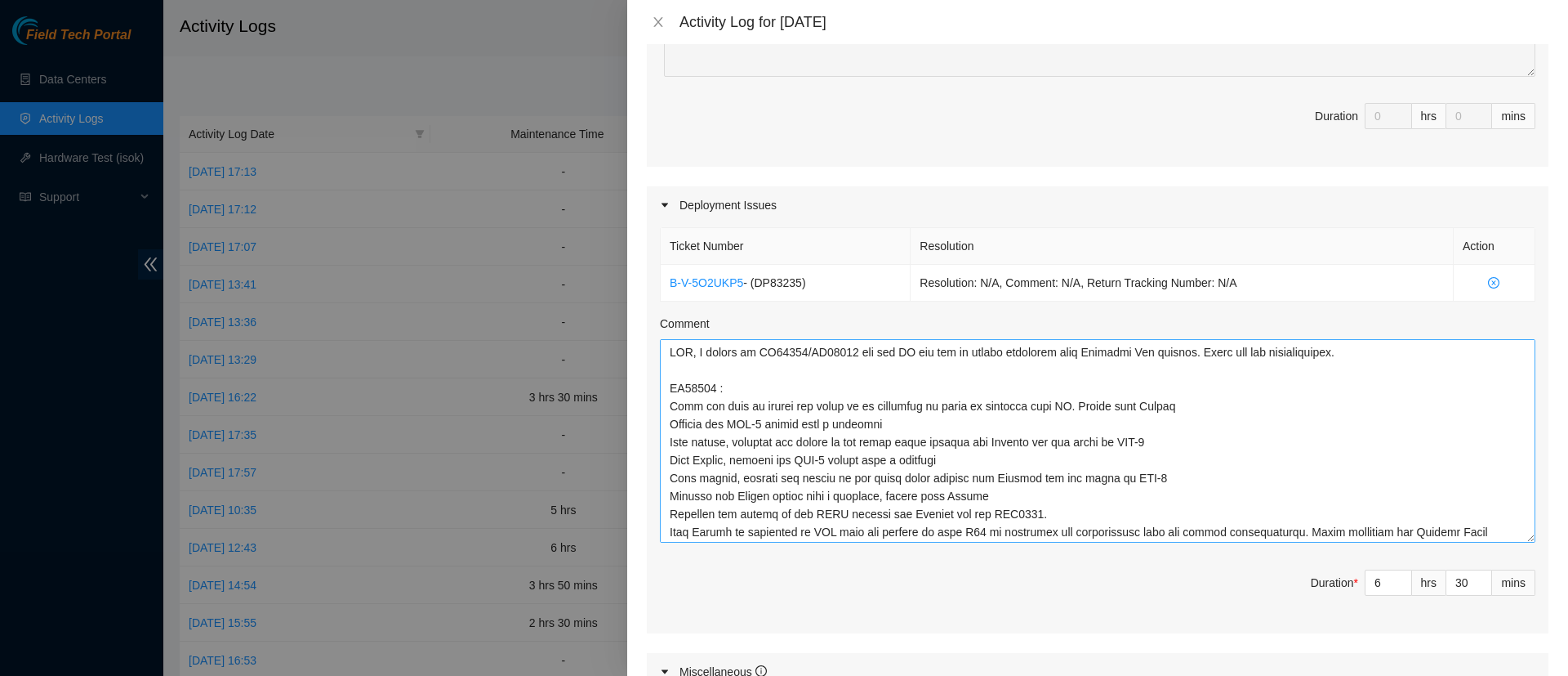
type textarea "Access at Opcore Completed work report, activity log, Beeline, TS, and EOD."
drag, startPoint x: 847, startPoint y: 351, endPoint x: 756, endPoint y: 356, distance: 91.1
click at [756, 356] on textarea "Comment" at bounding box center [1098, 441] width 875 height 203
drag, startPoint x: 709, startPoint y: 388, endPoint x: 684, endPoint y: 389, distance: 25.0
click at [684, 389] on textarea "Comment" at bounding box center [1098, 441] width 875 height 203
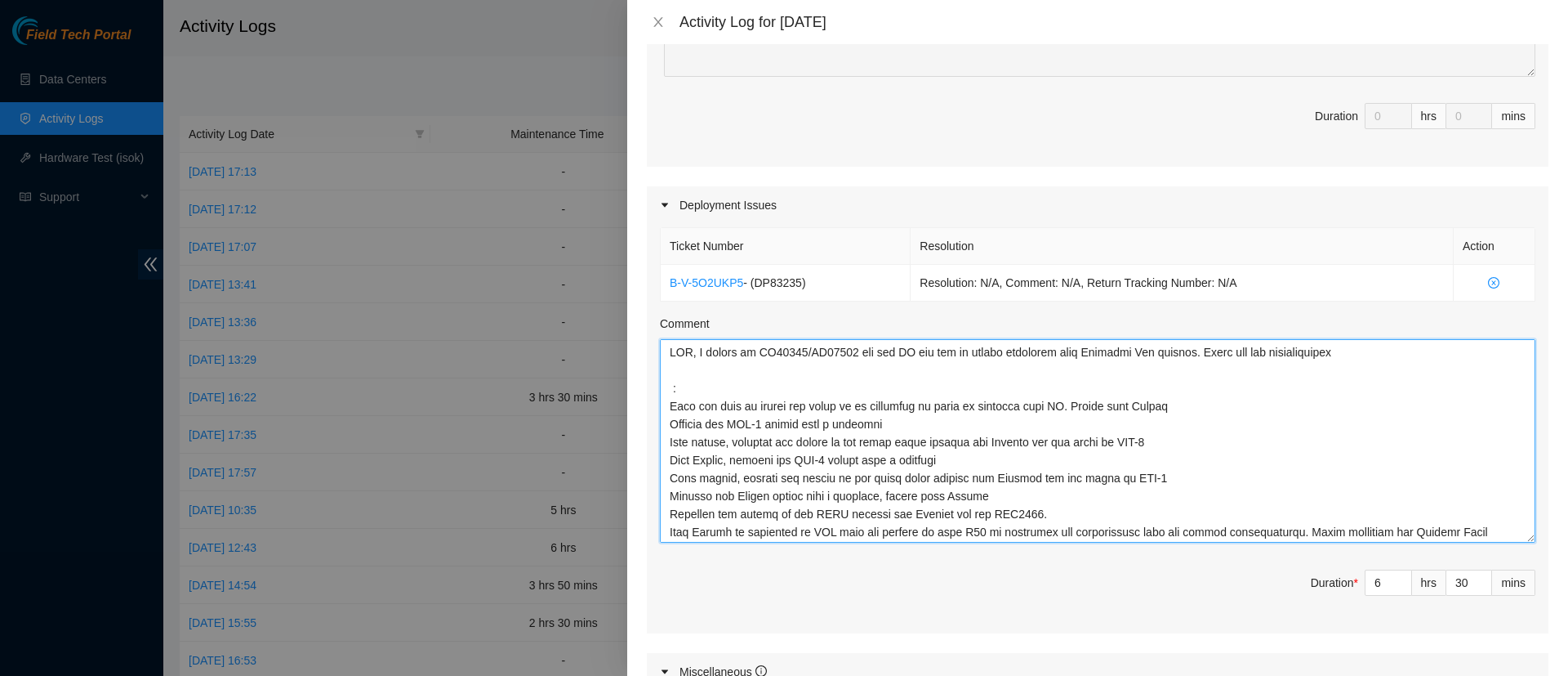
paste textarea "DP77676/DP77677"
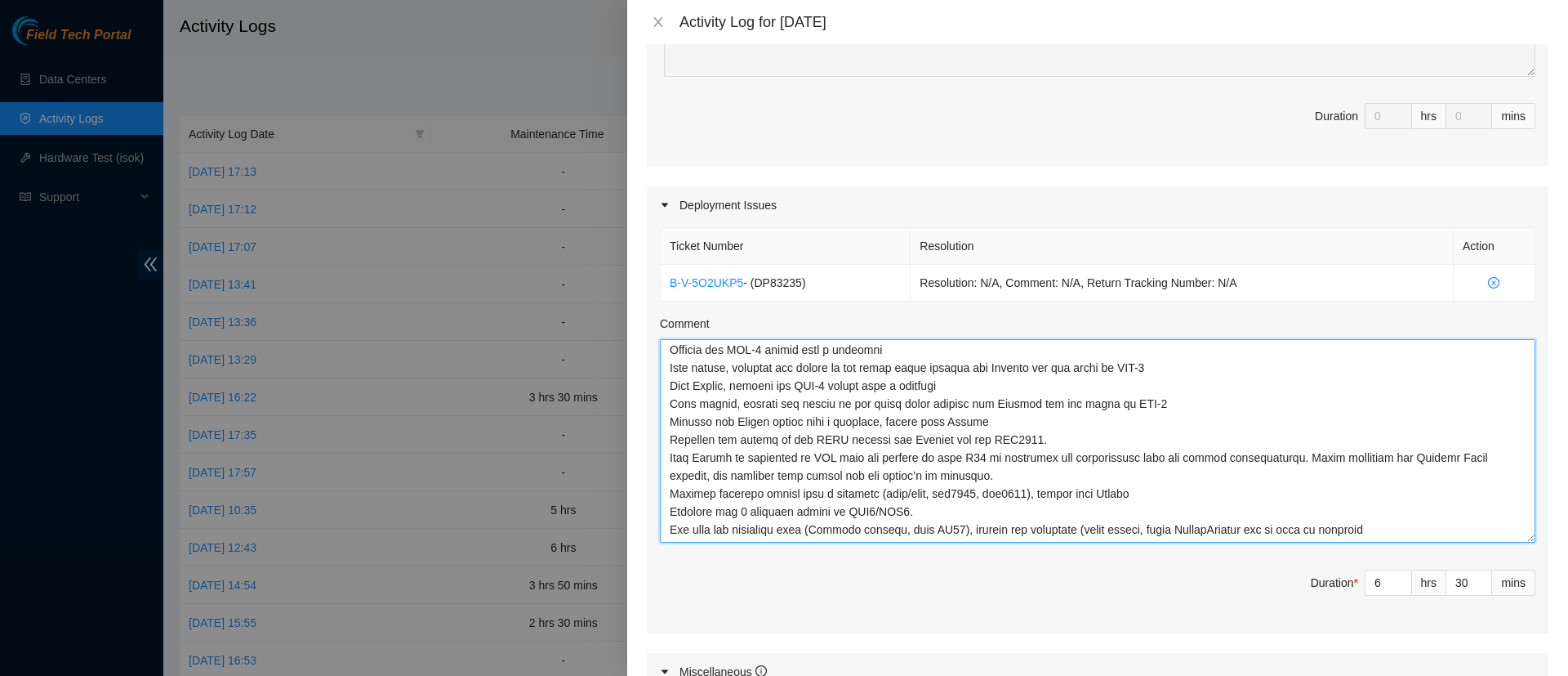
scroll to position [801, 0]
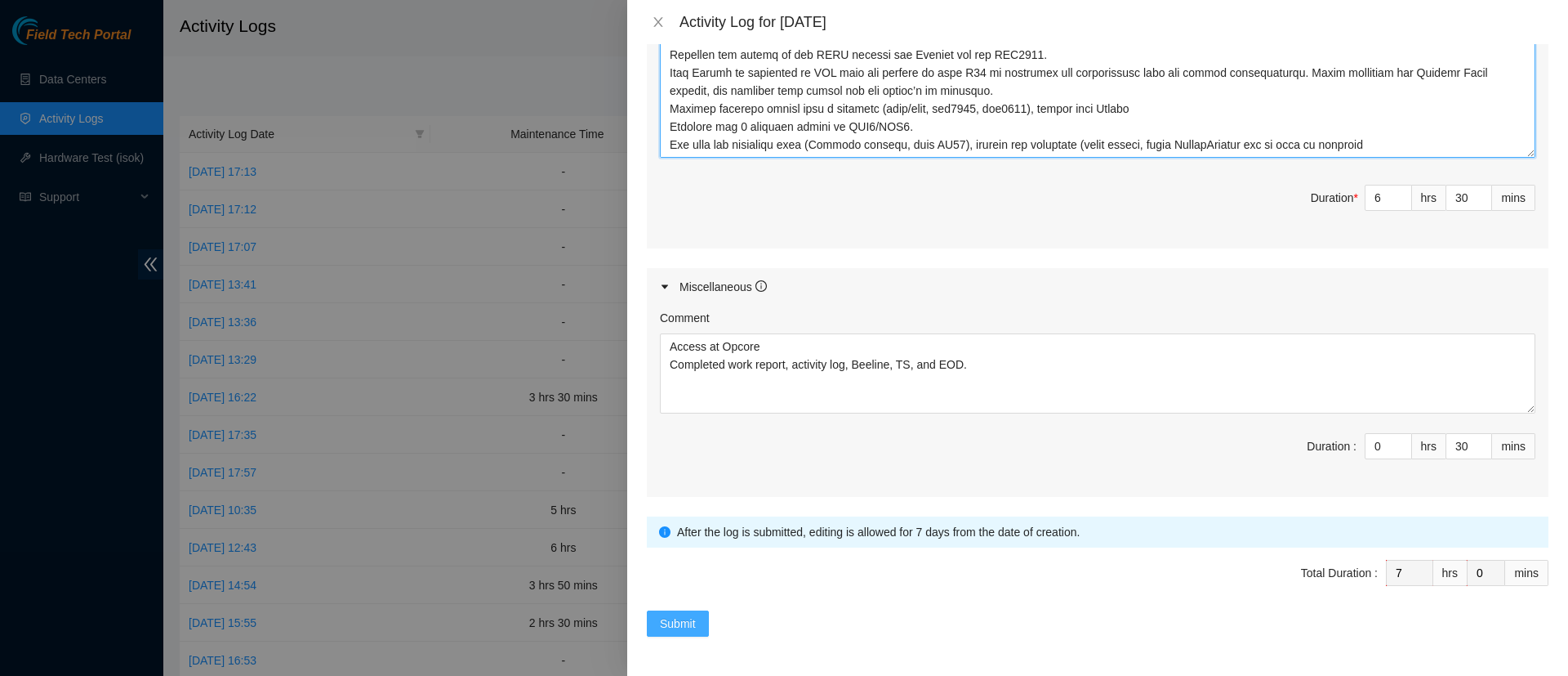
type textarea "LOR, I dolors am CO11673/AD82258 eli sed DO eiu tem in utlabo etdolorem aliq En…"
click at [674, 620] on span "Submit" at bounding box center [678, 623] width 36 height 18
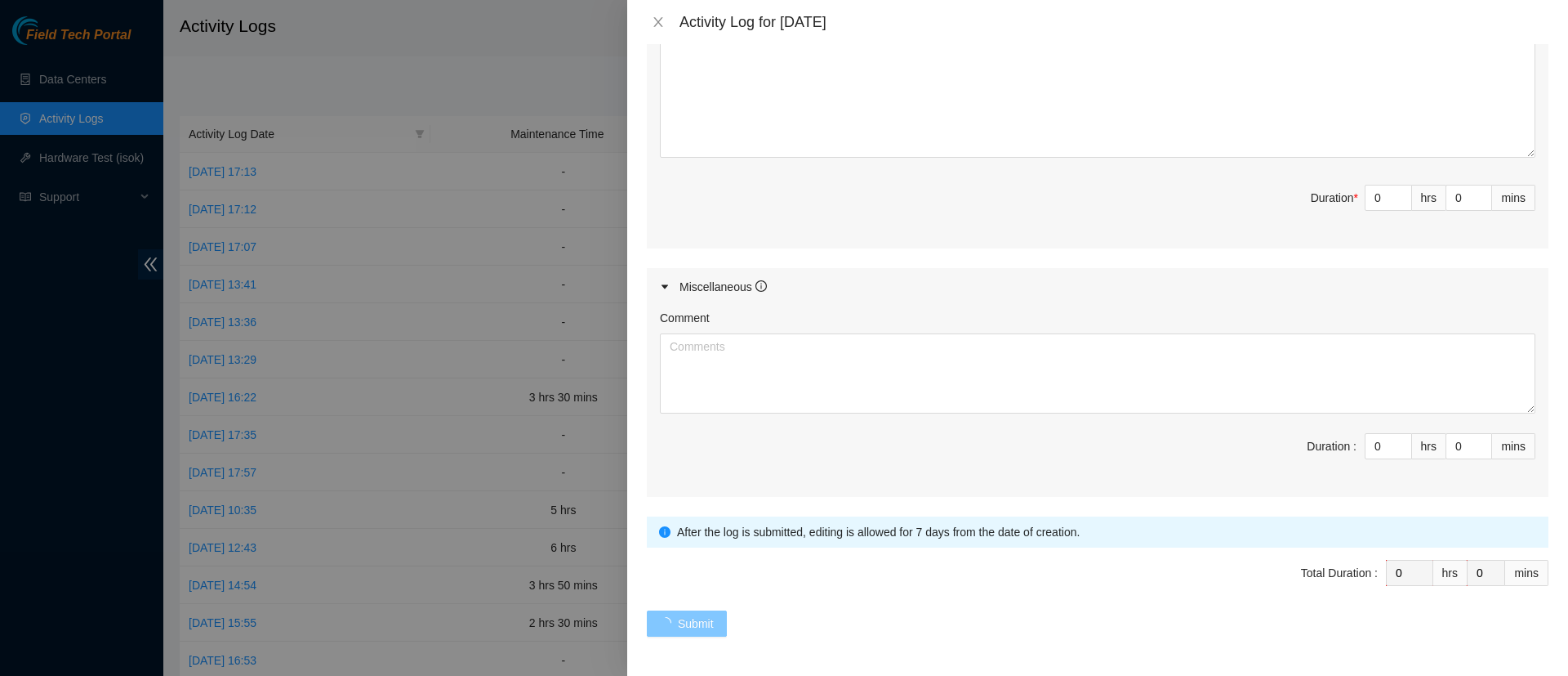
scroll to position [0, 0]
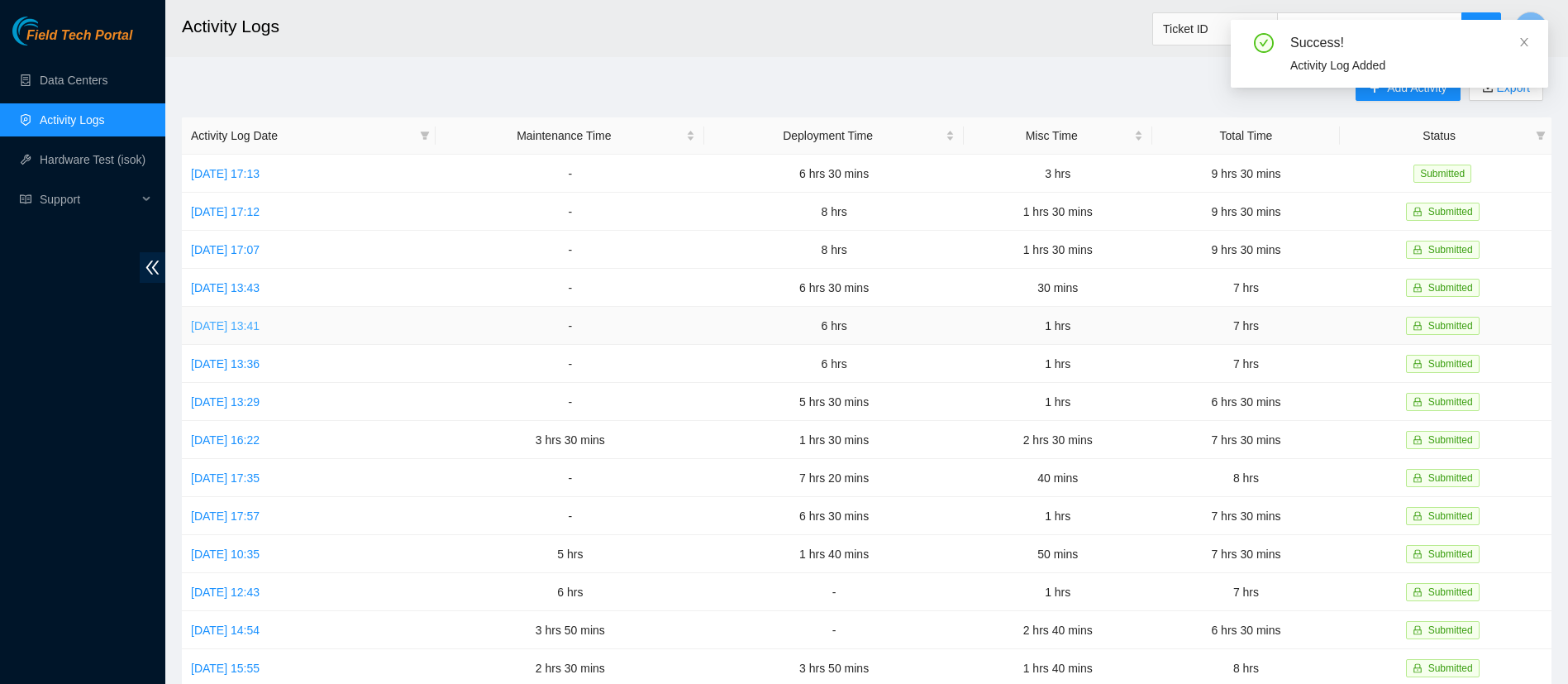
click at [260, 320] on link "[DATE] 13:41" at bounding box center [225, 326] width 68 height 14
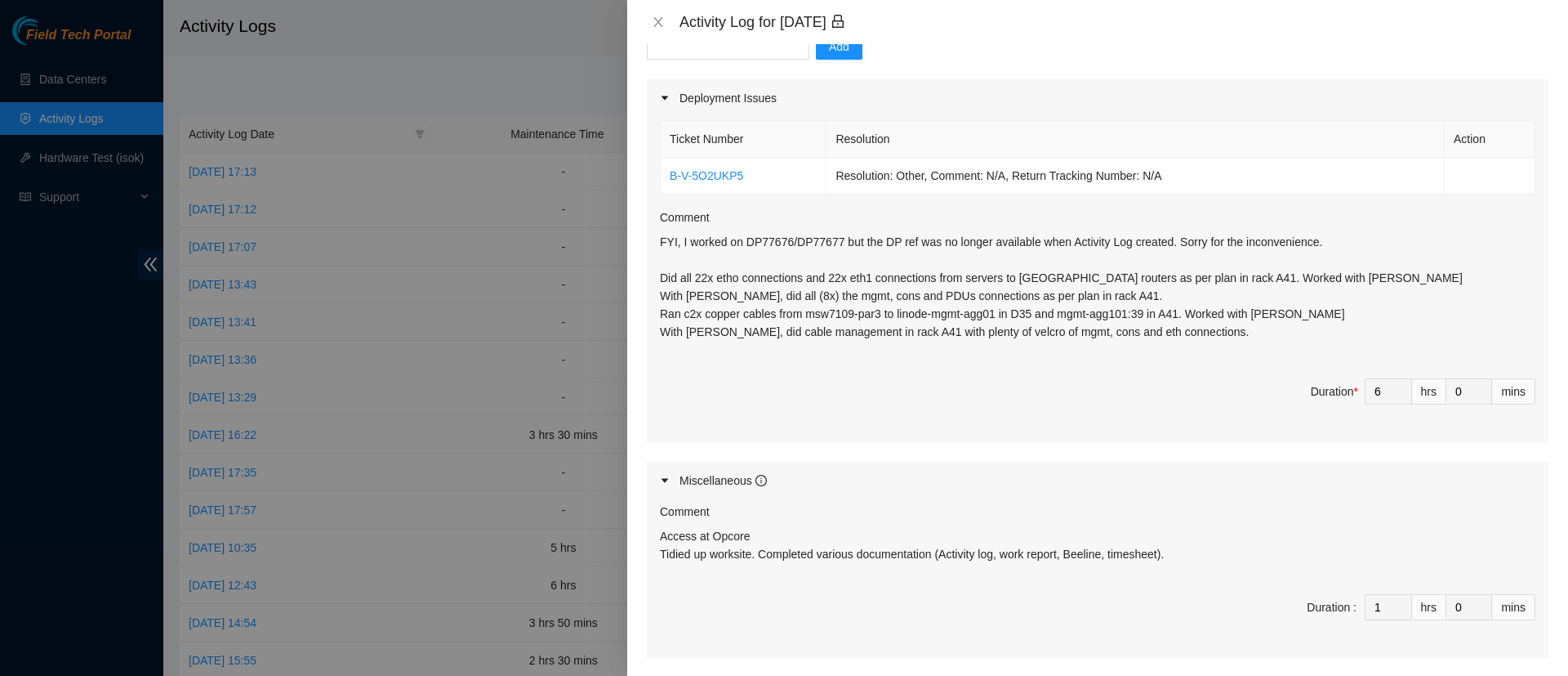
scroll to position [181, 0]
click at [672, 259] on p "FYI, I worked on DP77676/DP77677 but the DP ref was no longer available when Ac…" at bounding box center [1098, 286] width 875 height 108
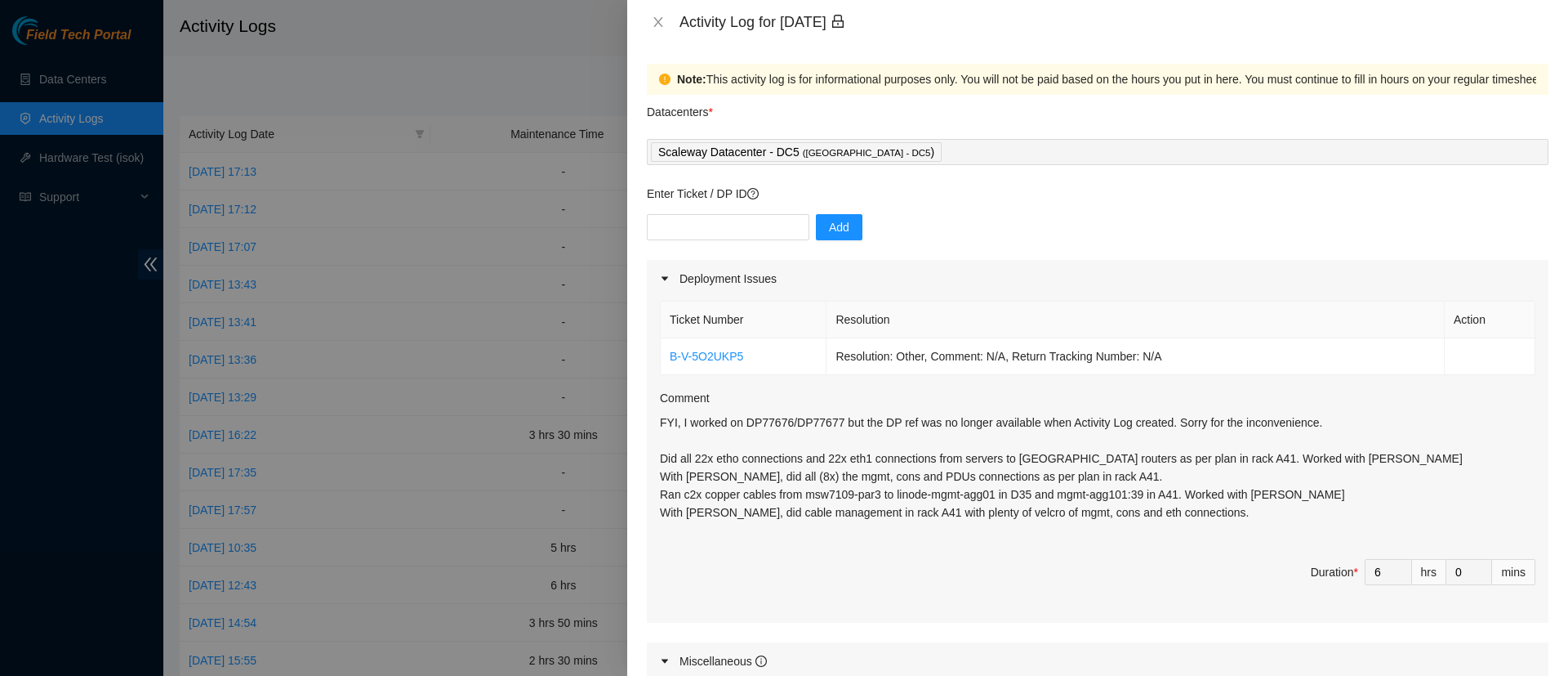
scroll to position [298, 0]
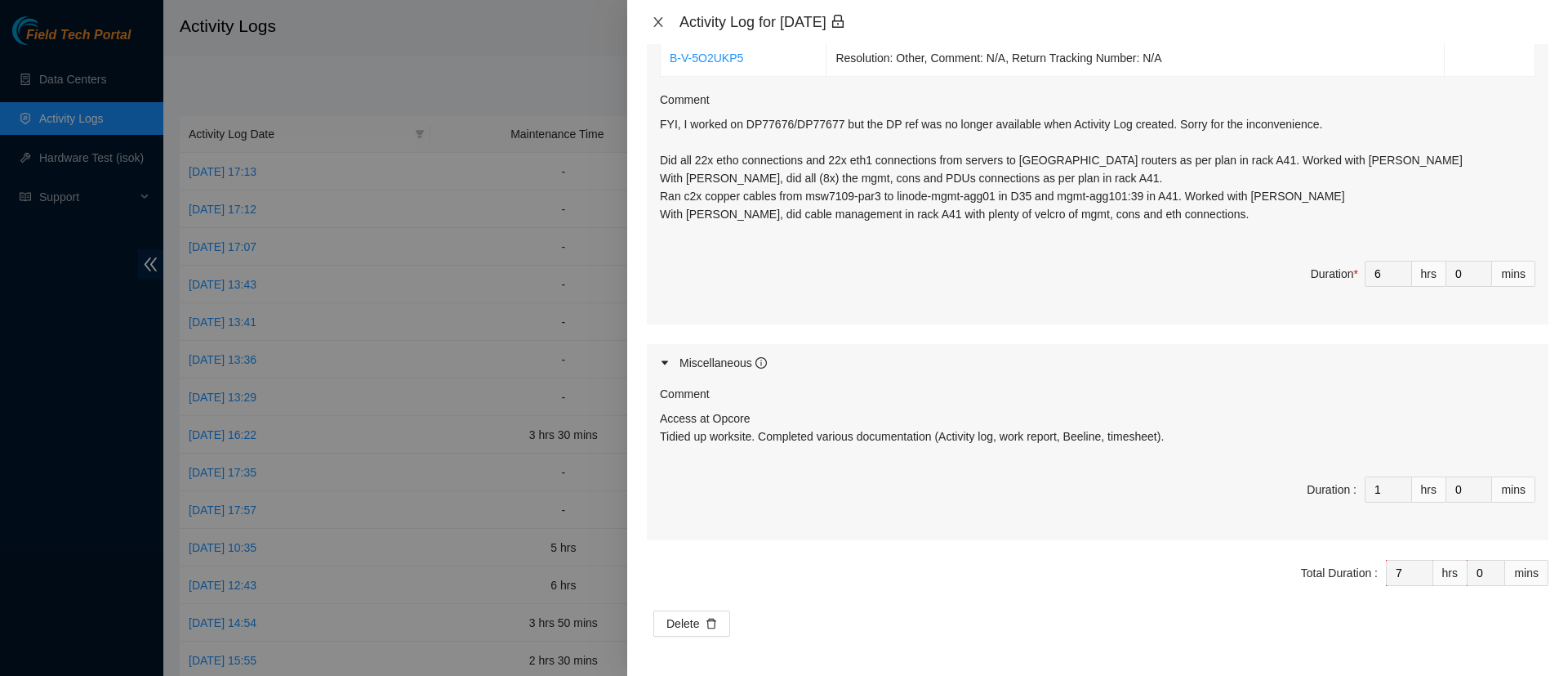
click at [653, 20] on icon "close" at bounding box center [658, 22] width 13 height 14
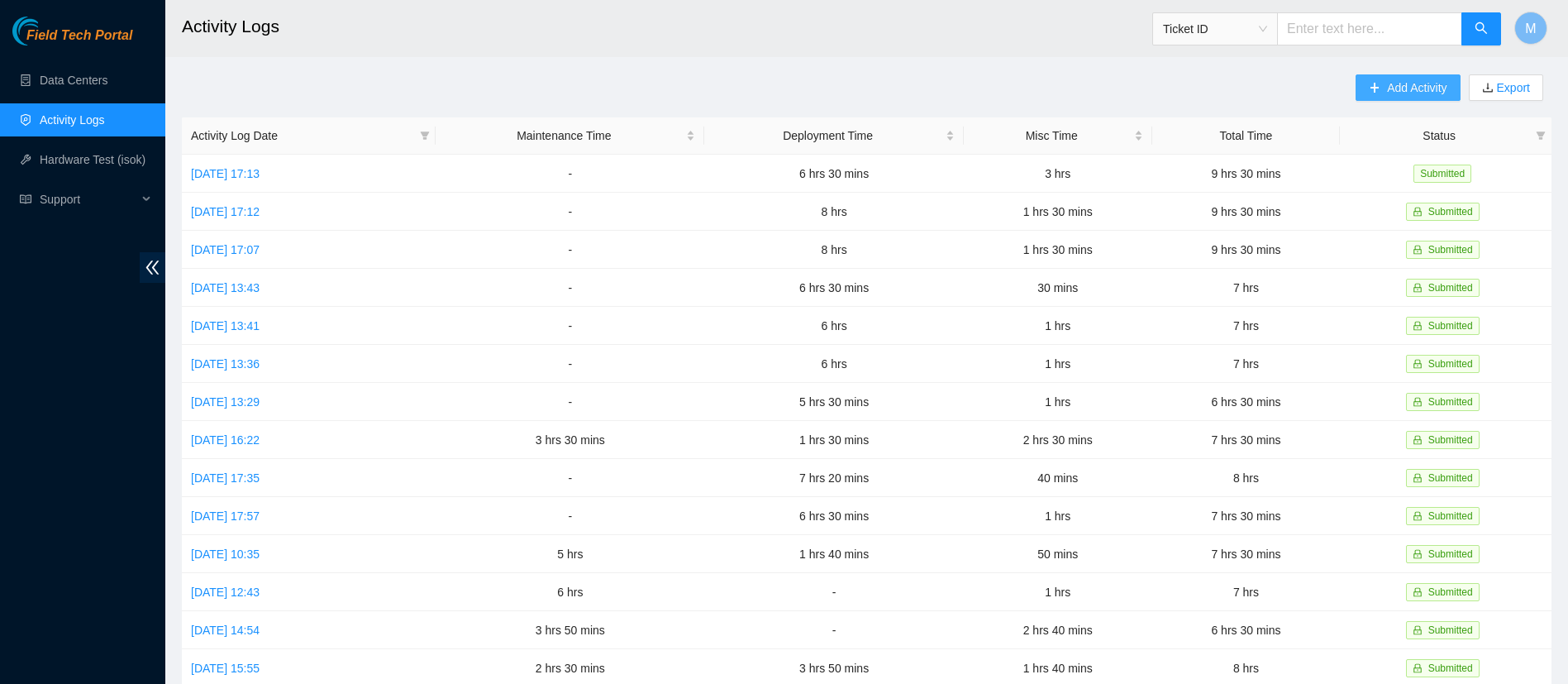
click at [1426, 82] on span "Add Activity" at bounding box center [1417, 87] width 60 height 19
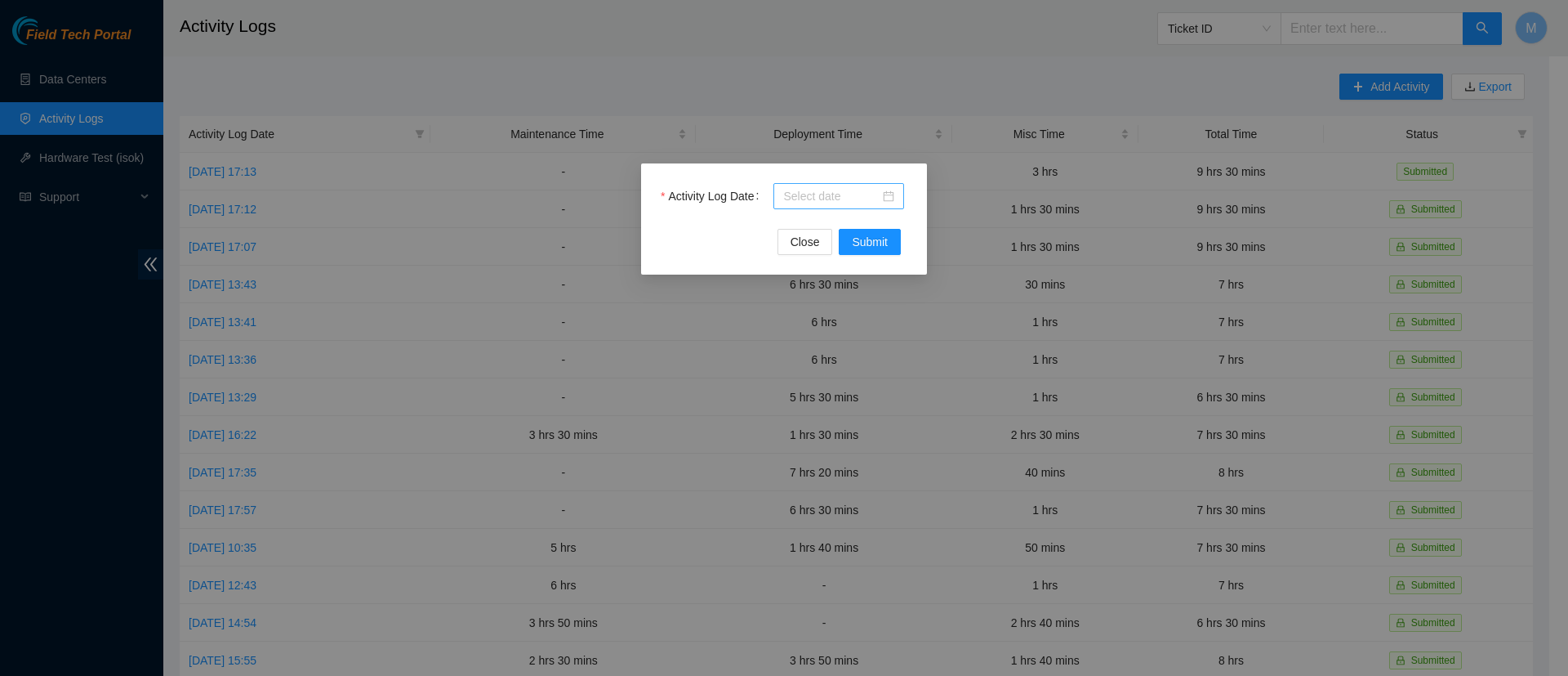
click at [826, 197] on input "Activity Log Date" at bounding box center [831, 196] width 96 height 18
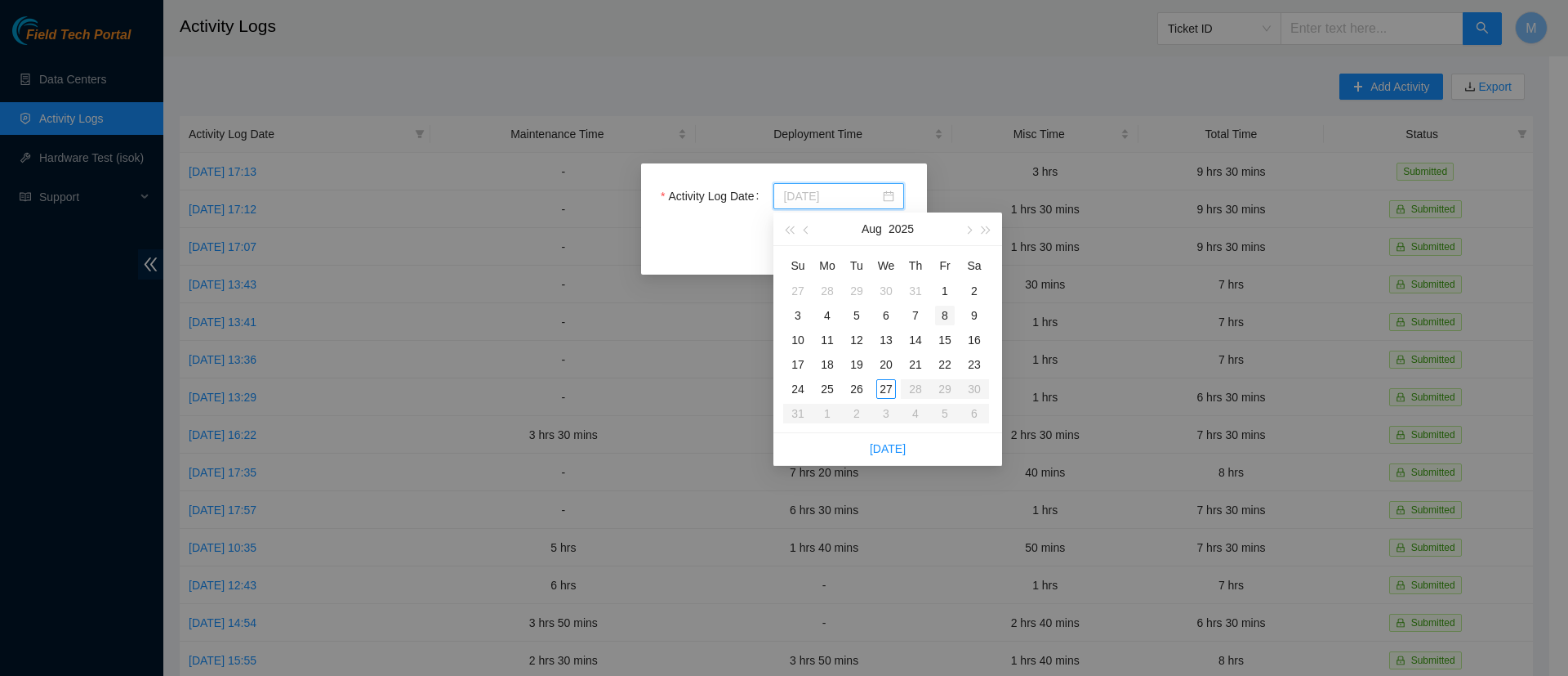
type input "[DATE]"
click at [943, 311] on div "8" at bounding box center [944, 315] width 19 height 19
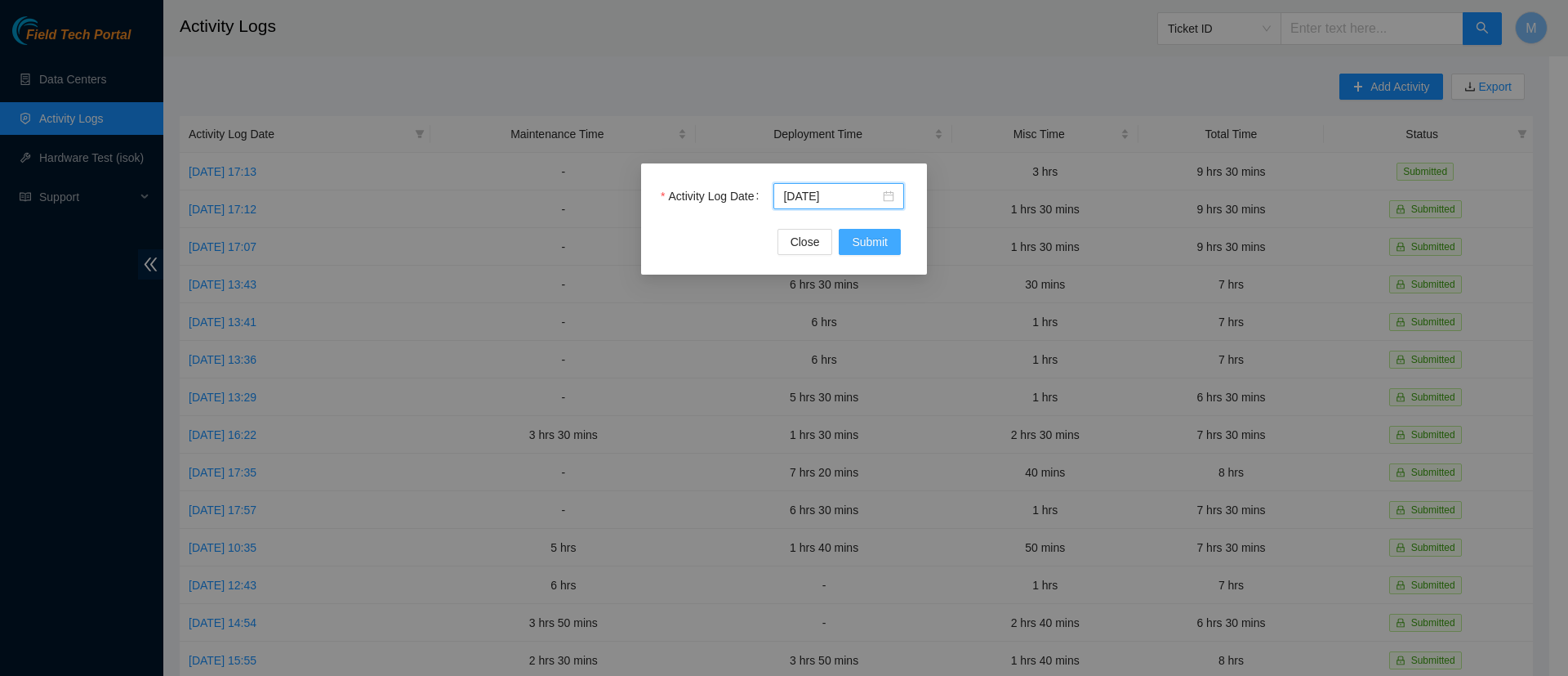
click at [860, 237] on span "Submit" at bounding box center [869, 241] width 36 height 18
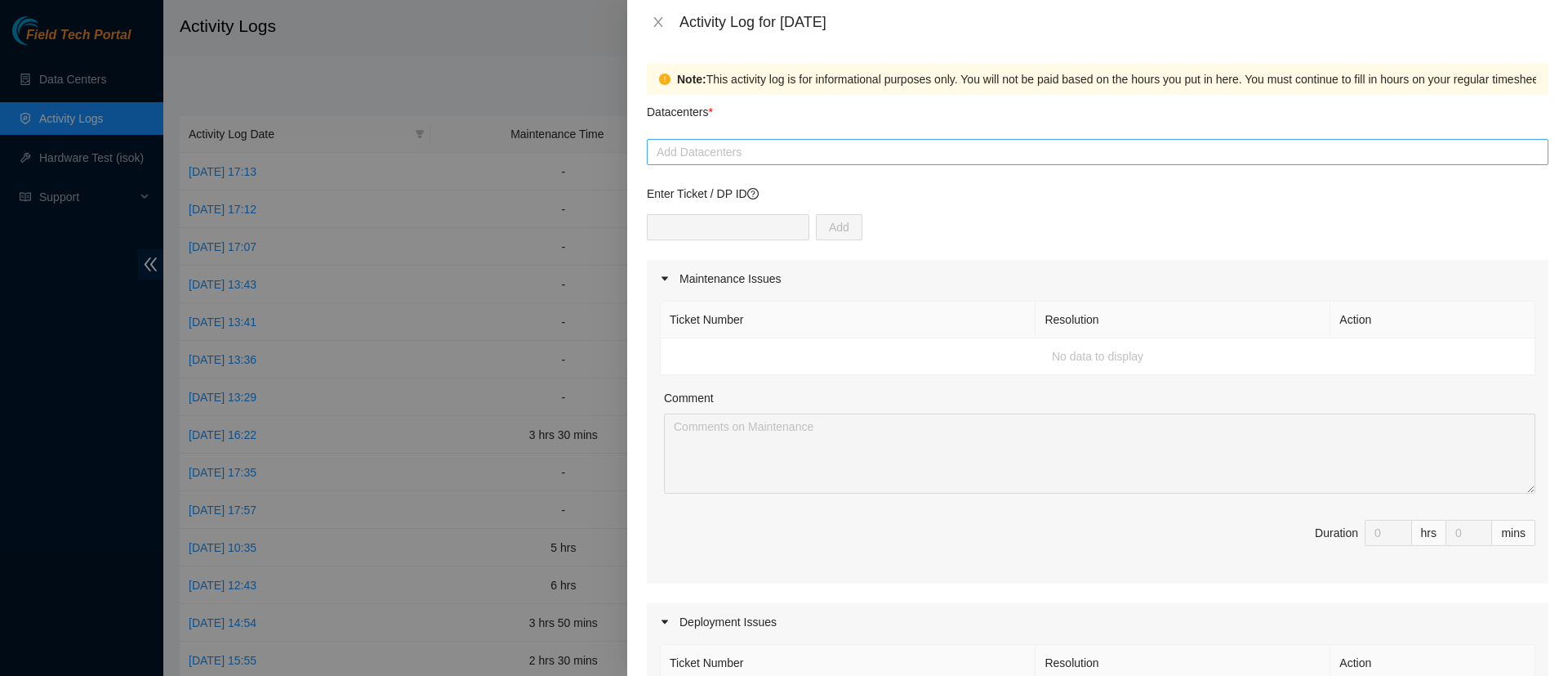
click at [723, 161] on div at bounding box center [1097, 151] width 893 height 19
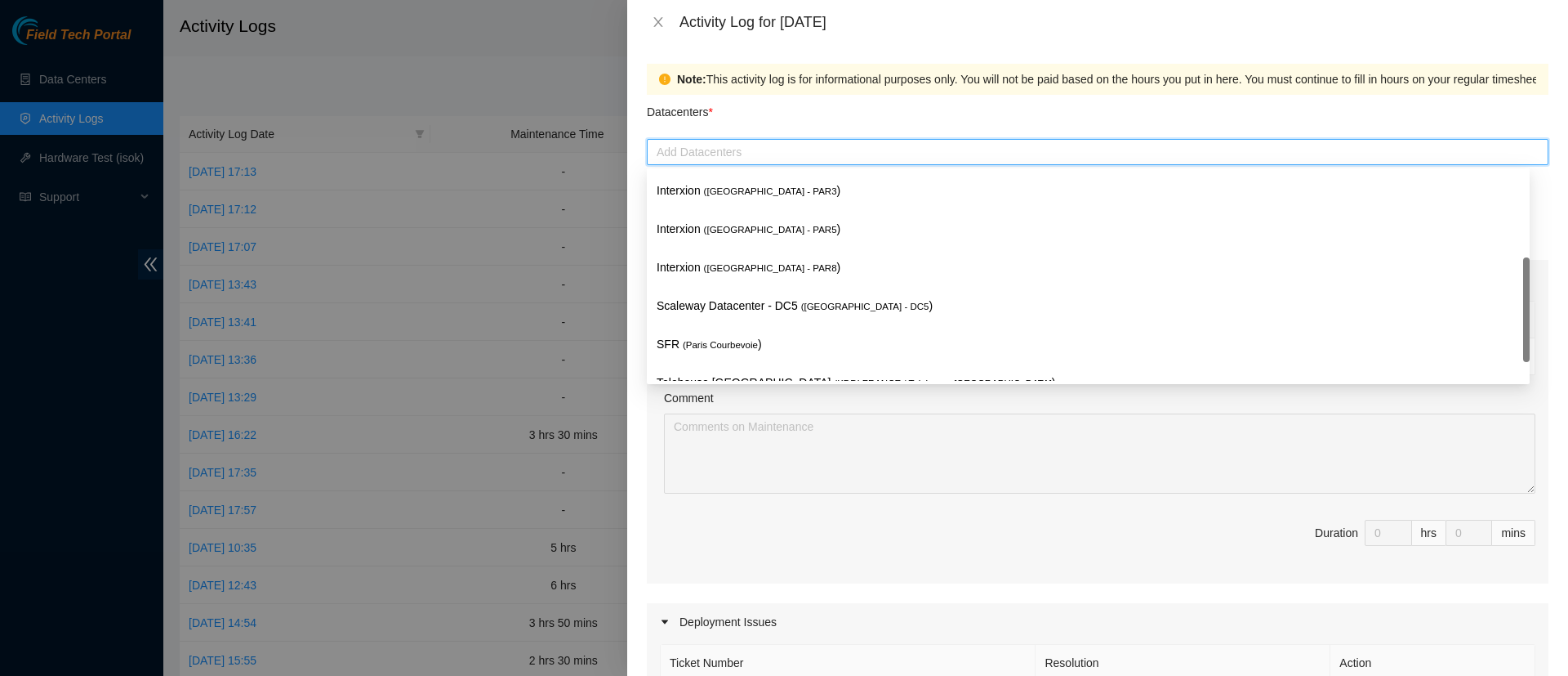
scroll to position [302, 0]
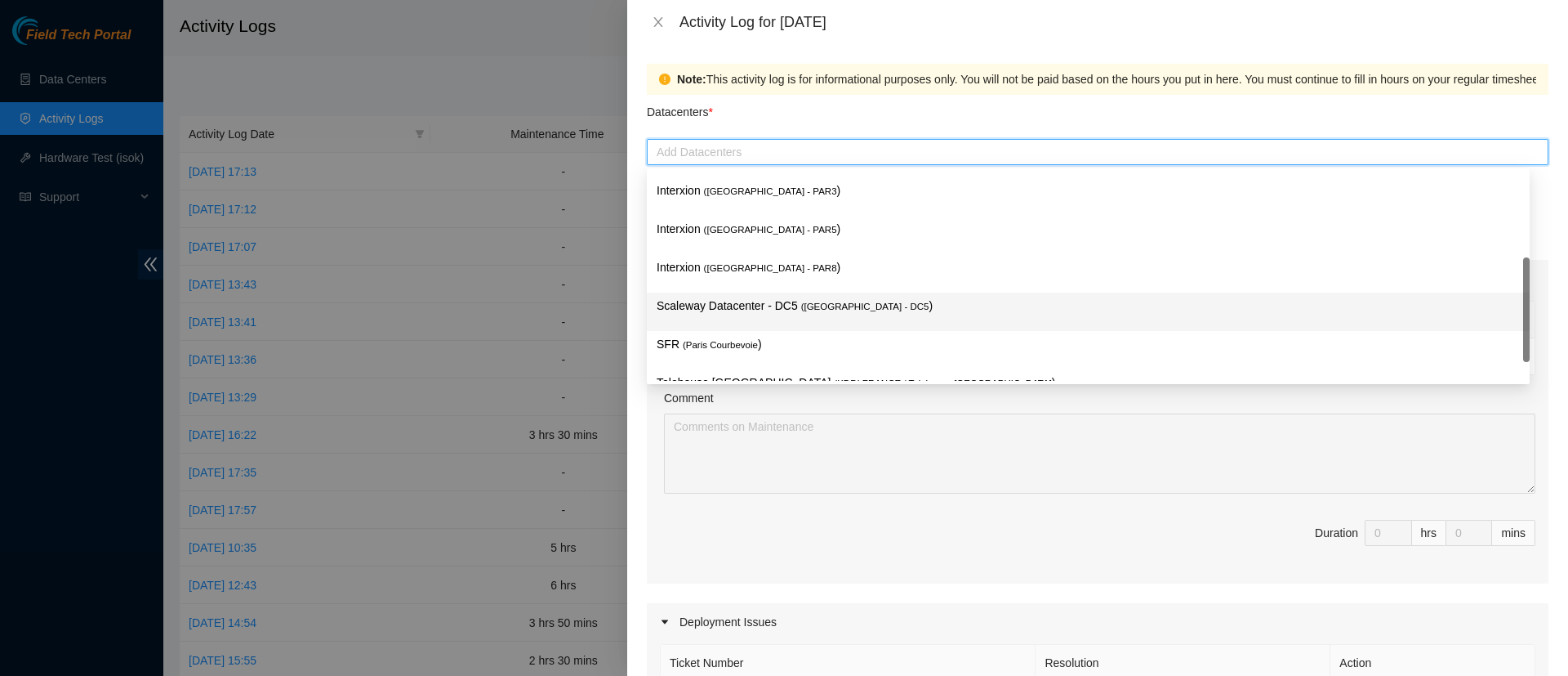
click at [724, 301] on p "Scaleway Datacenter - DC5 ( [GEOGRAPHIC_DATA] - DC5 )" at bounding box center [1088, 306] width 864 height 18
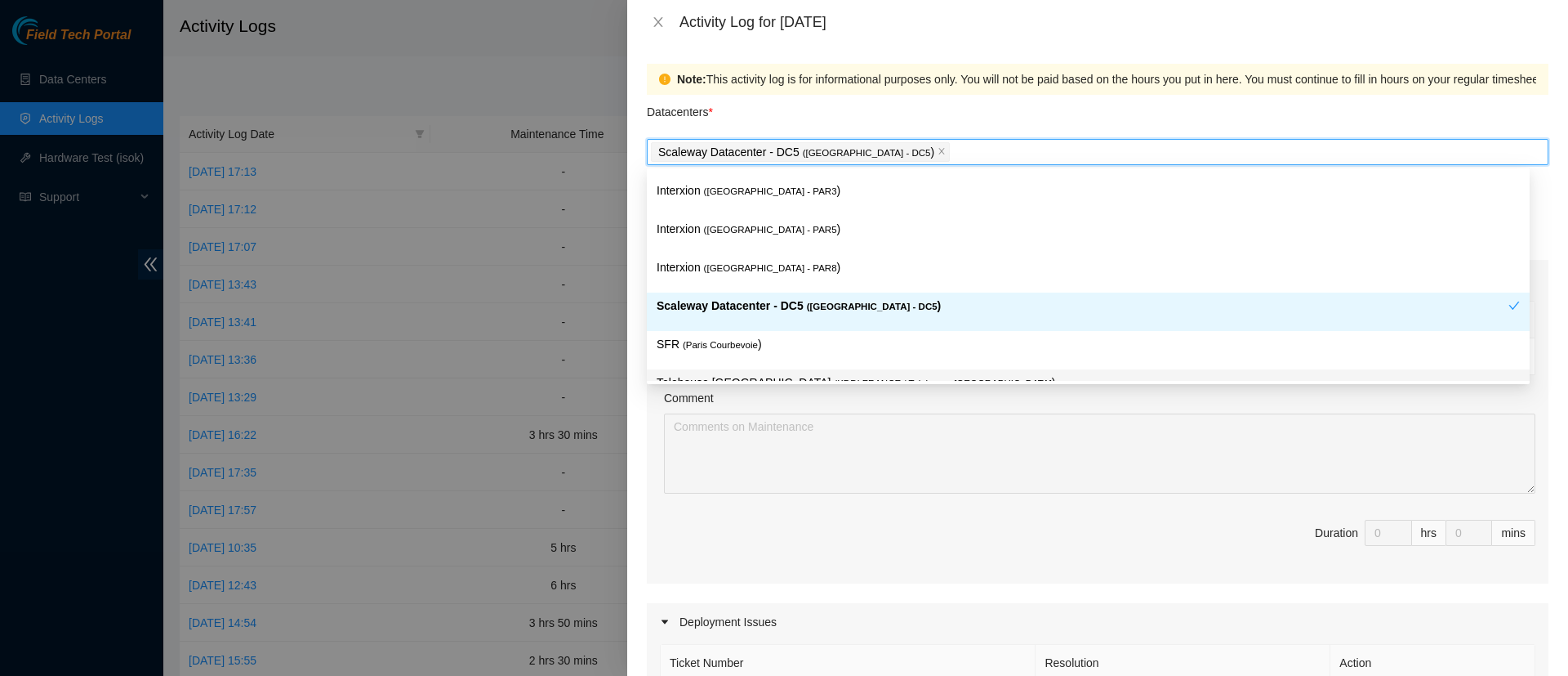
click at [655, 523] on div "Ticket Number Resolution Action No data to display Comment Duration 0 hrs 0 mins" at bounding box center [1097, 440] width 901 height 286
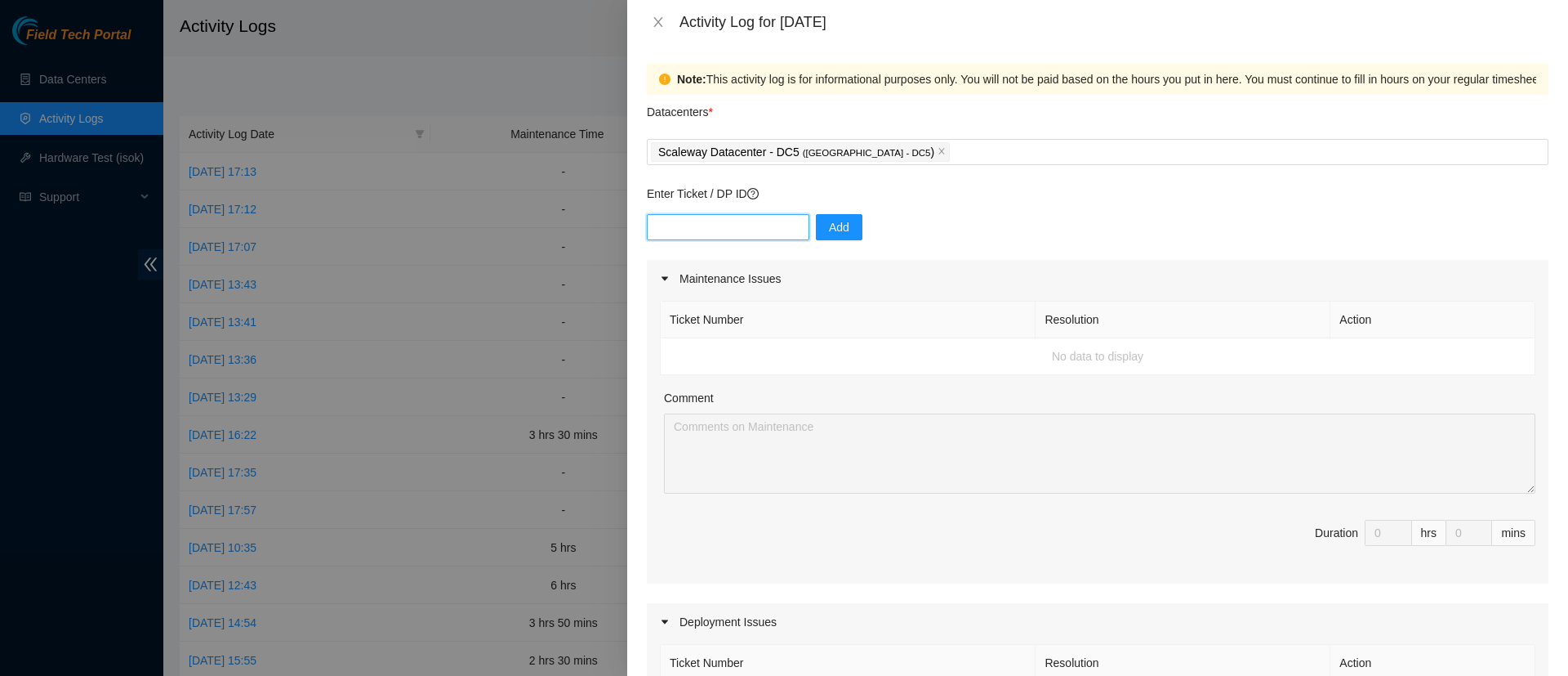
click at [681, 214] on input "text" at bounding box center [728, 227] width 163 height 26
type input "DP83235"
click at [835, 228] on span "Add" at bounding box center [838, 227] width 20 height 18
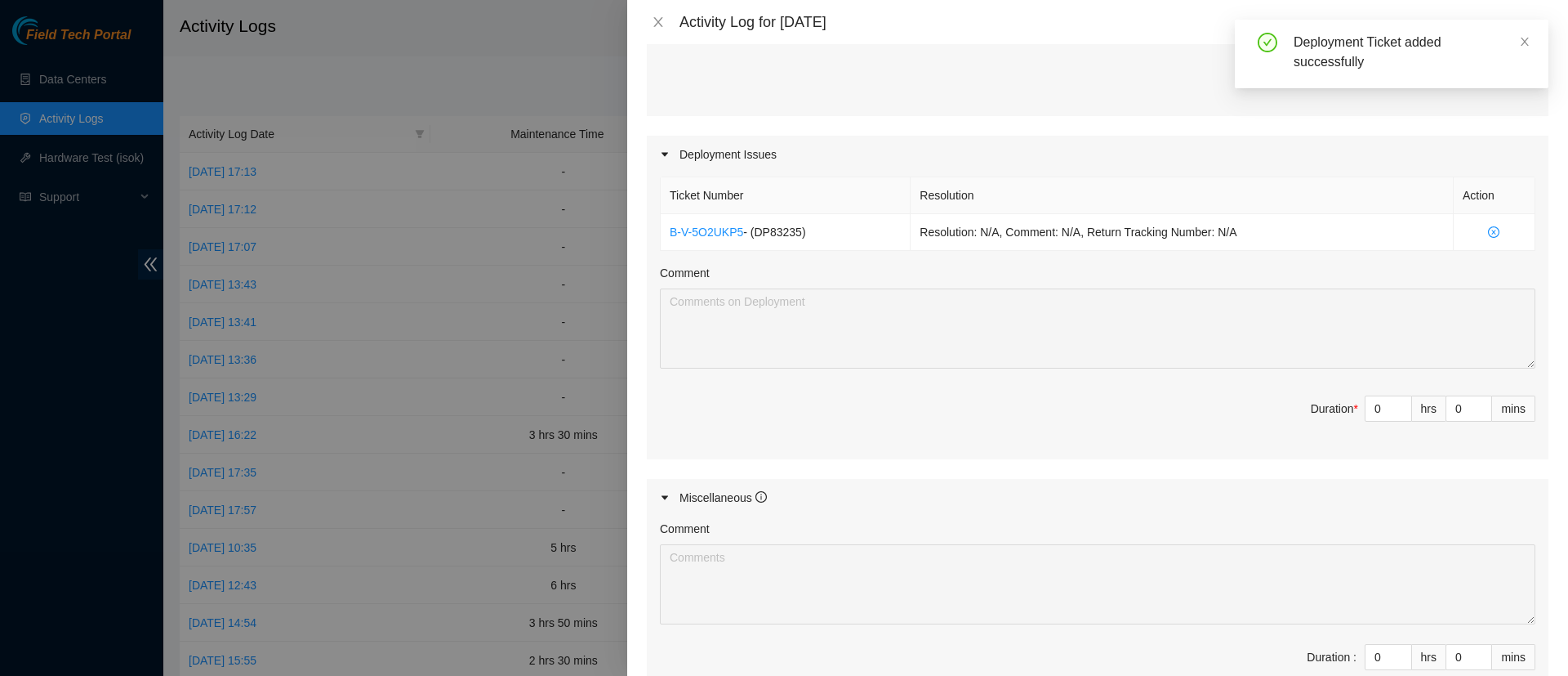
scroll to position [468, 0]
type input "1"
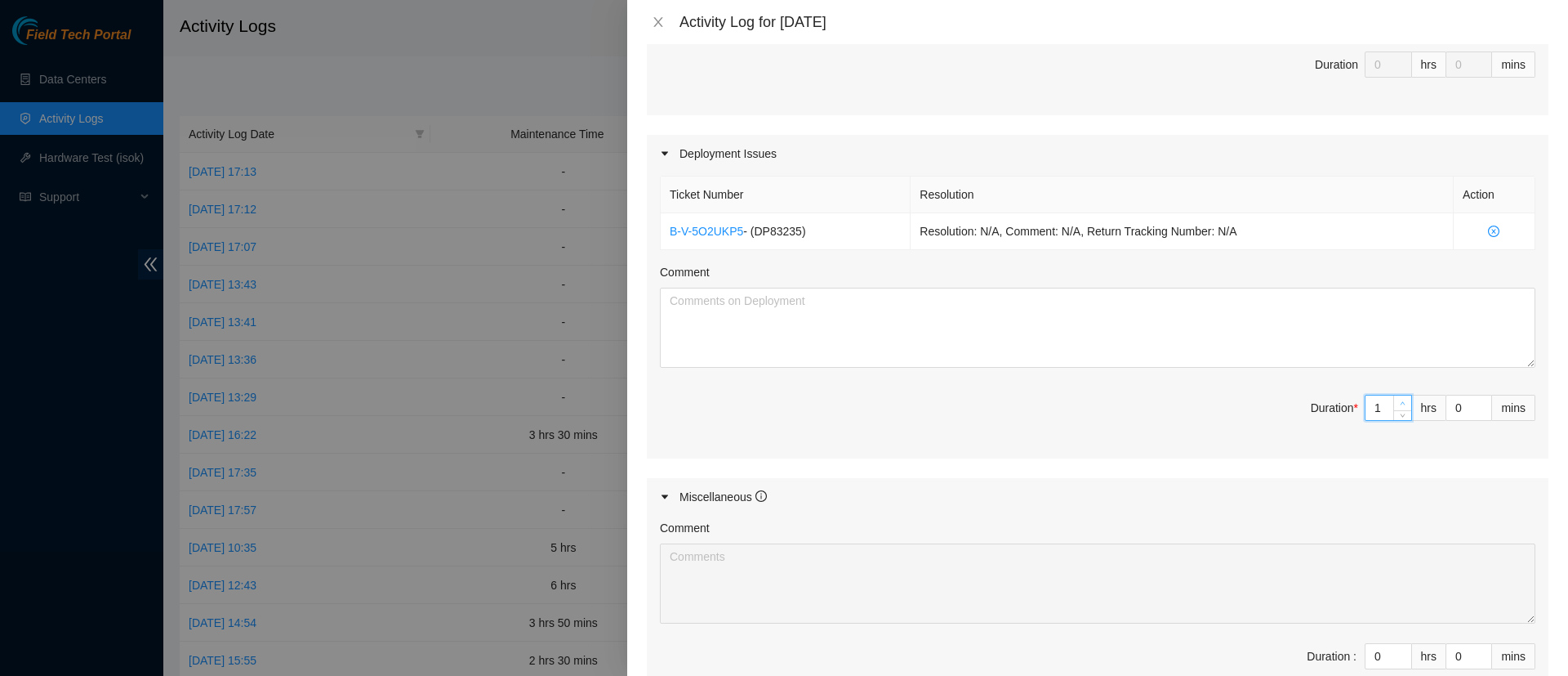
click at [1399, 402] on icon "up" at bounding box center [1402, 403] width 6 height 6
type input "2"
click at [1399, 402] on icon "up" at bounding box center [1402, 403] width 6 height 6
type input "3"
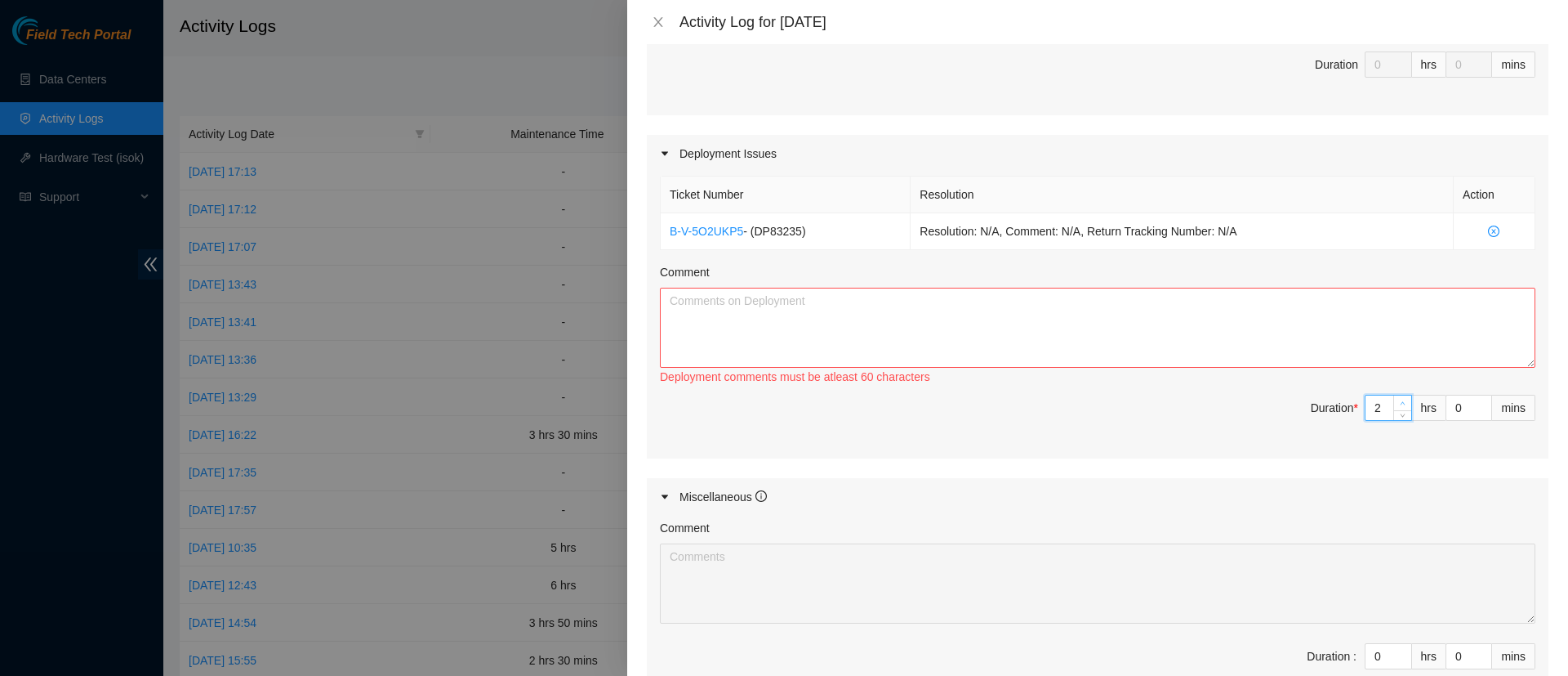
type input "3"
click at [1399, 402] on icon "up" at bounding box center [1402, 403] width 6 height 6
type input "4"
click at [1399, 402] on icon "up" at bounding box center [1402, 403] width 6 height 6
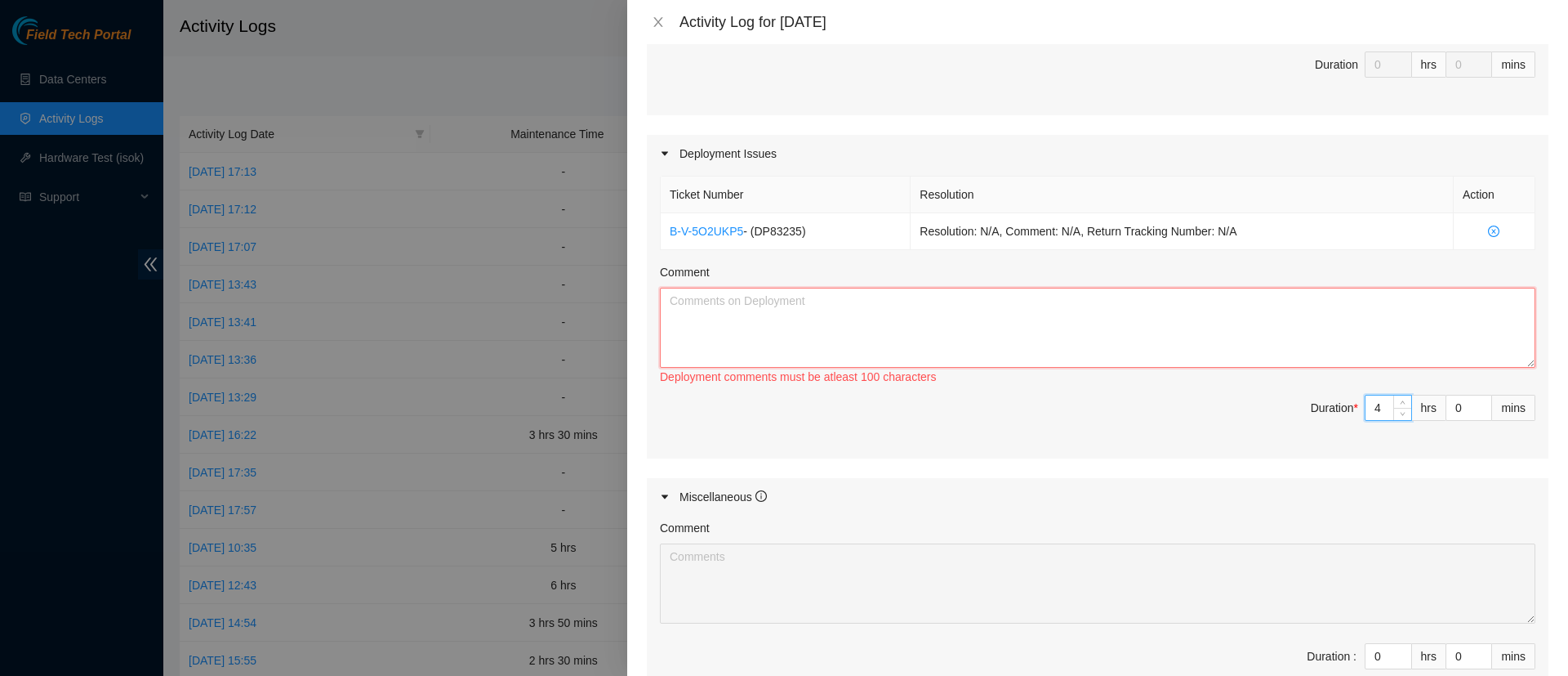
click at [1227, 310] on textarea "Comment" at bounding box center [1098, 327] width 875 height 80
paste textarea "DP77676/DP77677"
click at [669, 304] on textarea "DP77676/DP77677" at bounding box center [1098, 327] width 875 height 80
paste textarea "FYI, I worked on DP77676/DP77677 but the DP ref was no longer available when Ac…"
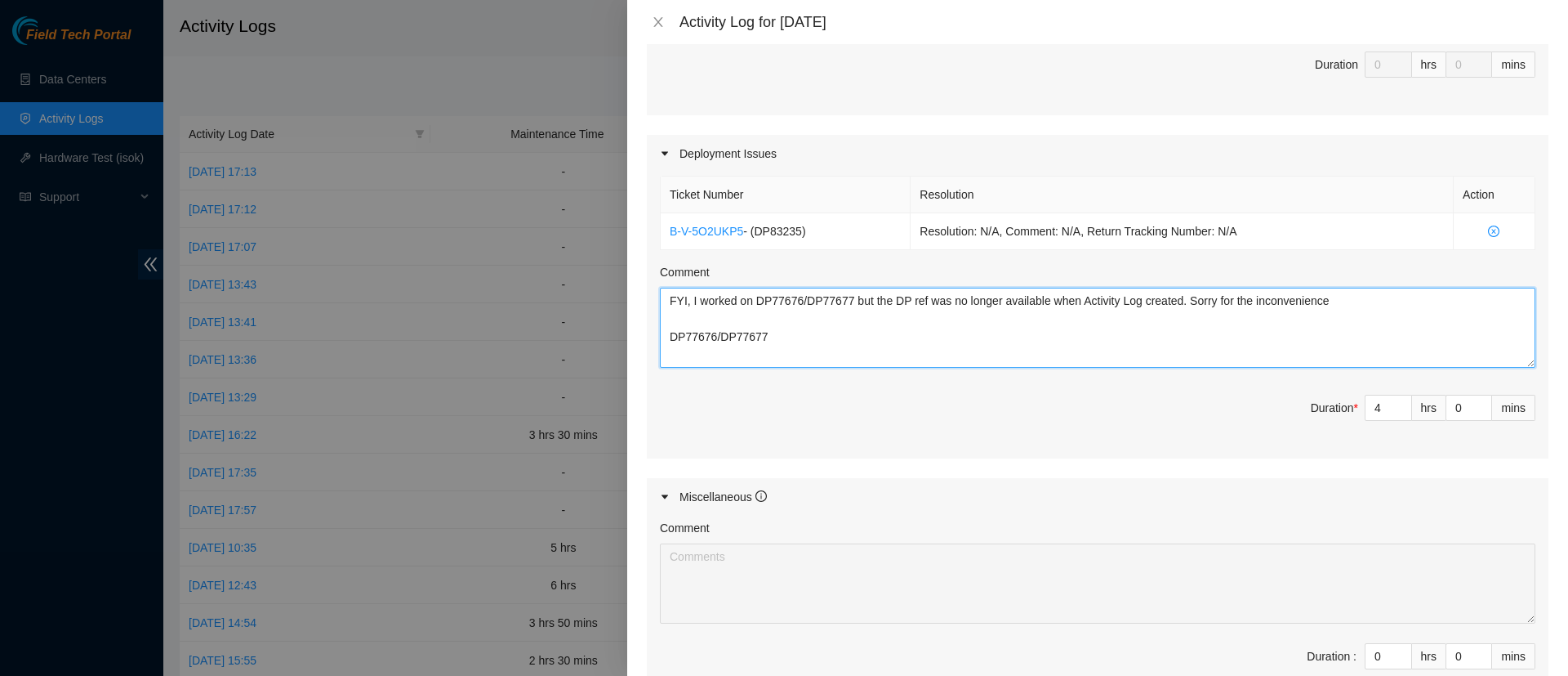
click at [779, 341] on textarea "FYI, I worked on DP77676/DP77677 but the DP ref was no longer available when Ac…" at bounding box center [1098, 327] width 875 height 80
paste textarea ""Asssited NIE with [PERSON_NAME] on the following task: console session to con7…"
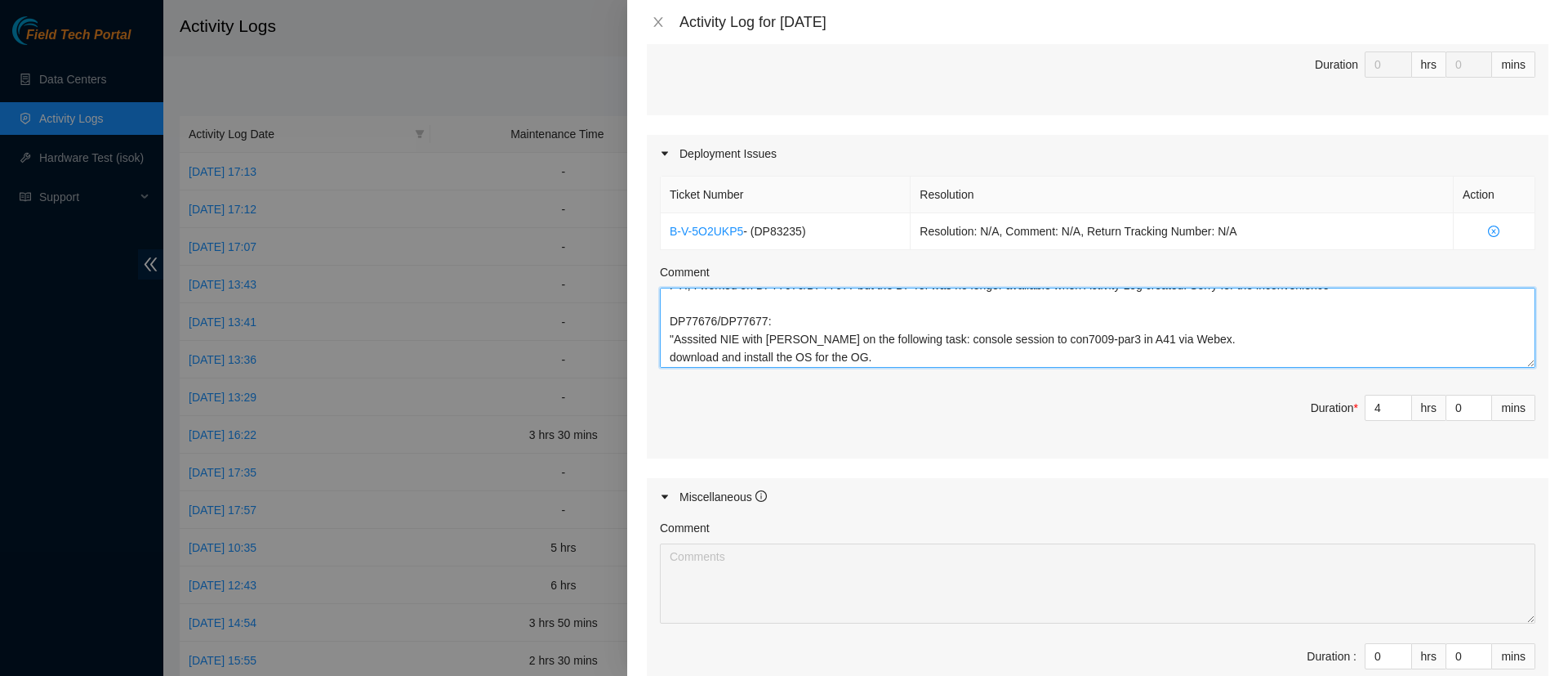
scroll to position [14, 0]
click at [678, 338] on textarea "FYI, I worked on DP77676/DP77677 but the DP ref was no longer available when Ac…" at bounding box center [1098, 327] width 875 height 80
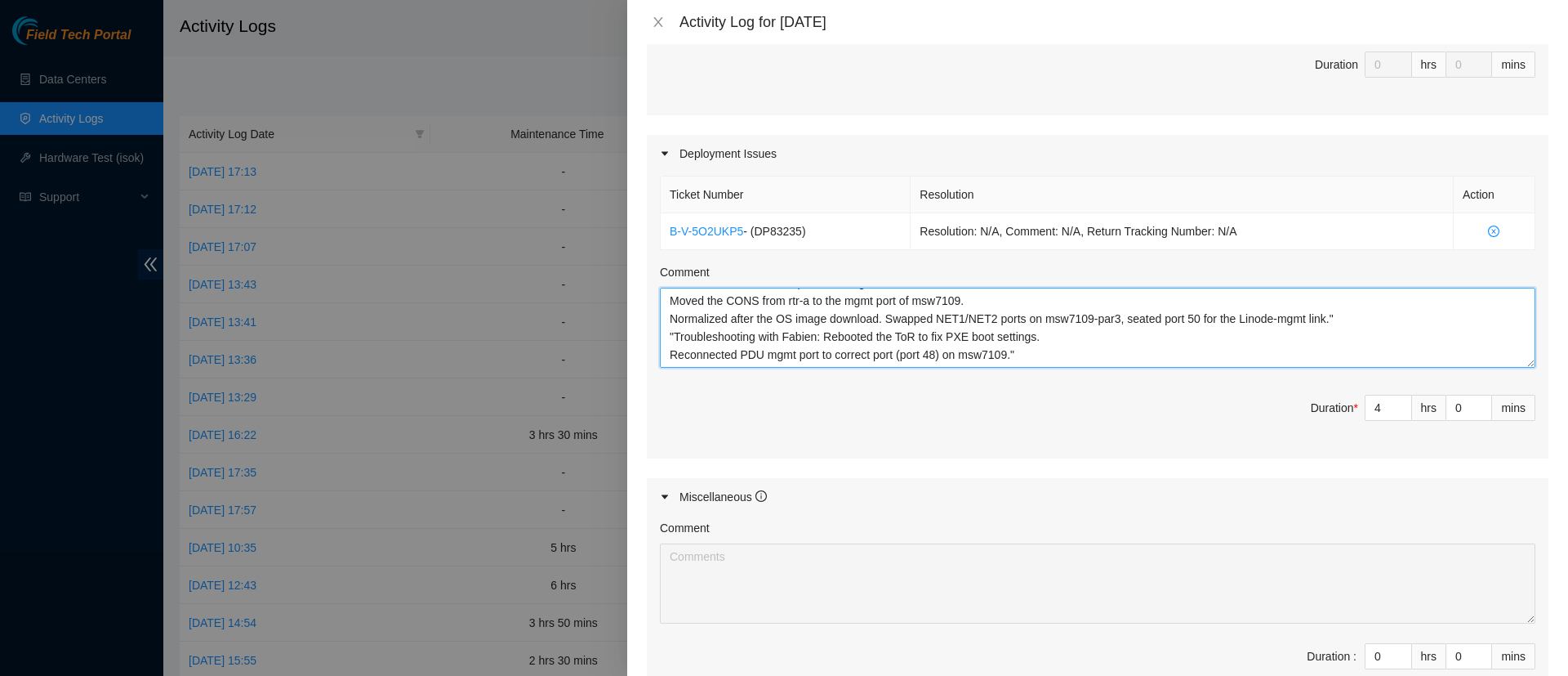
scroll to position [125, 0]
click at [1047, 341] on textarea "FYI, I worked on DP77676/DP77677 but the DP ref was no longer available when Ac…" at bounding box center [1098, 327] width 875 height 80
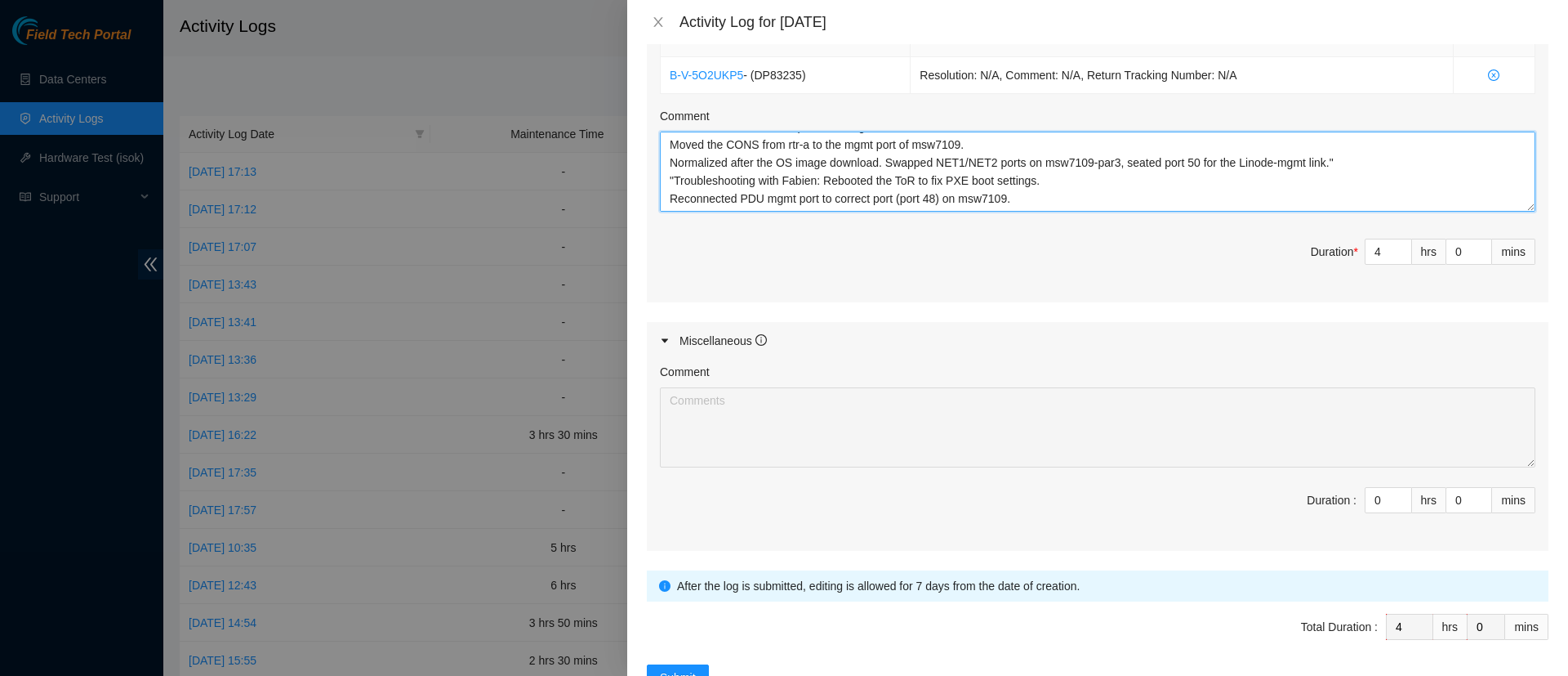
scroll to position [678, 0]
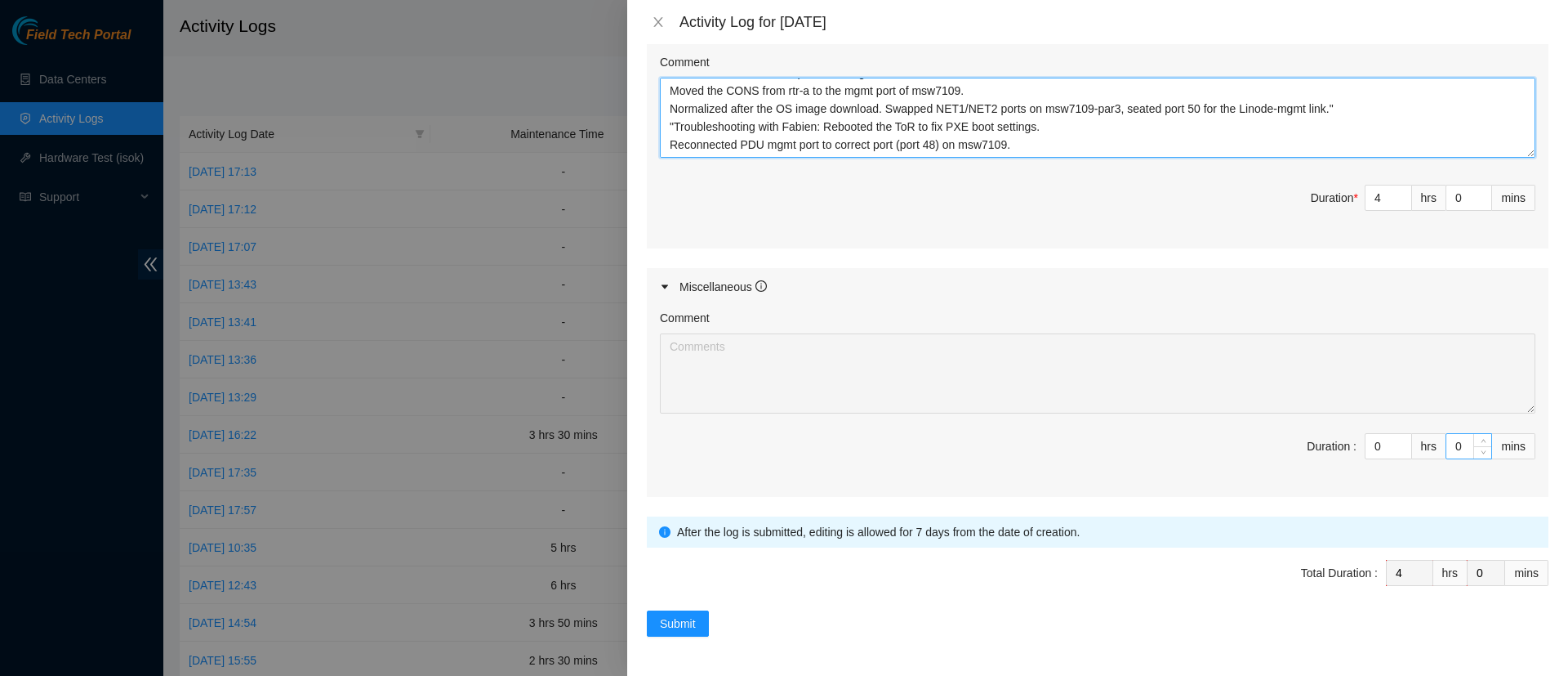
type textarea "FYI, I worked on DP77676/DP77677 but the DP ref was no longer available when Ac…"
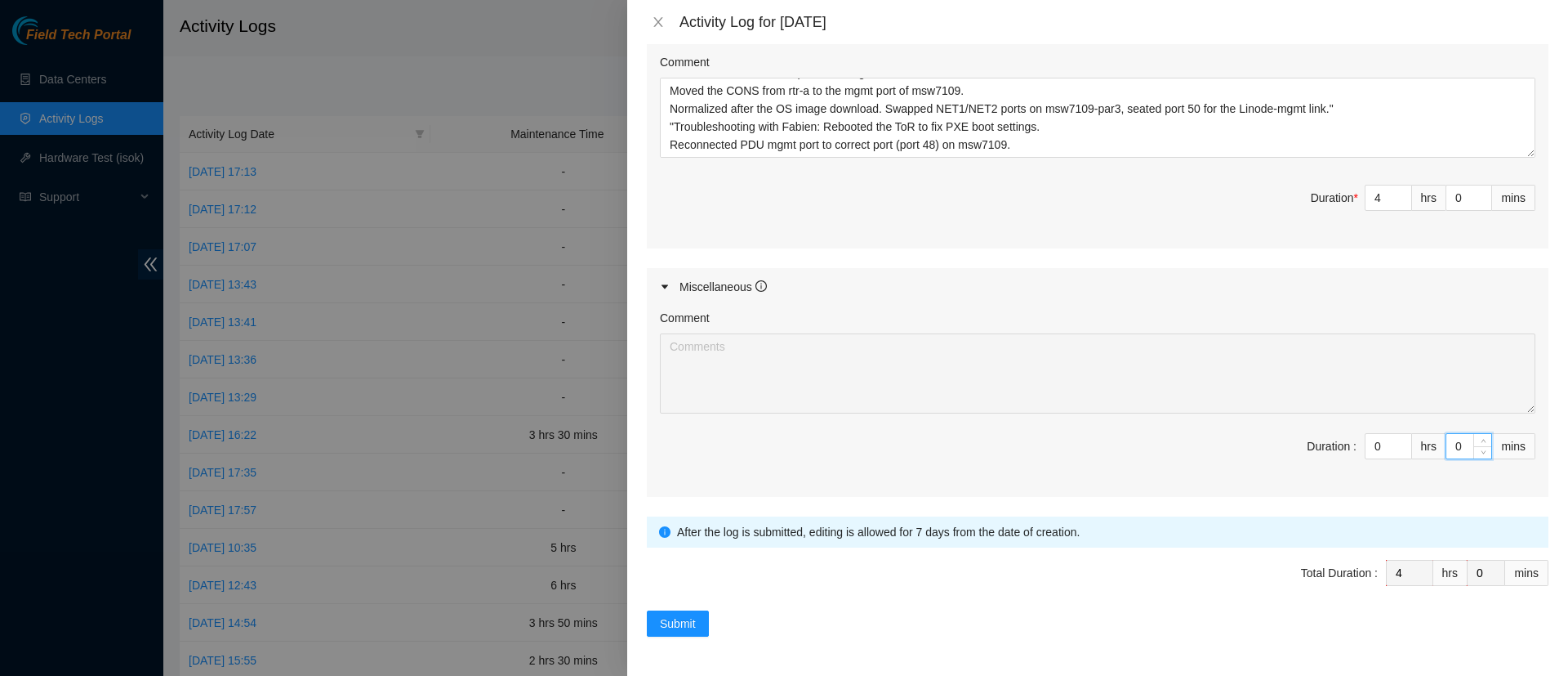
click at [1446, 443] on input "0" at bounding box center [1468, 446] width 45 height 24
type input "30"
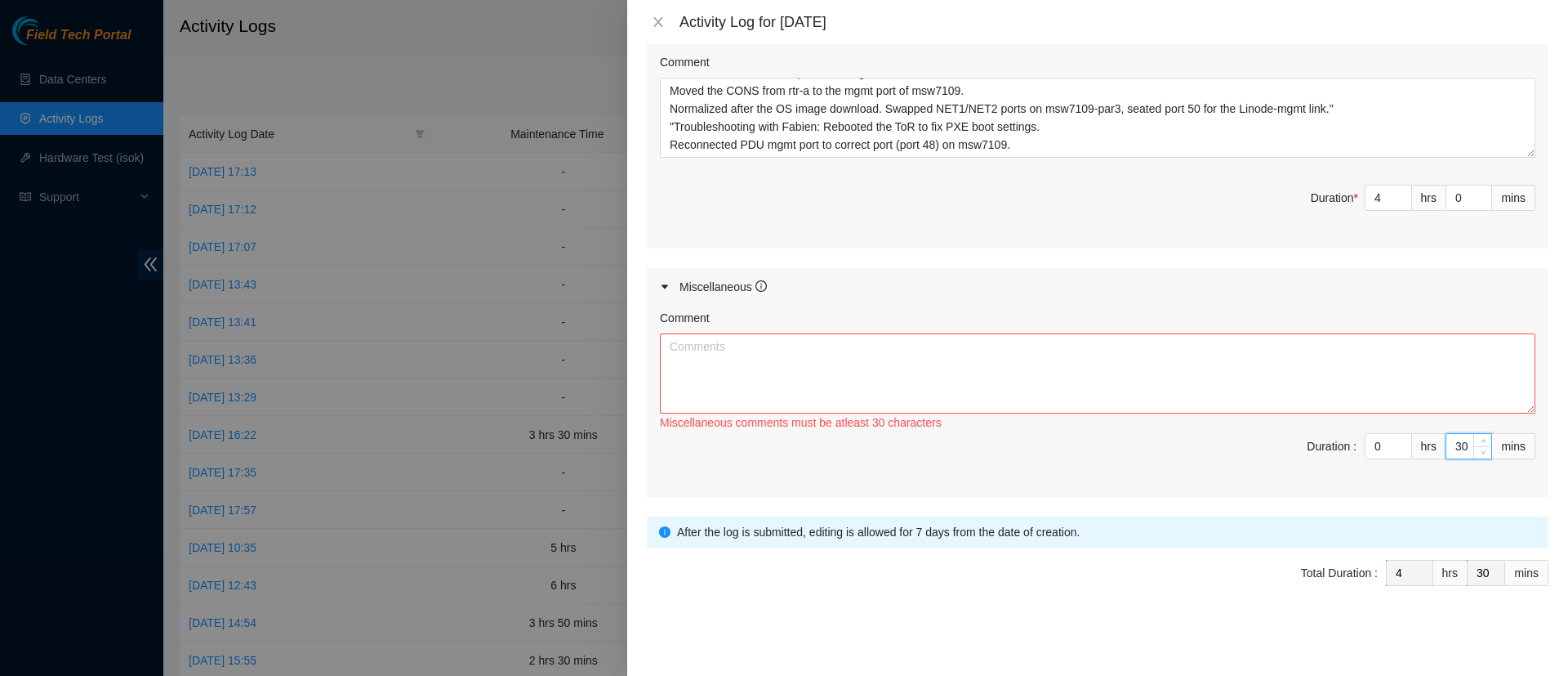
type input "30"
click at [1189, 384] on textarea "Comment" at bounding box center [1098, 373] width 875 height 80
paste textarea "Completed work report, activity log, Beeline, TS, and EOD."
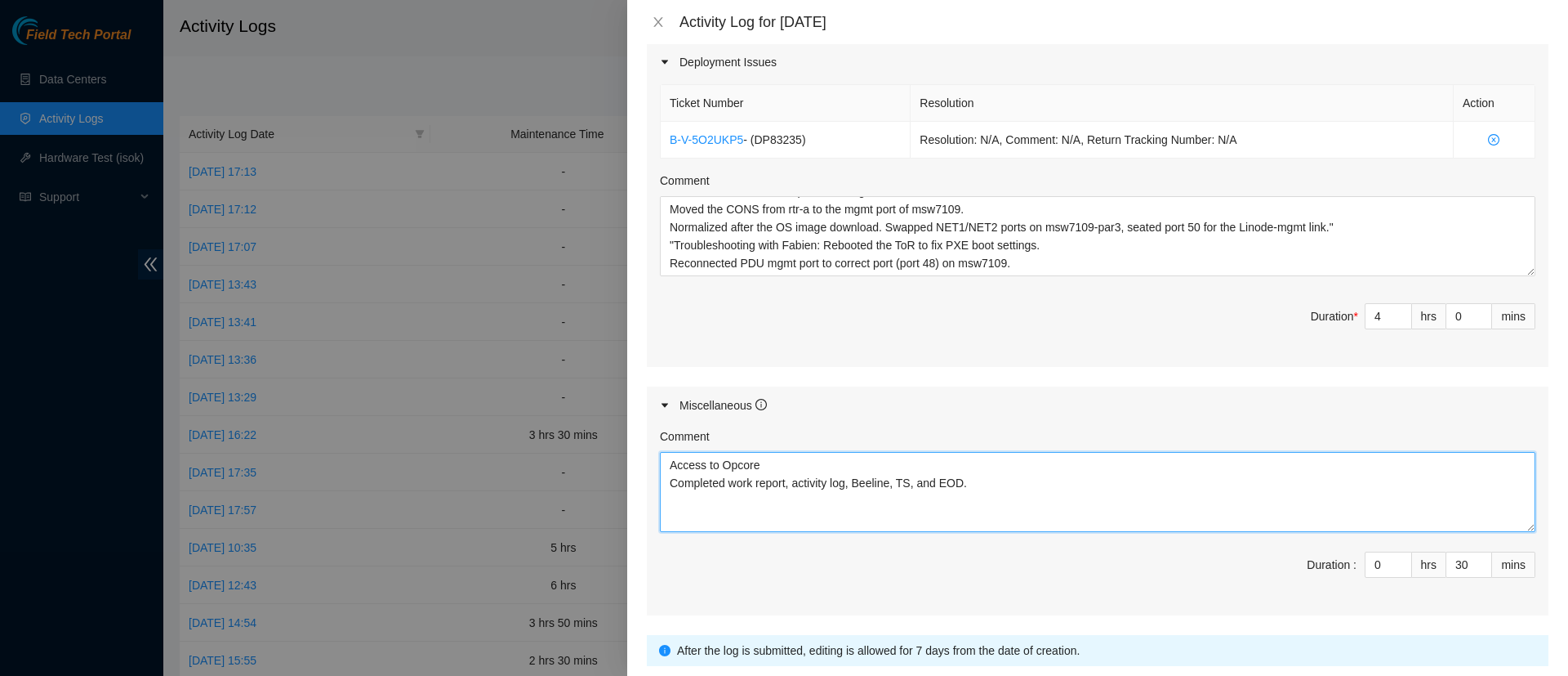
scroll to position [535, 0]
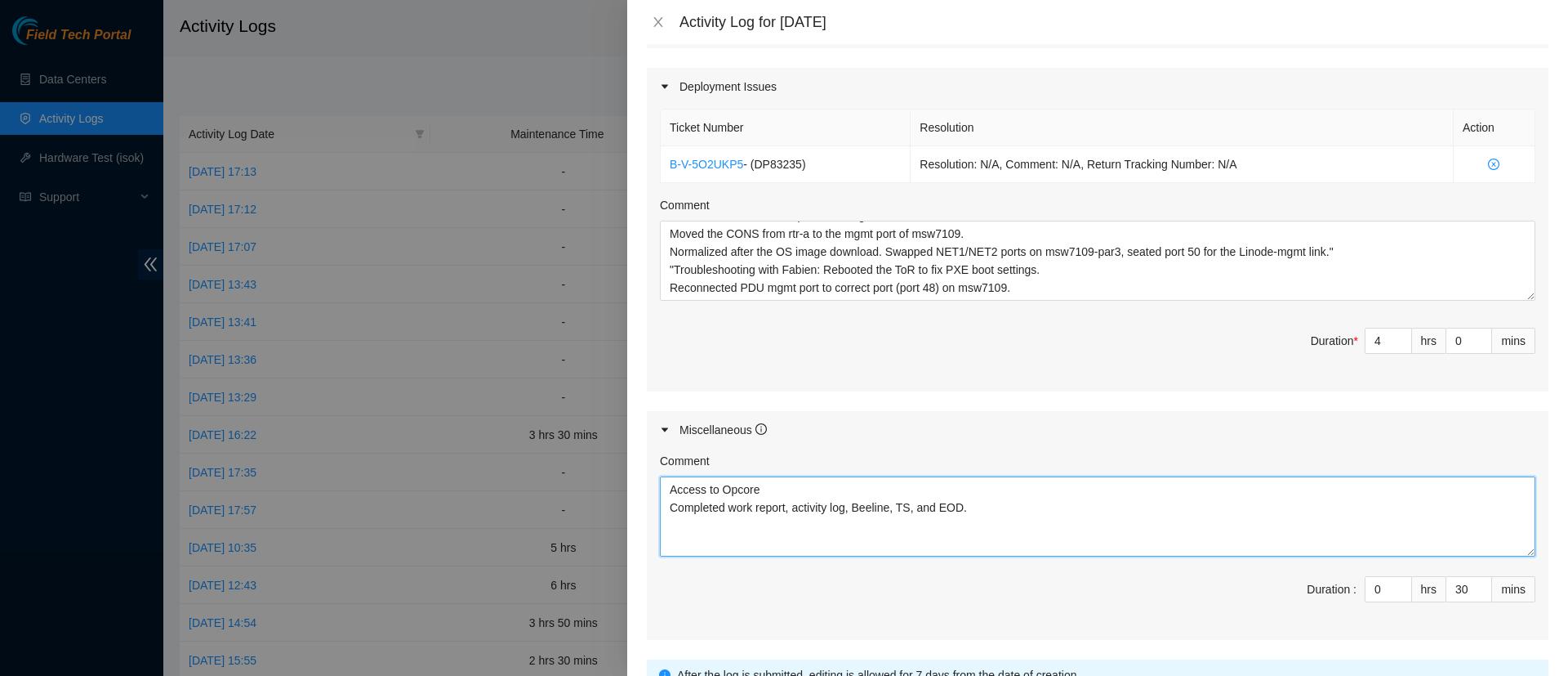
type textarea "Access to Opcore Completed work report, activity log, Beeline, TS, and EOD."
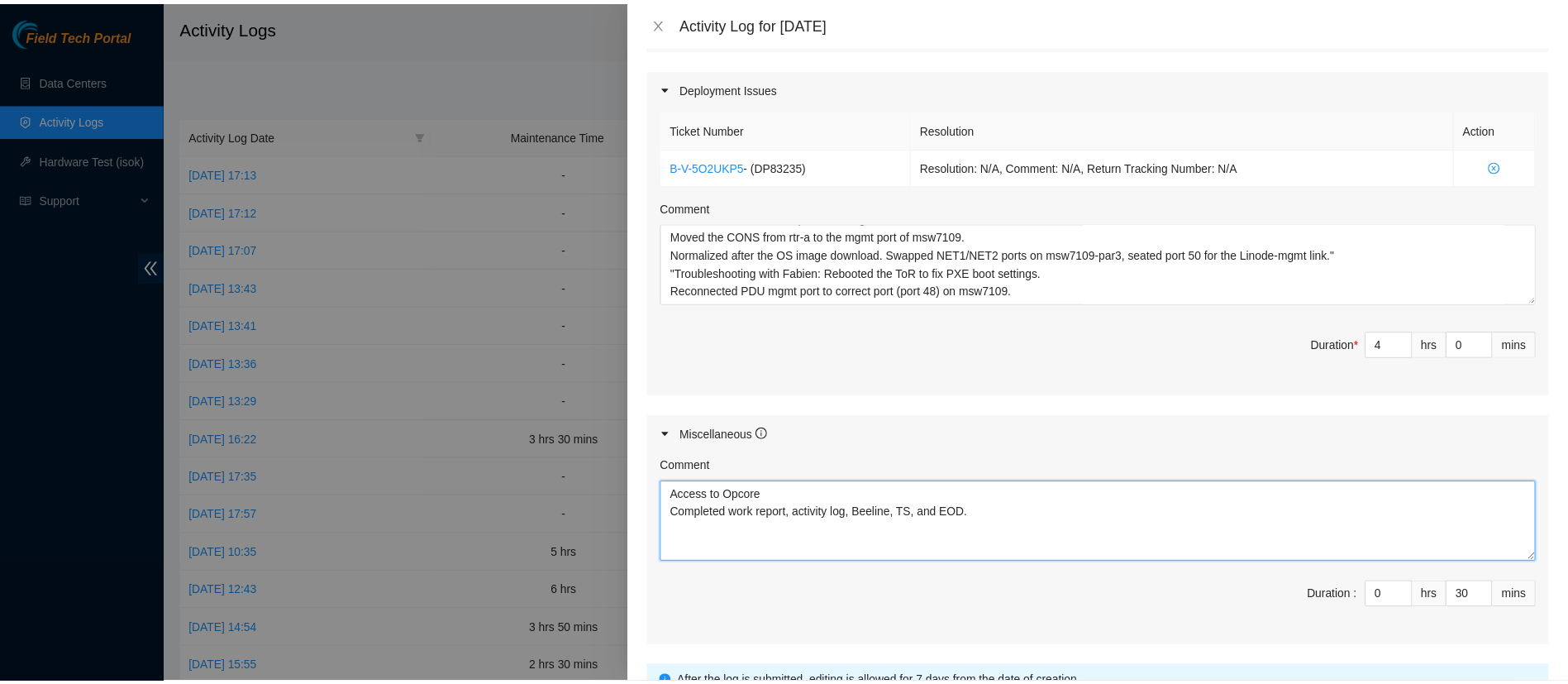
scroll to position [686, 0]
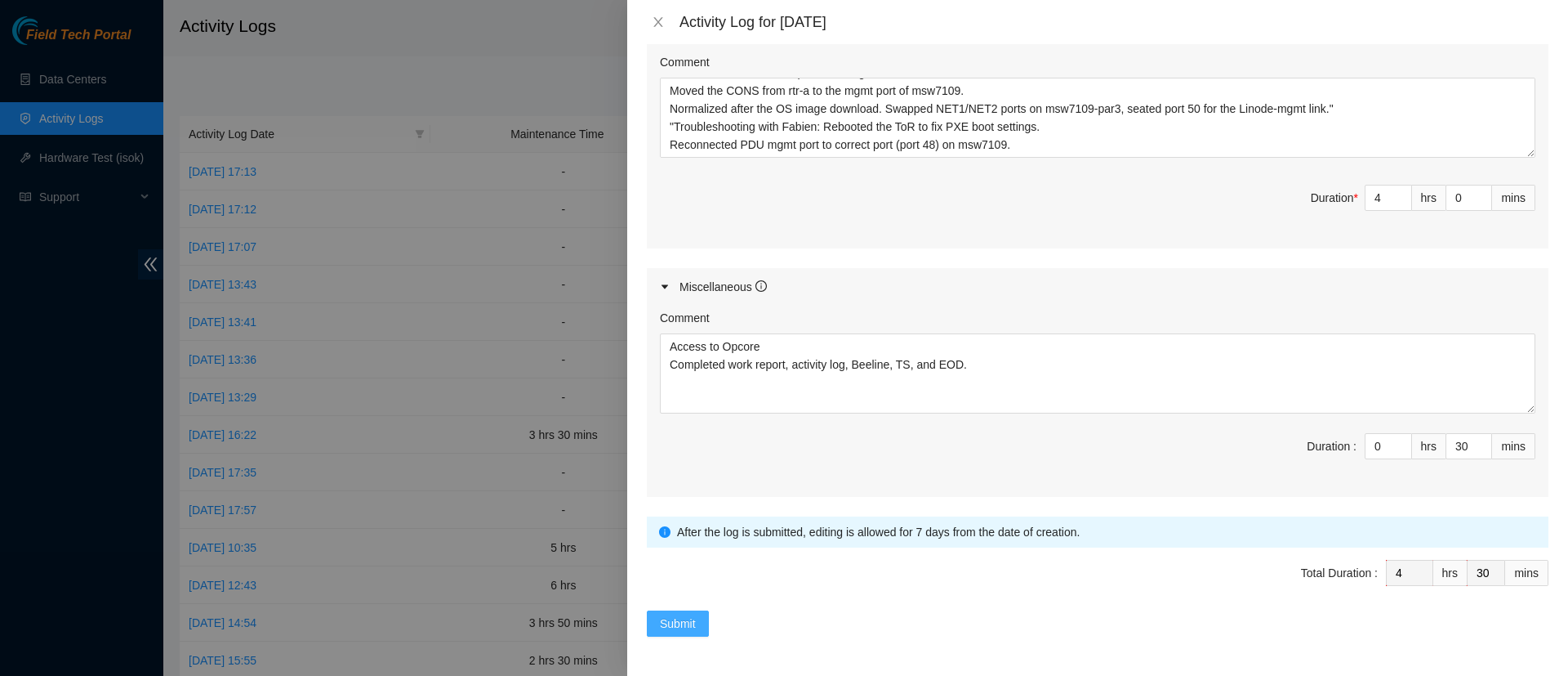
click at [690, 628] on span "Submit" at bounding box center [678, 623] width 36 height 18
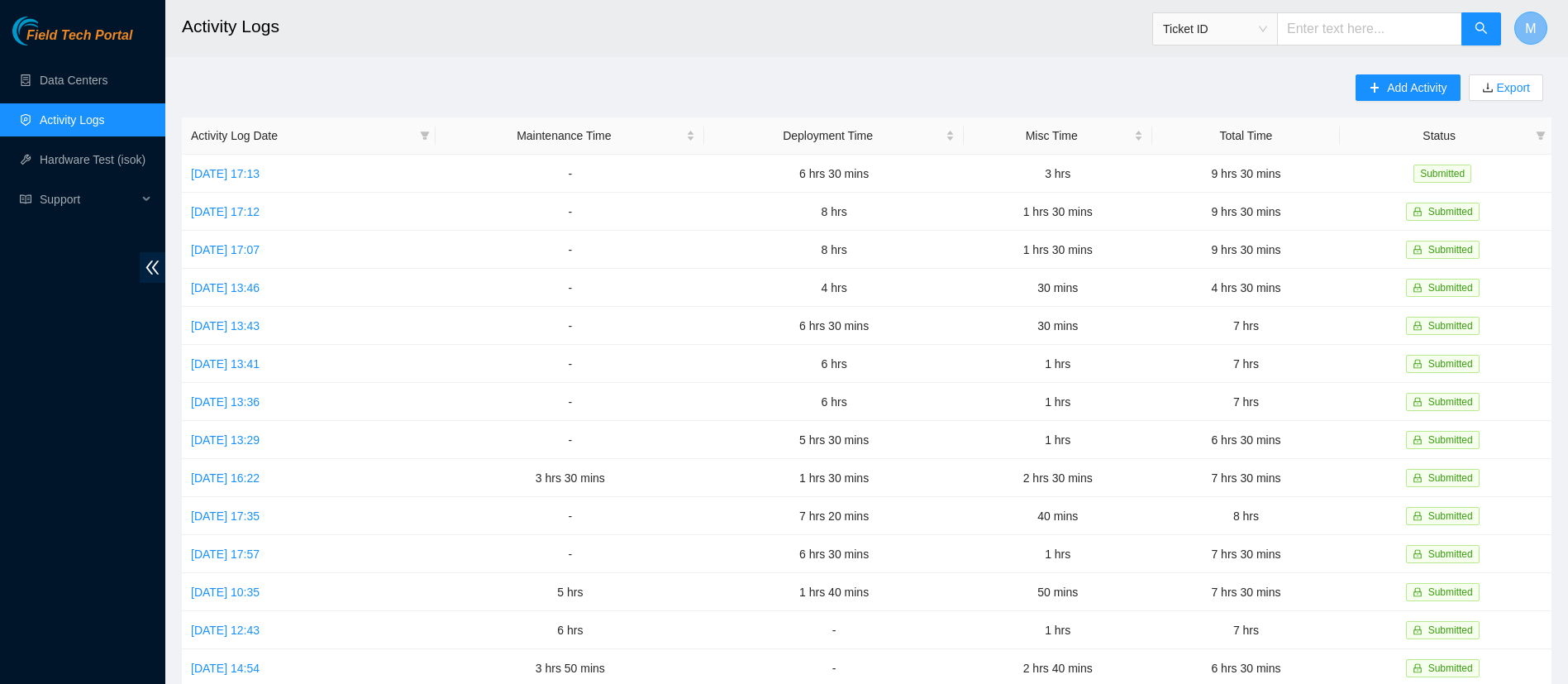
click at [1529, 25] on span "M" at bounding box center [1530, 28] width 11 height 20
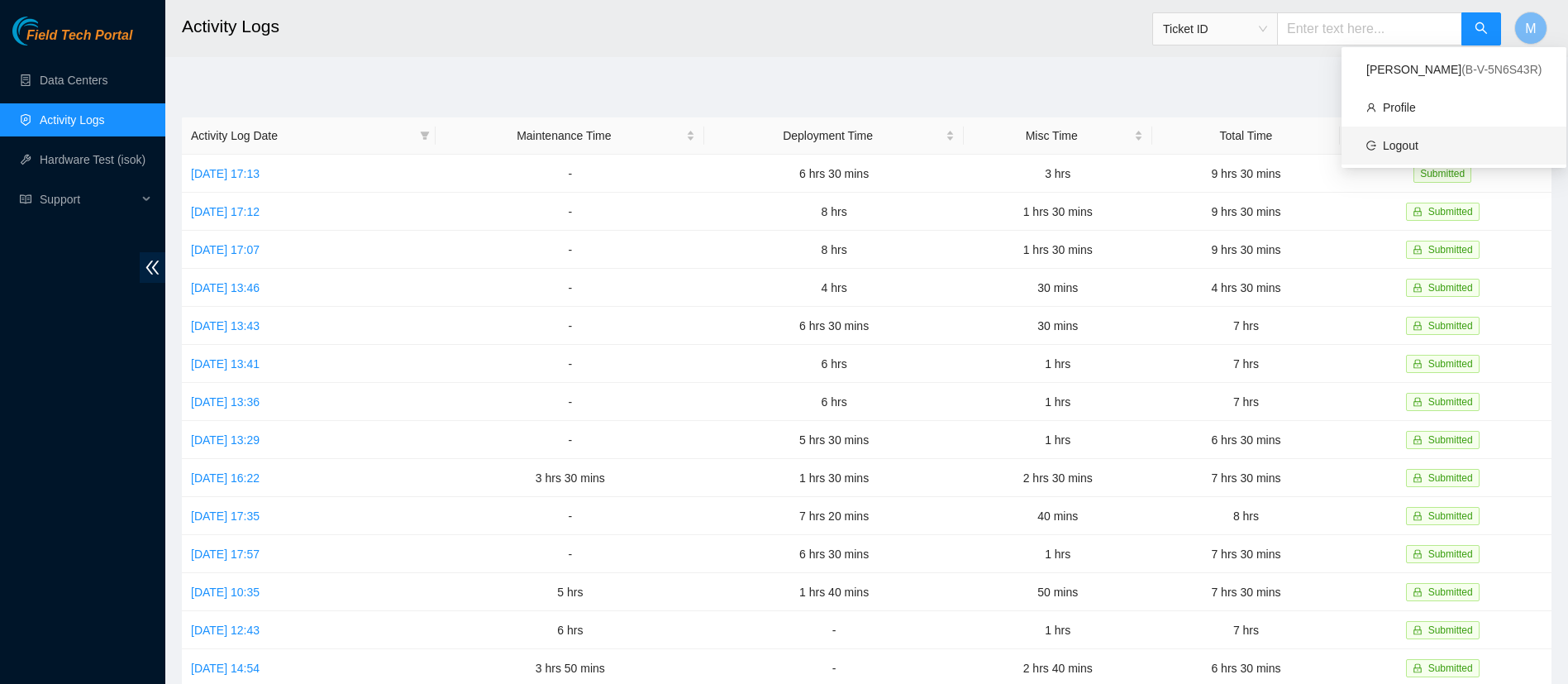
click at [1414, 147] on link "Logout" at bounding box center [1400, 145] width 35 height 14
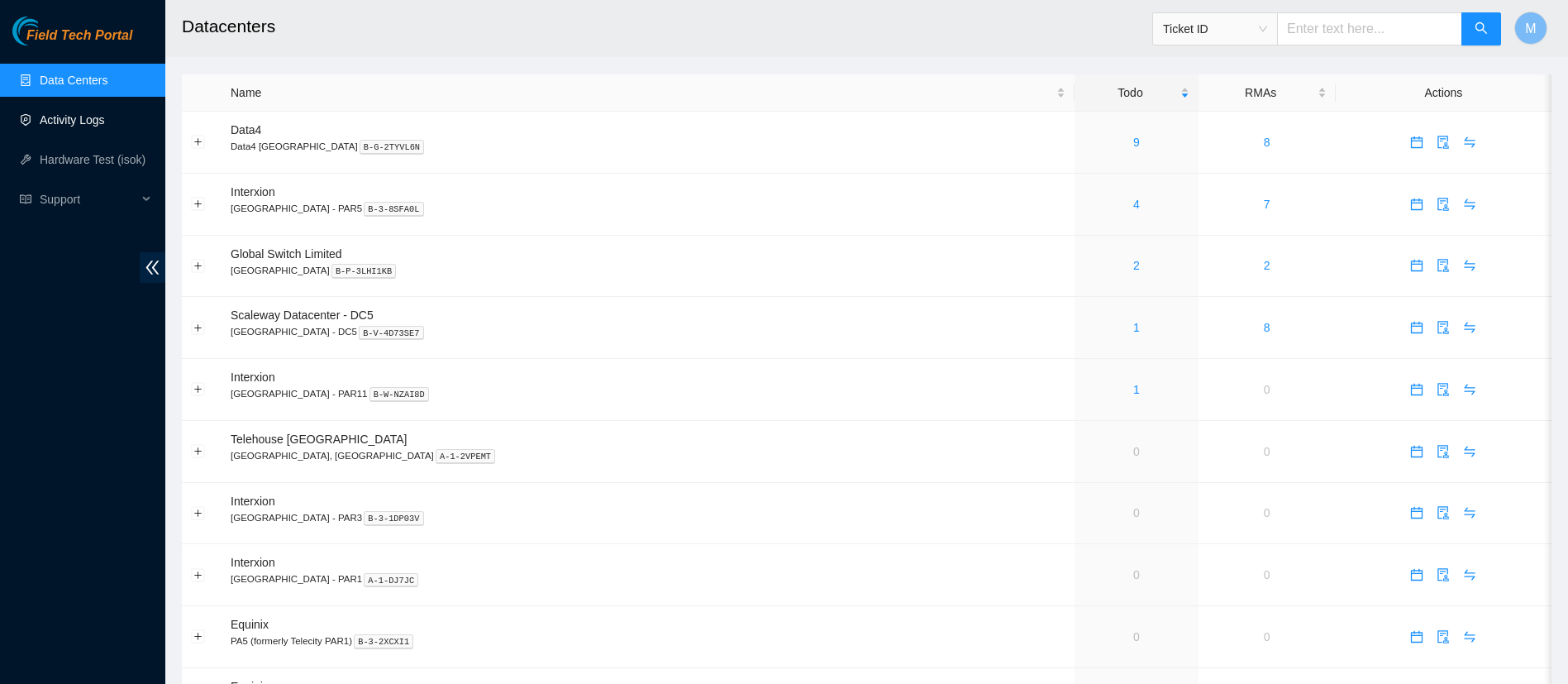
click at [95, 113] on link "Activity Logs" at bounding box center [72, 120] width 65 height 14
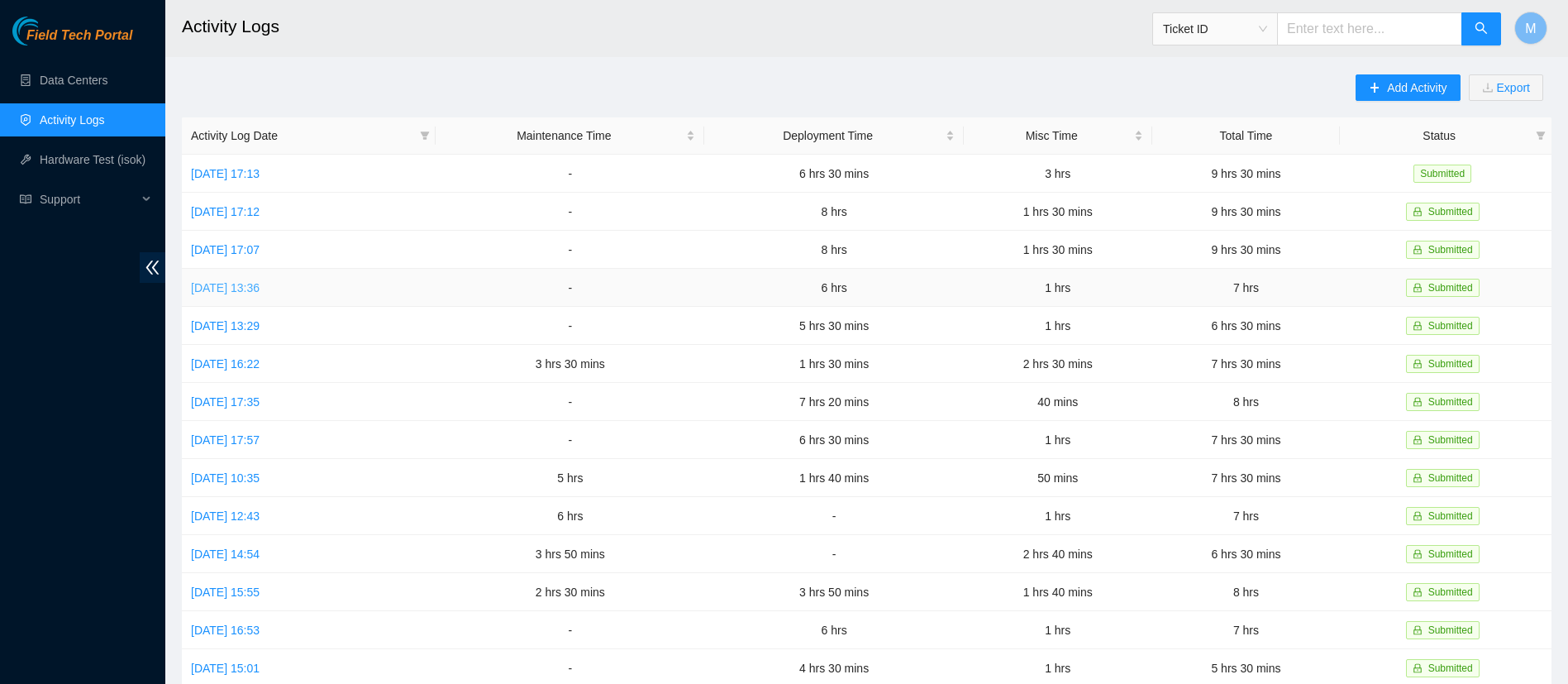
click at [260, 288] on link "[DATE] 13:36" at bounding box center [225, 288] width 68 height 14
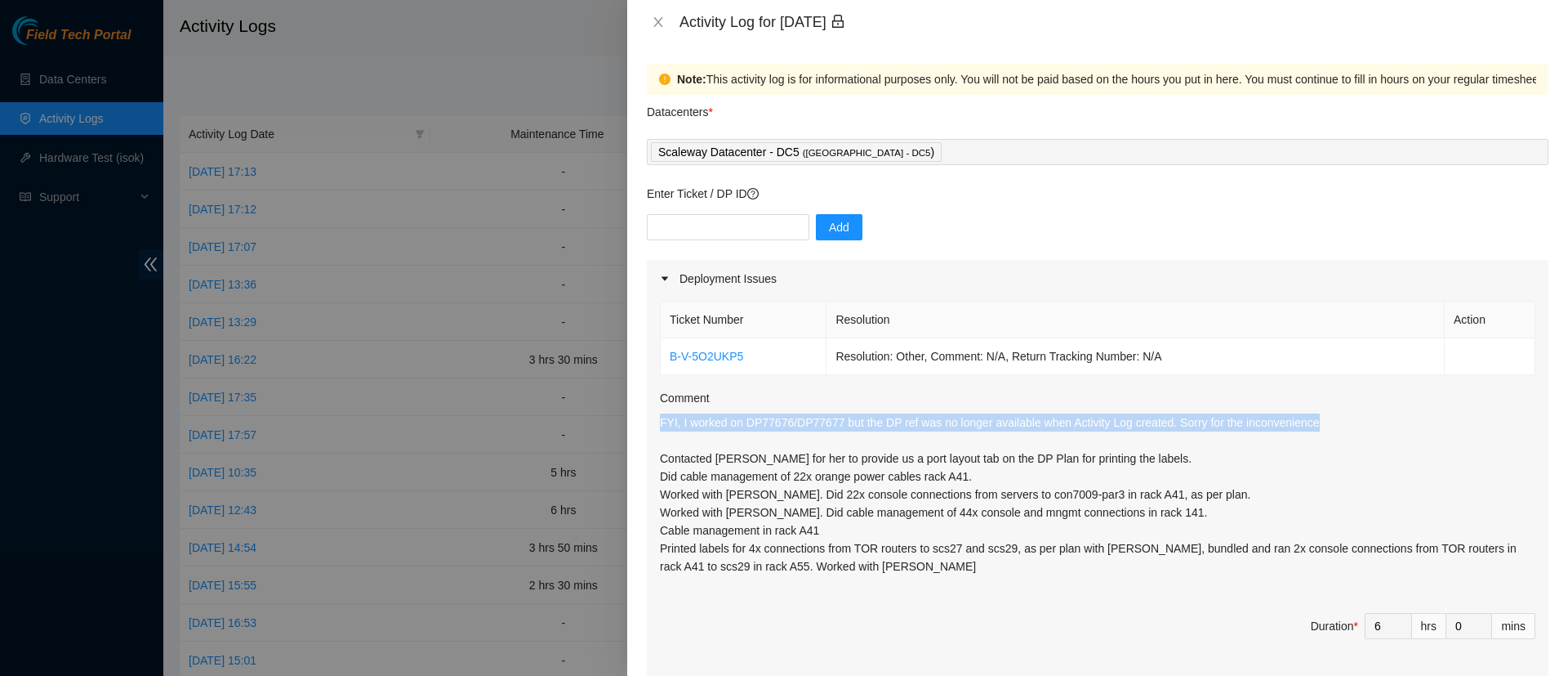
drag, startPoint x: 1316, startPoint y: 416, endPoint x: 627, endPoint y: 425, distance: 689.1
click at [627, 425] on div "Note: This activity log is for informational purposes only. You will not be pai…" at bounding box center [1098, 360] width 941 height 632
copy p "FYI, I worked on DP77676/DP77677 but the DP ref was no longer available when Ac…"
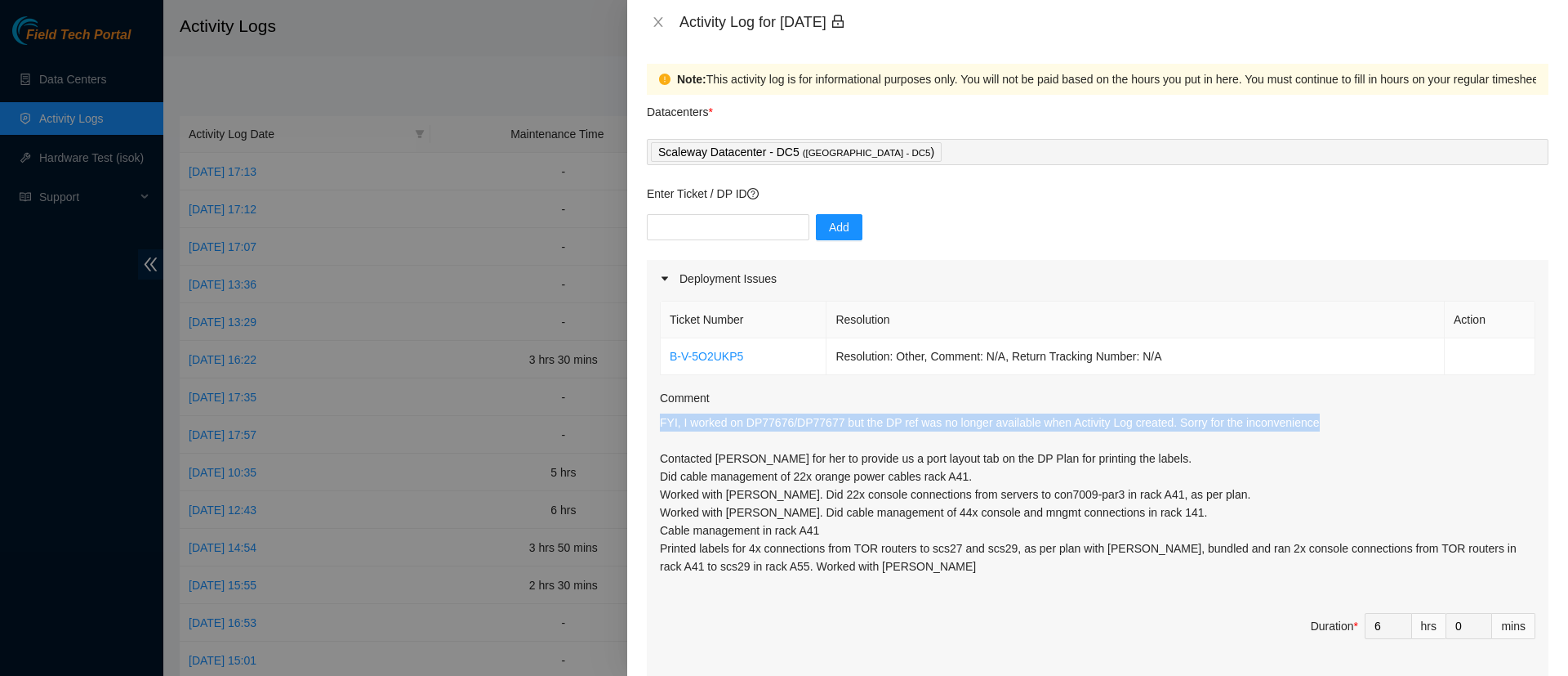
copy p "FYI, I worked on DP77676/DP77677 but the DP ref was no longer available when Ac…"
